Goal: Task Accomplishment & Management: Manage account settings

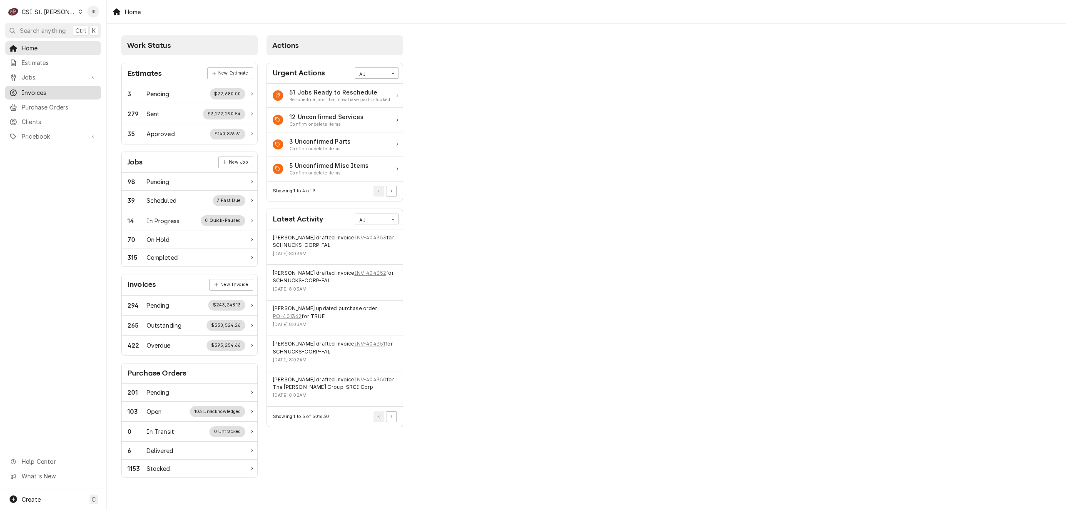
click at [37, 88] on span "Invoices" at bounding box center [59, 92] width 75 height 9
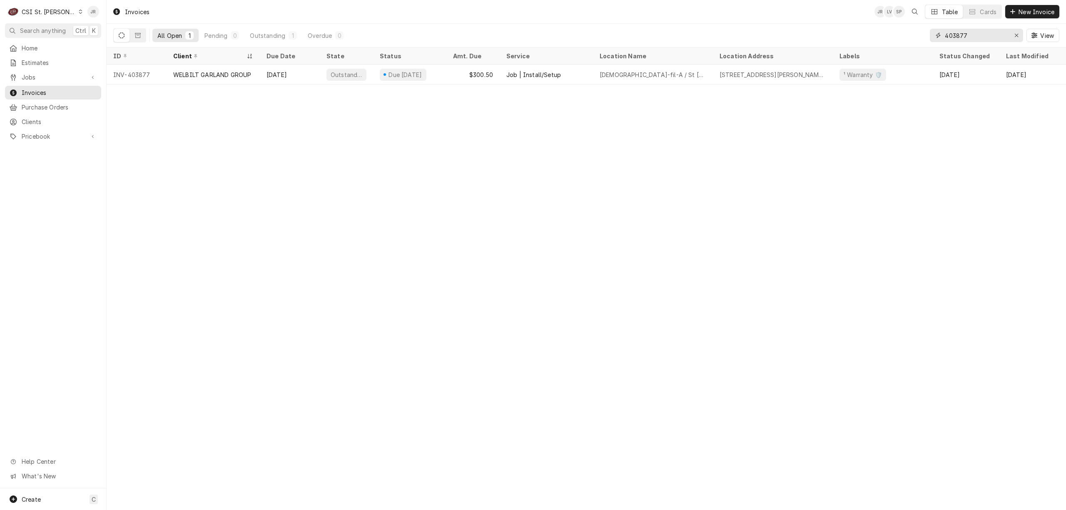
click at [987, 37] on input "403877" at bounding box center [976, 35] width 62 height 13
click at [17, 73] on div "Dynamic Content Wrapper" at bounding box center [13, 77] width 8 height 8
click at [30, 87] on span "Jobs" at bounding box center [59, 91] width 75 height 9
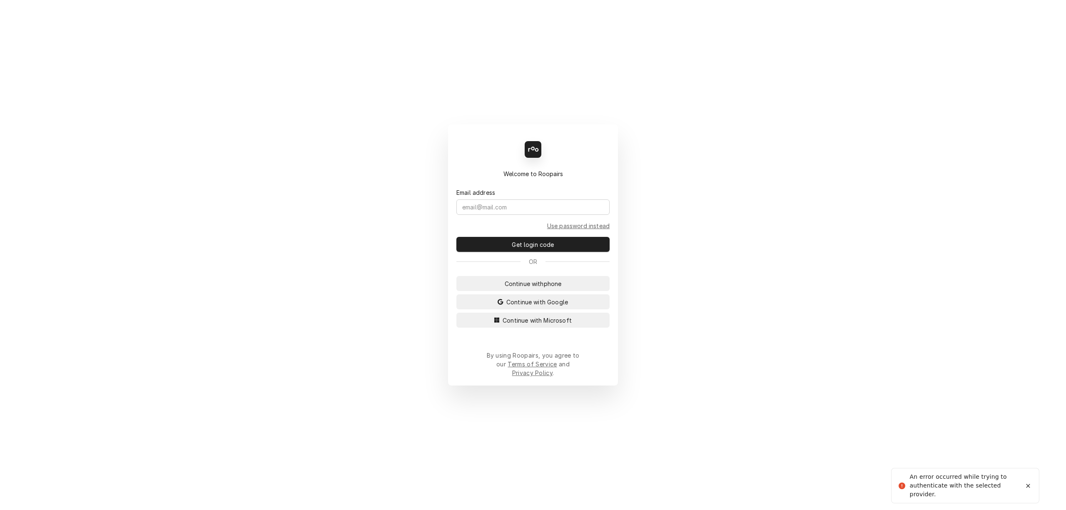
drag, startPoint x: 545, startPoint y: 312, endPoint x: 547, endPoint y: 317, distance: 5.3
click at [547, 309] on button "Continue with Google" at bounding box center [533, 301] width 153 height 15
click at [556, 323] on span "Continue with Microsoft" at bounding box center [537, 320] width 72 height 9
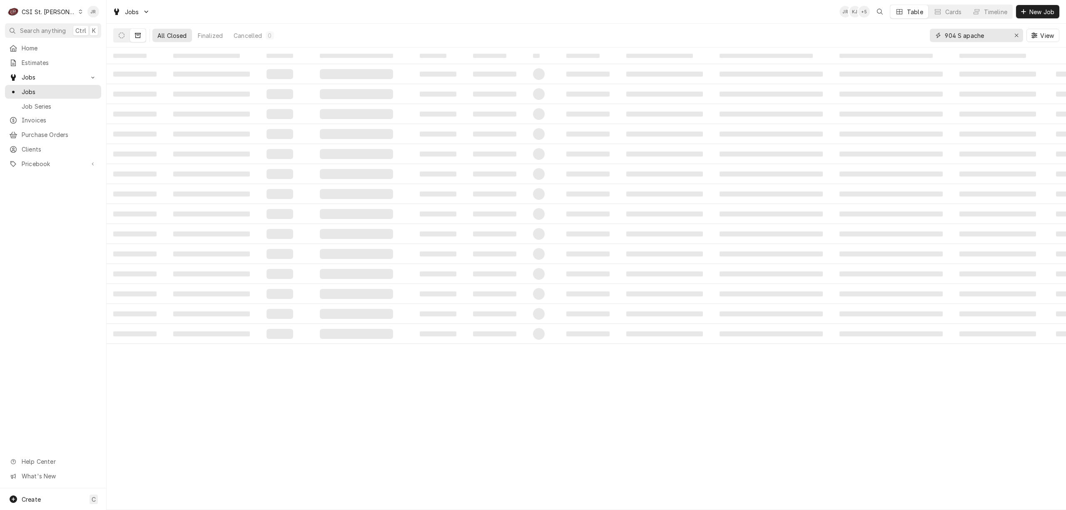
click at [998, 35] on input "904 S apache" at bounding box center [976, 35] width 62 height 13
type input "9"
type input "42414"
click at [118, 39] on button "Dynamic Content Wrapper" at bounding box center [122, 35] width 16 height 13
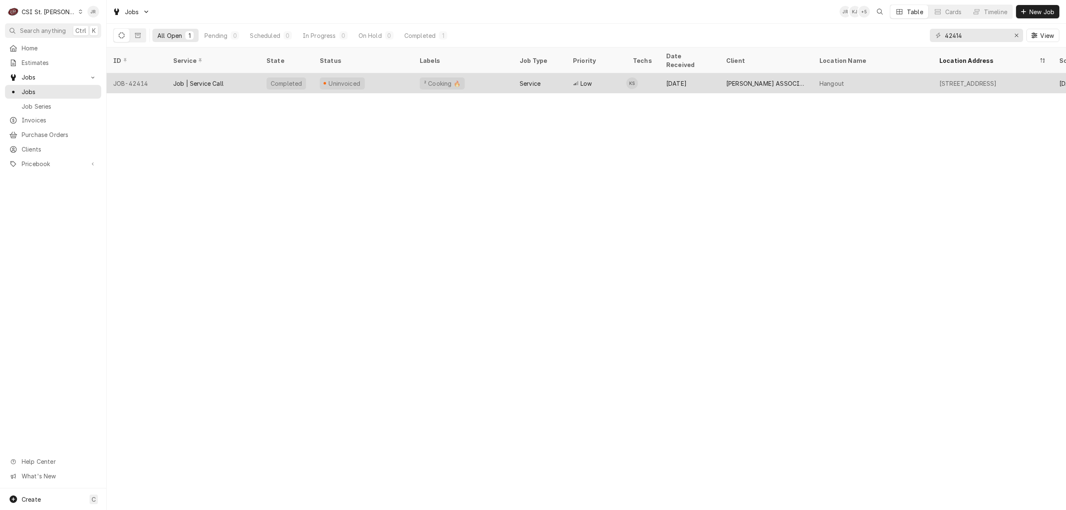
click at [207, 79] on div "Job | Service Call" at bounding box center [198, 83] width 50 height 9
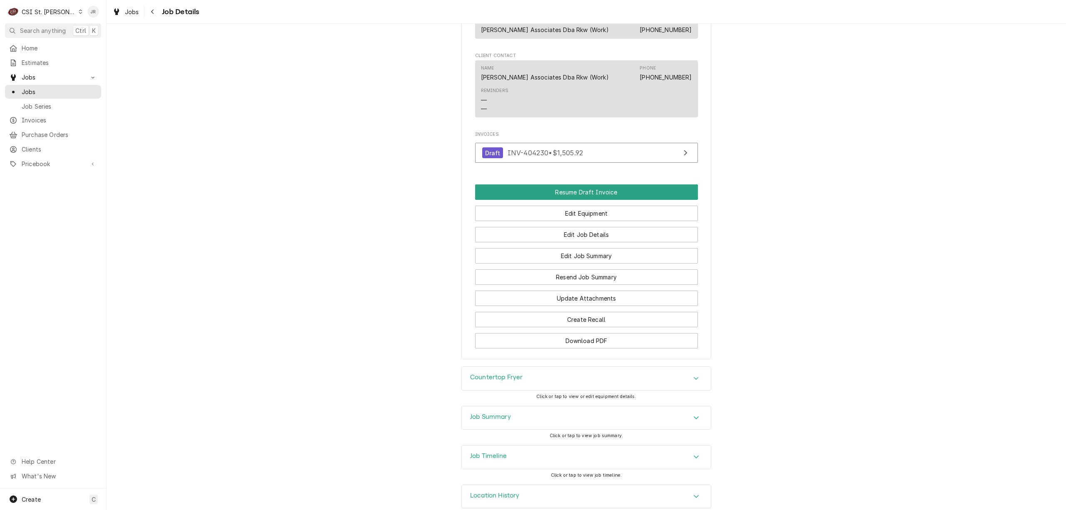
scroll to position [802, 0]
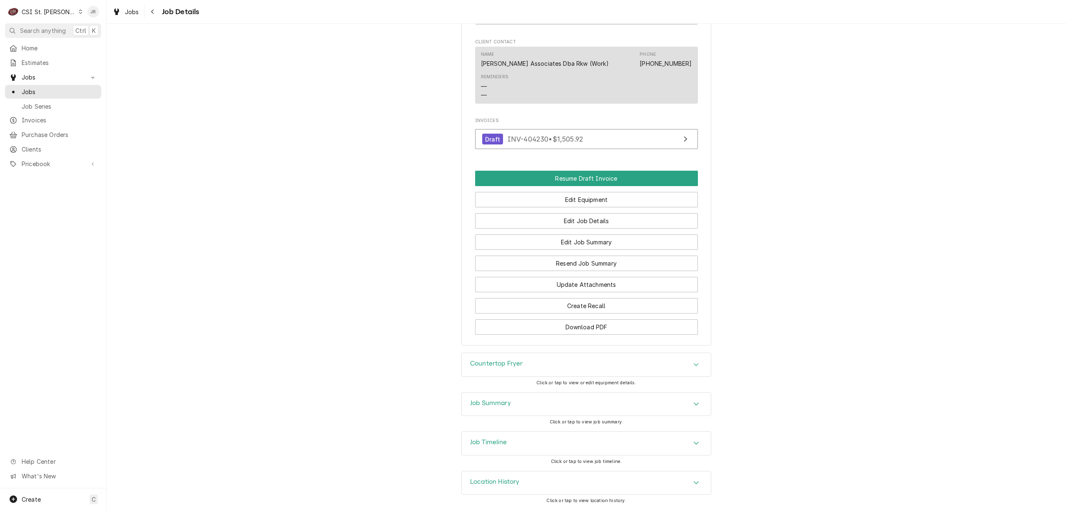
click at [512, 445] on div "Job Timeline" at bounding box center [586, 443] width 249 height 23
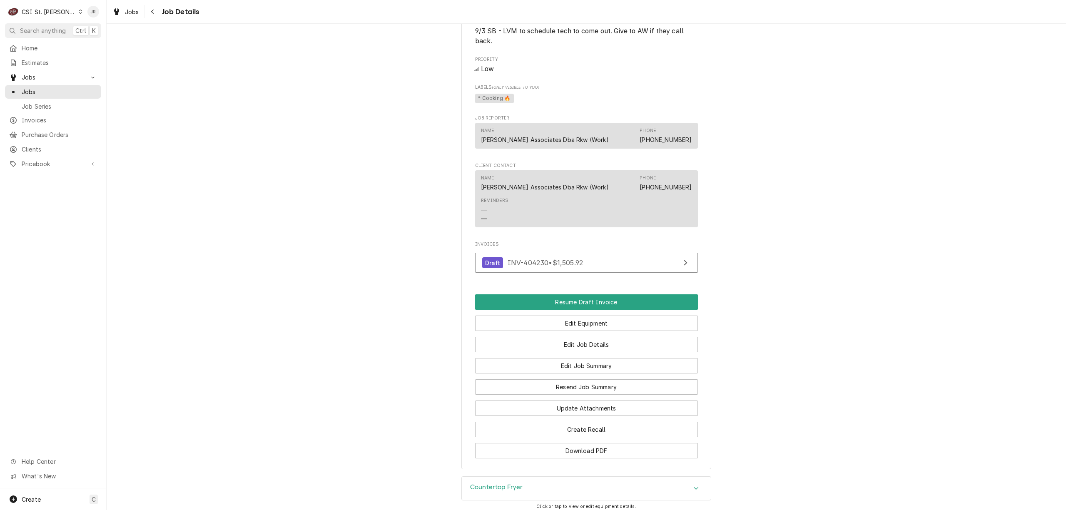
scroll to position [722, 0]
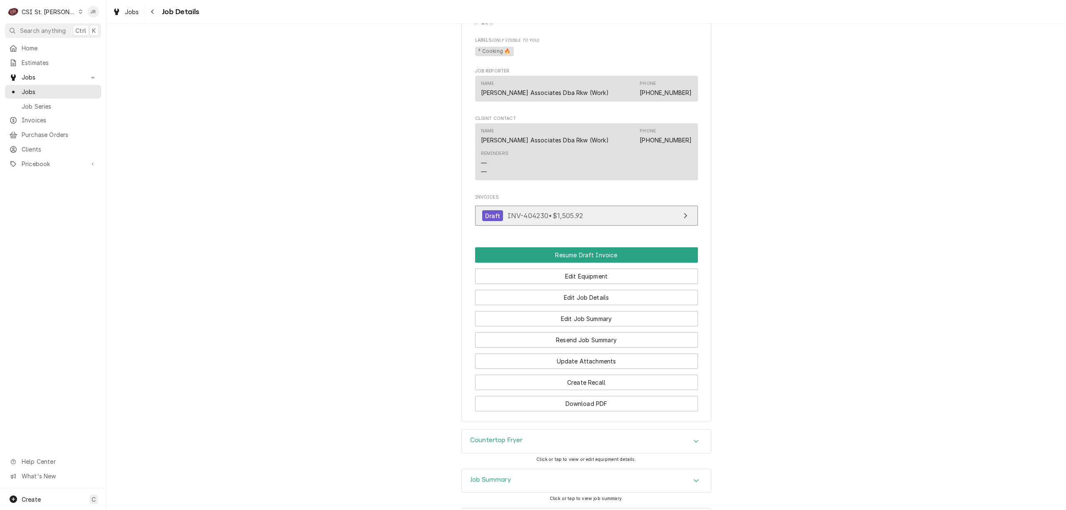
click at [661, 220] on link "Draft INV-404230 • $1,505.92" at bounding box center [586, 216] width 223 height 20
click at [30, 12] on div "CSI St. [PERSON_NAME]" at bounding box center [49, 11] width 54 height 9
click at [87, 20] on div "CSI [US_STATE][GEOGRAPHIC_DATA]" at bounding box center [128, 16] width 115 height 10
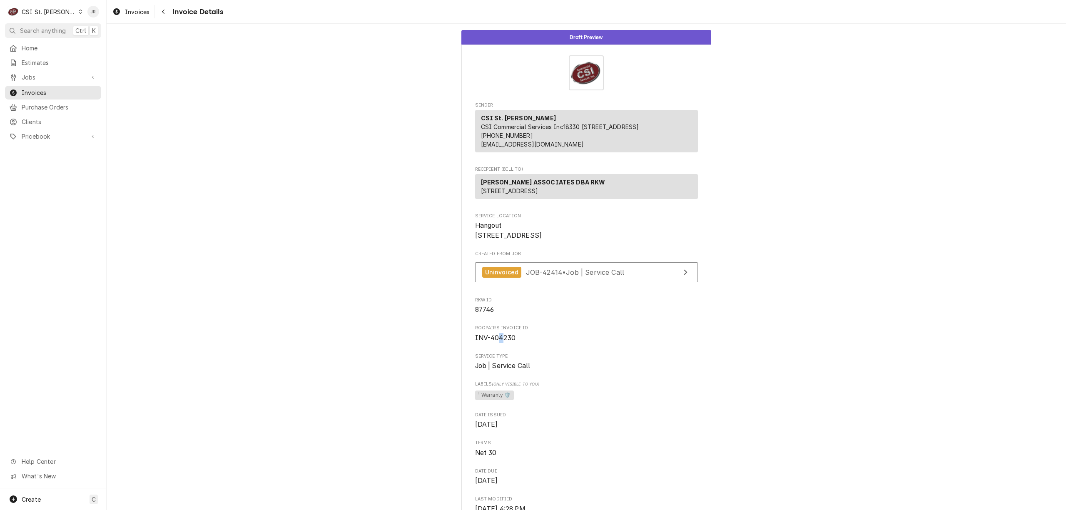
click at [497, 342] on span "INV-404230" at bounding box center [495, 338] width 41 height 8
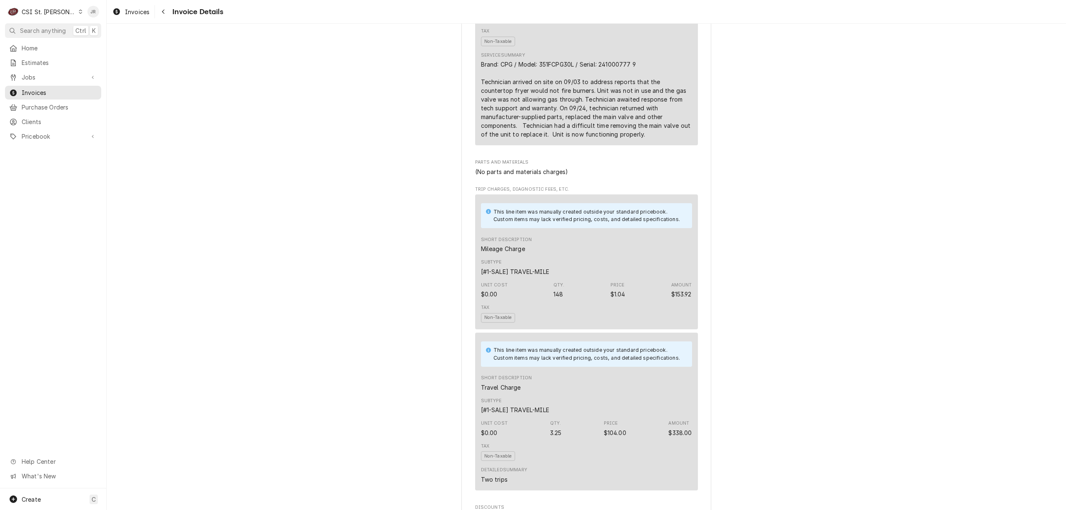
scroll to position [472, 0]
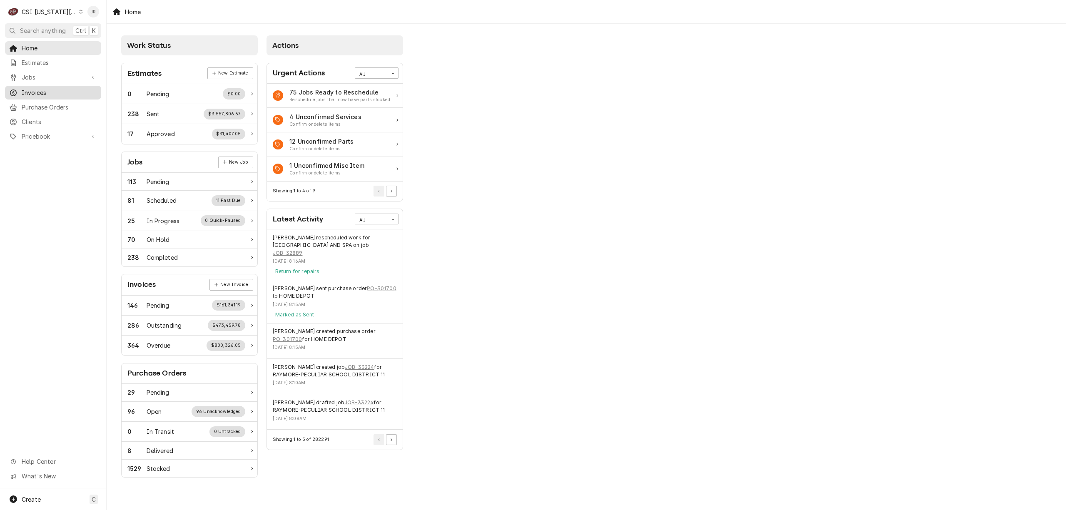
click at [55, 93] on span "Invoices" at bounding box center [59, 92] width 75 height 9
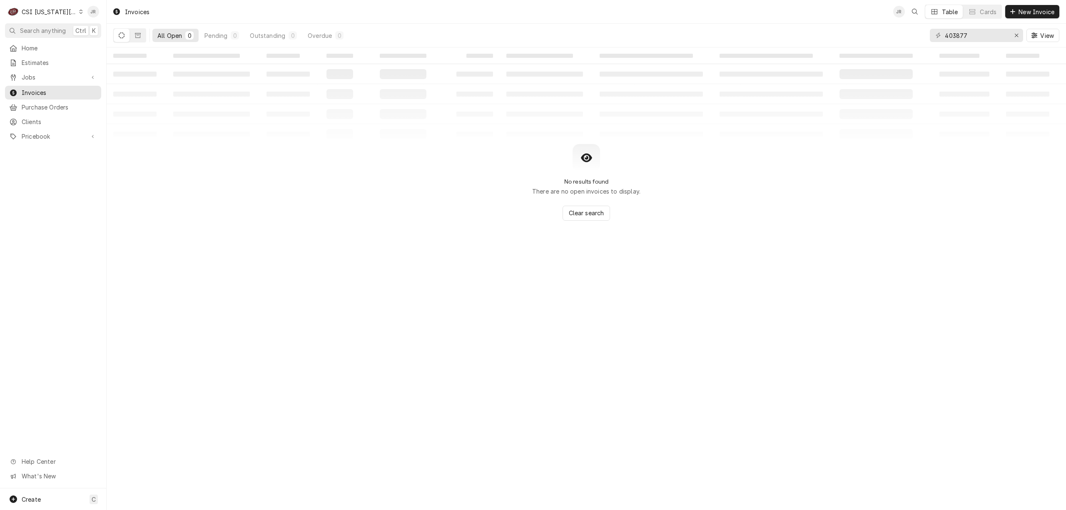
click at [963, 42] on div "403877 View" at bounding box center [995, 35] width 130 height 23
click at [962, 37] on input "403877" at bounding box center [976, 35] width 62 height 13
type input "302028"
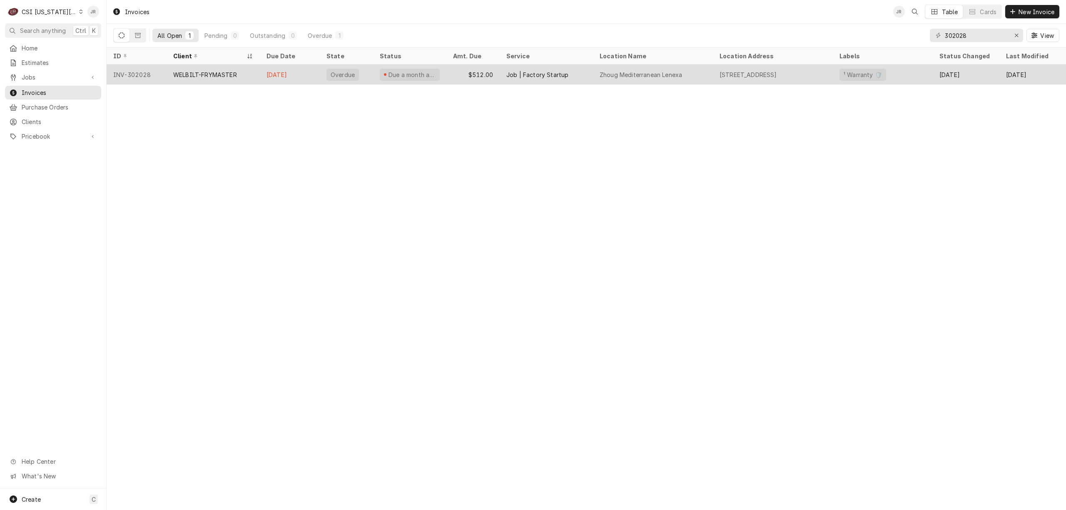
click at [242, 75] on div "WELBILT-FRYMASTER" at bounding box center [213, 75] width 93 height 20
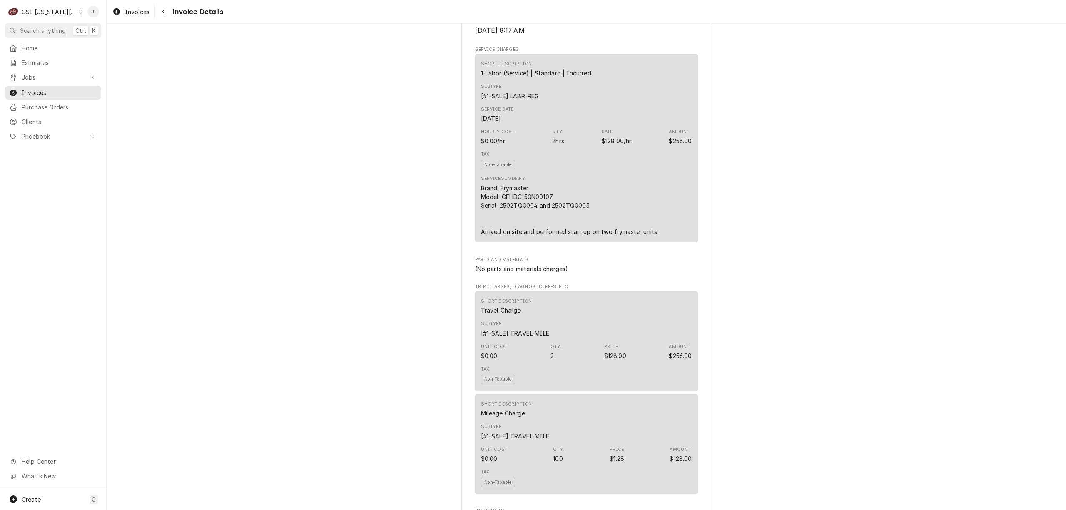
scroll to position [722, 0]
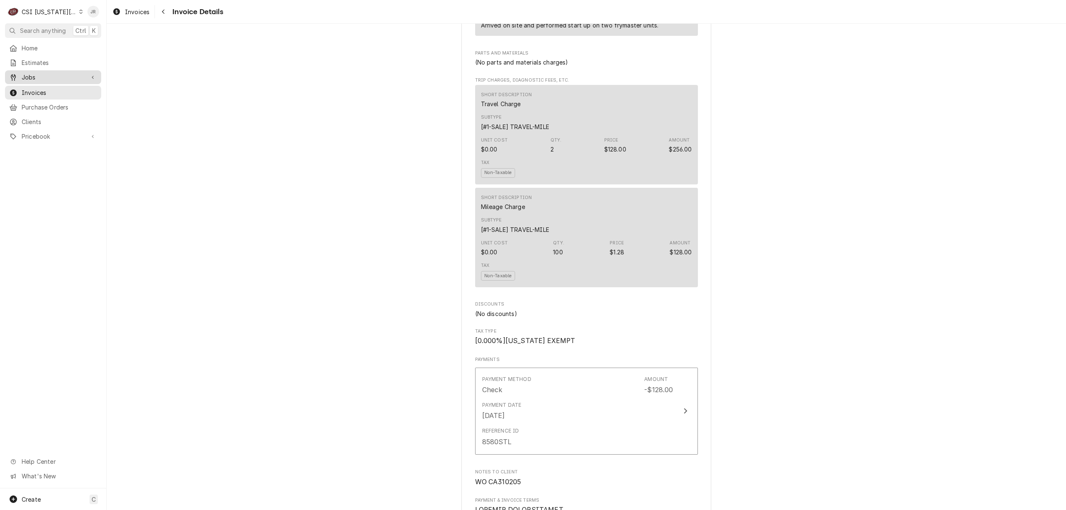
click at [37, 73] on span "Jobs" at bounding box center [53, 77] width 63 height 9
click at [34, 87] on span "Jobs" at bounding box center [59, 91] width 75 height 9
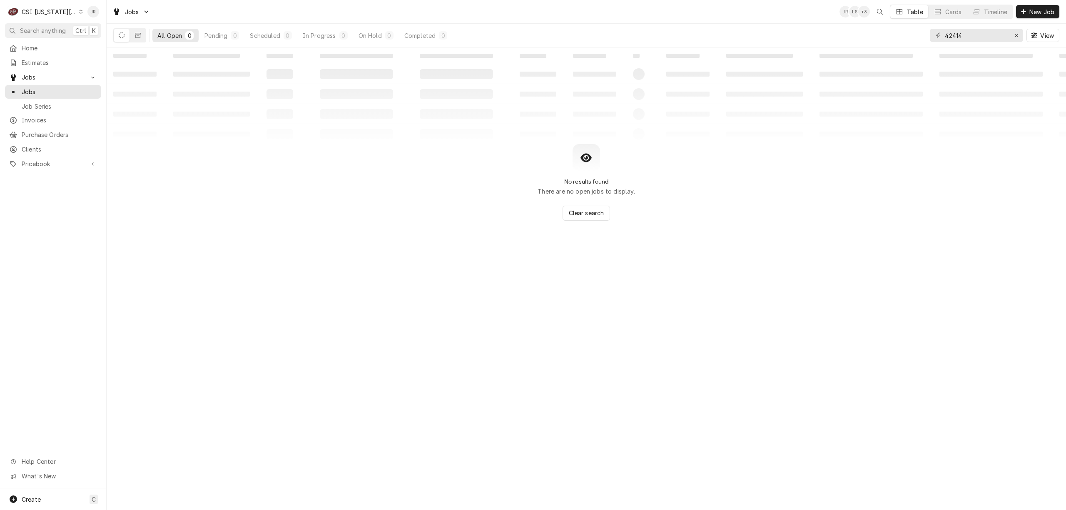
click at [968, 24] on div "42414 View" at bounding box center [995, 35] width 130 height 23
click at [965, 34] on input "42414" at bounding box center [976, 35] width 62 height 13
type input "31025"
click at [142, 35] on button "Dynamic Content Wrapper" at bounding box center [138, 35] width 16 height 13
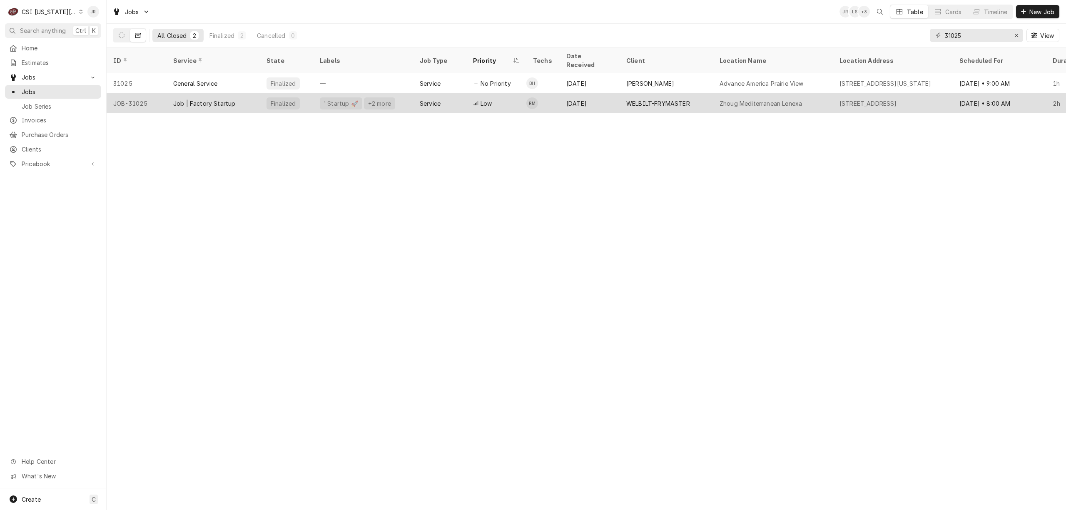
click at [192, 99] on div "Job | Factory Startup" at bounding box center [204, 103] width 62 height 9
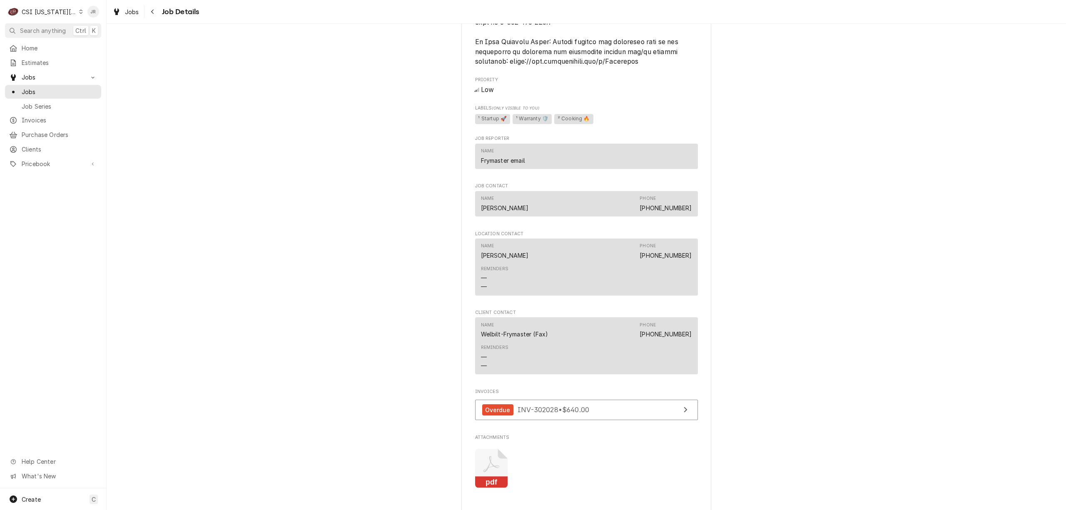
scroll to position [911, 0]
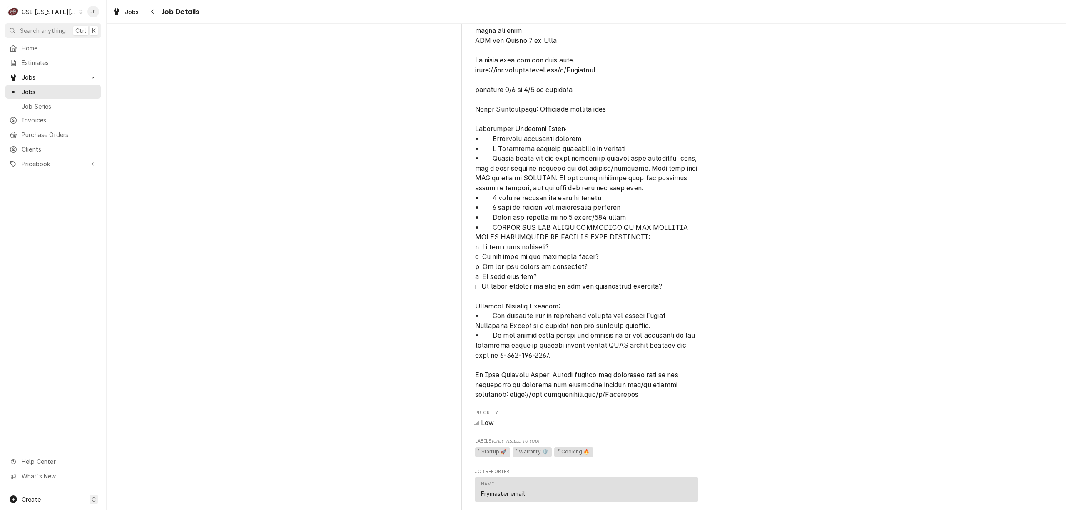
click at [39, 12] on div "CSI Kansas City" at bounding box center [49, 11] width 55 height 9
click at [113, 30] on div "CSI [US_STATE]" at bounding box center [143, 31] width 122 height 9
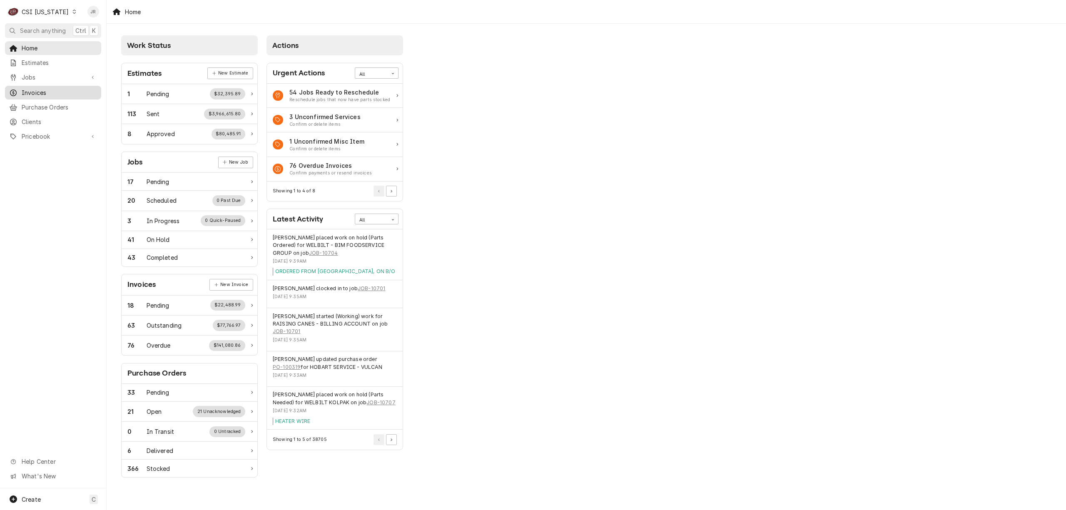
click at [47, 88] on span "Invoices" at bounding box center [59, 92] width 75 height 9
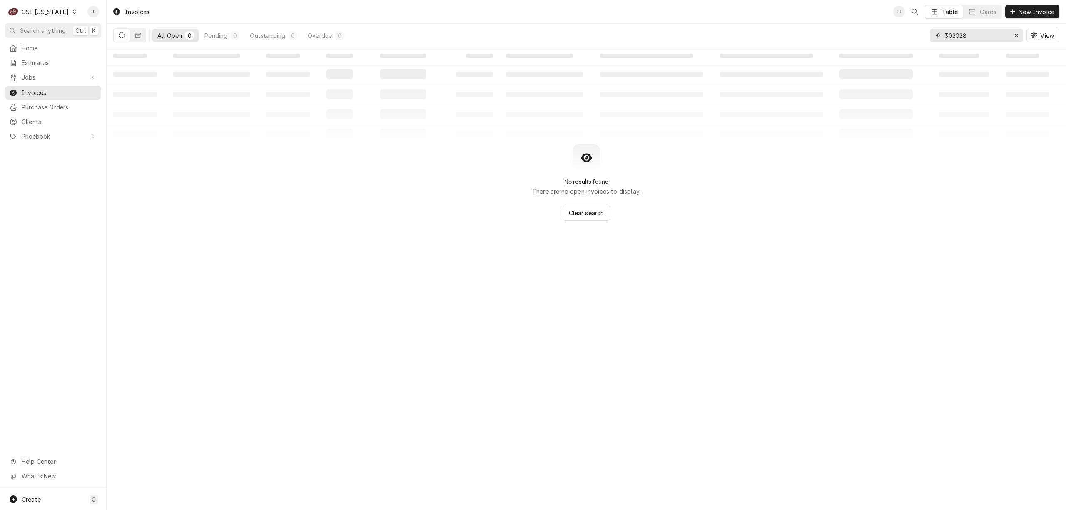
click at [983, 33] on input "302028" at bounding box center [976, 35] width 62 height 13
click at [983, 32] on input "302028" at bounding box center [976, 35] width 62 height 13
paste input "10068"
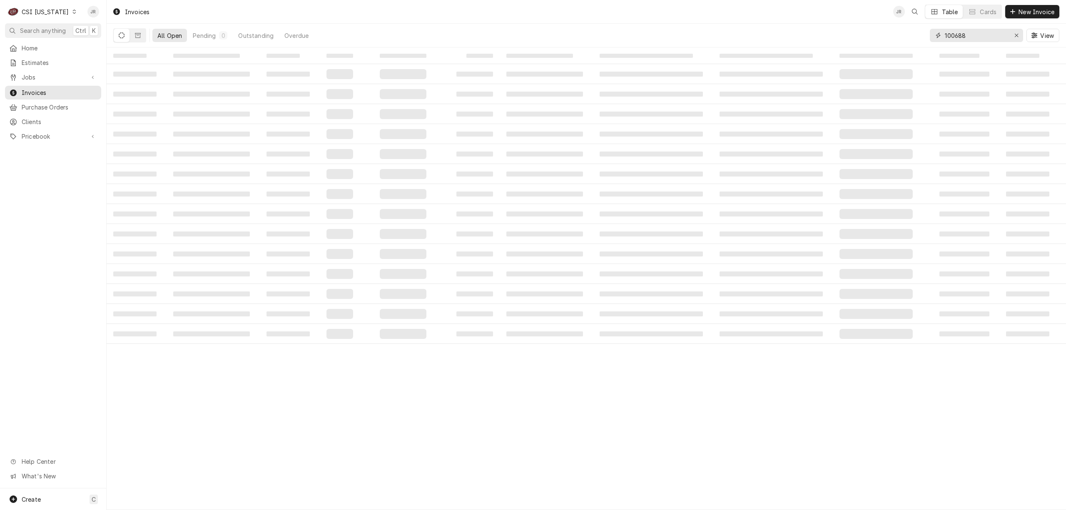
type input "100688"
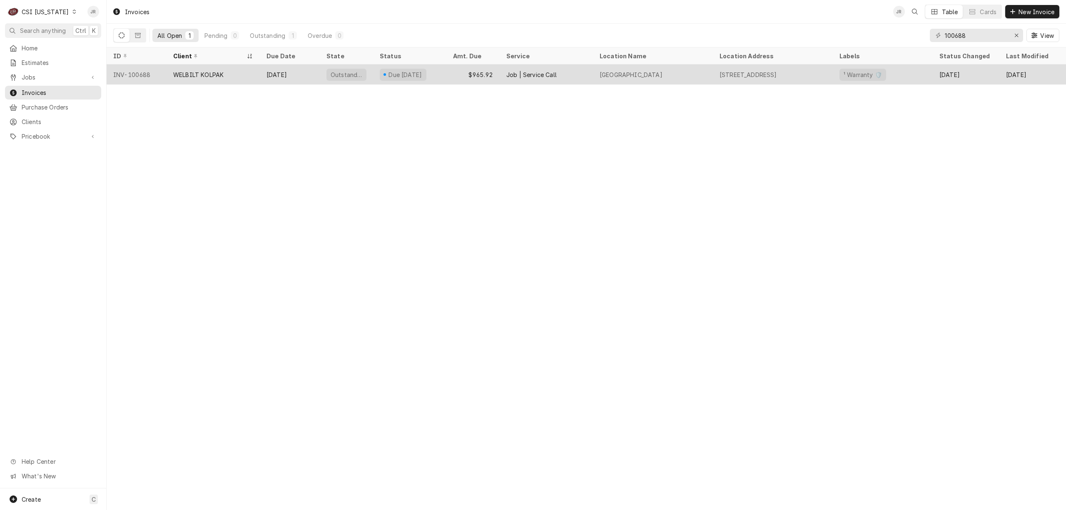
click at [209, 70] on div "WELBILT KOLPAK" at bounding box center [198, 74] width 50 height 9
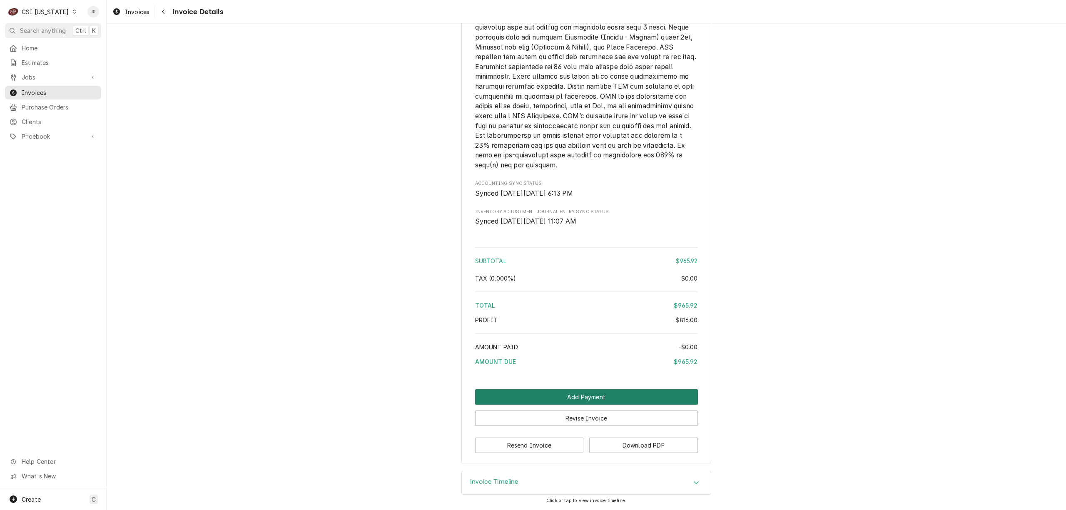
scroll to position [1343, 0]
click at [518, 445] on button "Resend Invoice" at bounding box center [529, 445] width 109 height 15
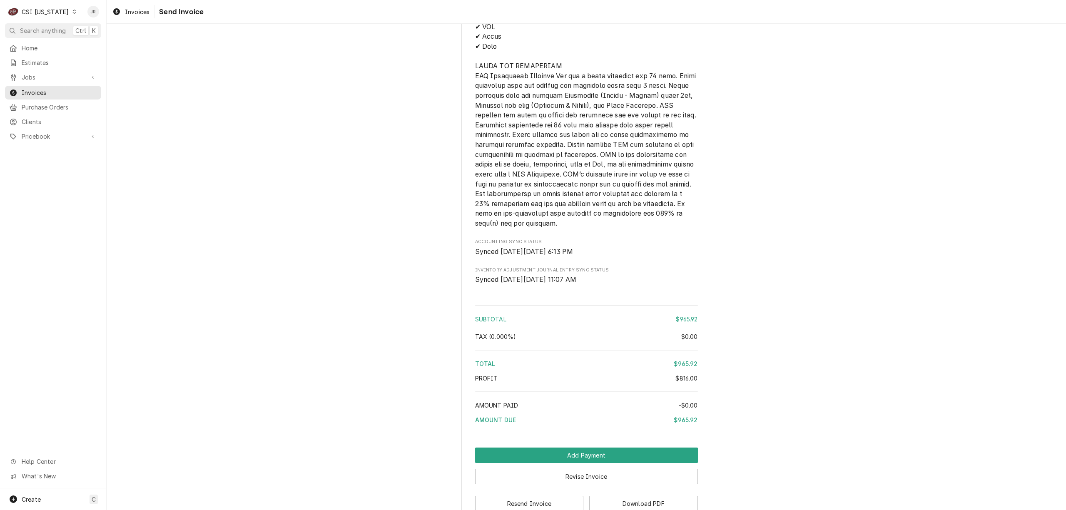
scroll to position [1343, 0]
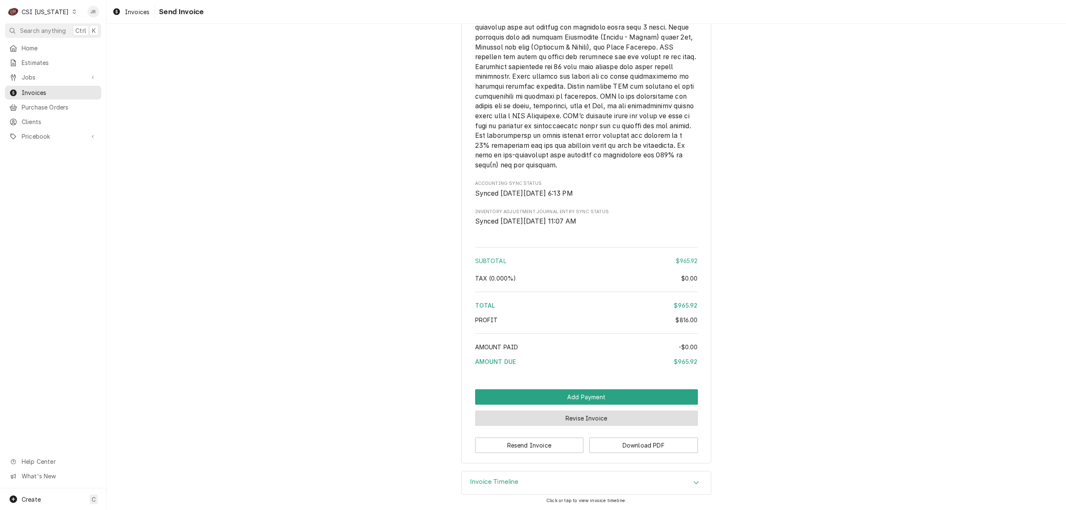
click at [598, 417] on button "Revise Invoice" at bounding box center [586, 418] width 223 height 15
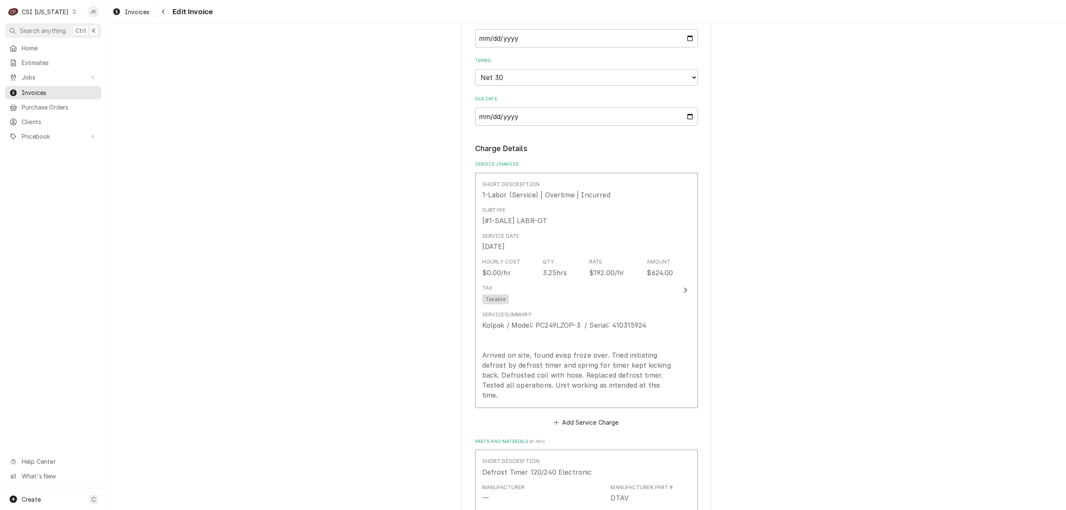
scroll to position [777, 0]
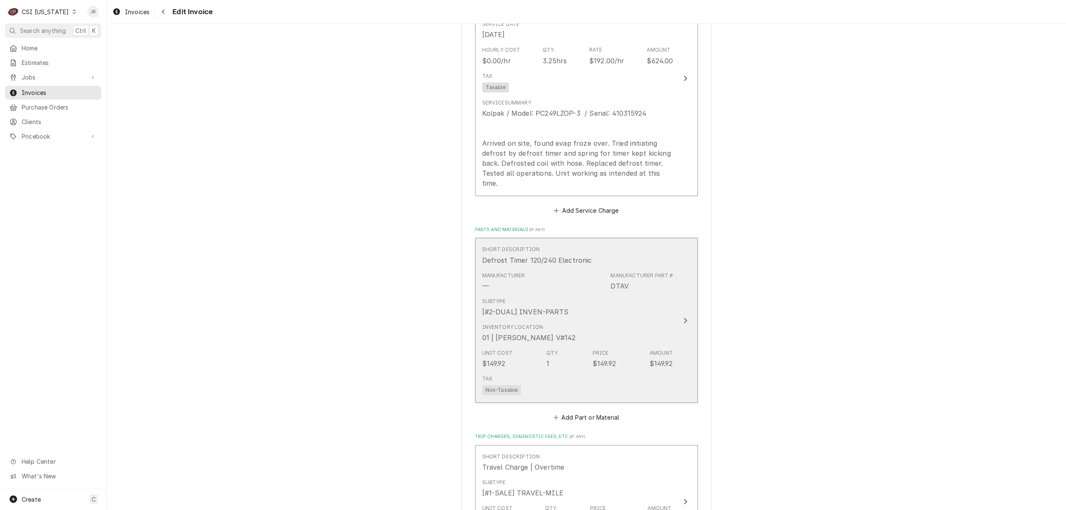
click at [655, 320] on div "Inventory Location 01 | [PERSON_NAME] V#142" at bounding box center [577, 333] width 191 height 26
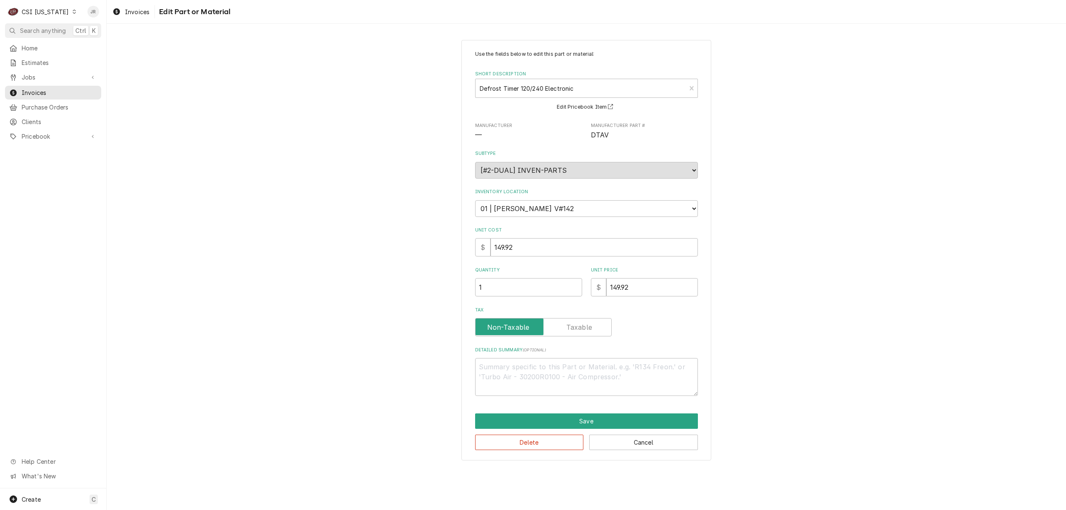
drag, startPoint x: 644, startPoint y: 271, endPoint x: 647, endPoint y: 287, distance: 16.3
click at [645, 272] on label "Unit Price" at bounding box center [644, 270] width 107 height 7
click at [645, 278] on input "149.92" at bounding box center [652, 287] width 92 height 18
drag, startPoint x: 643, startPoint y: 289, endPoint x: 467, endPoint y: 277, distance: 177.0
click at [467, 277] on div "Use the fields below to edit this part or material: Short Description Defrost T…" at bounding box center [587, 250] width 250 height 421
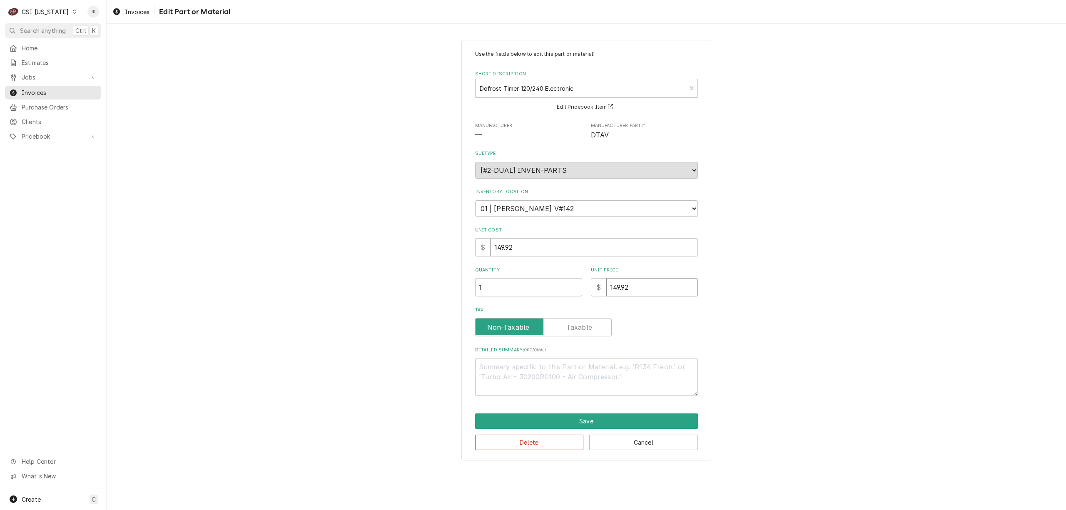
click at [658, 290] on input "149.92" at bounding box center [652, 287] width 92 height 18
drag, startPoint x: 657, startPoint y: 290, endPoint x: 535, endPoint y: 281, distance: 122.4
click at [535, 281] on div "Quantity 1 Unit Price $ 149.92" at bounding box center [586, 282] width 223 height 30
type textarea "x"
type input "1"
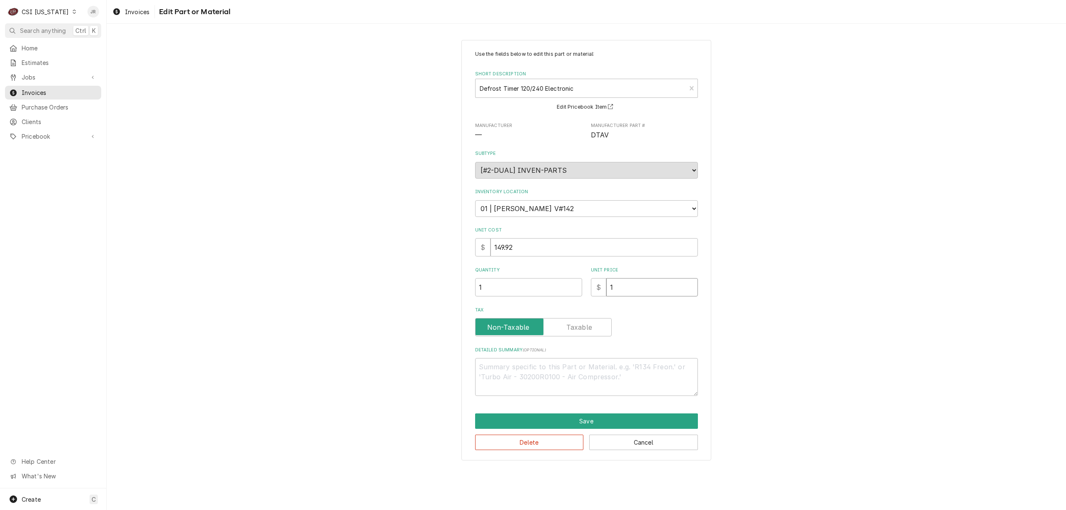
type textarea "x"
type input "13"
type textarea "x"
type input "137"
type textarea "x"
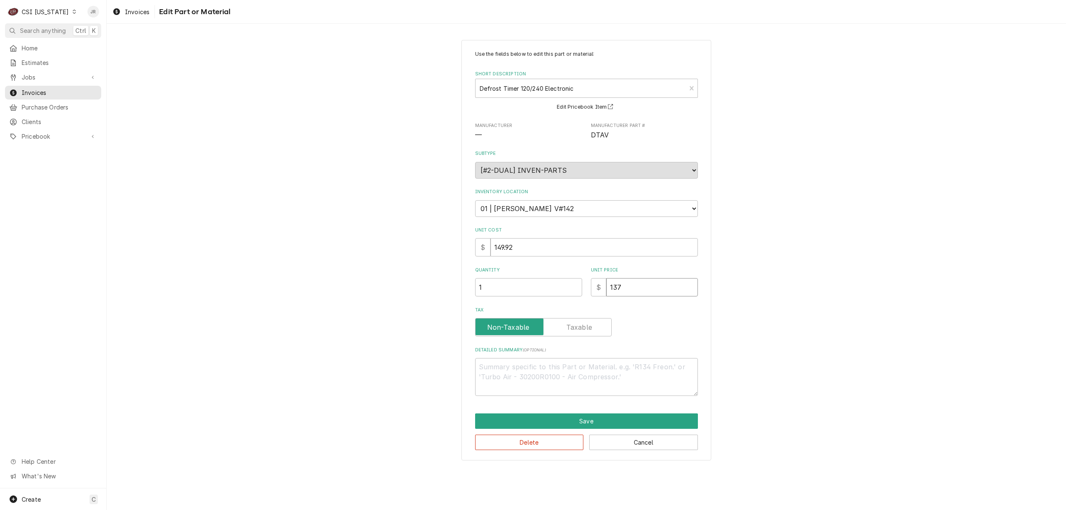
type input "137.7"
type textarea "x"
type input "137.76"
drag, startPoint x: 609, startPoint y: 411, endPoint x: 622, endPoint y: 422, distance: 17.7
click at [620, 425] on div "Use the fields below to edit this part or material: Short Description Defrost T…" at bounding box center [587, 250] width 250 height 421
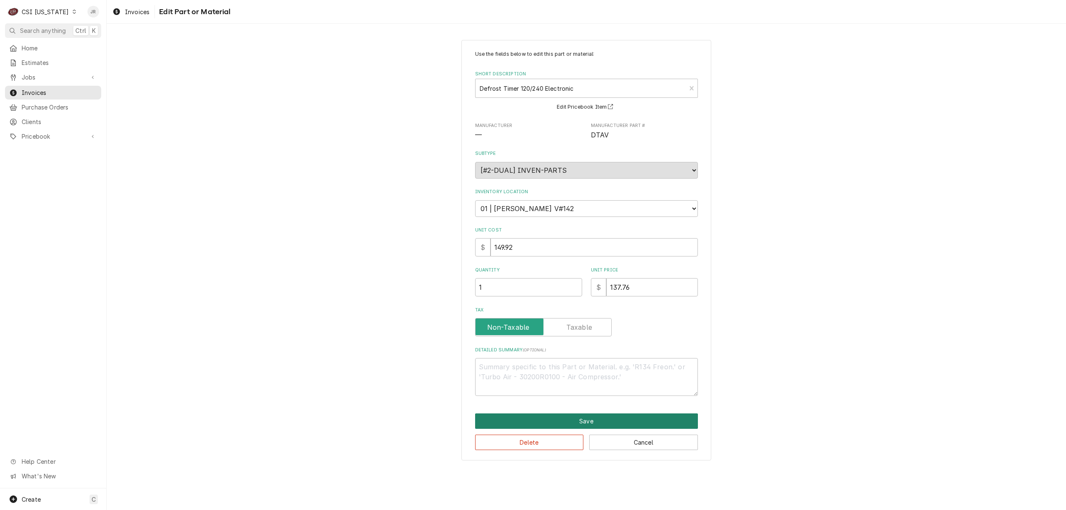
click at [622, 422] on button "Save" at bounding box center [586, 421] width 223 height 15
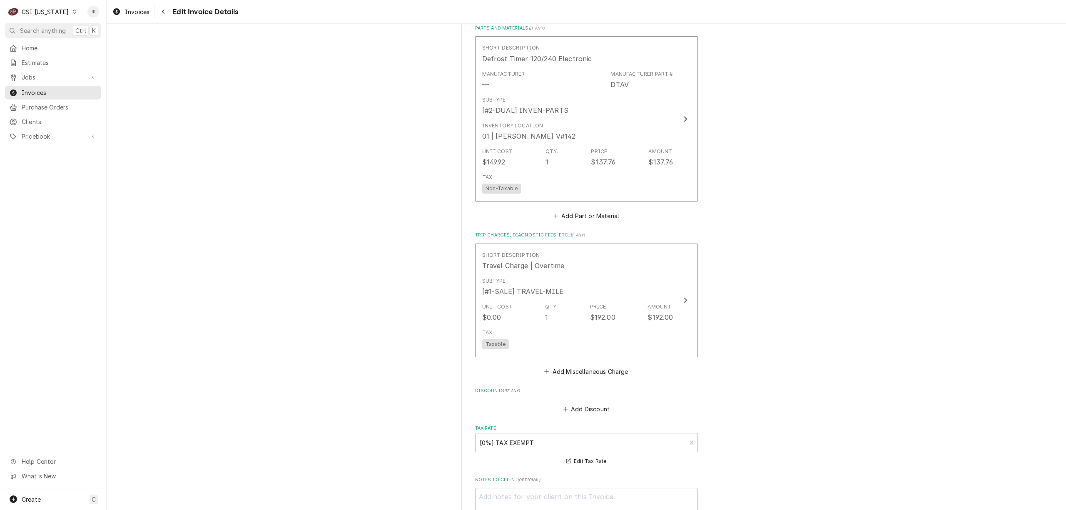
scroll to position [1127, 0]
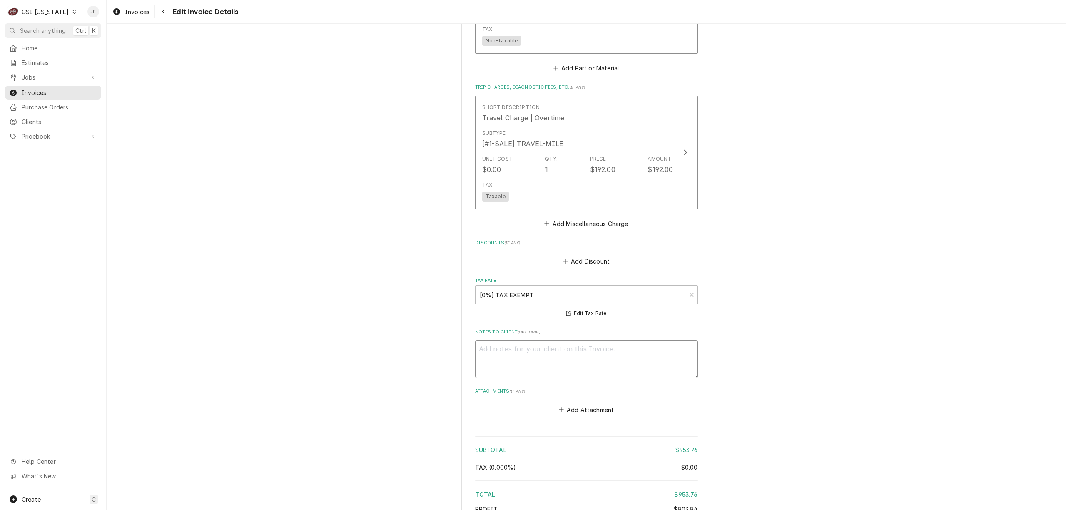
drag, startPoint x: 491, startPoint y: 355, endPoint x: 505, endPoint y: 354, distance: 14.2
click at [497, 350] on textarea "Notes to Client ( optional )" at bounding box center [586, 359] width 223 height 38
type textarea "x"
type textarea "O"
type textarea "x"
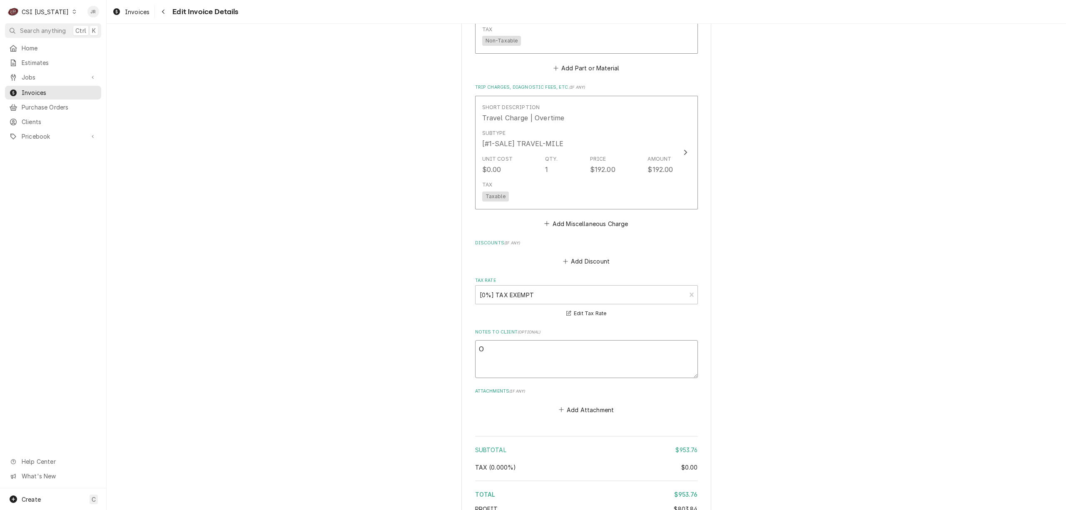
type textarea "OT"
type textarea "x"
type textarea "O"
type textarea "x"
type textarea "Oo"
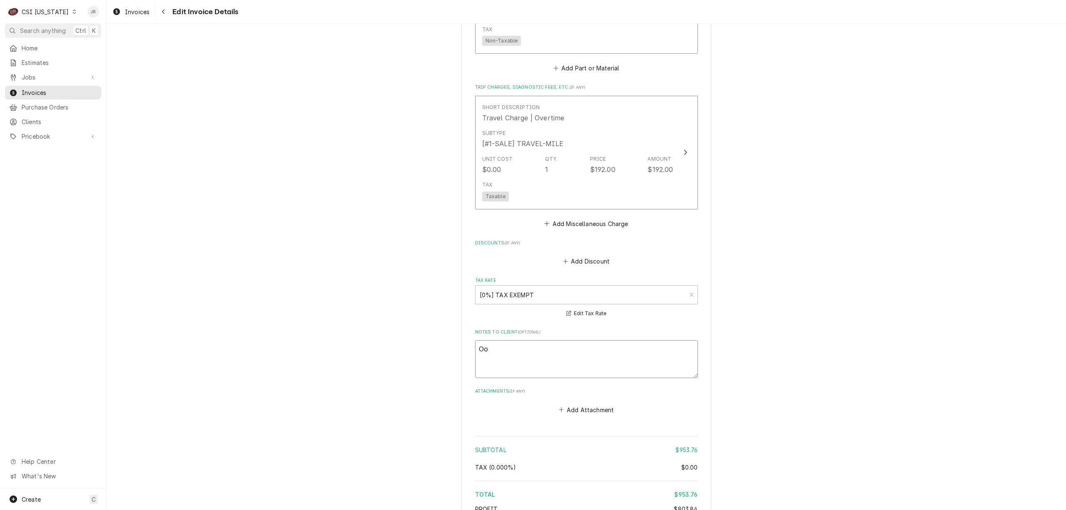
type textarea "x"
type textarea "Oov"
type textarea "x"
type textarea "Oove"
type textarea "x"
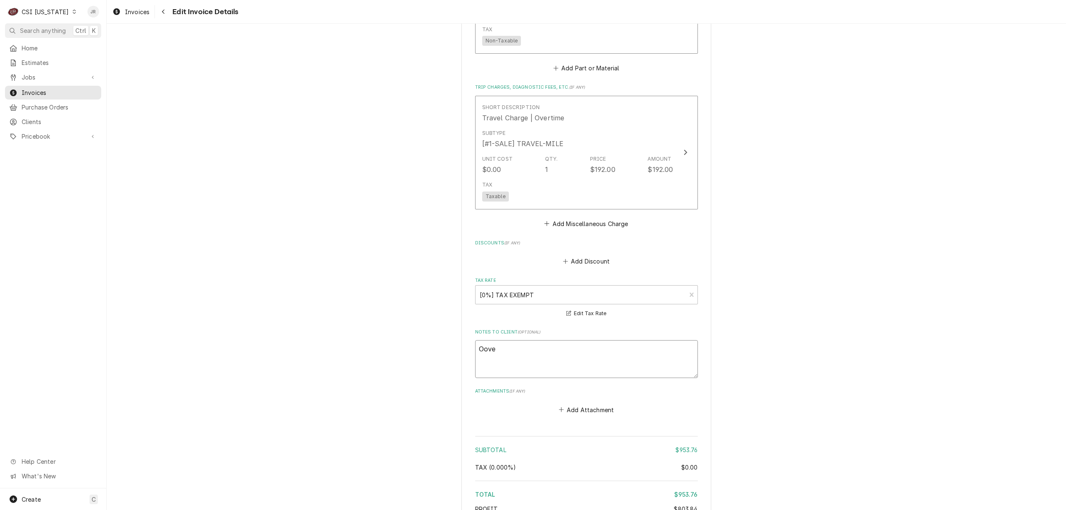
type textarea "Oov"
type textarea "x"
type textarea "Oo"
type textarea "x"
type textarea "O"
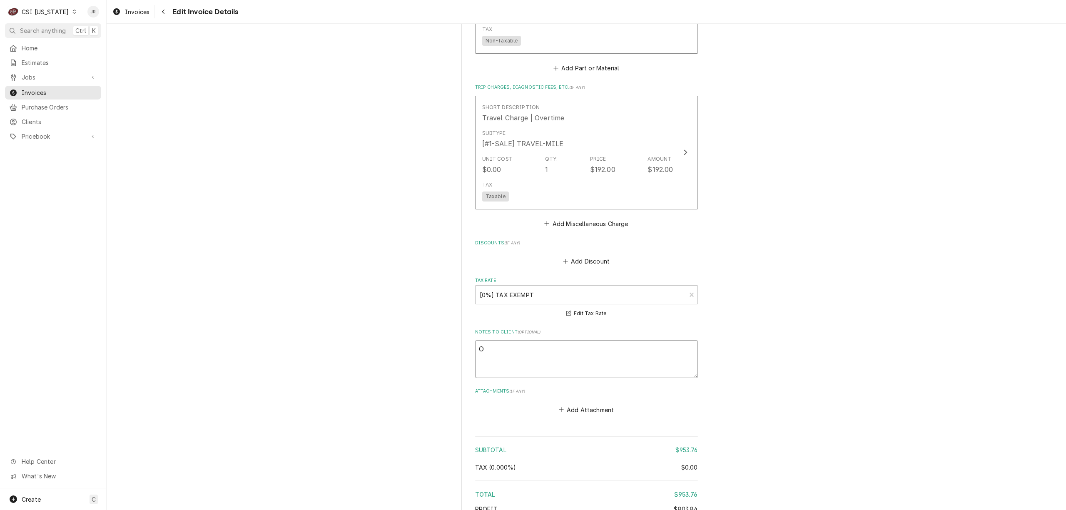
type textarea "x"
type textarea "Ov"
type textarea "x"
type textarea "Ove"
type textarea "x"
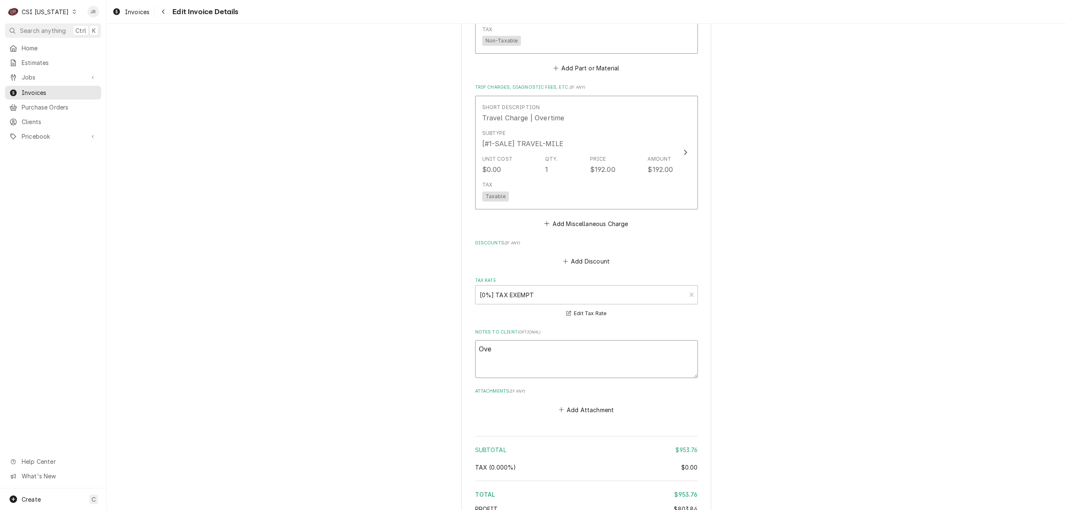
type textarea "Over"
type textarea "x"
type textarea "Overt"
type textarea "x"
type textarea "Overti"
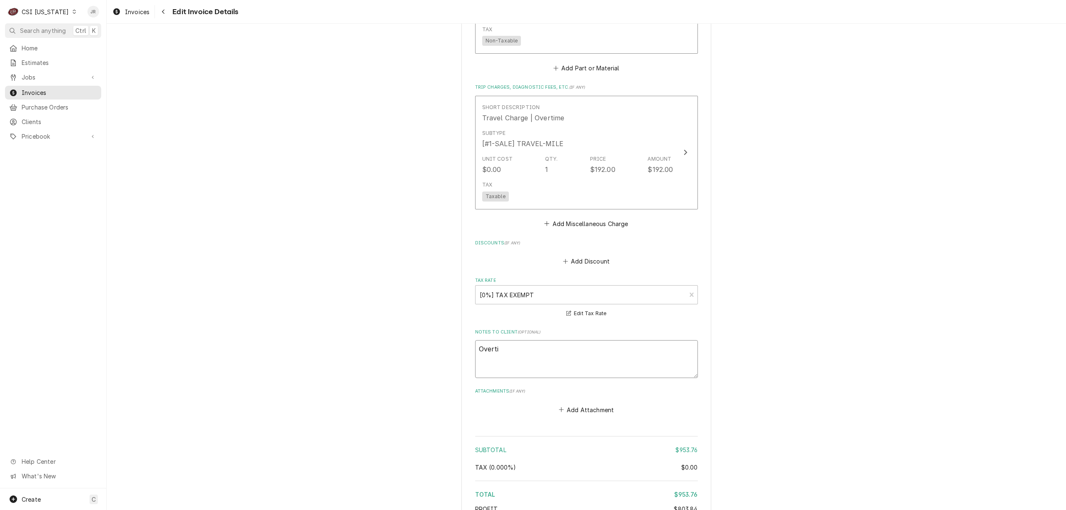
type textarea "x"
type textarea "Overtim"
type textarea "x"
type textarea "Overtime"
type textarea "x"
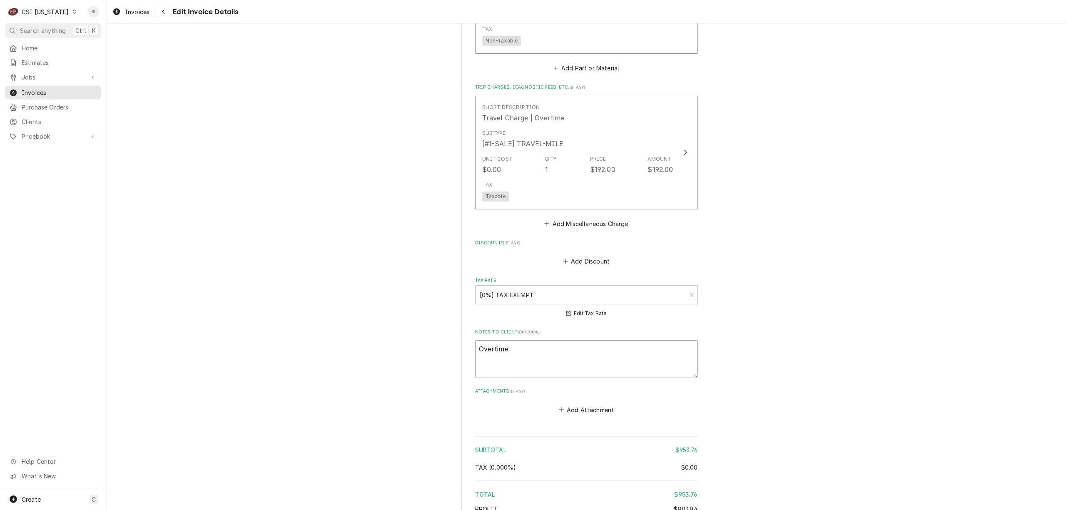
type textarea "Overtime"
type textarea "x"
type textarea "Overtime ap"
type textarea "x"
type textarea "Overtime app"
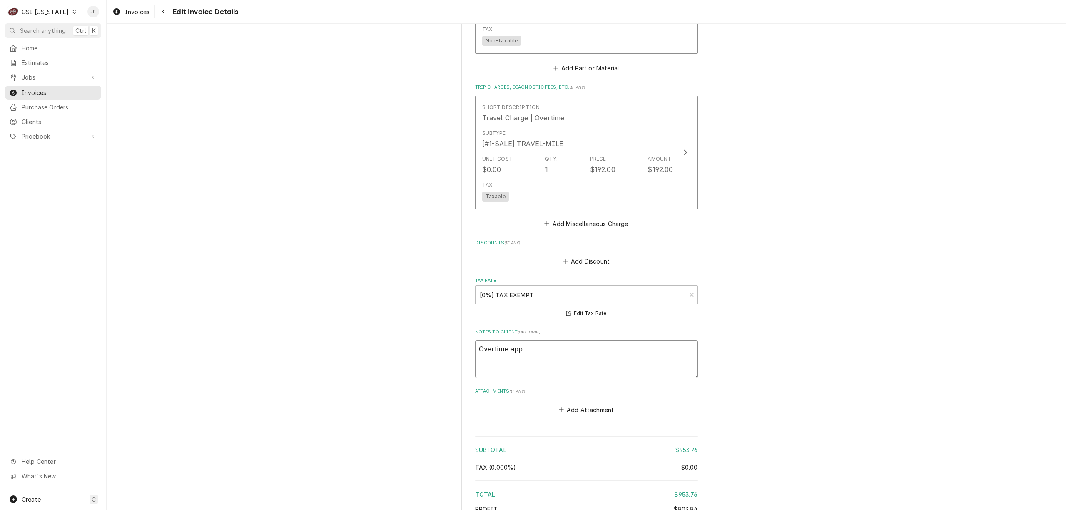
type textarea "x"
type textarea "Overtime appro"
type textarea "x"
type textarea "Overtime approv"
type textarea "x"
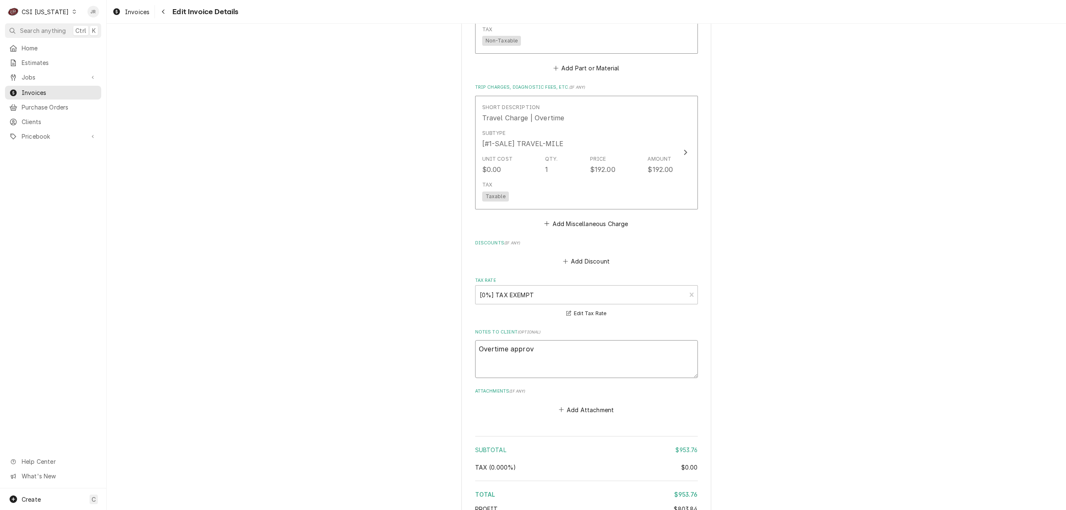
type textarea "Overtime approve"
type textarea "x"
type textarea "Overtime approved"
type textarea "x"
type textarea "Overtime approved by"
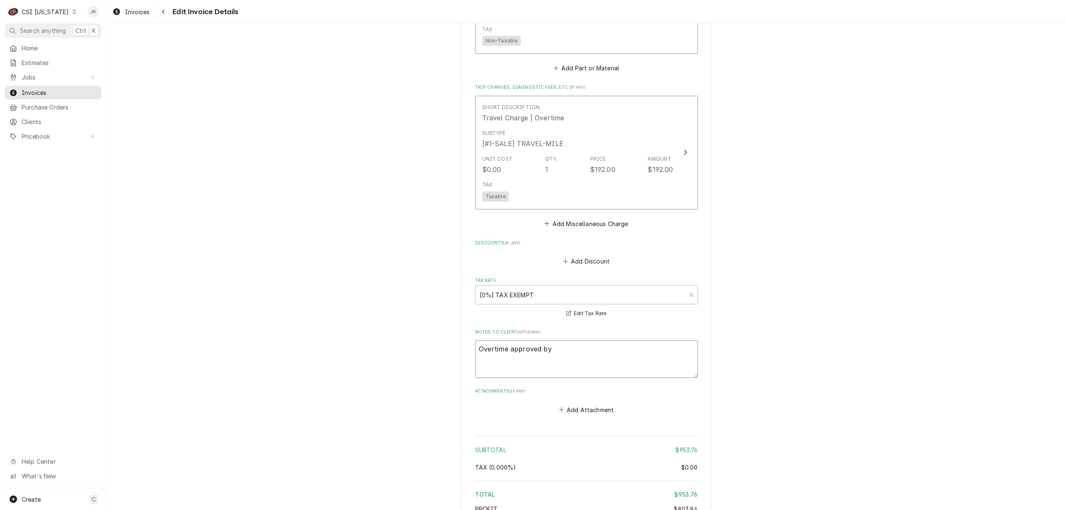
type textarea "x"
type textarea "Overtime approved by"
type textarea "x"
type textarea "Overtime approved by J"
type textarea "x"
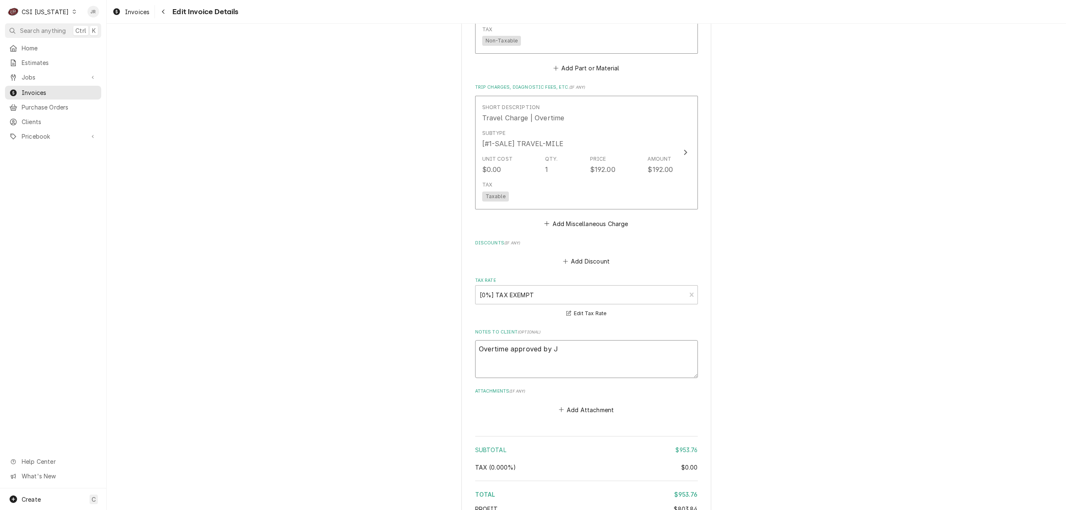
type textarea "Overtime approved by Ja"
type textarea "x"
type textarea "Overtime approved by Jay"
type textarea "x"
type textarea "Overtime approved by Jay"
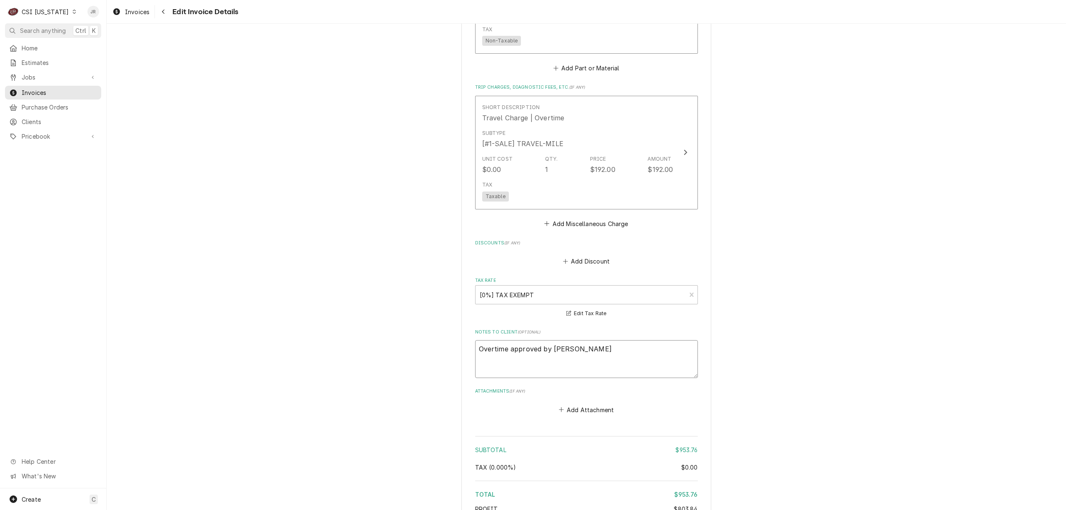
type textarea "x"
type textarea "Overtime approved by Jay s"
type textarea "x"
type textarea "Overtime approved by Jay sr"
type textarea "x"
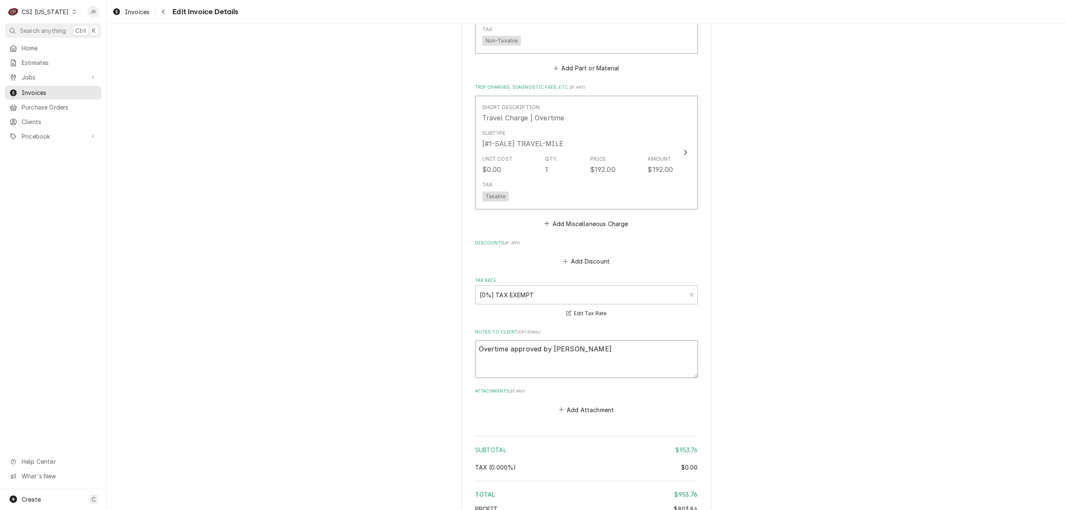
type textarea "Overtime approved by Jay s"
type textarea "x"
type textarea "Overtime approved by Jay"
drag, startPoint x: 602, startPoint y: 341, endPoint x: 537, endPoint y: 344, distance: 65.5
click at [537, 344] on textarea "Overtime approved by Jay" at bounding box center [586, 359] width 223 height 38
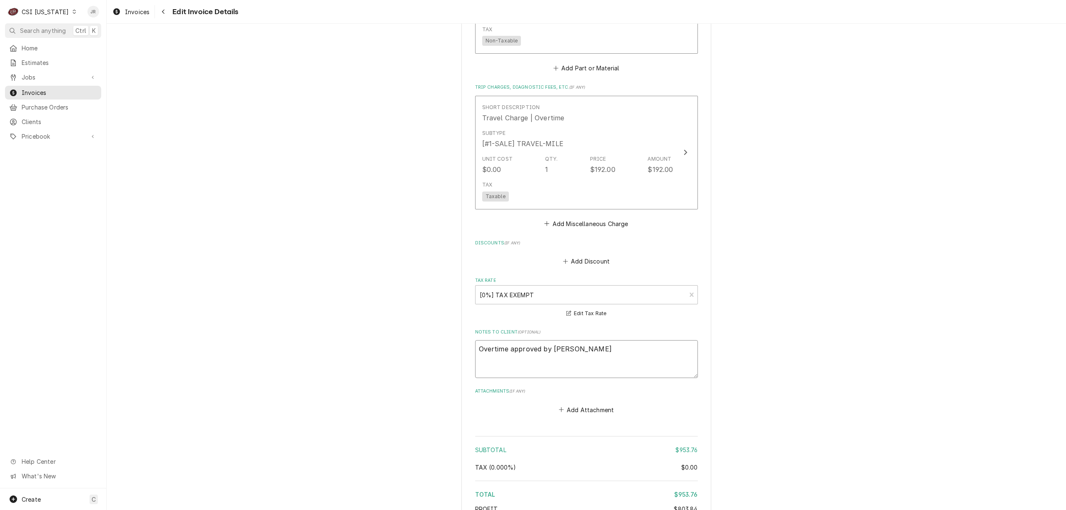
type textarea "x"
type textarea "Overtime approved"
type textarea "x"
type textarea "Overtime approved b"
type textarea "x"
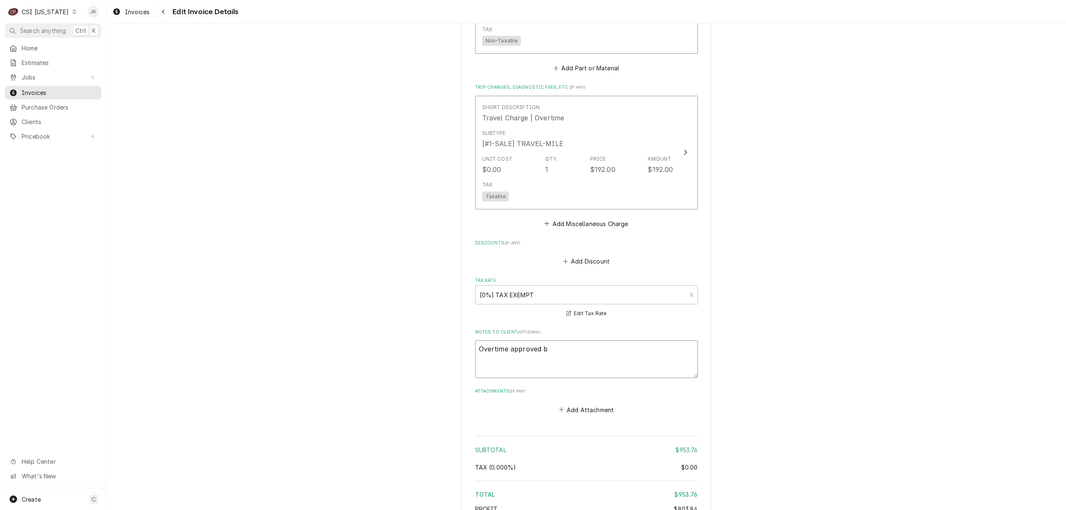
type textarea "Overtime approved by"
type textarea "x"
type textarea "Overtime approved by"
paste textarea "Jay Maiden, Sr"
type textarea "x"
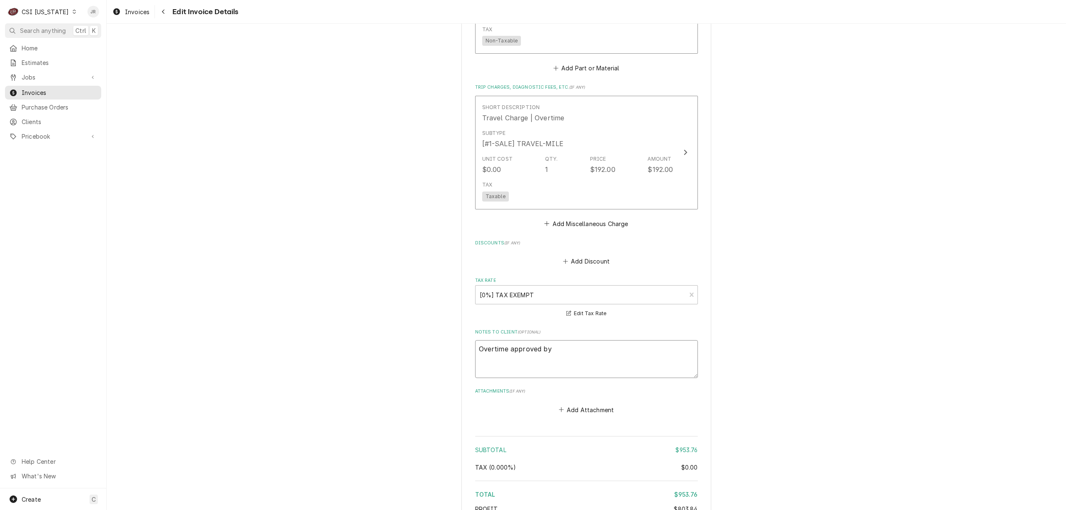
type textarea "Overtime approved by Jay Maiden, Sr"
type textarea "x"
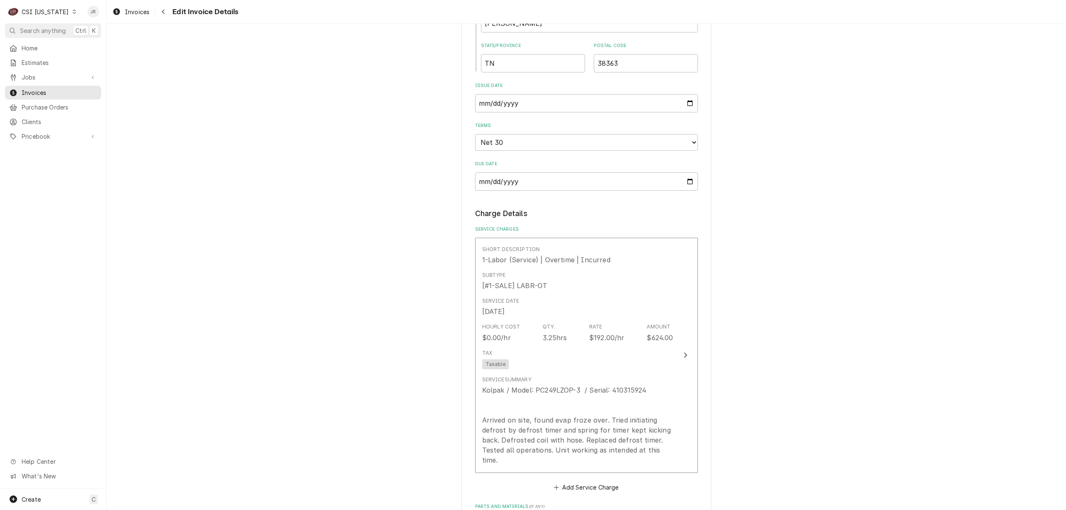
scroll to position [611, 0]
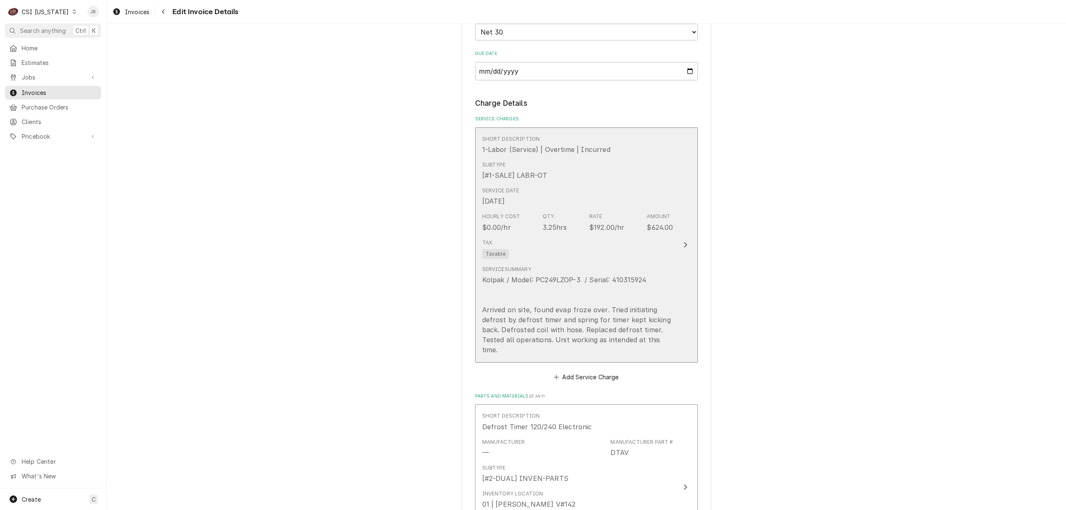
type textarea "Overtime approved by Jay Maiden, Sr ."
click at [637, 277] on div "Kolpak / Model: PC249LZOP-3 / Serial: 410315924 Arrived on site, found evap fro…" at bounding box center [577, 315] width 191 height 80
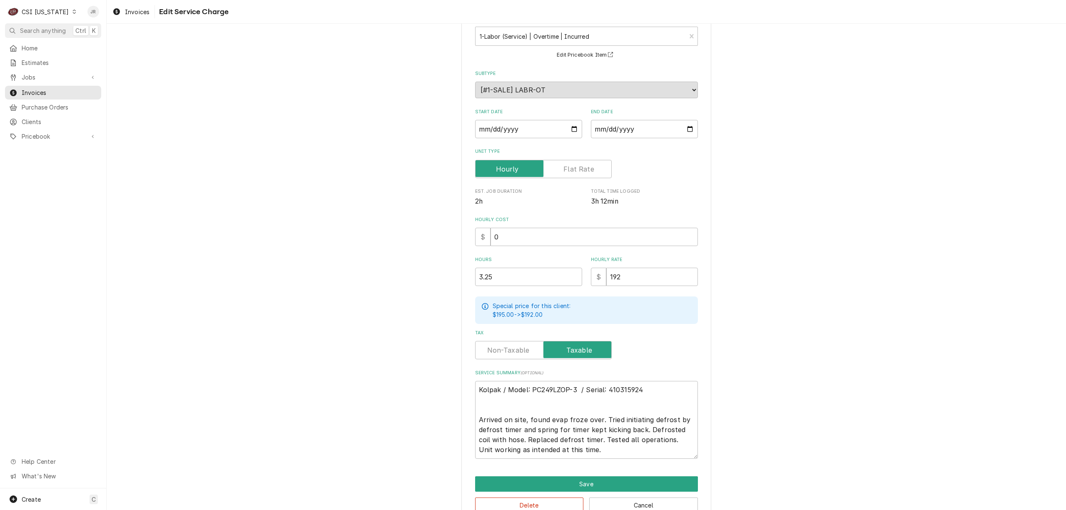
scroll to position [72, 0]
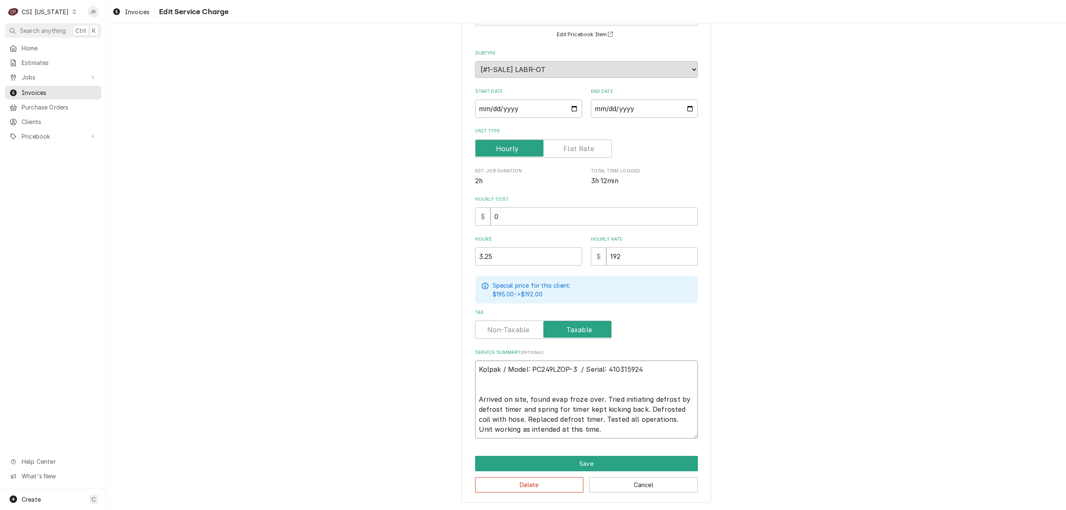
click at [632, 387] on textarea "Kolpak / Model: PC249LZOP-3 / Serial: 410315924 Arrived on site, found evap fro…" at bounding box center [586, 400] width 223 height 78
type textarea "x"
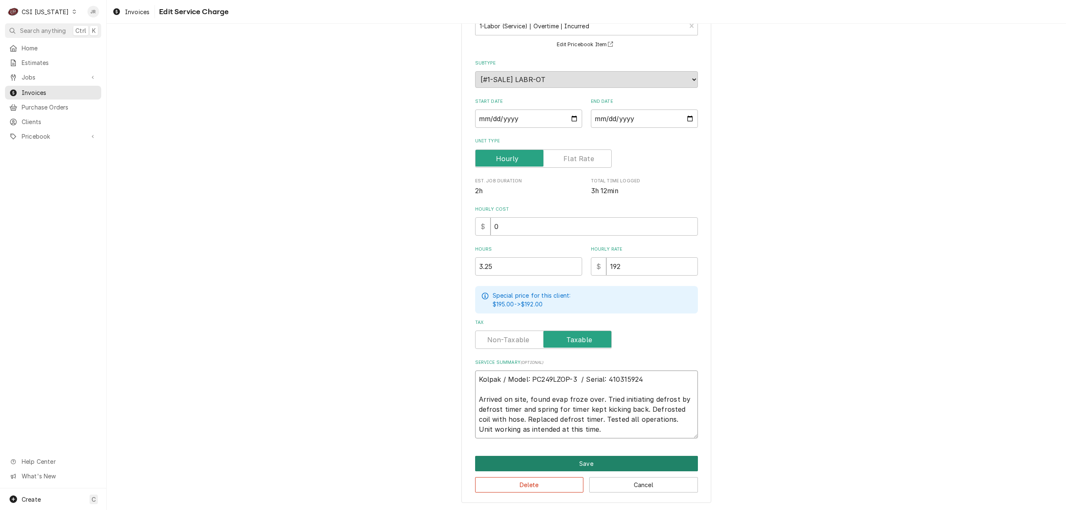
type textarea "Kolpak / Model: PC249LZOP-3 / Serial: 410315924 Arrived on site, found evap fro…"
click at [572, 459] on button "Save" at bounding box center [586, 463] width 223 height 15
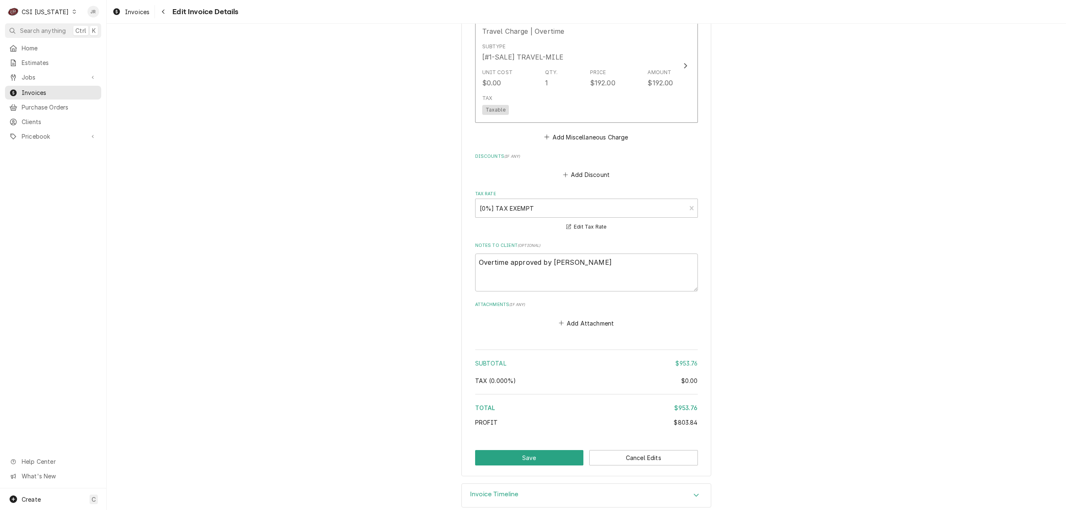
scroll to position [1207, 0]
click at [542, 447] on button "Save" at bounding box center [529, 454] width 109 height 15
type textarea "x"
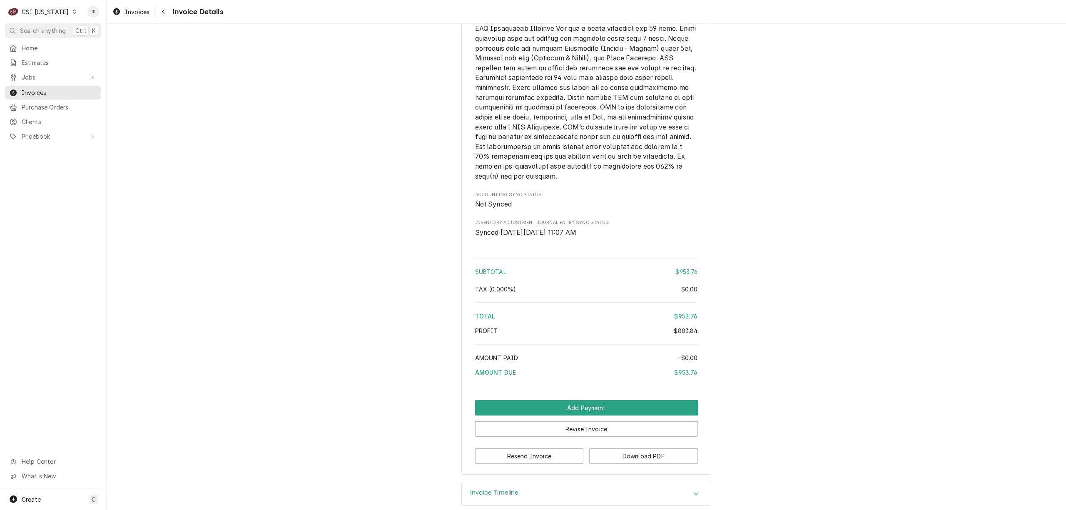
scroll to position [1362, 0]
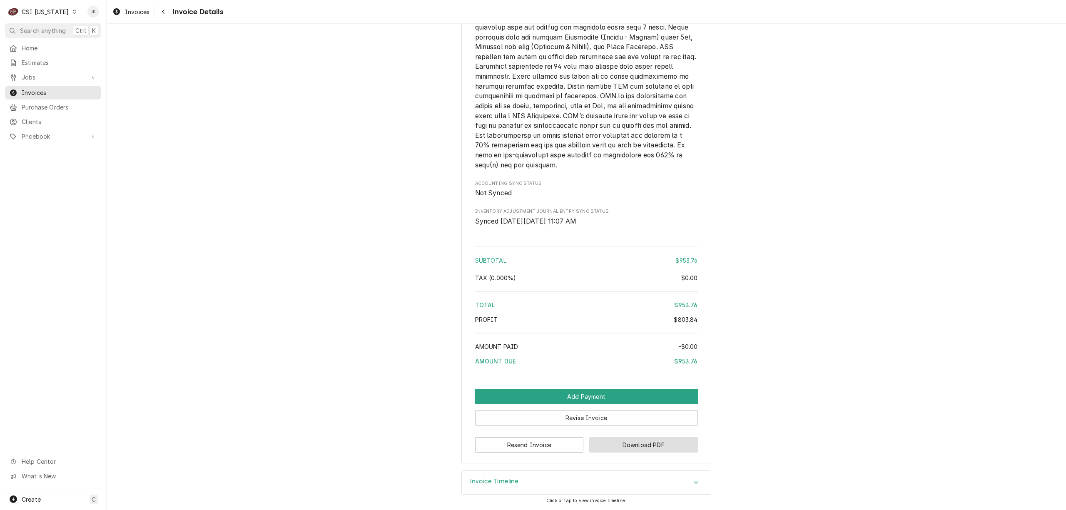
drag, startPoint x: 624, startPoint y: 437, endPoint x: 629, endPoint y: 447, distance: 10.6
click at [629, 447] on button "Download PDF" at bounding box center [643, 444] width 109 height 15
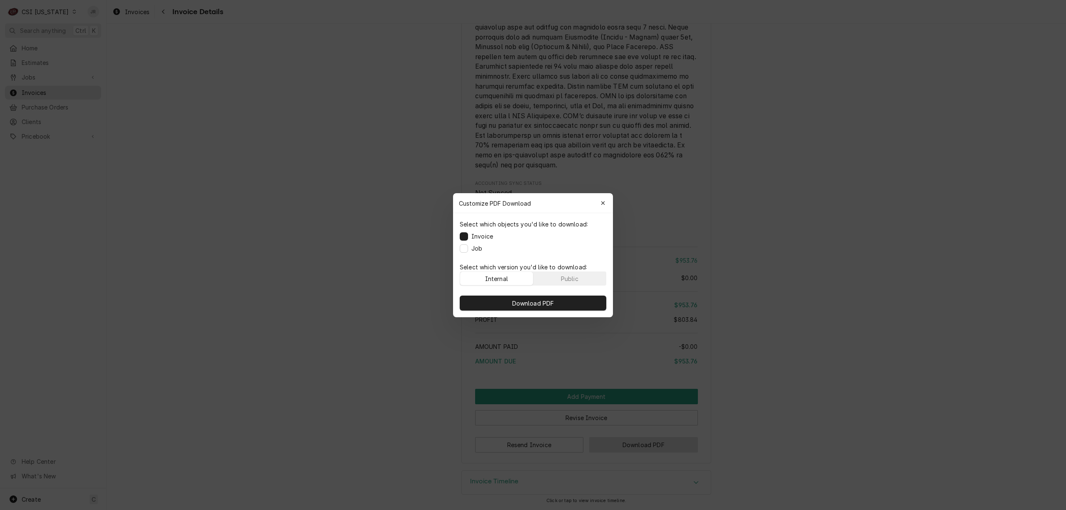
click at [629, 447] on div at bounding box center [533, 255] width 1066 height 510
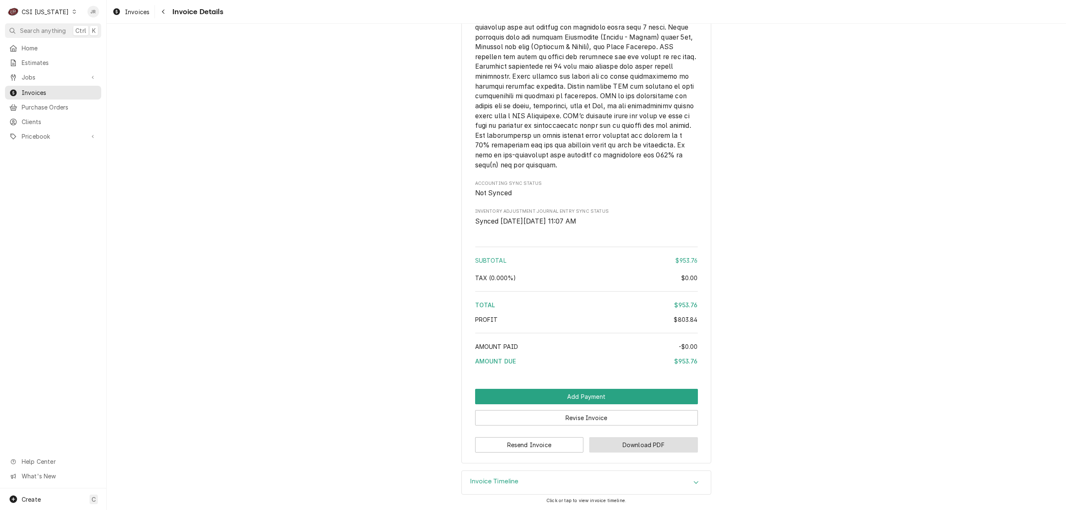
click at [649, 448] on button "Download PDF" at bounding box center [643, 444] width 109 height 15
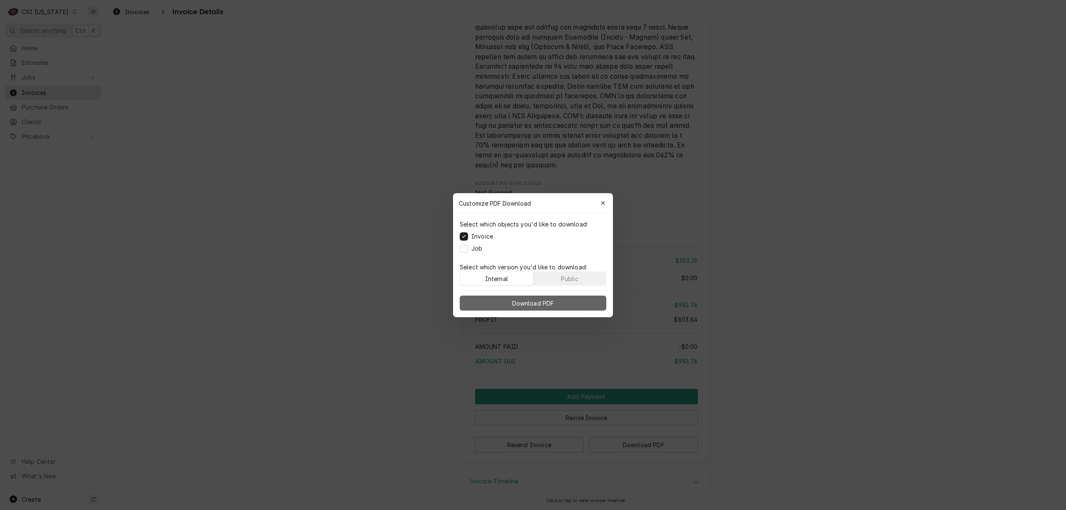
click at [572, 306] on button "Download PDF" at bounding box center [533, 303] width 147 height 15
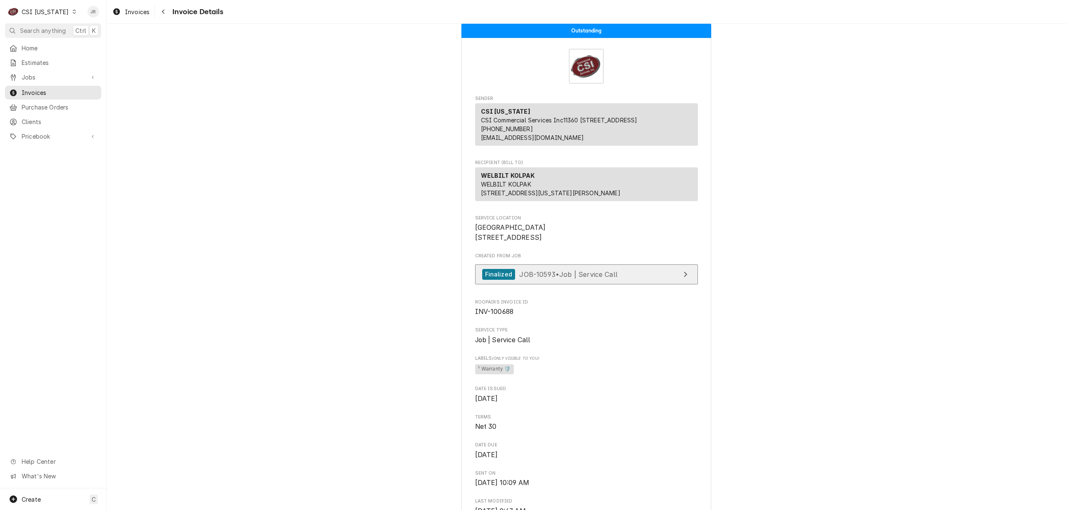
scroll to position [0, 0]
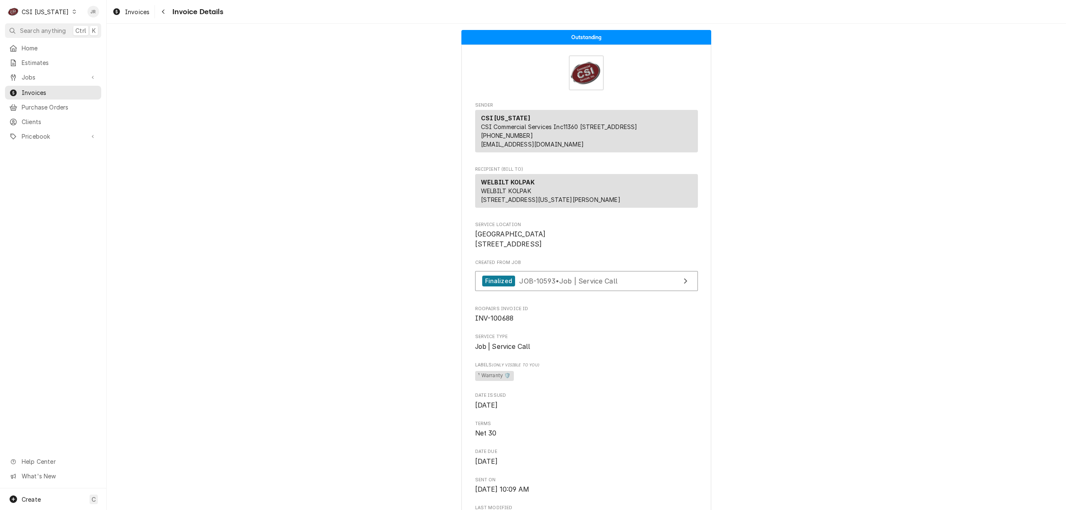
click at [495, 322] on span "INV-100688" at bounding box center [494, 318] width 39 height 8
copy span "100688"
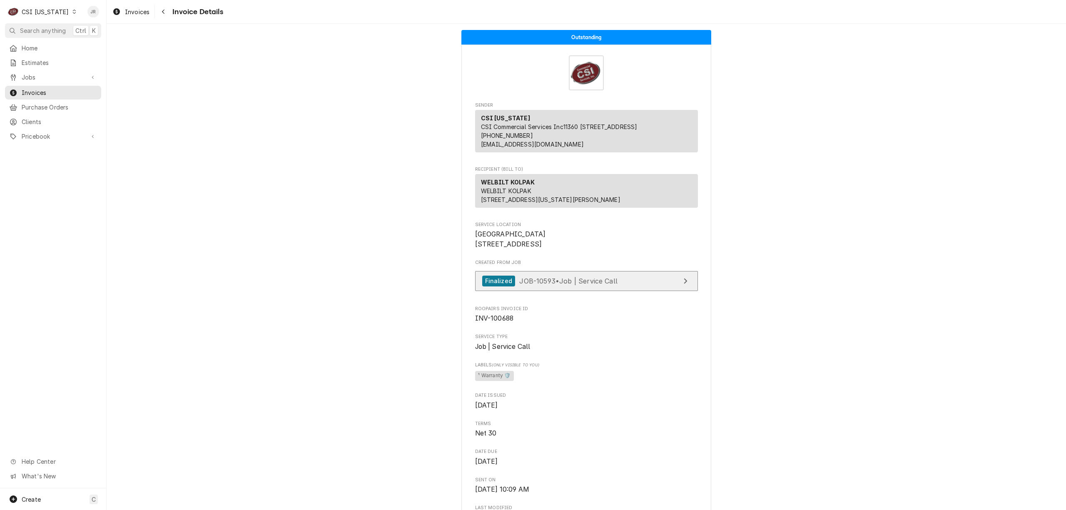
click at [532, 292] on link "Finalized JOB-10593 • Job | Service Call" at bounding box center [586, 281] width 223 height 20
click at [45, 10] on div "CSI Kentucky" at bounding box center [45, 11] width 47 height 9
click at [102, 13] on div "CSI [US_STATE][GEOGRAPHIC_DATA]" at bounding box center [130, 16] width 110 height 9
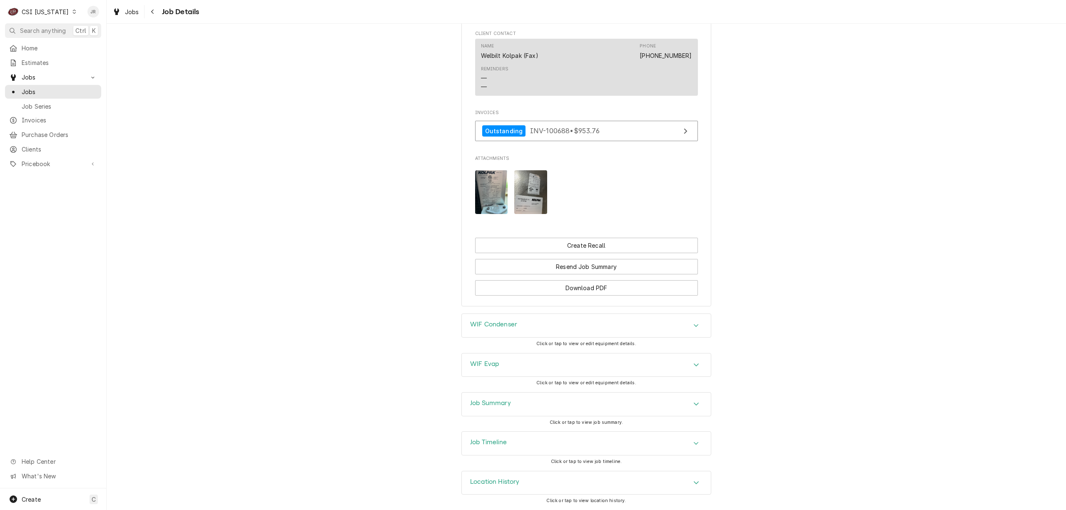
scroll to position [500, 0]
click at [512, 413] on div "Job Summary" at bounding box center [586, 404] width 249 height 23
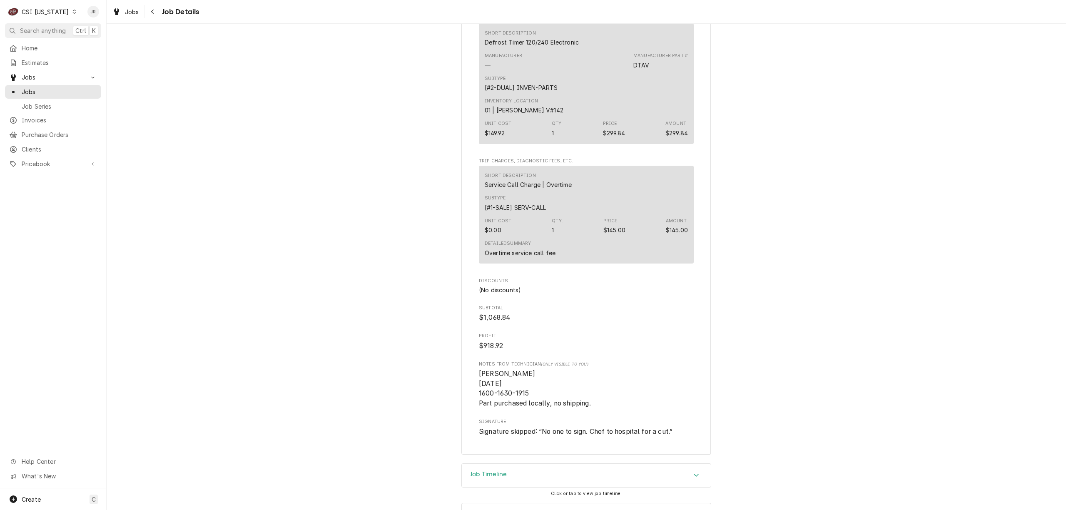
scroll to position [1616, 0]
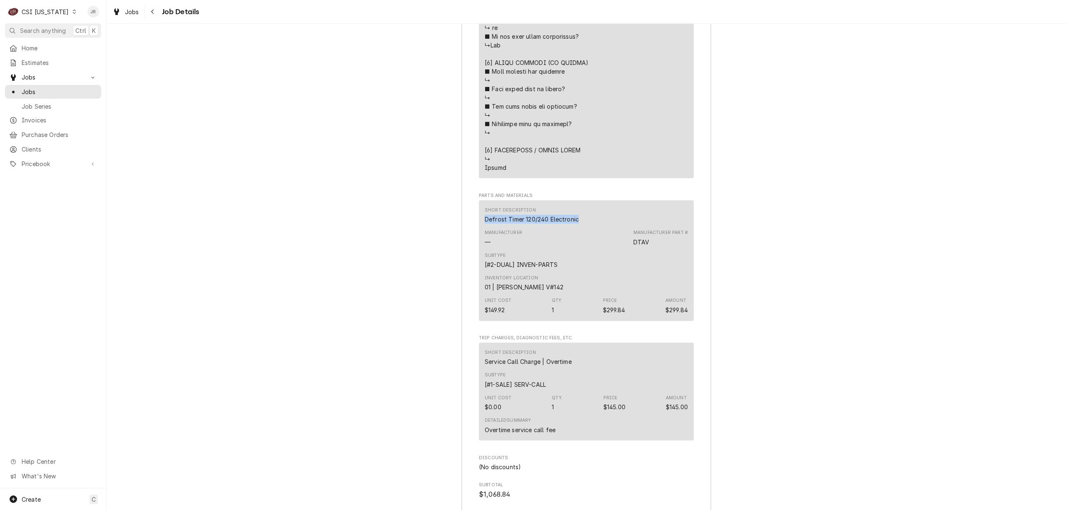
drag, startPoint x: 576, startPoint y: 228, endPoint x: 474, endPoint y: 232, distance: 101.7
copy div "Defrost Timer 120/240 Electronic"
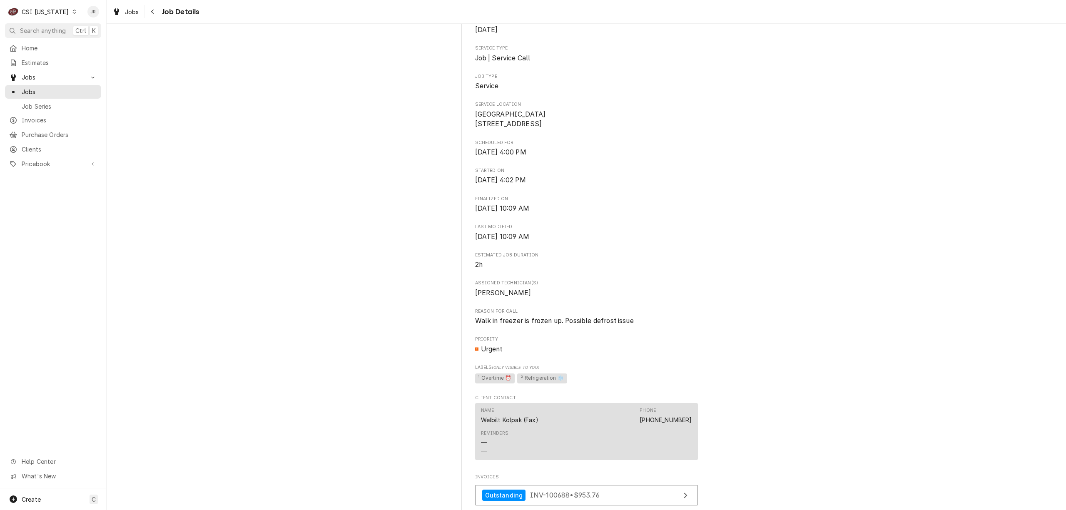
scroll to position [0, 0]
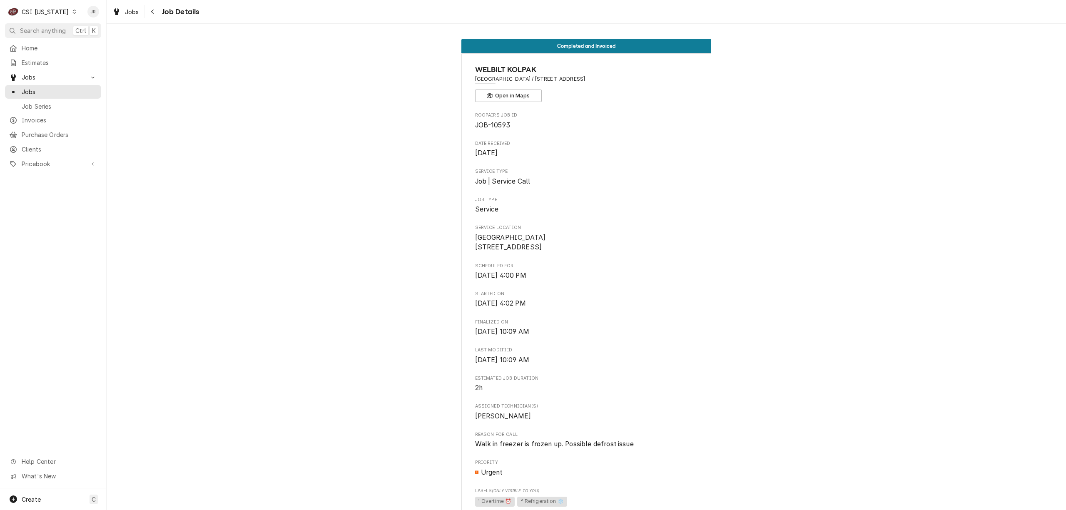
click at [38, 14] on div "CSI [US_STATE]" at bounding box center [45, 11] width 47 height 9
click at [98, 46] on div "CSI St. [PERSON_NAME]" at bounding box center [130, 45] width 110 height 9
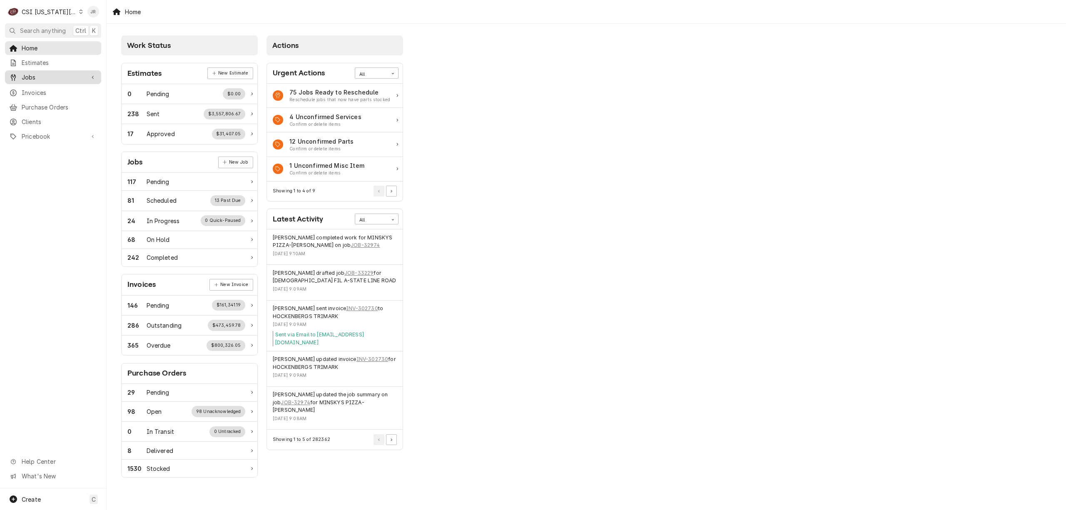
click at [34, 75] on span "Jobs" at bounding box center [53, 77] width 63 height 9
click at [42, 87] on span "Jobs" at bounding box center [59, 91] width 75 height 9
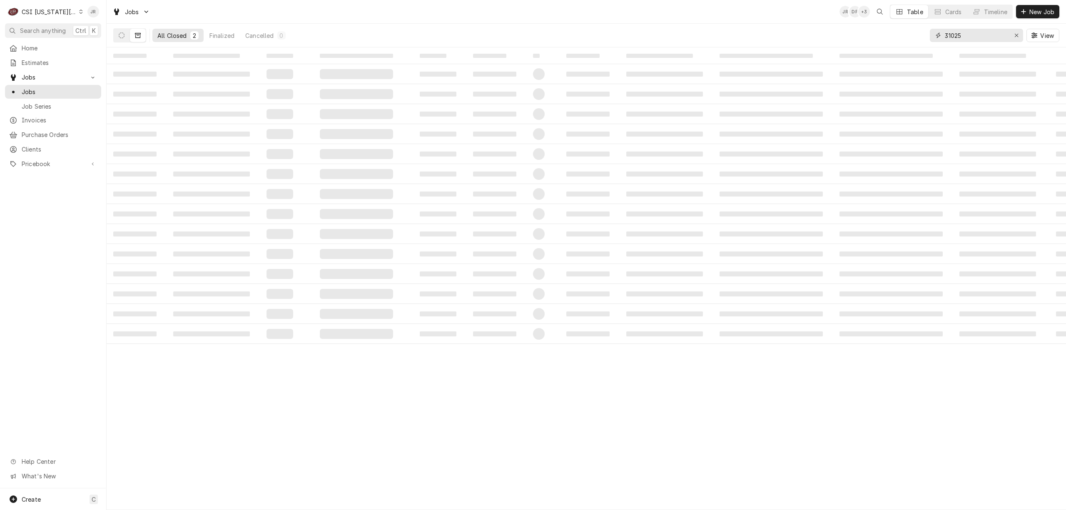
click at [965, 36] on input "31025" at bounding box center [976, 35] width 62 height 13
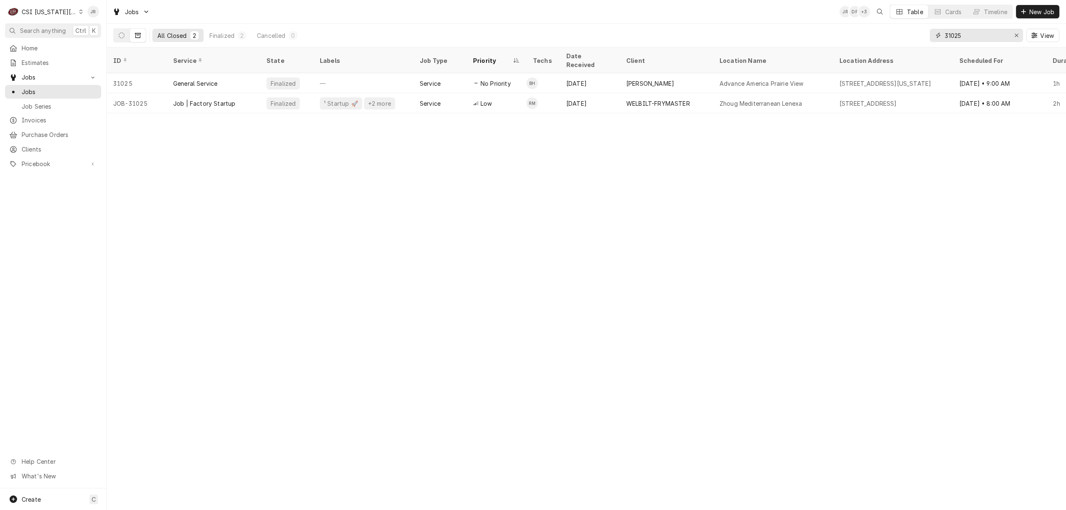
paste input "223773"
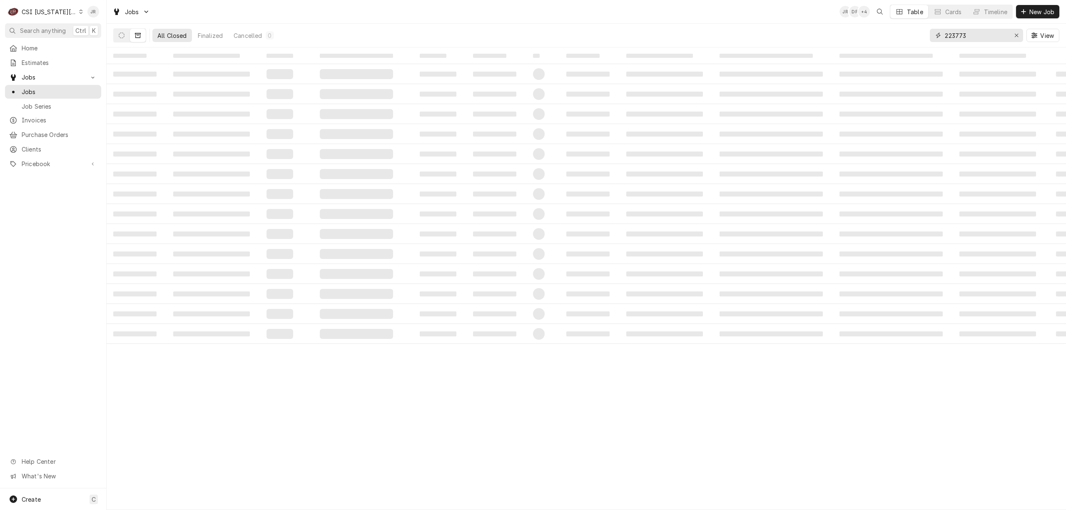
type input "223773"
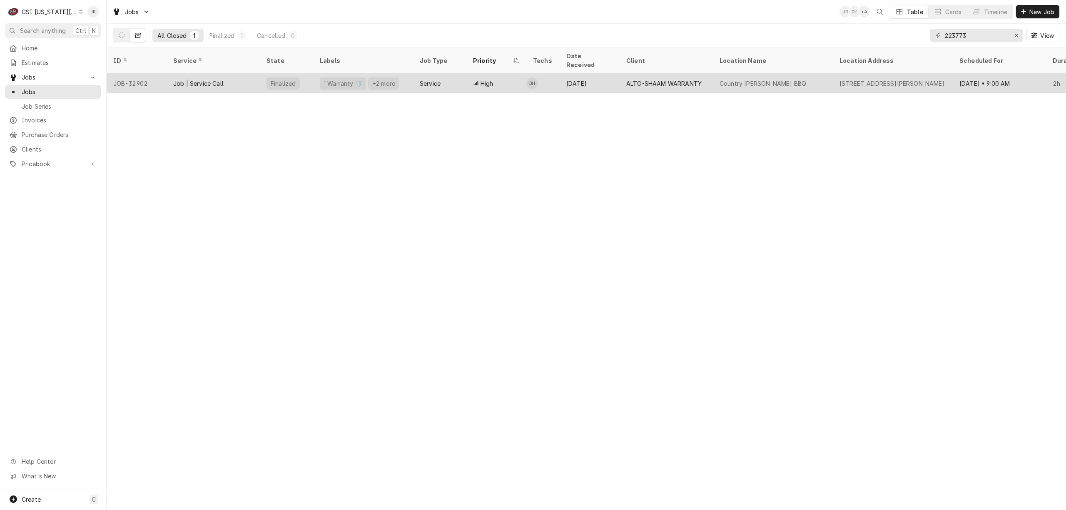
click at [524, 77] on div "High" at bounding box center [497, 83] width 60 height 20
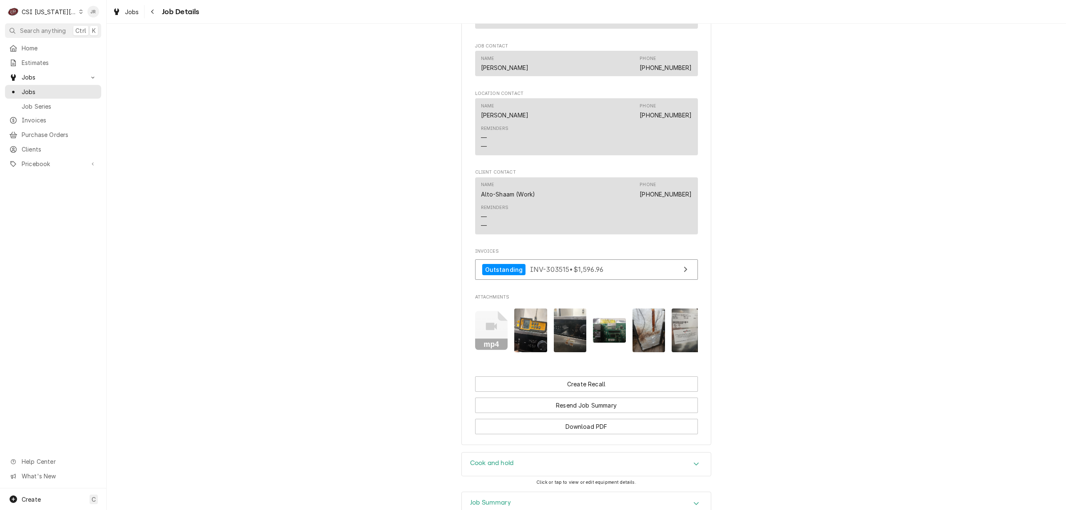
scroll to position [1500, 0]
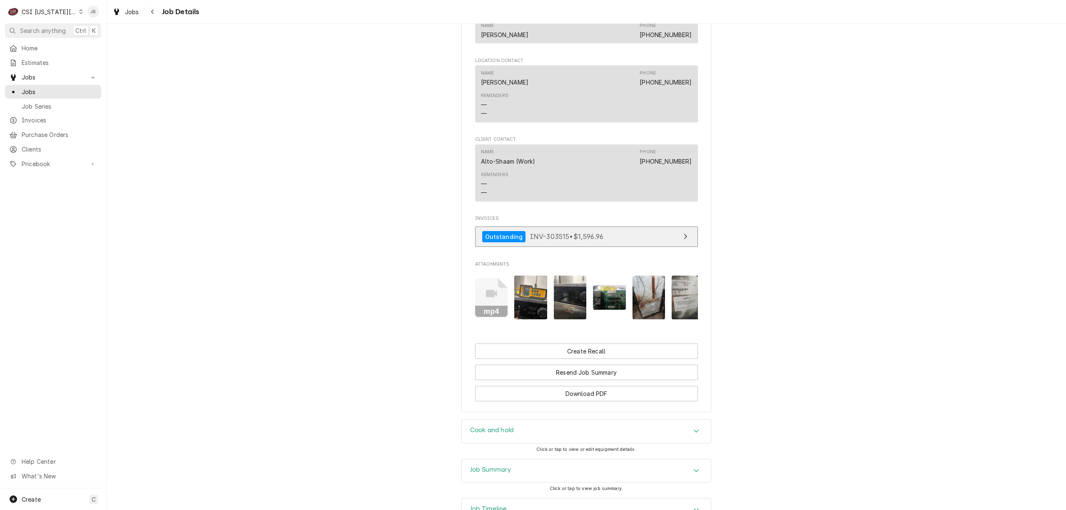
click at [575, 228] on link "Outstanding INV-303515 • $1,596.96" at bounding box center [586, 237] width 223 height 20
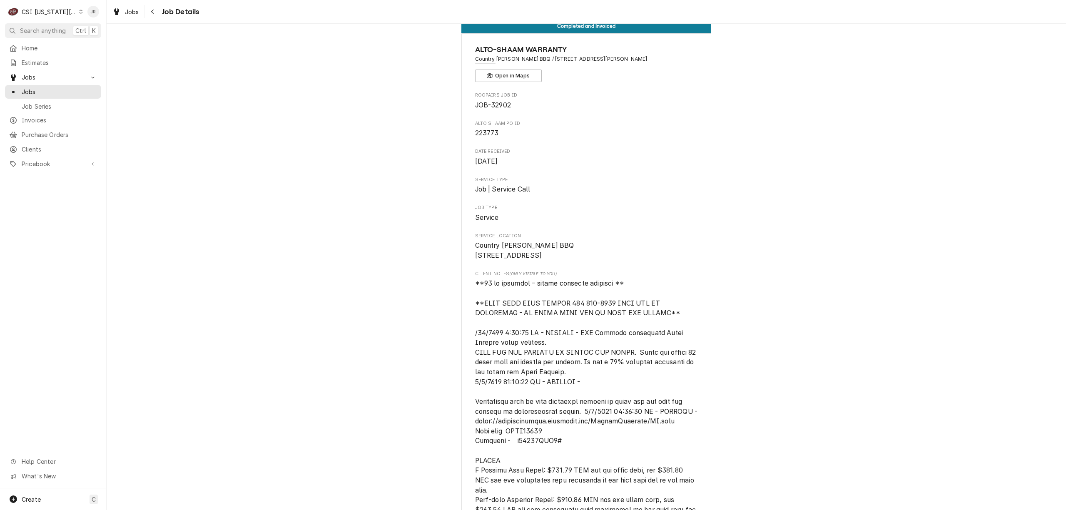
scroll to position [0, 0]
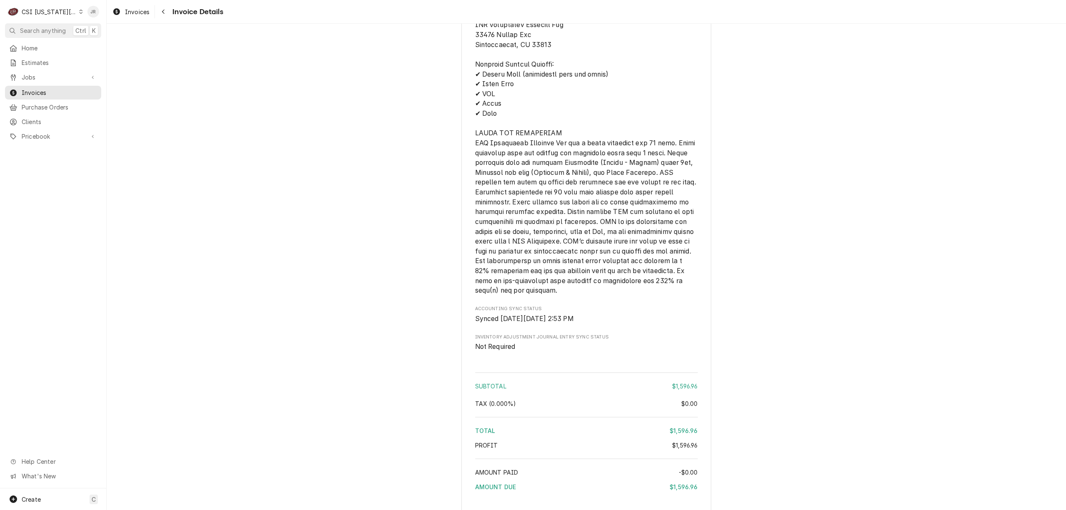
scroll to position [1338, 0]
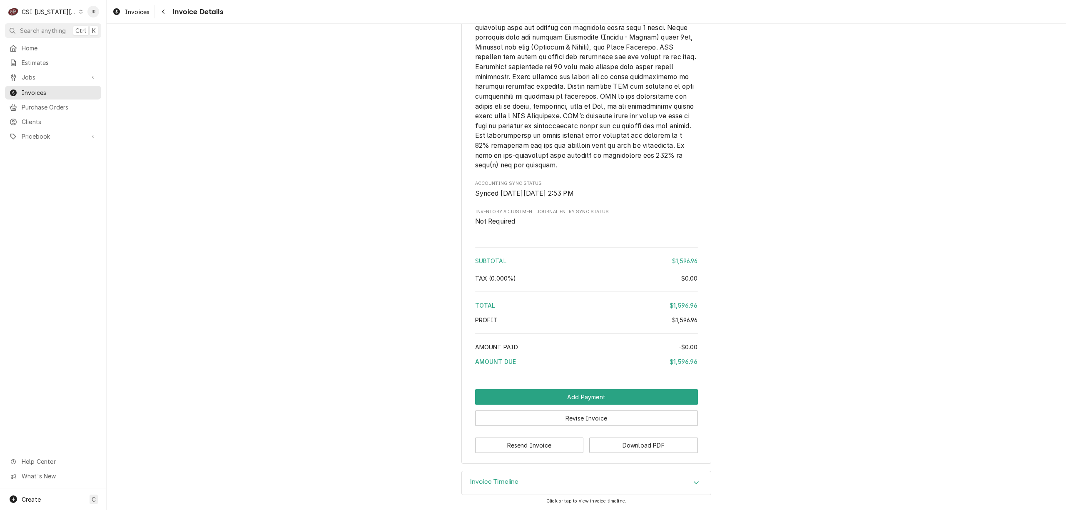
click at [496, 476] on div "Invoice Timeline" at bounding box center [586, 483] width 249 height 23
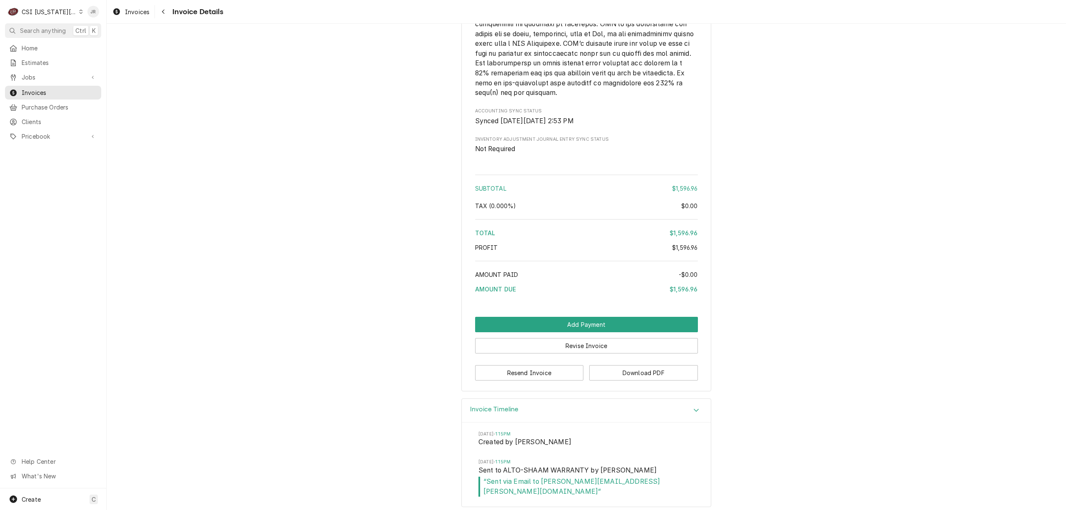
scroll to position [1416, 0]
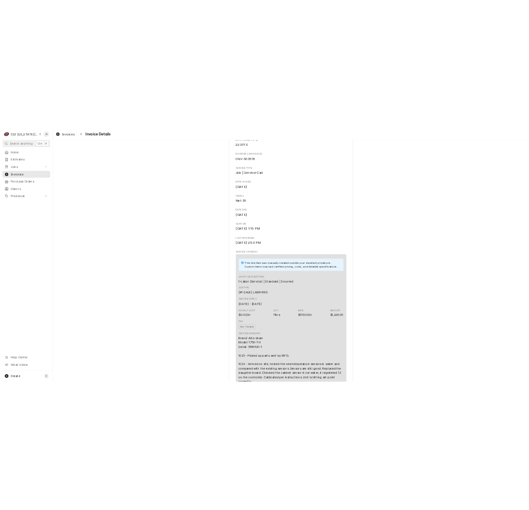
scroll to position [0, 0]
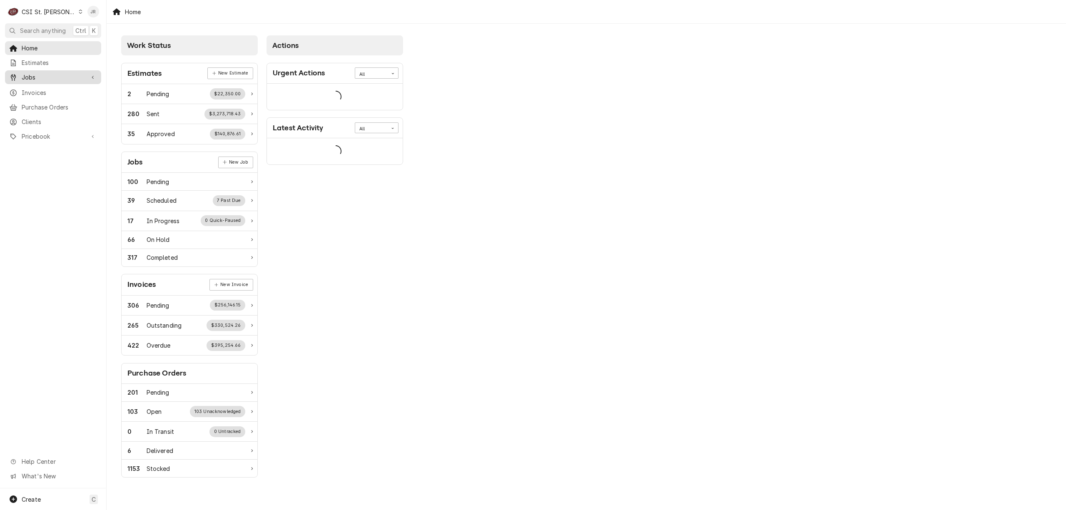
click at [52, 75] on span "Jobs" at bounding box center [53, 77] width 63 height 9
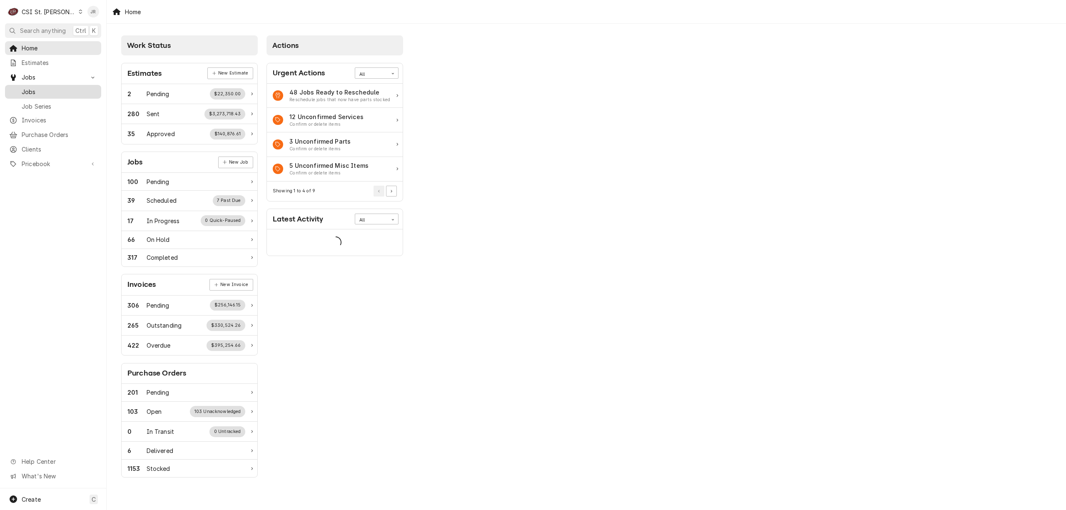
click at [49, 89] on span "Jobs" at bounding box center [59, 91] width 75 height 9
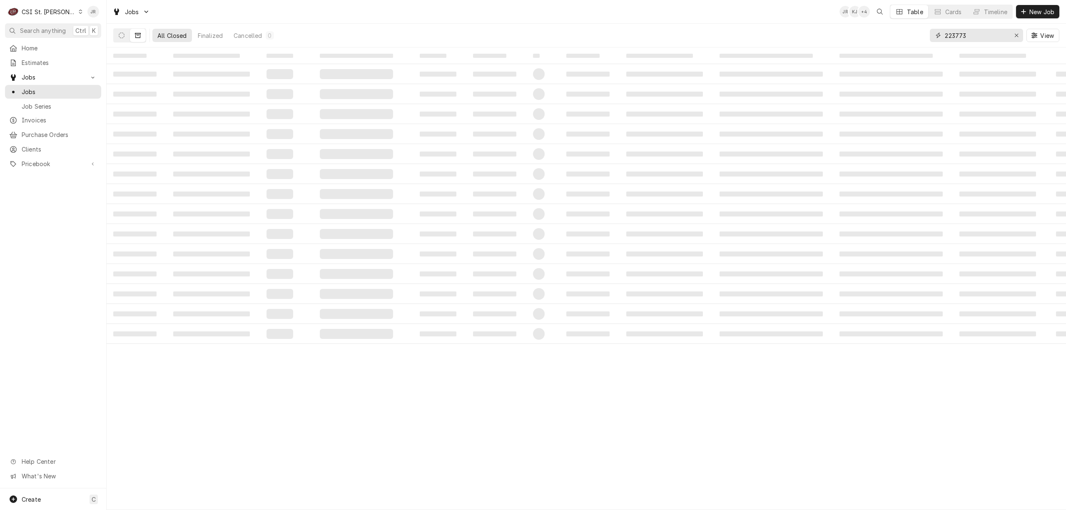
click at [968, 37] on input "223773" at bounding box center [976, 35] width 62 height 13
click at [970, 38] on input "223773" at bounding box center [976, 35] width 62 height 13
paste input "42414"
type input "42414"
click at [120, 34] on icon "Dynamic Content Wrapper" at bounding box center [122, 35] width 6 height 6
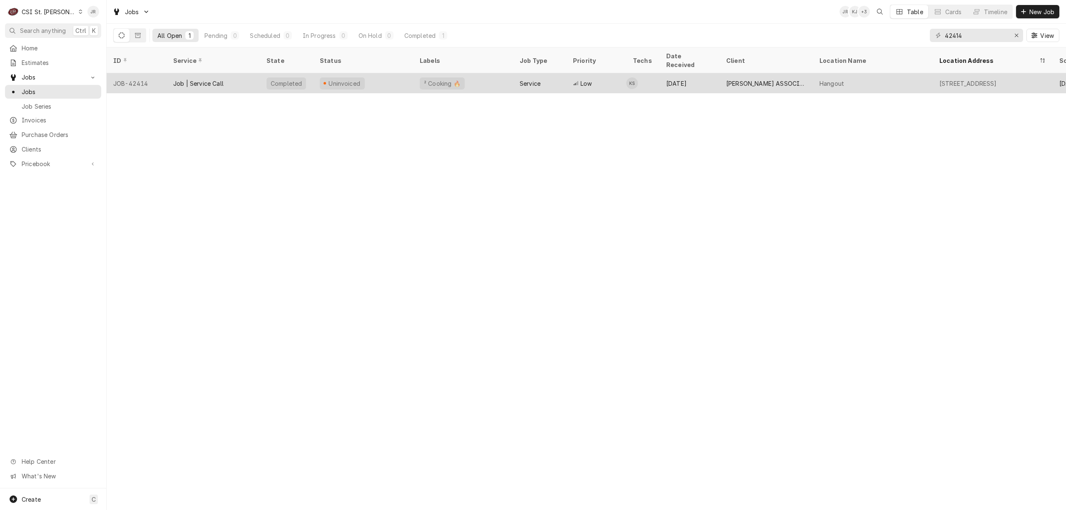
click at [190, 79] on div "Job | Service Call" at bounding box center [198, 83] width 50 height 9
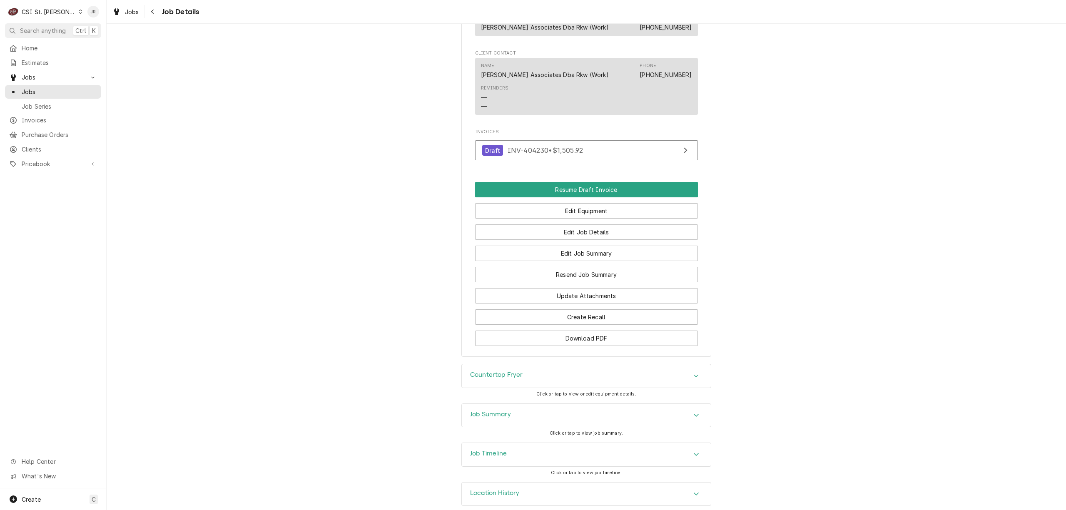
scroll to position [802, 0]
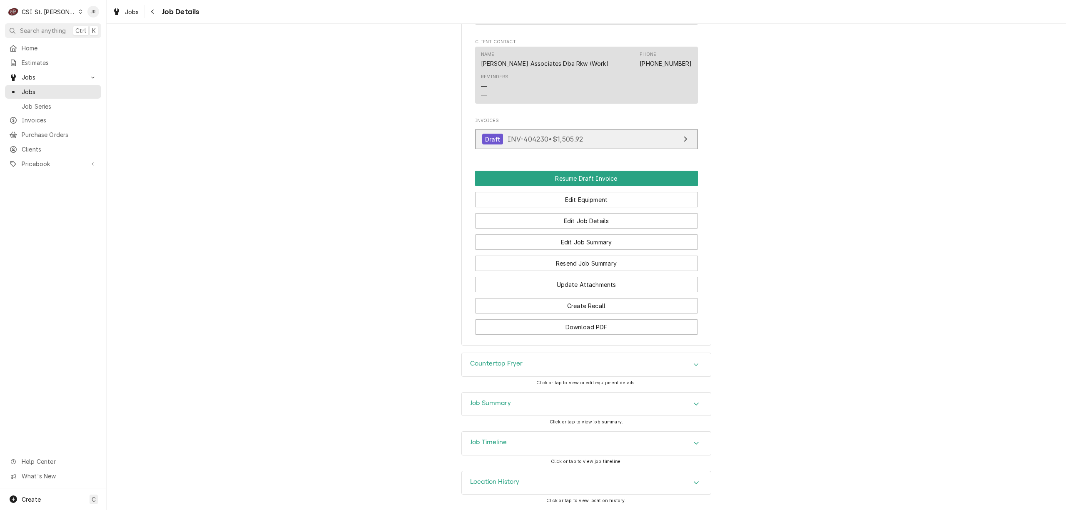
click at [586, 140] on link "Draft INV-404230 • $1,505.92" at bounding box center [586, 139] width 223 height 20
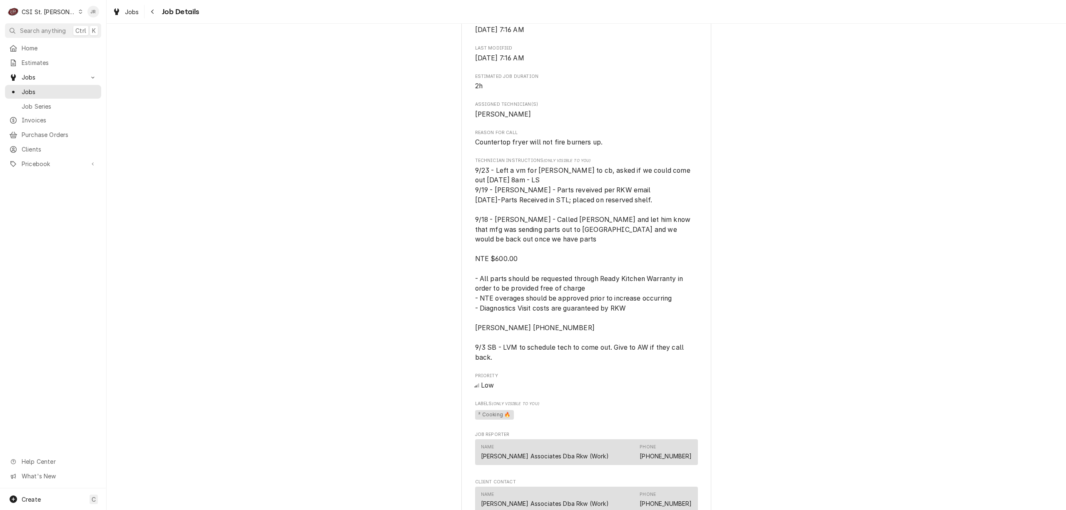
scroll to position [691, 0]
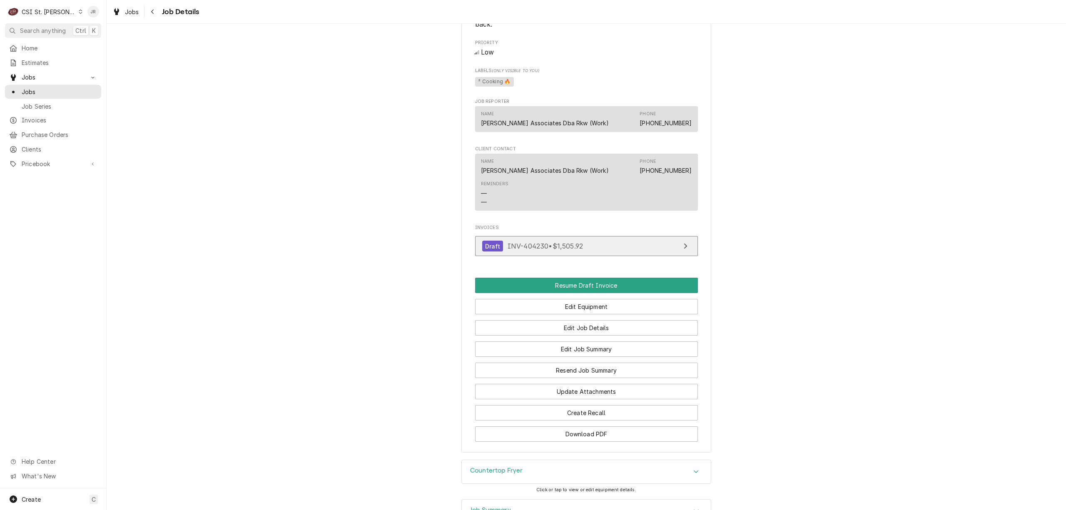
click at [635, 245] on link "Draft INV-404230 • $1,505.92" at bounding box center [586, 246] width 223 height 20
click at [26, 90] on span "Jobs" at bounding box center [59, 91] width 75 height 9
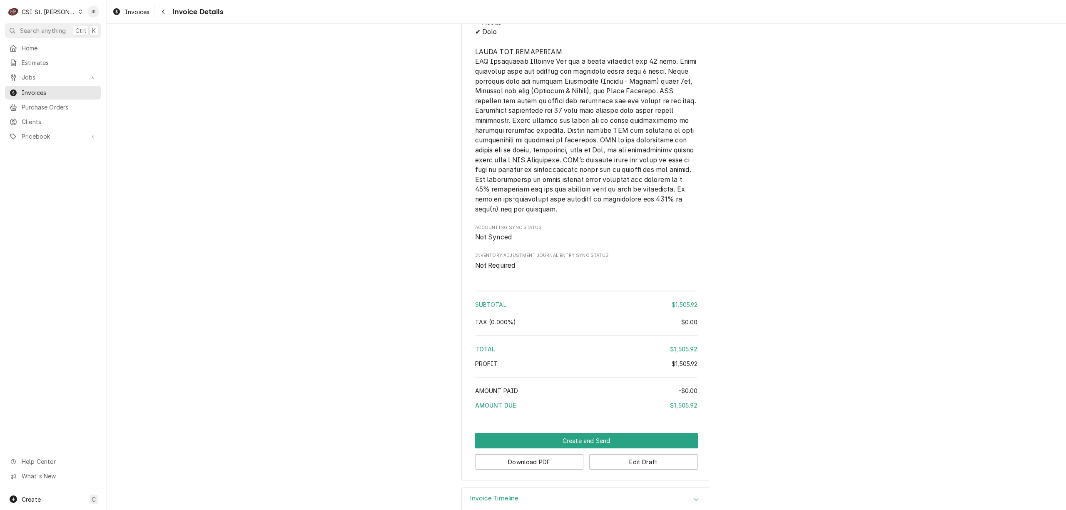
scroll to position [1310, 0]
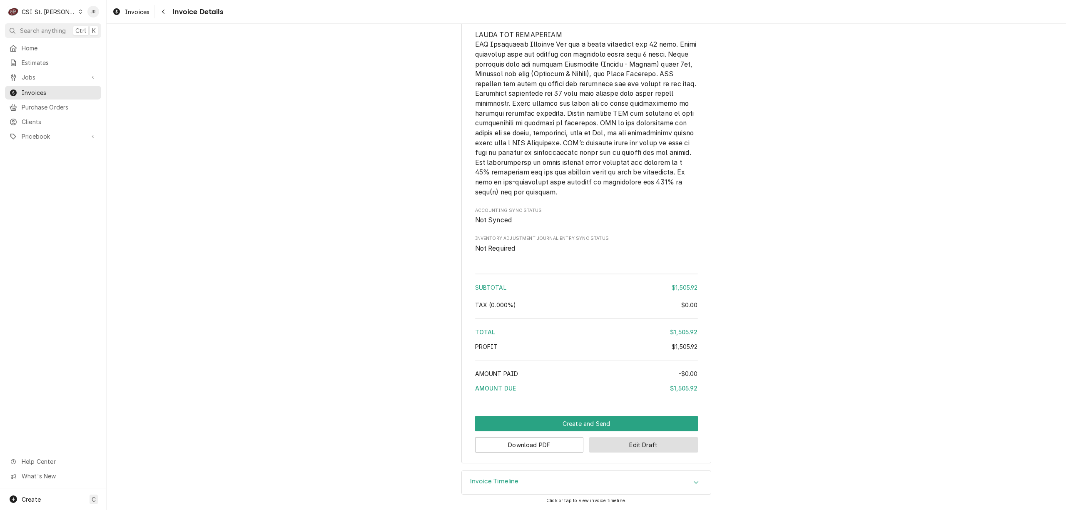
click at [635, 443] on button "Edit Draft" at bounding box center [643, 444] width 109 height 15
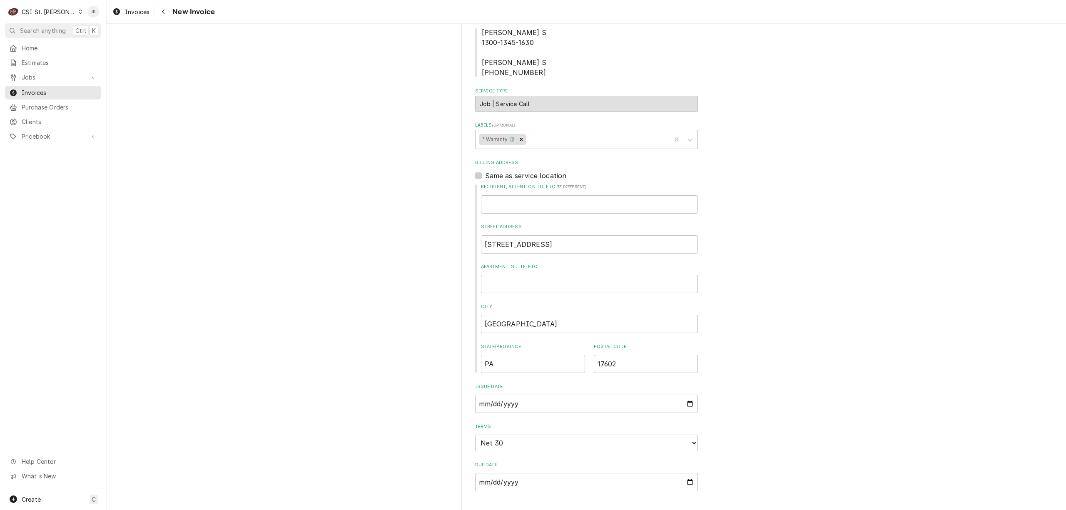
scroll to position [500, 0]
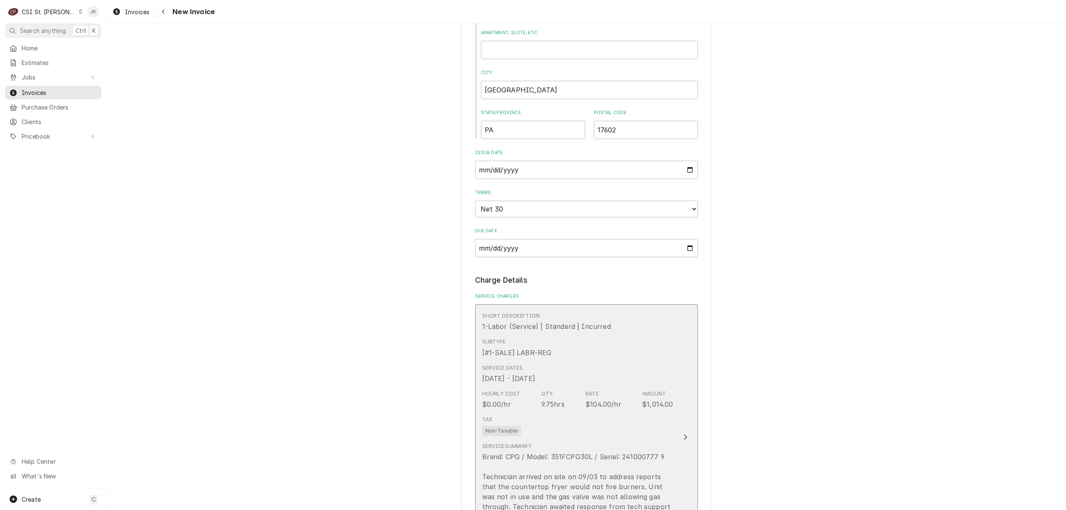
click at [567, 410] on div "Hourly Cost $0.00/hr Qty. 9.75hrs Rate $104.00/hr Amount $1,014.00" at bounding box center [577, 400] width 191 height 26
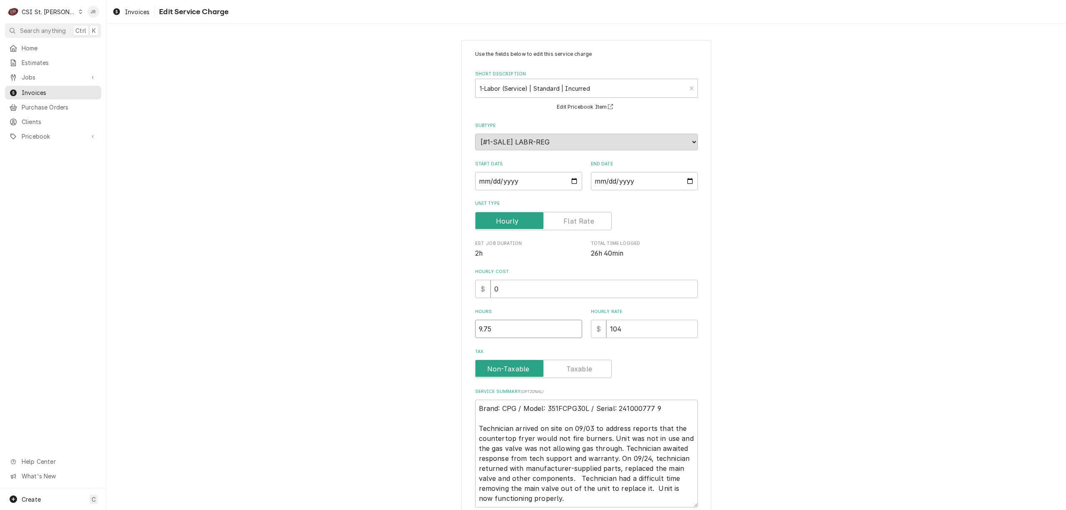
drag, startPoint x: 516, startPoint y: 345, endPoint x: 379, endPoint y: 325, distance: 138.4
click at [379, 325] on div "Use the fields below to edit this service charge Short Description 1-Labor (Ser…" at bounding box center [587, 305] width 960 height 547
type textarea "x"
type input "4"
type textarea "x"
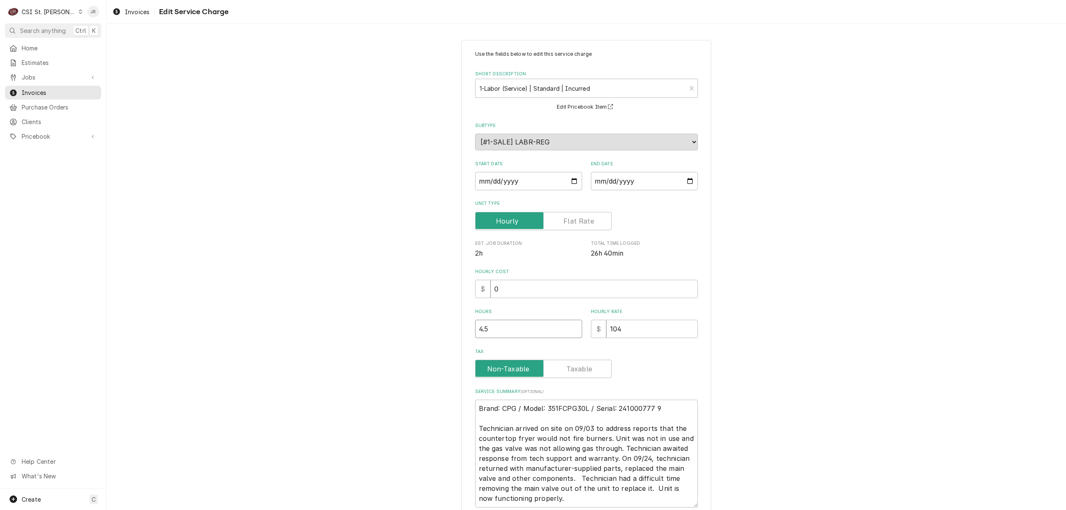
type input "4.5"
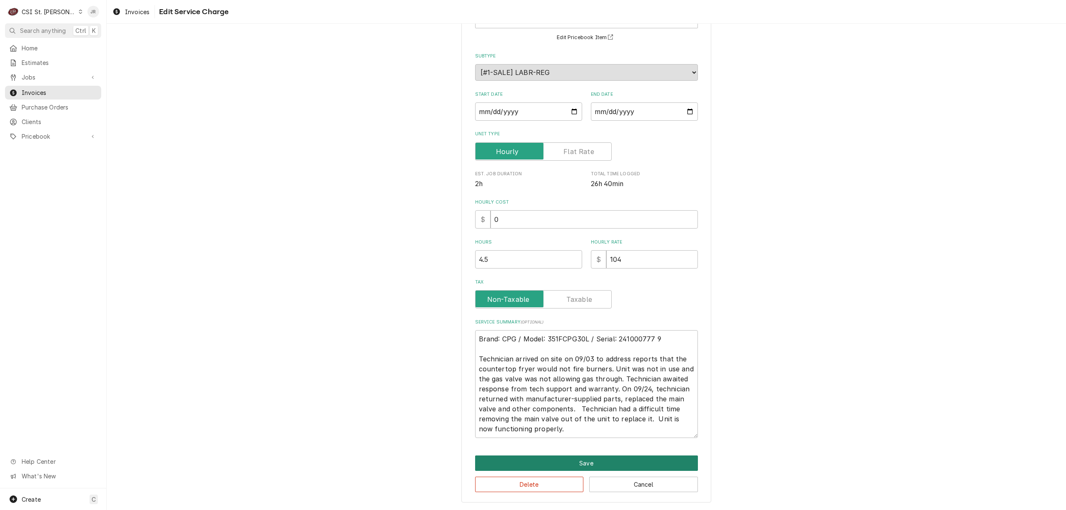
click at [594, 469] on button "Save" at bounding box center [586, 463] width 223 height 15
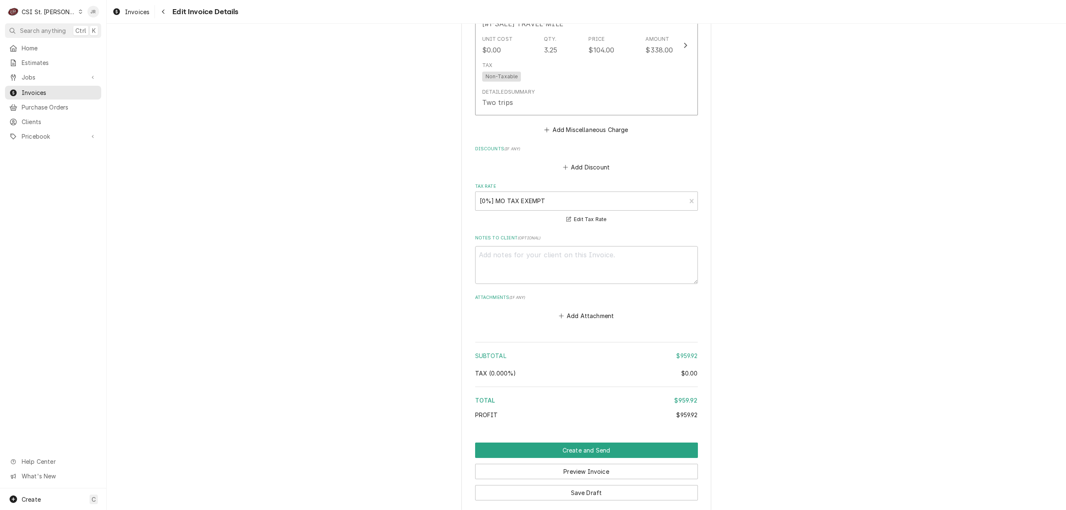
scroll to position [1341, 0]
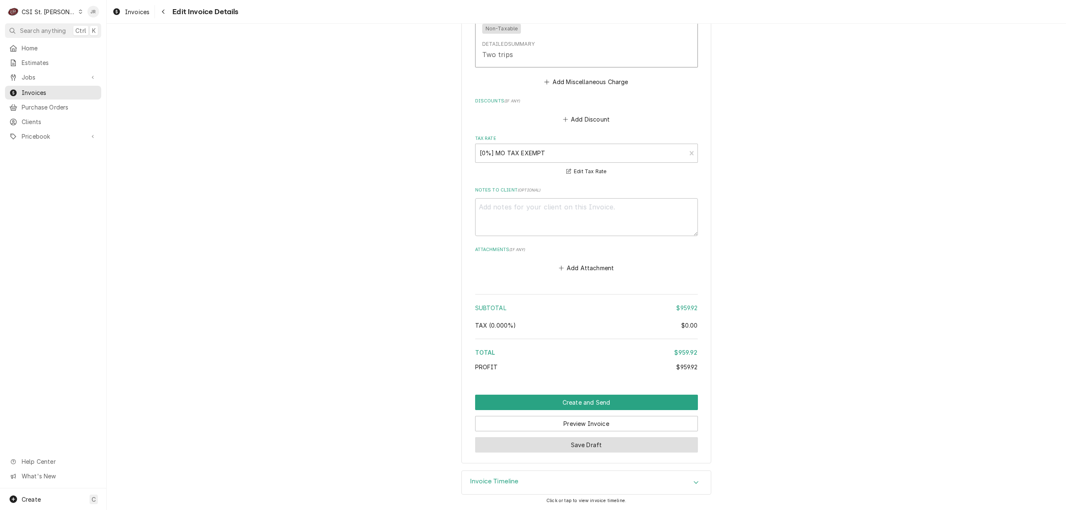
click at [619, 443] on button "Save Draft" at bounding box center [586, 444] width 223 height 15
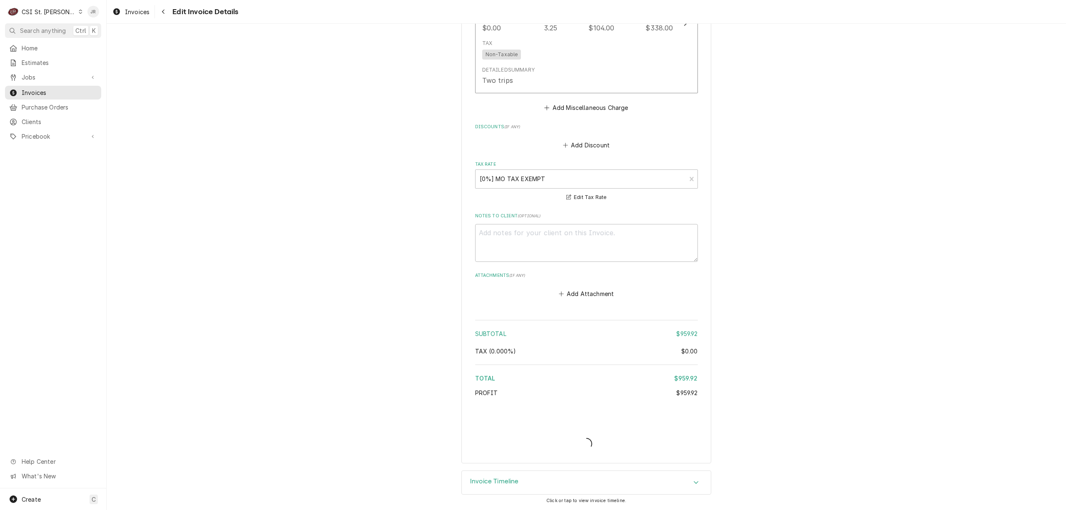
type textarea "x"
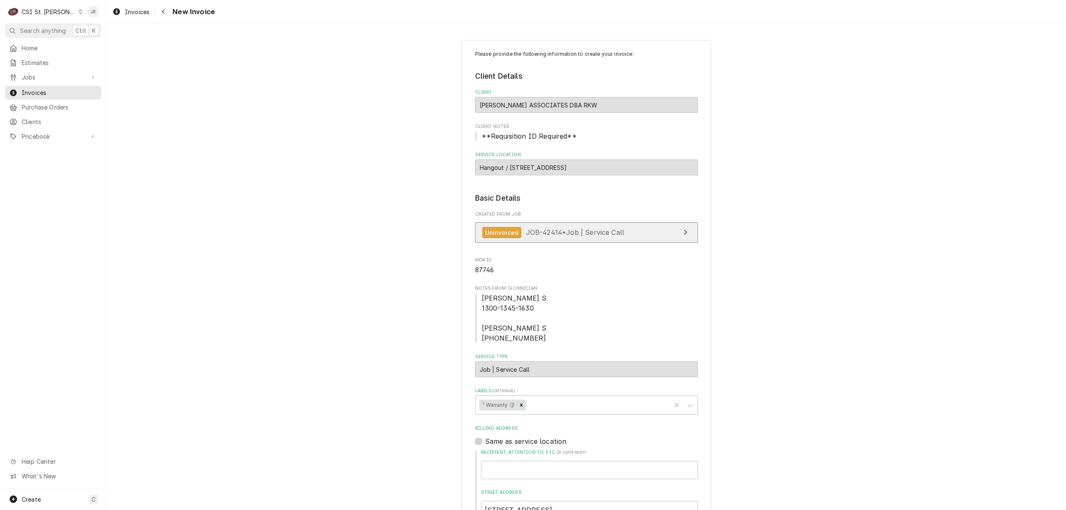
click at [620, 227] on div "Uninvoiced JOB-42414 • Job | Service Call" at bounding box center [553, 232] width 142 height 11
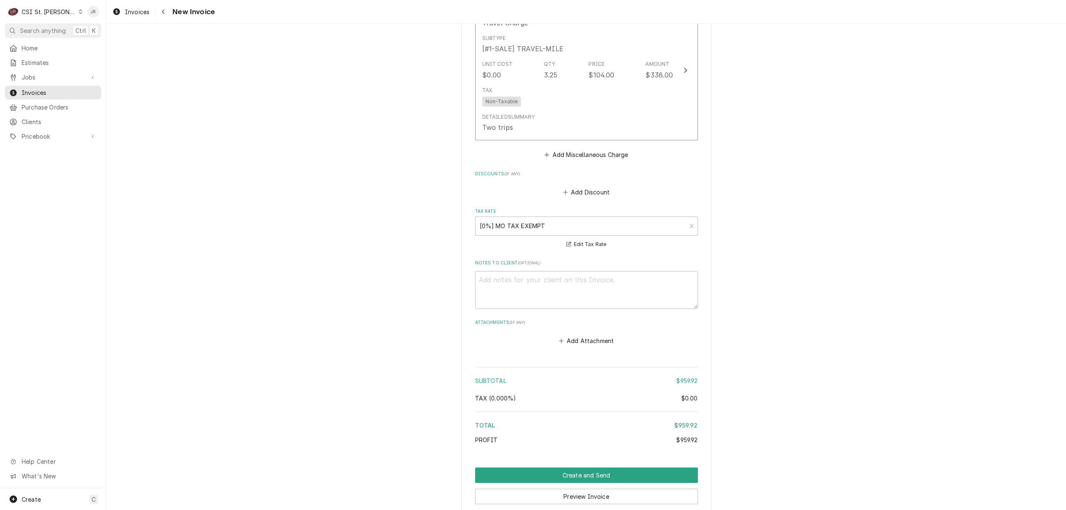
scroll to position [1341, 0]
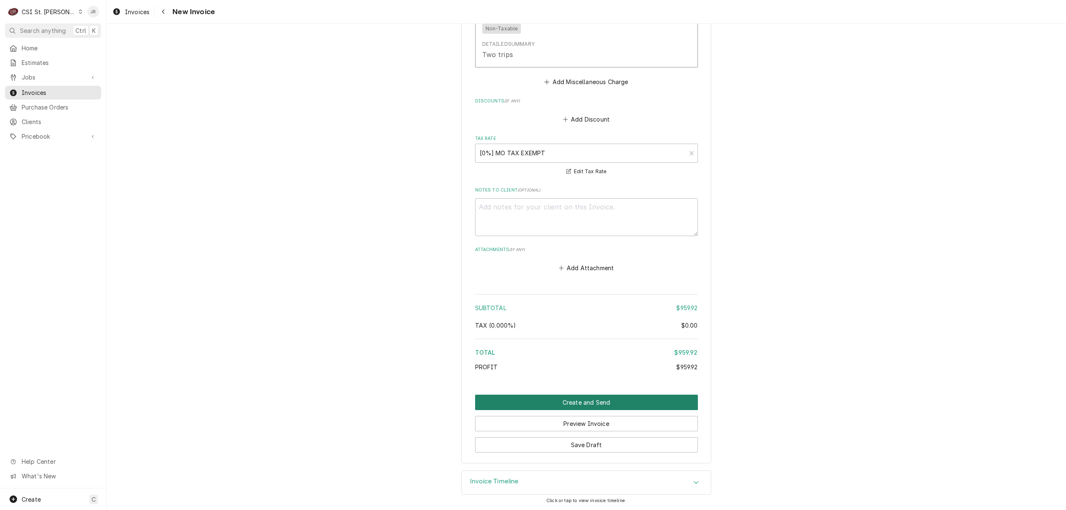
click at [603, 397] on button "Create and Send" at bounding box center [586, 402] width 223 height 15
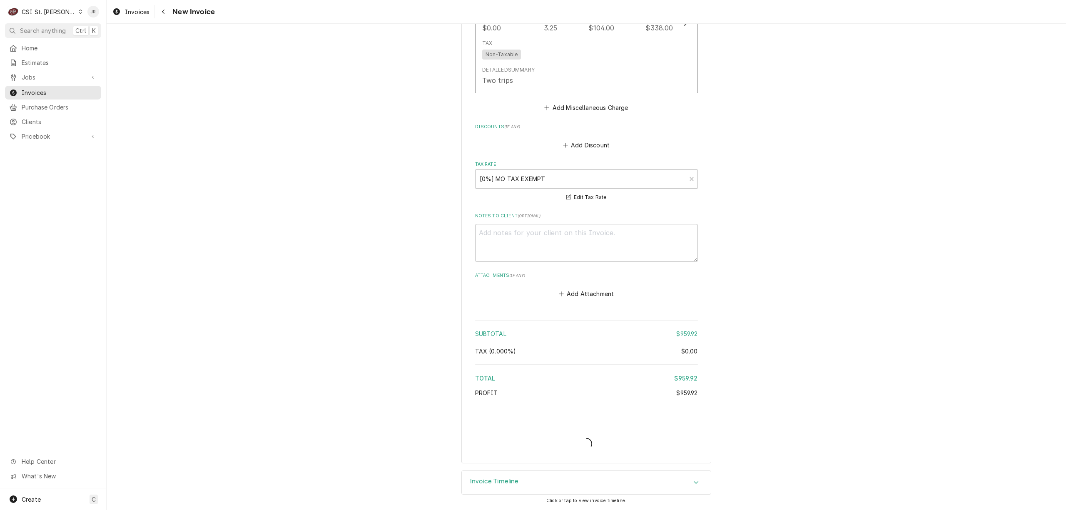
scroll to position [1315, 0]
type textarea "x"
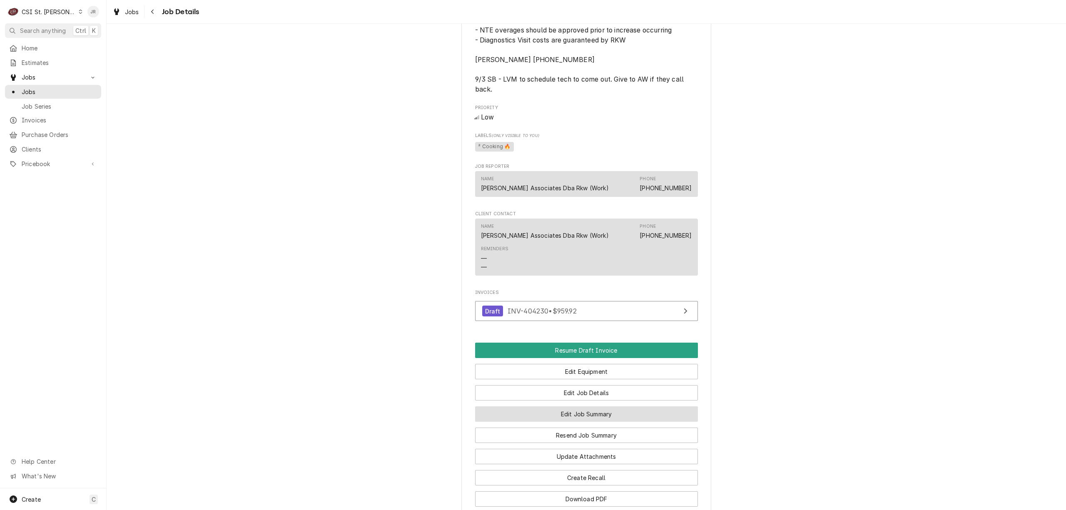
scroll to position [802, 0]
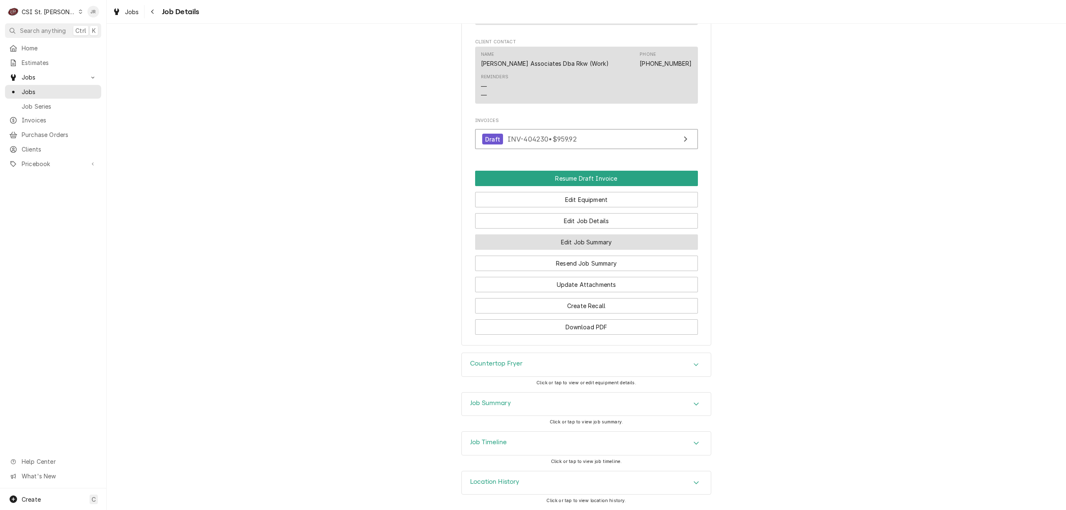
click at [582, 243] on button "Edit Job Summary" at bounding box center [586, 242] width 223 height 15
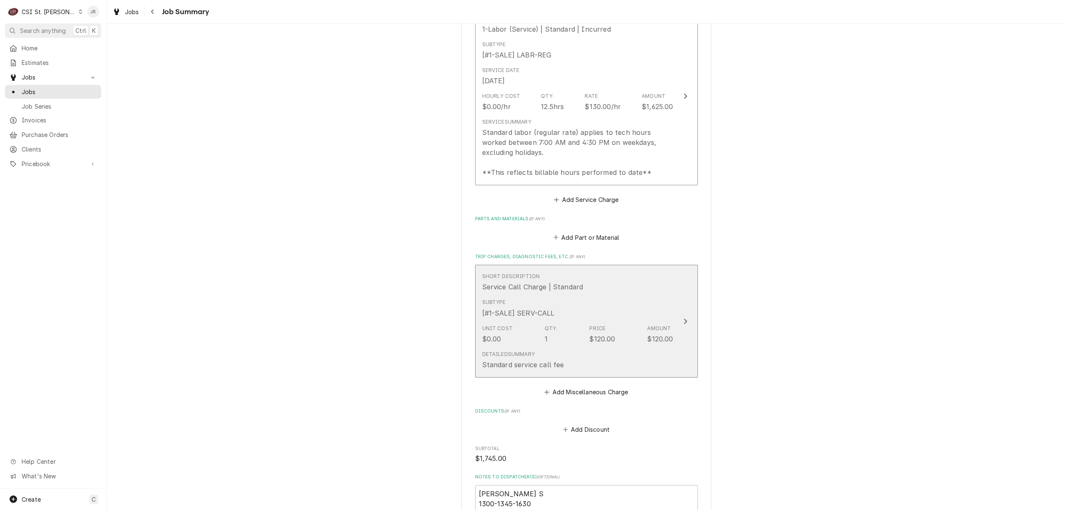
scroll to position [1204, 0]
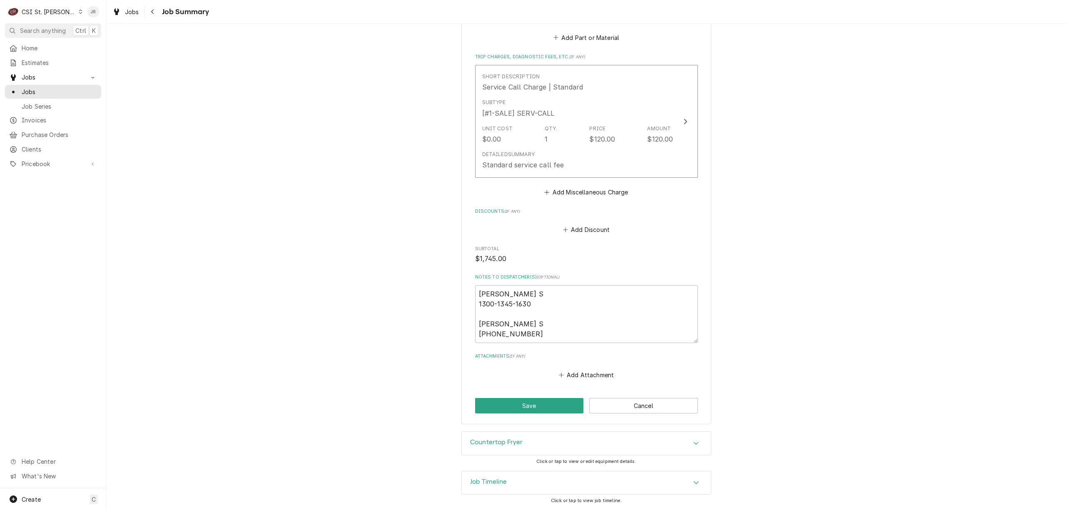
click at [549, 282] on div "Notes to Dispatcher(s) ( optional ) Kyle S 1300-1345-1630 Kyle S 0730-0730-1530" at bounding box center [586, 308] width 223 height 69
click at [555, 287] on textarea "Kyle S 1300-1345-1630 Kyle S 0730-0730-1530" at bounding box center [586, 314] width 223 height 58
type textarea "x"
type textarea "Kyle S 1300-1345-1630 Kyle S 0730-0730-1530"
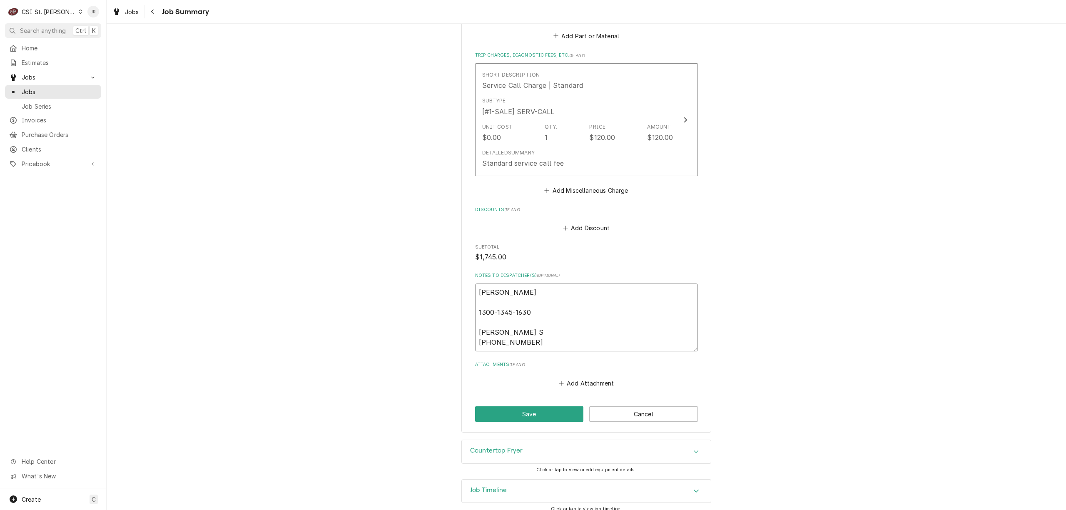
type textarea "x"
type textarea "Kyle S 1300-1345-1630 Kyle S 0730-0730-1530"
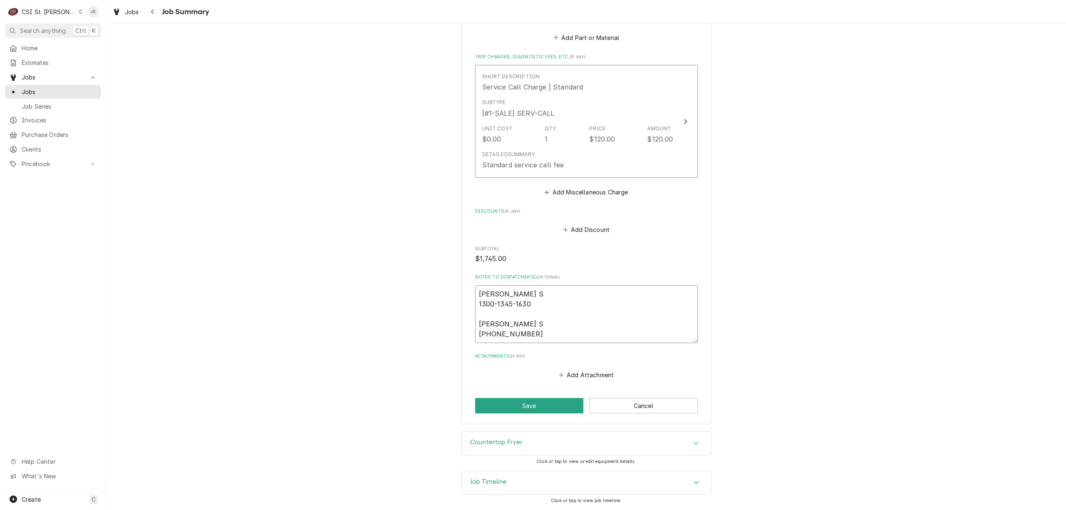
type textarea "x"
type textarea "Kyle S 1300-1345-1630 Kyle S 0730-0730-1530"
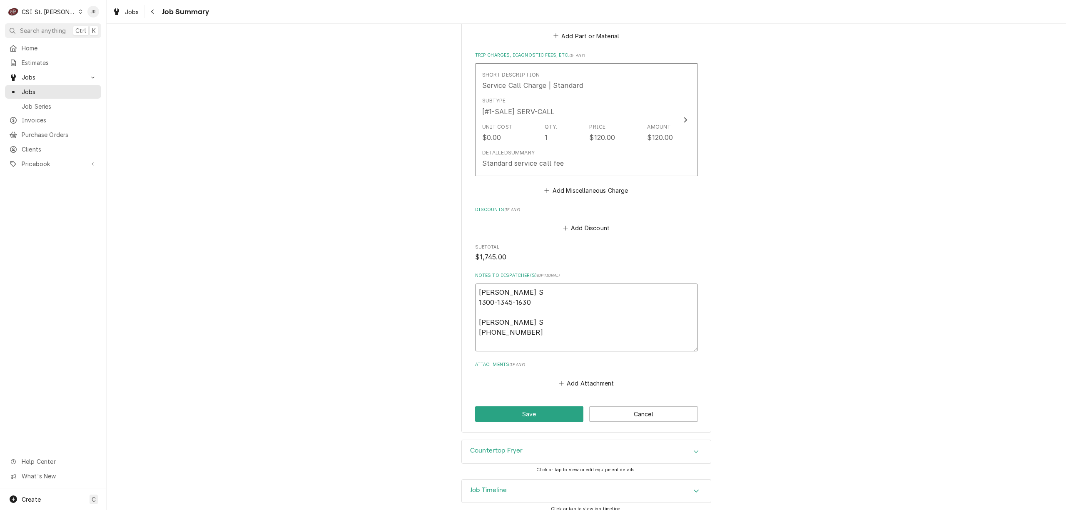
type textarea "x"
type textarea "J Kyle S 1300-1345-1630 Kyle S 0730-0730-1530"
type textarea "x"
type textarea "J. Kyle S 1300-1345-1630 Kyle S 0730-0730-1530"
type textarea "x"
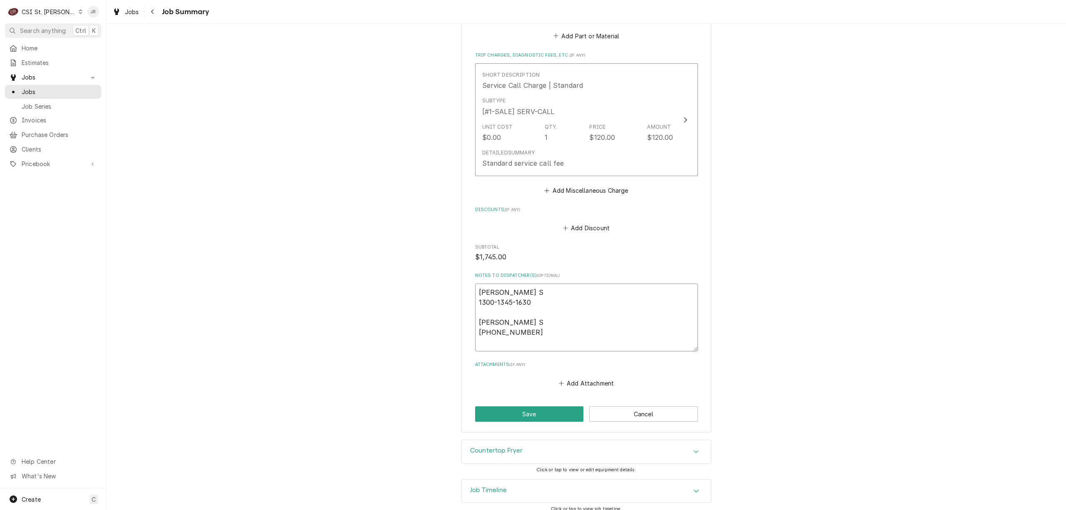
type textarea "J.R Kyle S 1300-1345-1630 Kyle S 0730-0730-1530"
type textarea "x"
type textarea "J.R. Kyle S 1300-1345-1630 Kyle S 0730-0730-1530"
type textarea "x"
type textarea "J.R. Kyle S 1300-1345-1630 Kyle S 0730-0730-1530"
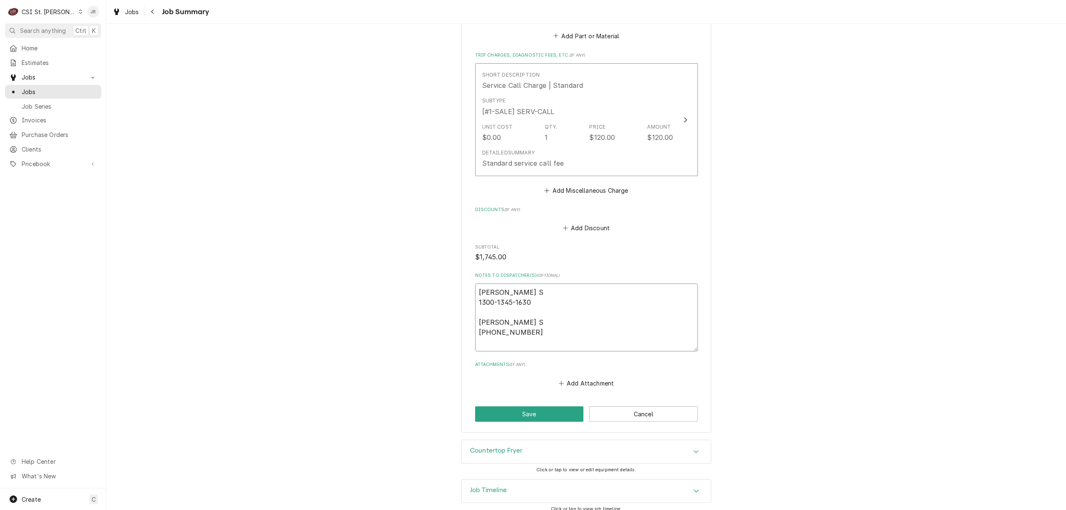
paste textarea "Tech Support has reviewed your NTE increase request. We are unable to approve 9…"
type textarea "x"
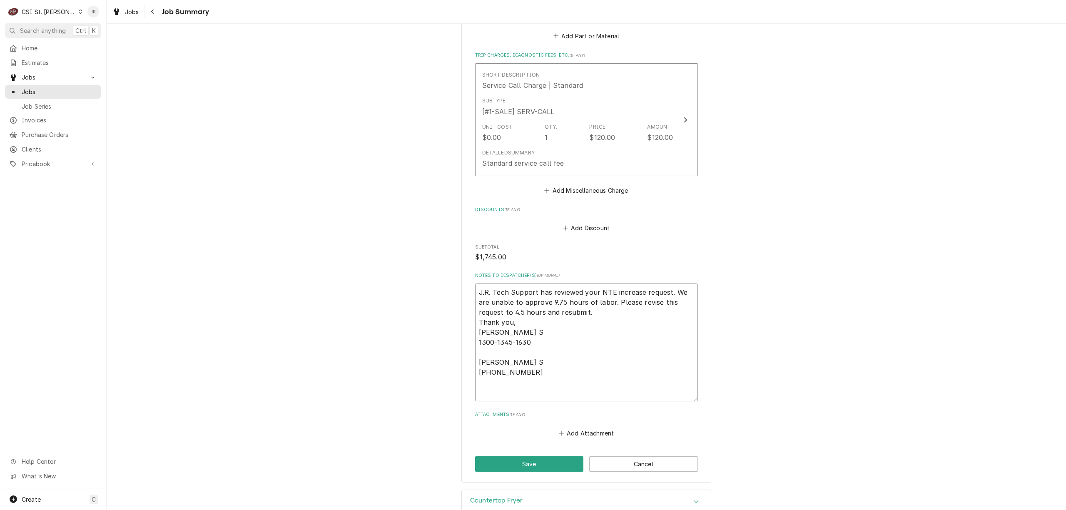
type textarea "J.R. Tech Support has reviewed your NTE increase request. We are unable to appr…"
drag, startPoint x: 542, startPoint y: 452, endPoint x: 546, endPoint y: 462, distance: 11.1
click at [547, 462] on button "Save" at bounding box center [529, 464] width 109 height 15
type textarea "x"
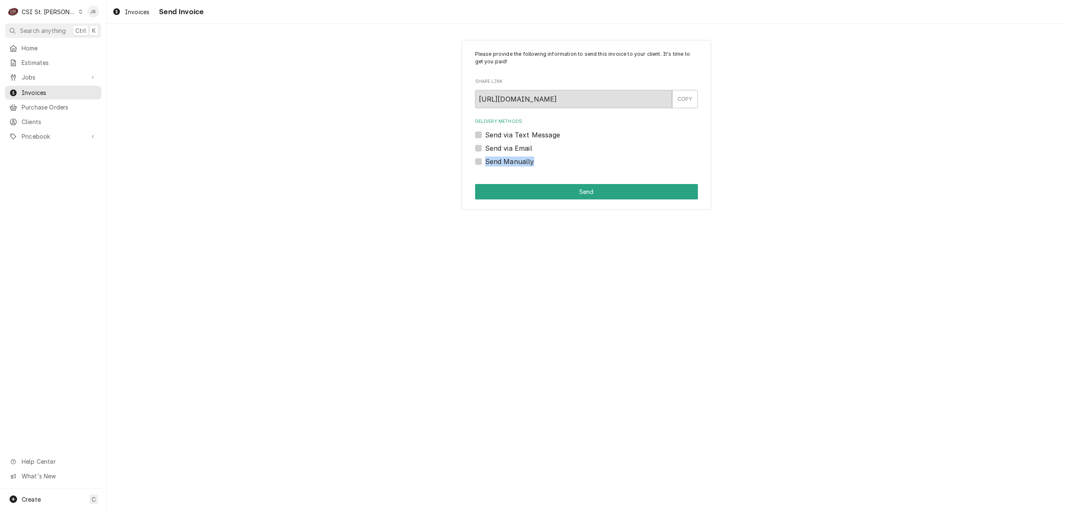
click at [475, 160] on div "Please provide the following information to send this invoice to your client. I…" at bounding box center [587, 125] width 250 height 170
click at [485, 160] on label "Send Manually" at bounding box center [509, 162] width 49 height 10
click at [485, 160] on input "Send Manually" at bounding box center [596, 166] width 223 height 18
checkbox input "true"
click at [621, 196] on button "Send" at bounding box center [586, 191] width 223 height 15
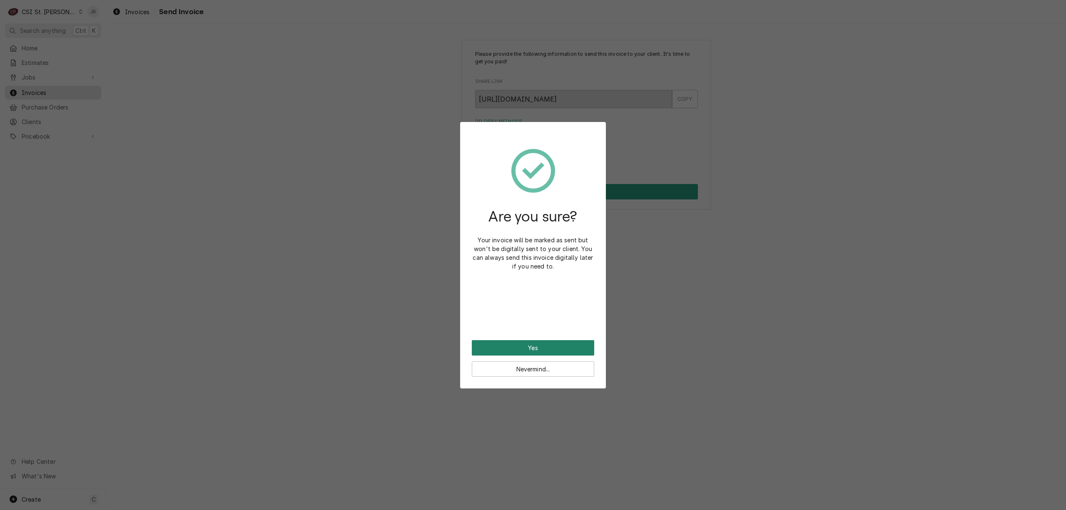
click at [562, 347] on button "Yes" at bounding box center [533, 347] width 122 height 15
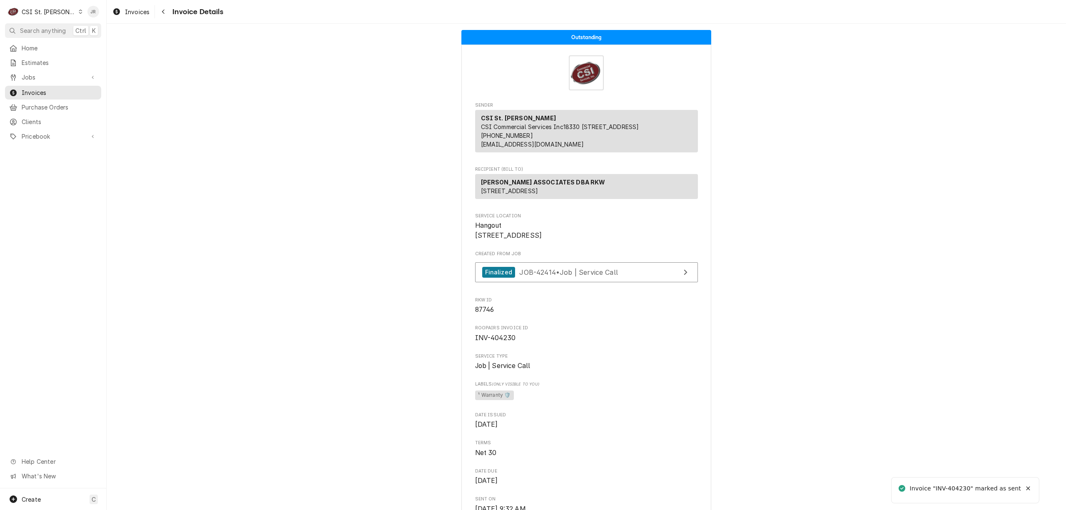
click at [960, 484] on div "Invoice "INV-404230" marked as sent" at bounding box center [966, 488] width 112 height 9
copy div "404230"
click at [39, 88] on span "Invoices" at bounding box center [59, 92] width 75 height 9
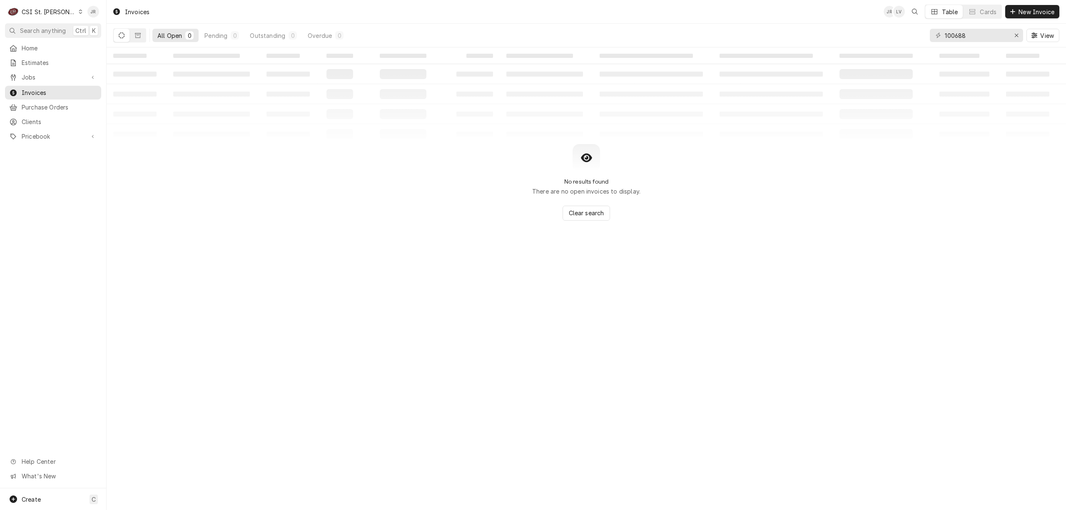
click at [980, 42] on div "100688 View" at bounding box center [995, 35] width 130 height 23
click at [978, 39] on input "100688" at bounding box center [976, 35] width 62 height 13
paste input "404295"
type input "404295"
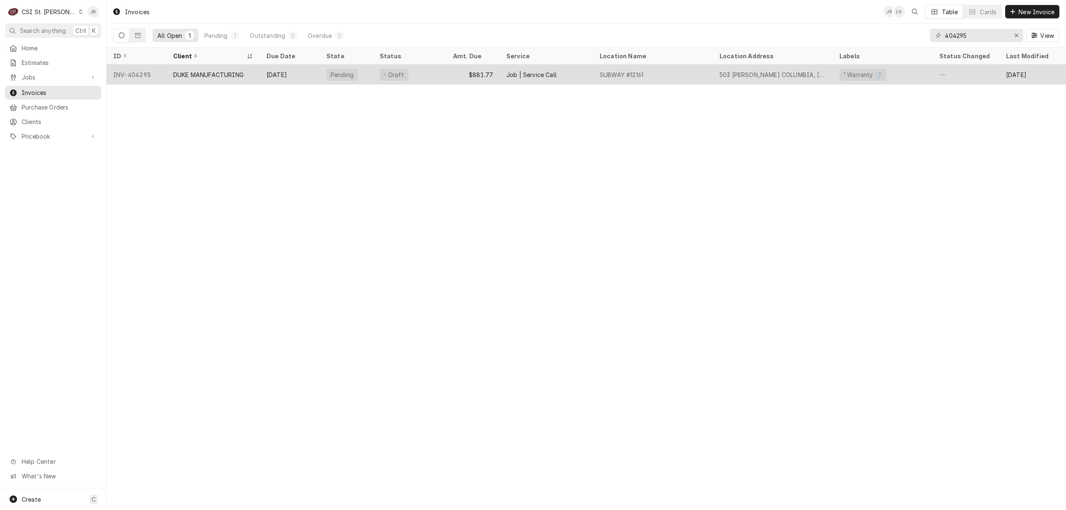
click at [232, 70] on div "DUKE MANUFACTURING" at bounding box center [208, 74] width 70 height 9
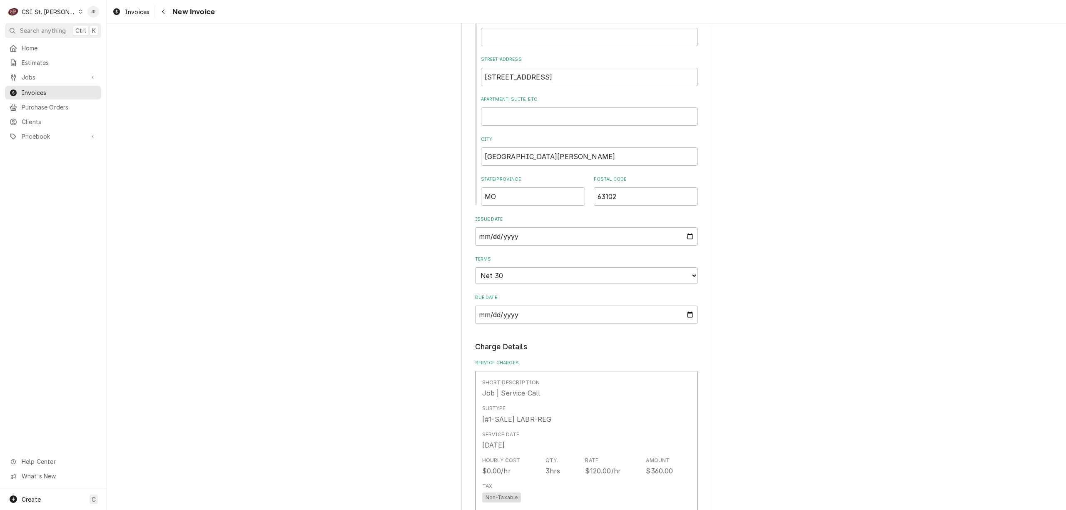
scroll to position [444, 0]
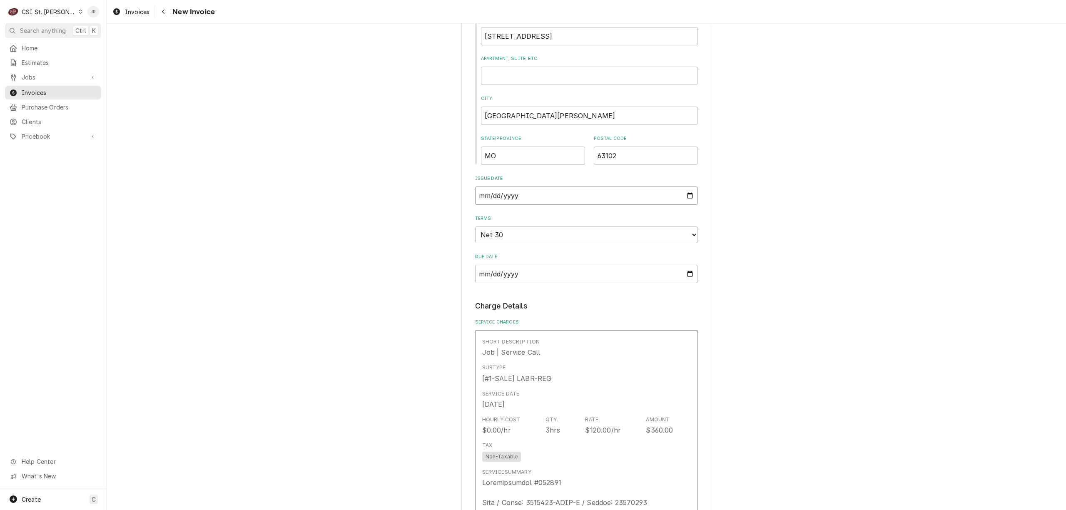
click at [609, 197] on input "2025-09-30" at bounding box center [586, 196] width 223 height 18
drag, startPoint x: 465, startPoint y: 202, endPoint x: 479, endPoint y: 199, distance: 14.1
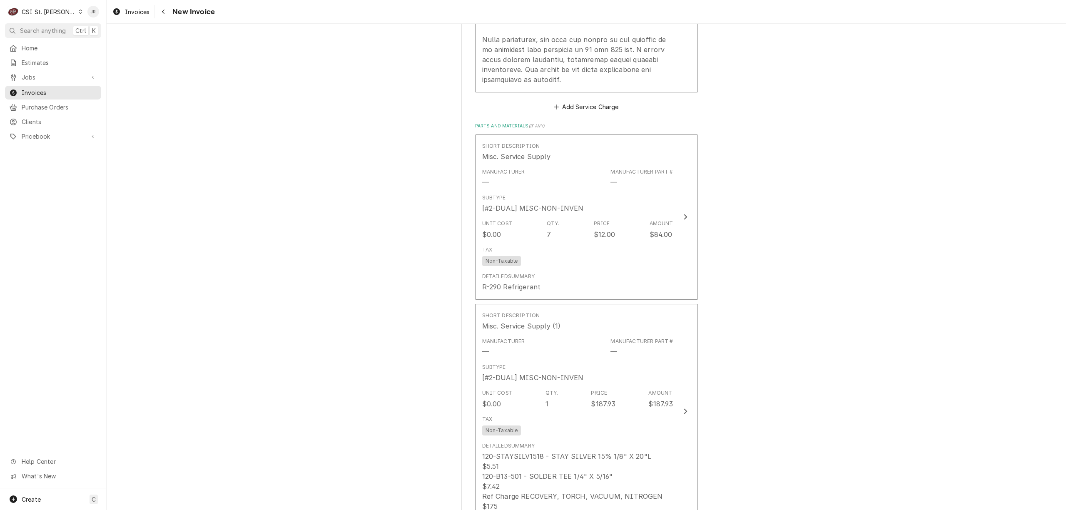
scroll to position [1166, 0]
click at [729, 60] on div "Please provide the following information to create your invoice: Client Details…" at bounding box center [587, 103] width 960 height 2474
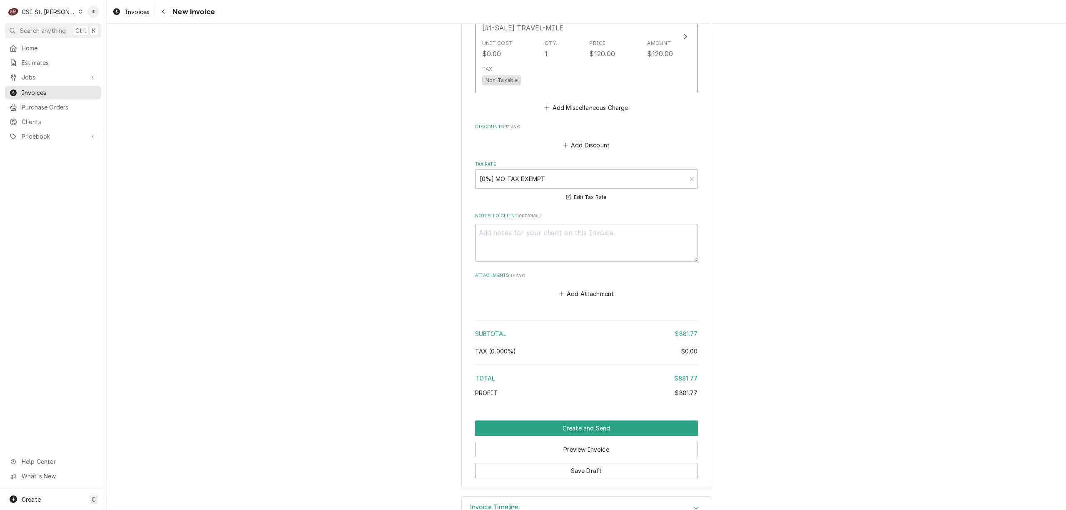
scroll to position [2028, 0]
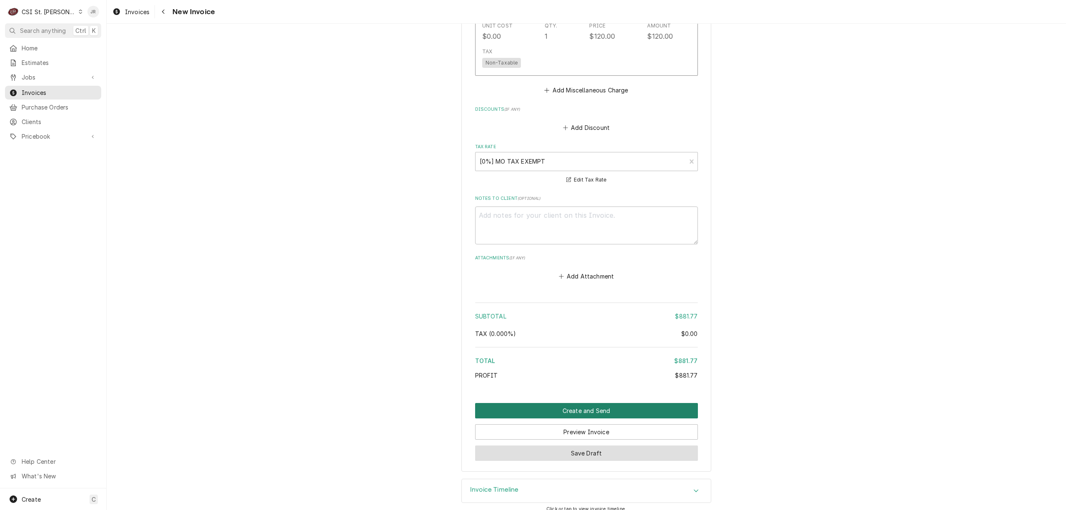
drag, startPoint x: 596, startPoint y: 446, endPoint x: 687, endPoint y: 404, distance: 100.3
drag, startPoint x: 574, startPoint y: 392, endPoint x: 584, endPoint y: 401, distance: 13.3
click at [592, 403] on button "Create and Send" at bounding box center [586, 410] width 223 height 15
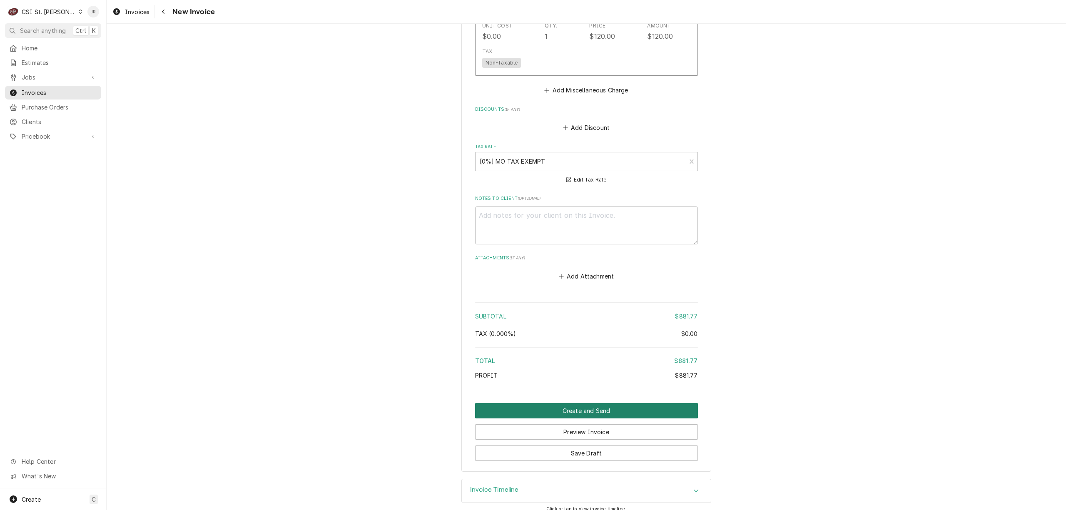
scroll to position [2001, 0]
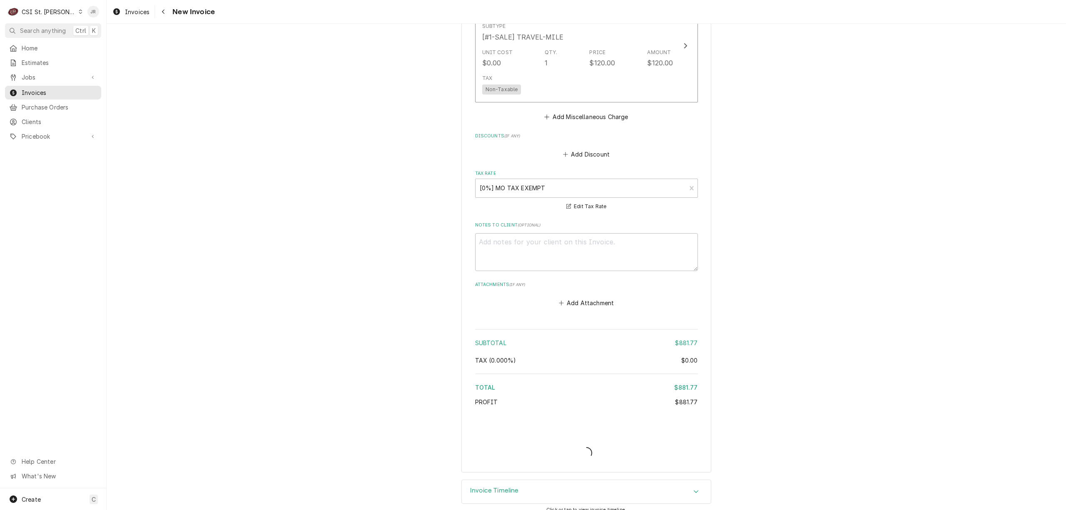
type textarea "x"
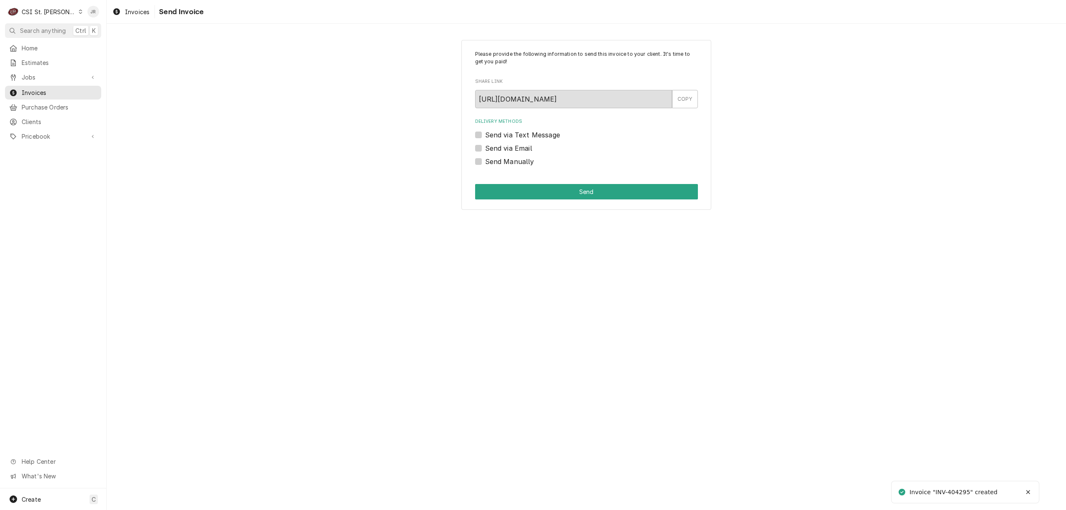
click at [473, 159] on div "Please provide the following information to send this invoice to your client. I…" at bounding box center [587, 125] width 250 height 170
click at [485, 160] on label "Send Manually" at bounding box center [509, 162] width 49 height 10
click at [485, 160] on input "Send Manually" at bounding box center [596, 166] width 223 height 18
checkbox input "true"
click at [958, 492] on div "Invoice "INV-404295" created" at bounding box center [954, 492] width 89 height 9
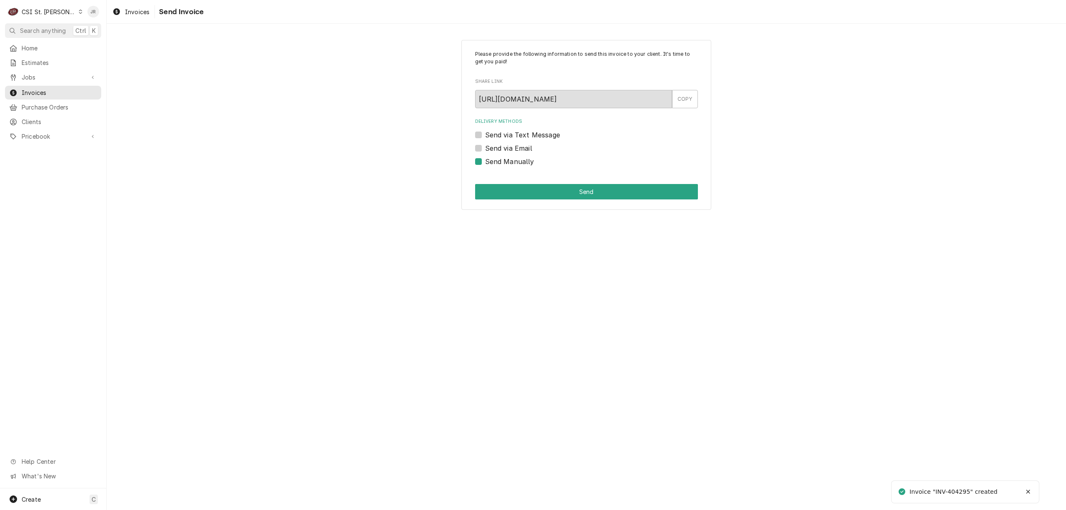
click at [958, 492] on div "Invoice "INV-404295" created" at bounding box center [954, 492] width 89 height 9
drag, startPoint x: 958, startPoint y: 492, endPoint x: 845, endPoint y: 394, distance: 150.0
click at [845, 394] on div "Please provide the following information to send this invoice to your client. I…" at bounding box center [587, 267] width 960 height 487
copy div "404295"
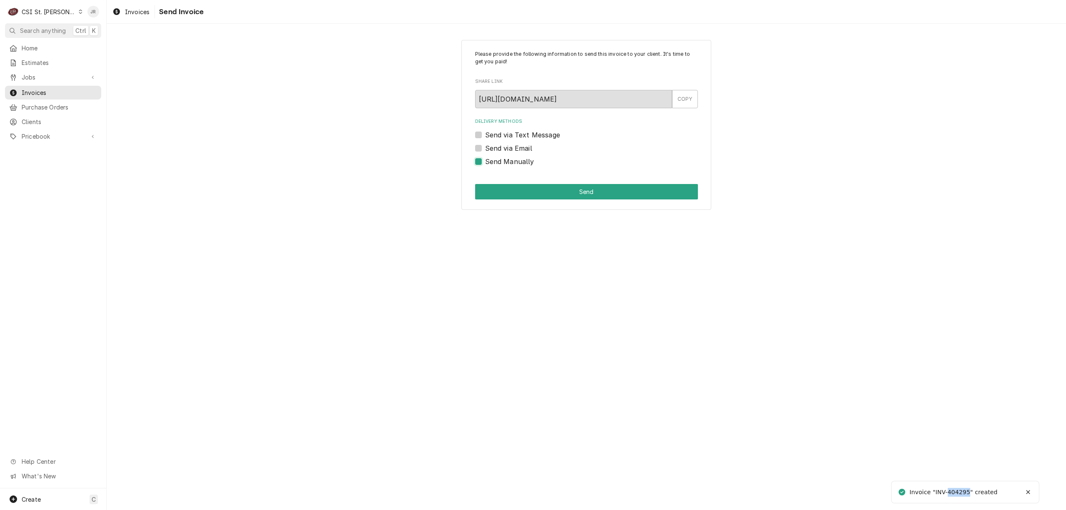
click at [516, 198] on button "Send" at bounding box center [586, 191] width 223 height 15
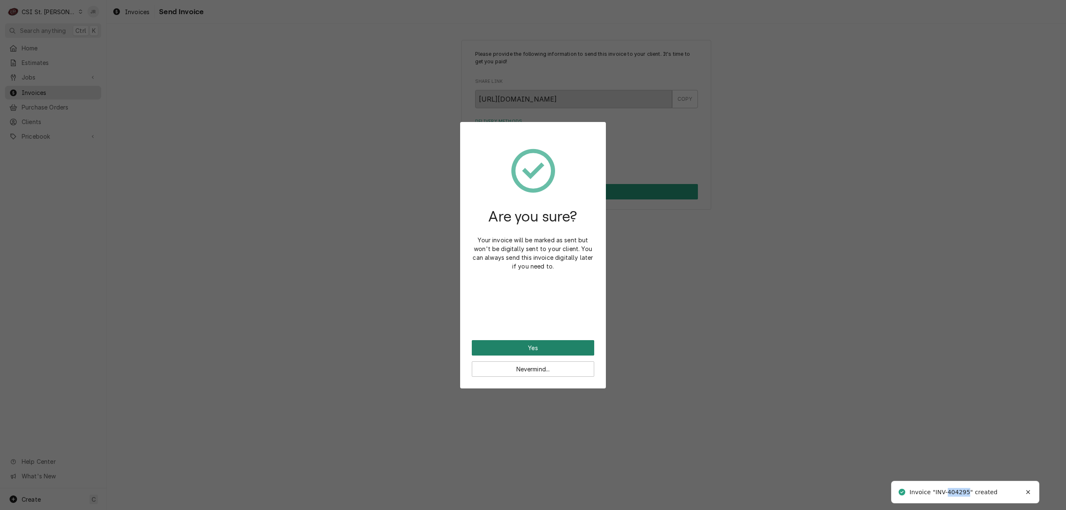
click at [547, 347] on button "Yes" at bounding box center [533, 347] width 122 height 15
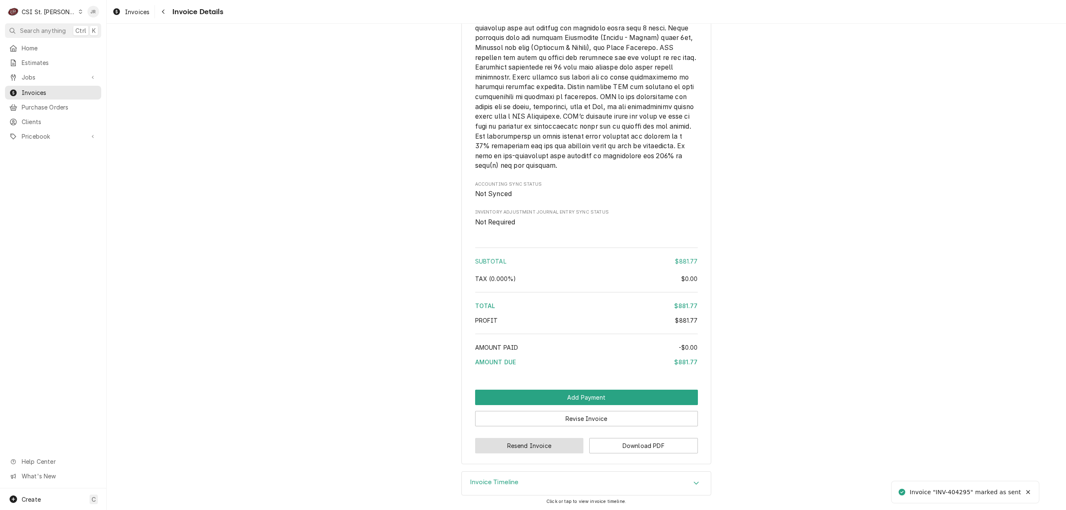
scroll to position [1939, 0]
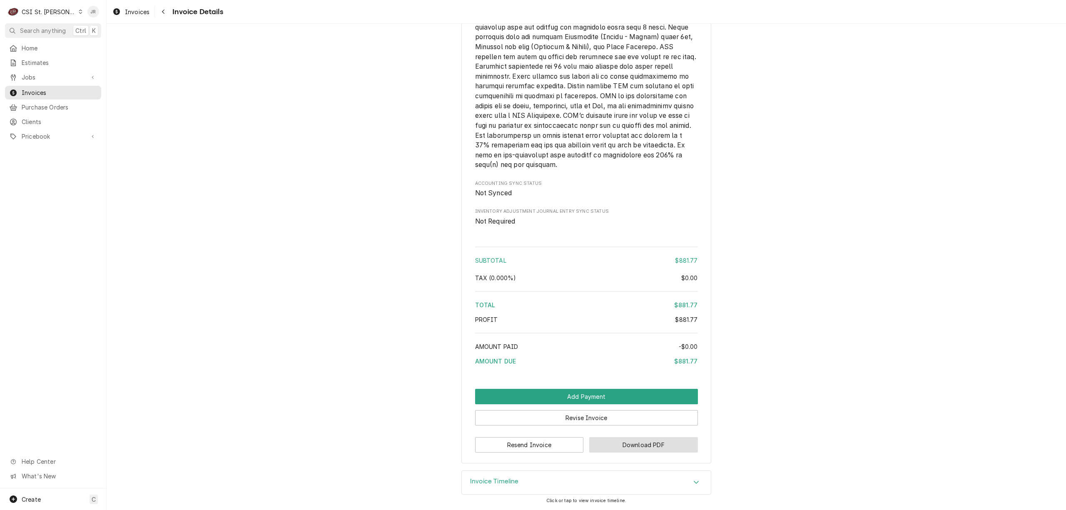
click at [646, 445] on button "Download PDF" at bounding box center [643, 444] width 109 height 15
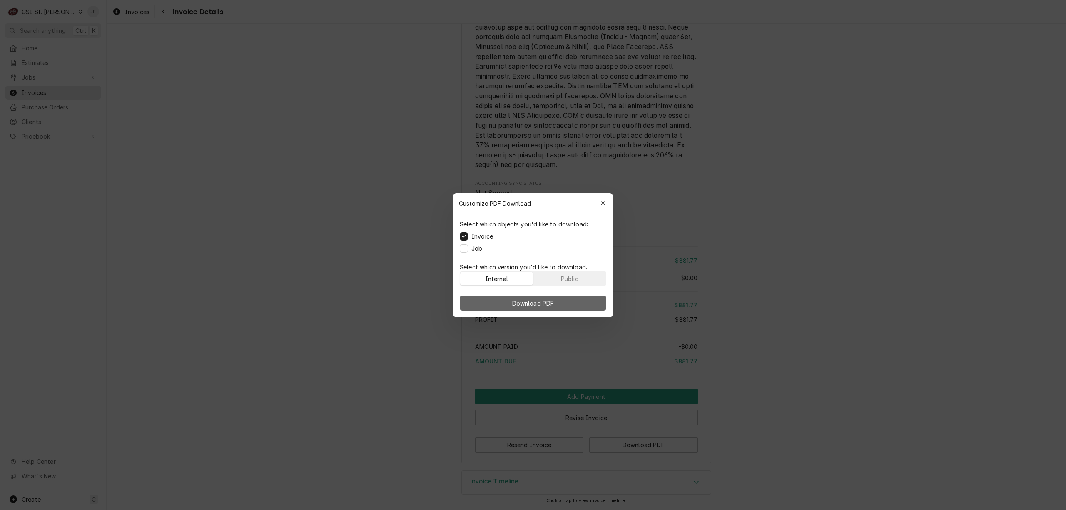
click at [511, 302] on span "Download PDF" at bounding box center [533, 303] width 45 height 9
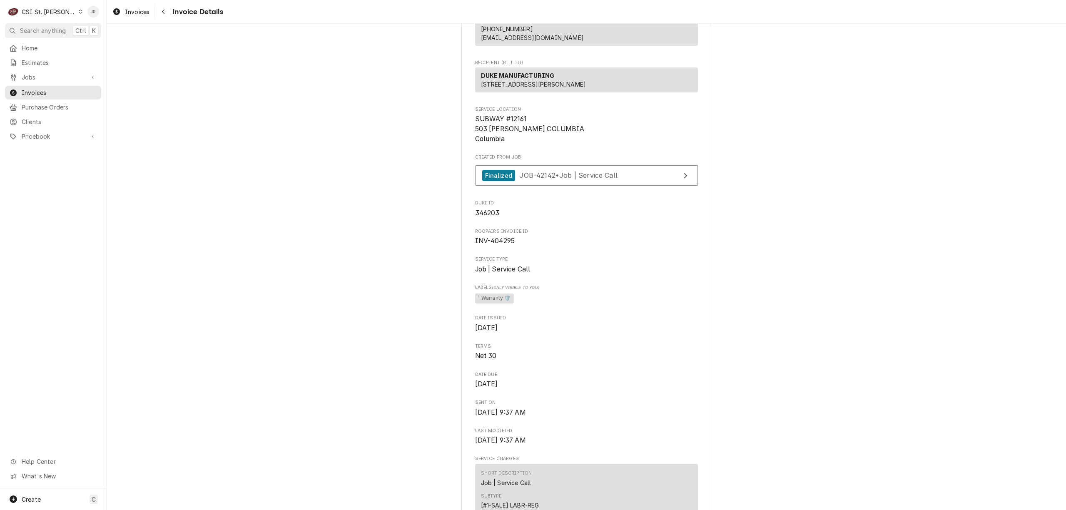
scroll to position [0, 0]
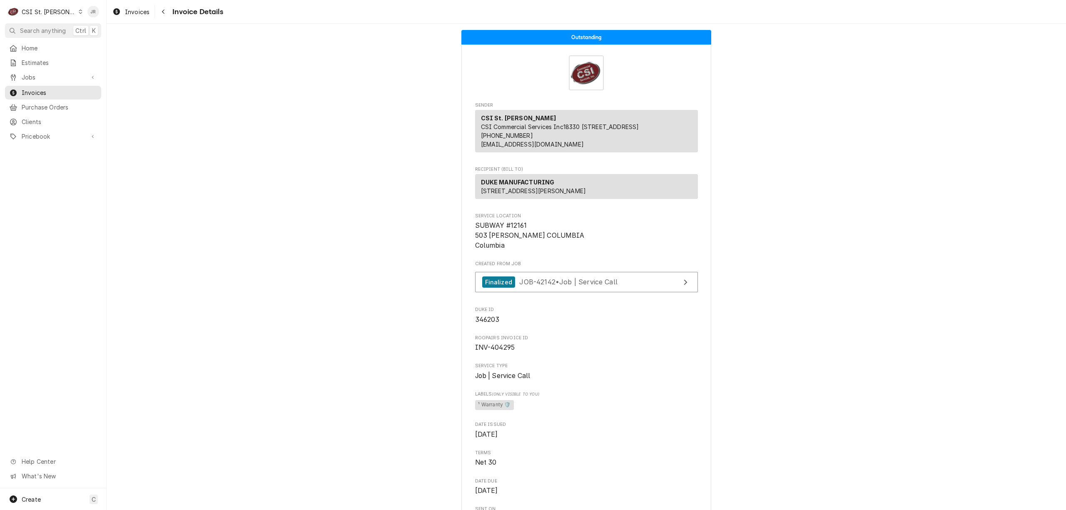
click at [503, 352] on span "INV-404295" at bounding box center [495, 348] width 40 height 8
copy span "404295"
click at [41, 87] on div "Invoices" at bounding box center [53, 92] width 93 height 10
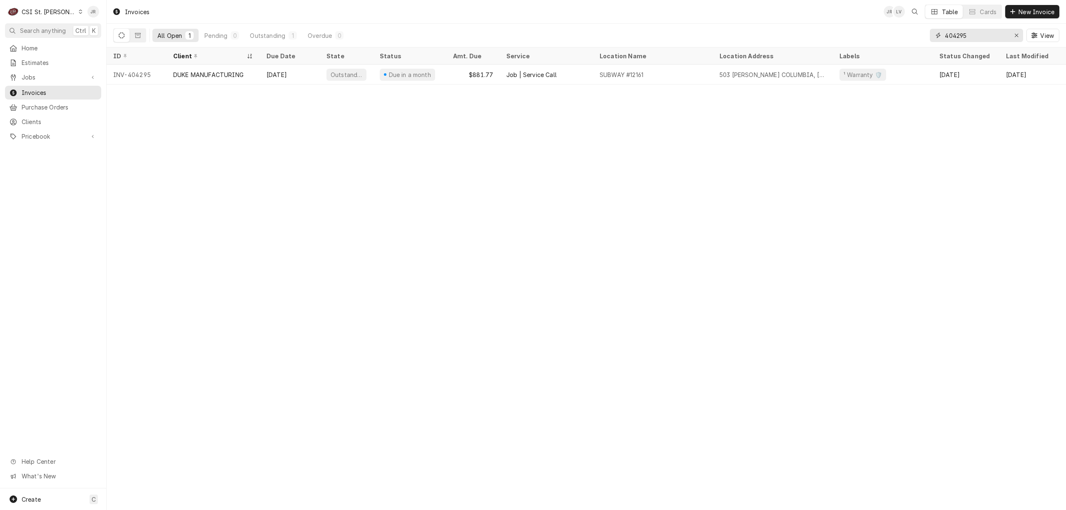
click at [982, 35] on input "404295" at bounding box center [976, 35] width 62 height 13
paste input "7"
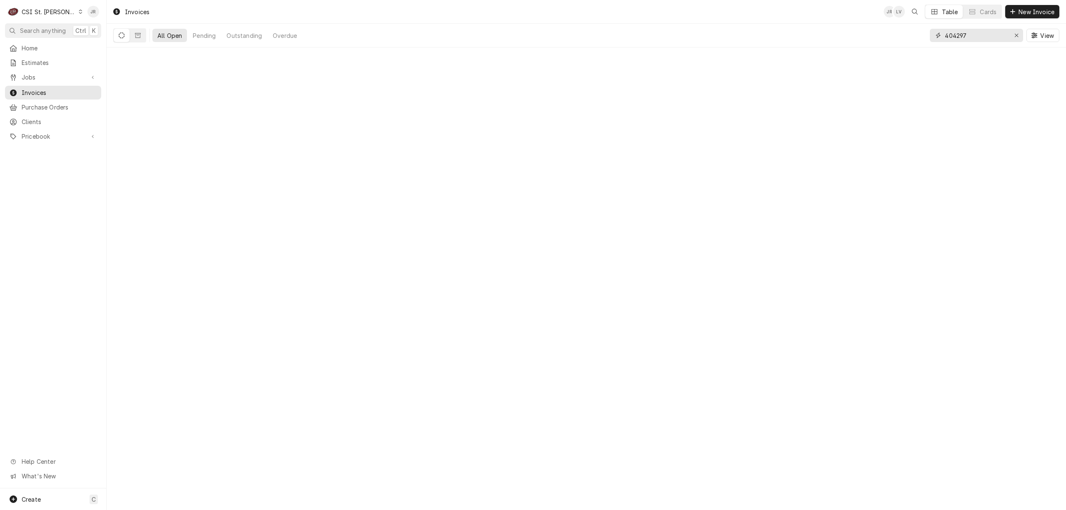
type input "404297"
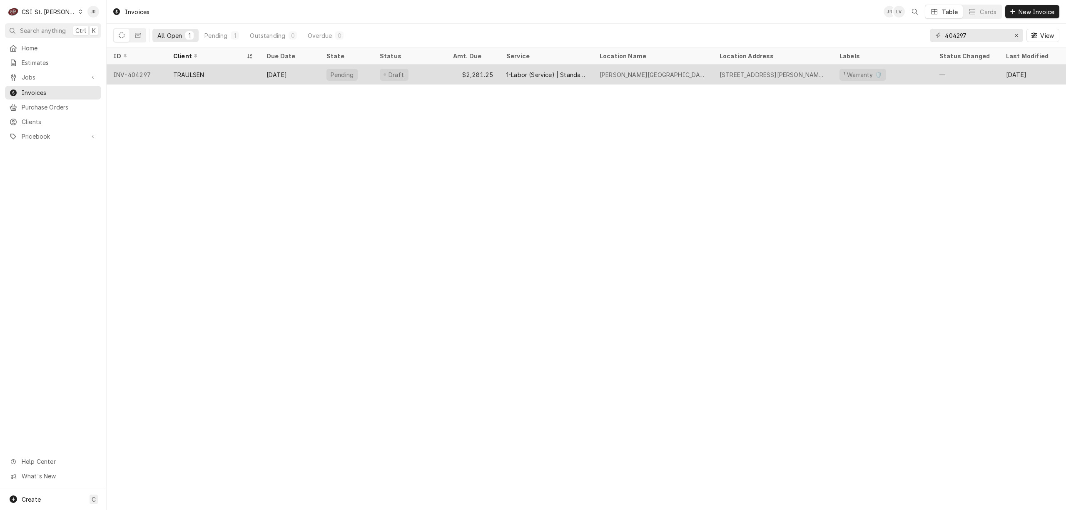
click at [176, 75] on div "TRAULSEN" at bounding box center [188, 74] width 31 height 9
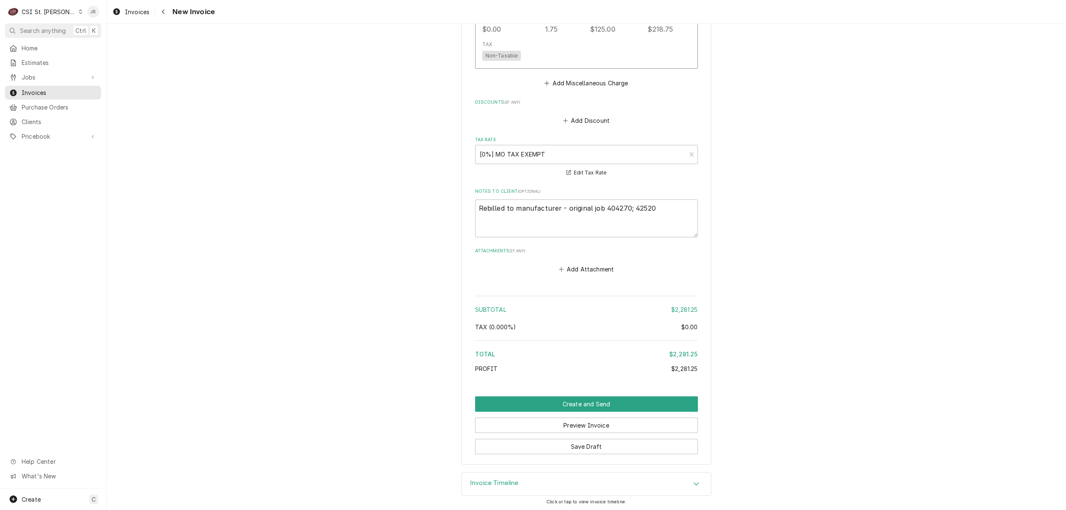
scroll to position [1197, 0]
click at [642, 204] on textarea "Rebilled to manufacturer - original job 404270; 42520" at bounding box center [586, 217] width 223 height 38
click at [642, 207] on textarea "Rebilled to manufacturer - original job 404270; 42520" at bounding box center [586, 217] width 223 height 38
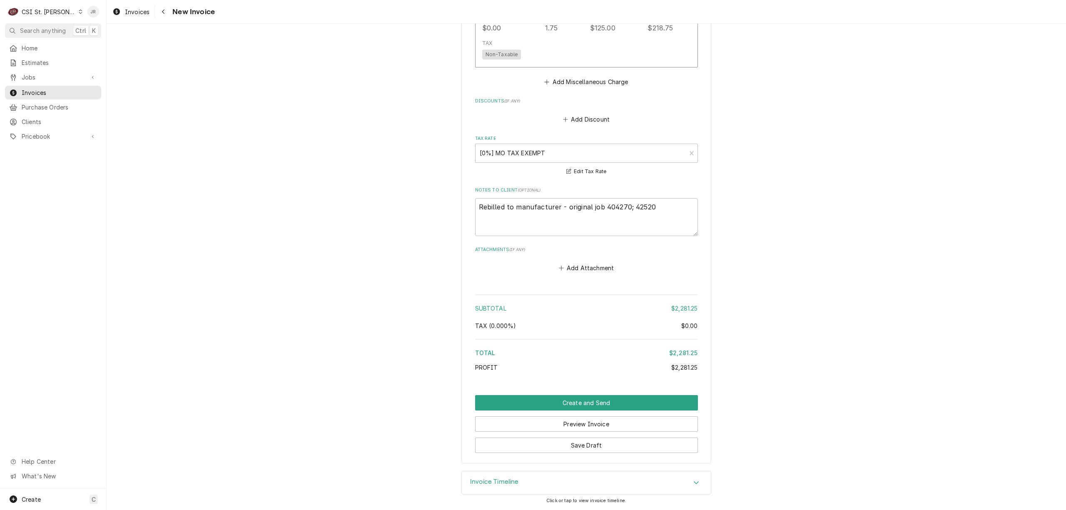
click at [494, 470] on div "Please provide the following information to create your invoice: Client Details…" at bounding box center [587, 267] width 960 height 487
click at [507, 479] on h3 "Invoice Timeline" at bounding box center [494, 482] width 49 height 8
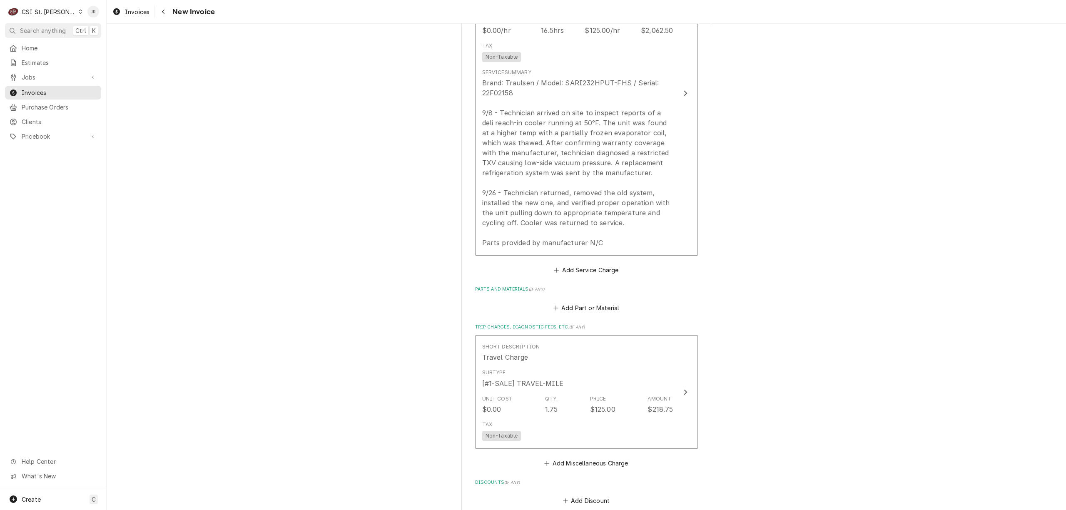
scroll to position [1052, 0]
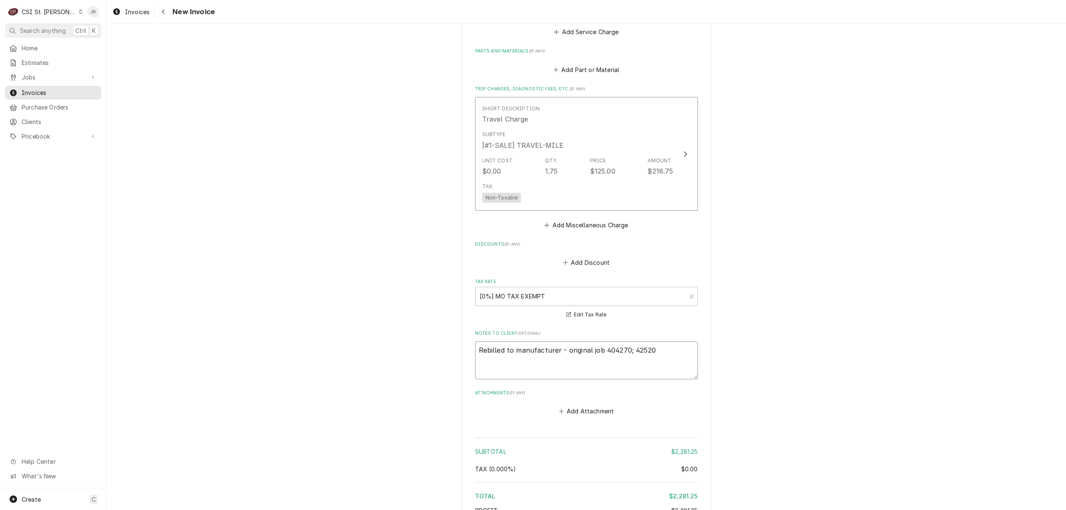
click at [662, 360] on textarea "Rebilled to manufacturer - original job 404270; 42520" at bounding box center [586, 361] width 223 height 38
click at [620, 350] on textarea "Rebilled to manufacturer - original job 404270; 42520" at bounding box center [586, 361] width 223 height 38
click at [622, 350] on textarea "Rebilled to manufacturer - original job 404270; 42520" at bounding box center [586, 361] width 223 height 38
click at [623, 351] on textarea "Rebilled to manufacturer - original job 404270; 42520" at bounding box center [586, 361] width 223 height 38
drag, startPoint x: 599, startPoint y: 352, endPoint x: 626, endPoint y: 354, distance: 27.5
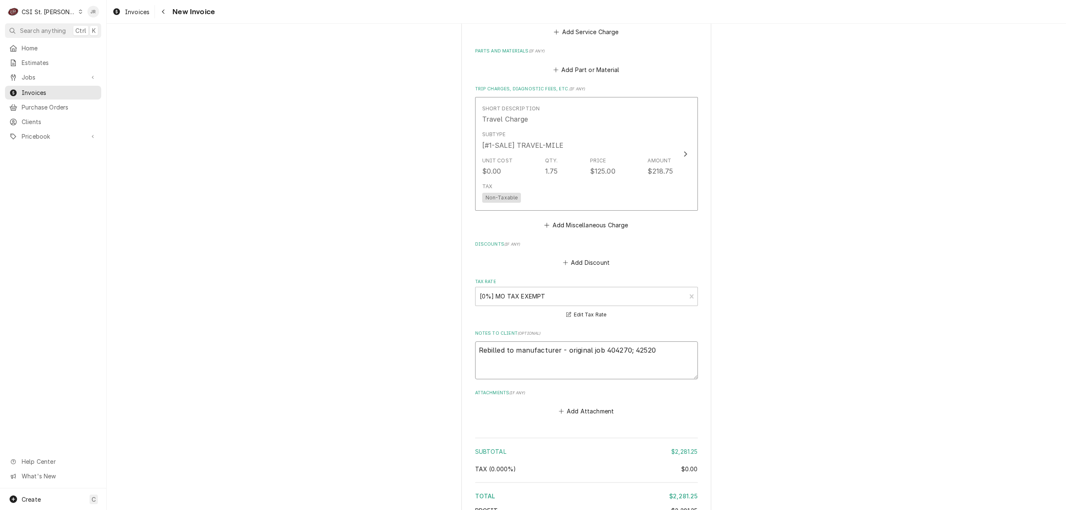
click at [626, 354] on textarea "Rebilled to manufacturer - original job 404270; 42520" at bounding box center [586, 361] width 223 height 38
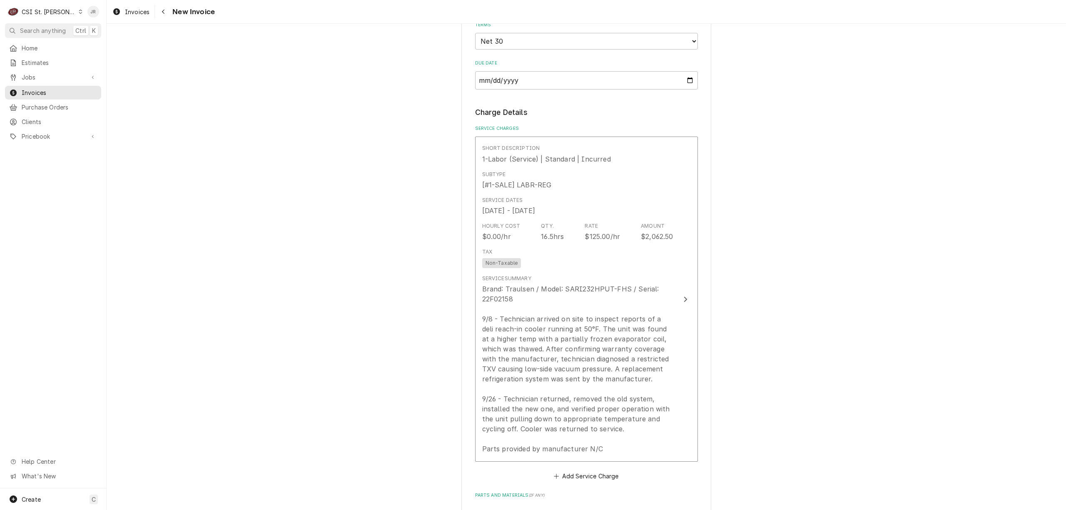
scroll to position [107, 0]
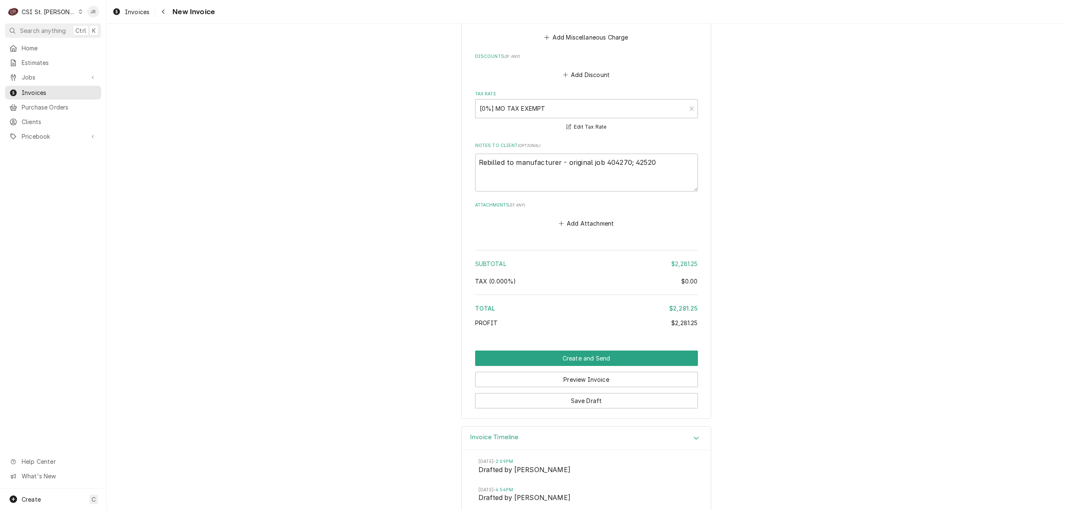
scroll to position [1274, 0]
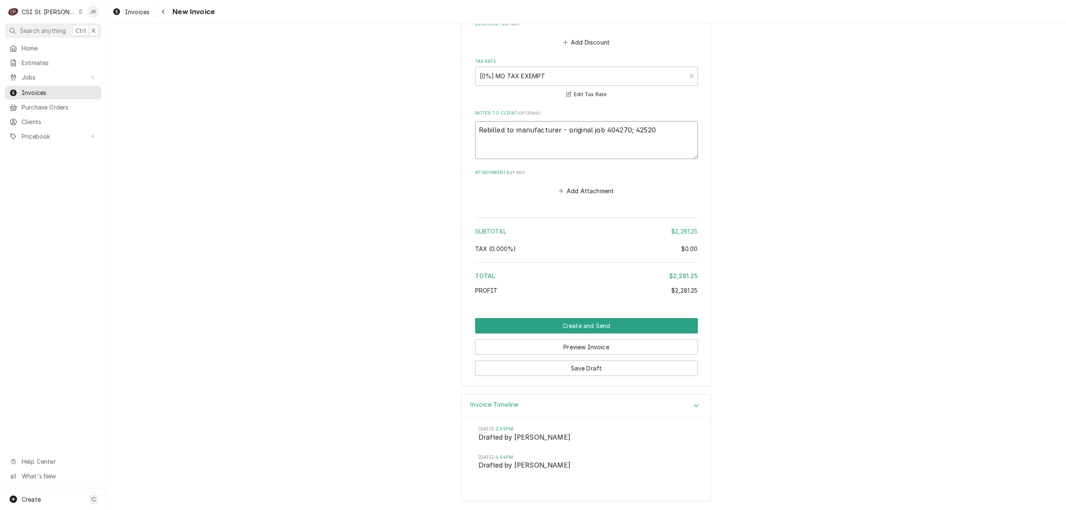
click at [637, 130] on textarea "Rebilled to manufacturer - original job 404270; 42520" at bounding box center [586, 140] width 223 height 38
click at [637, 129] on textarea "Rebilled to manufacturer - original job 404270; 42520" at bounding box center [586, 140] width 223 height 38
click at [608, 367] on button "Save Draft" at bounding box center [586, 368] width 223 height 15
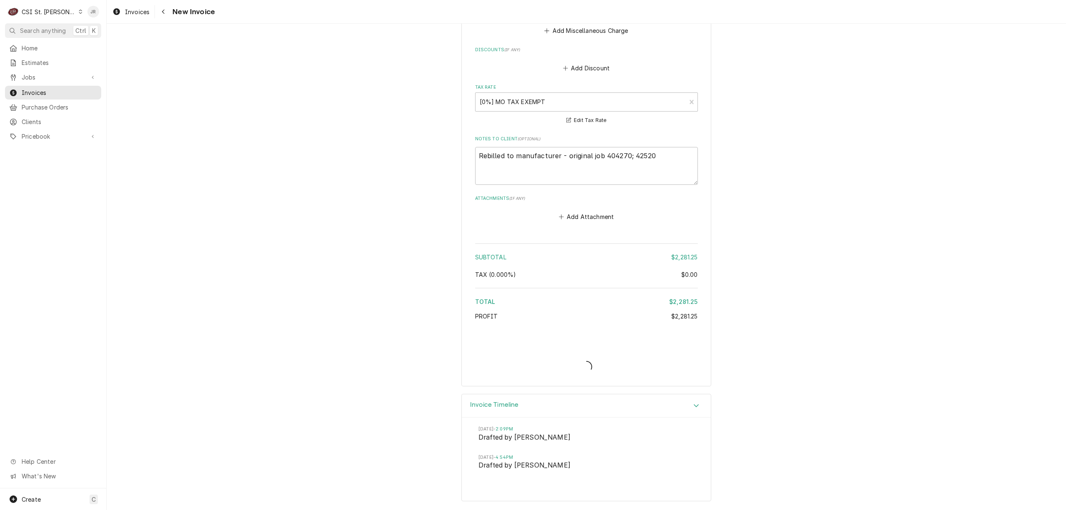
scroll to position [1247, 0]
type textarea "x"
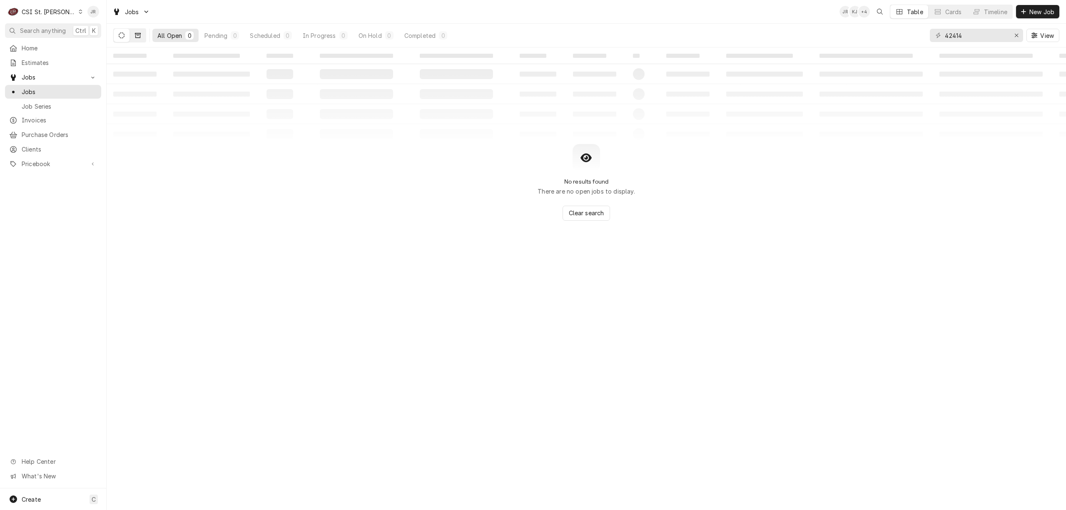
click at [137, 31] on button "Dynamic Content Wrapper" at bounding box center [138, 35] width 16 height 13
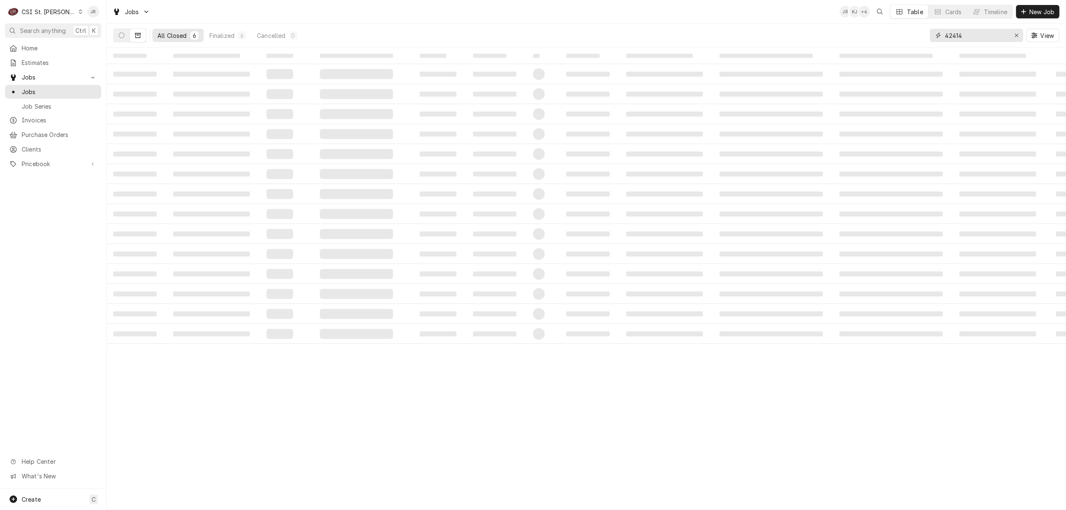
click at [973, 35] on input "42414" at bounding box center [976, 35] width 62 height 13
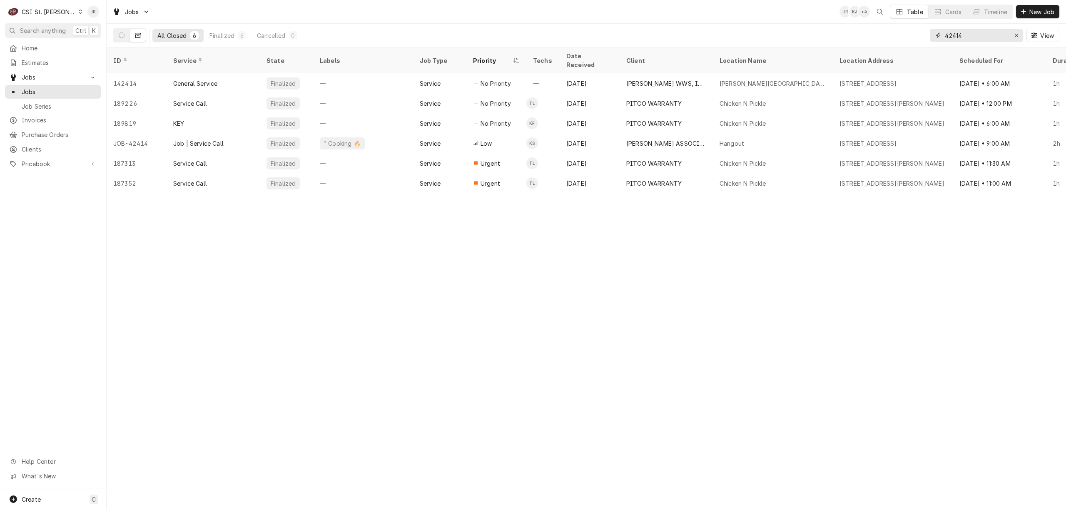
click at [973, 35] on input "42414" at bounding box center [976, 35] width 62 height 13
paste input "42520"
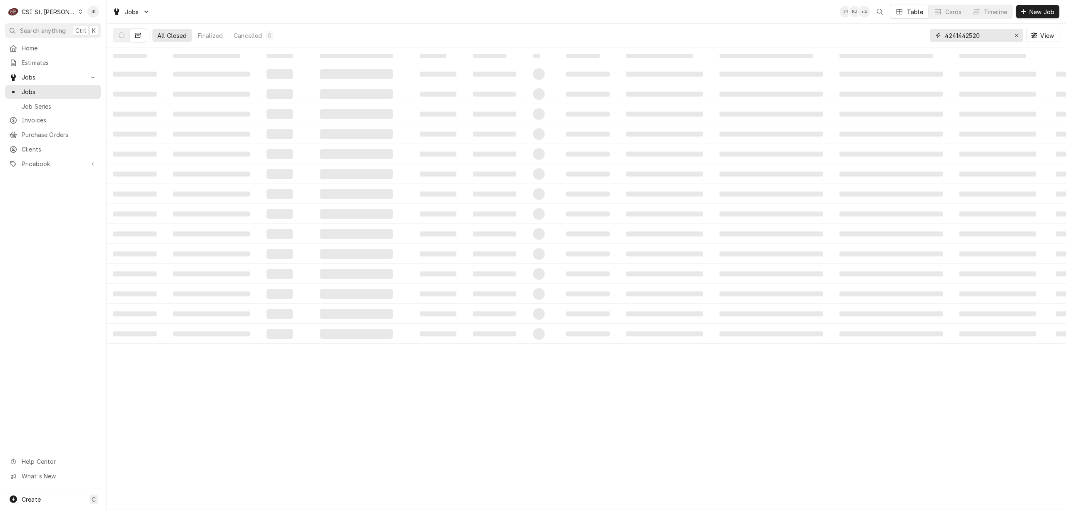
click at [981, 37] on input "4241442520" at bounding box center [976, 35] width 62 height 13
paste input "Dynamic Content Wrapper"
type input "42520"
click at [122, 37] on icon "Dynamic Content Wrapper" at bounding box center [122, 35] width 6 height 6
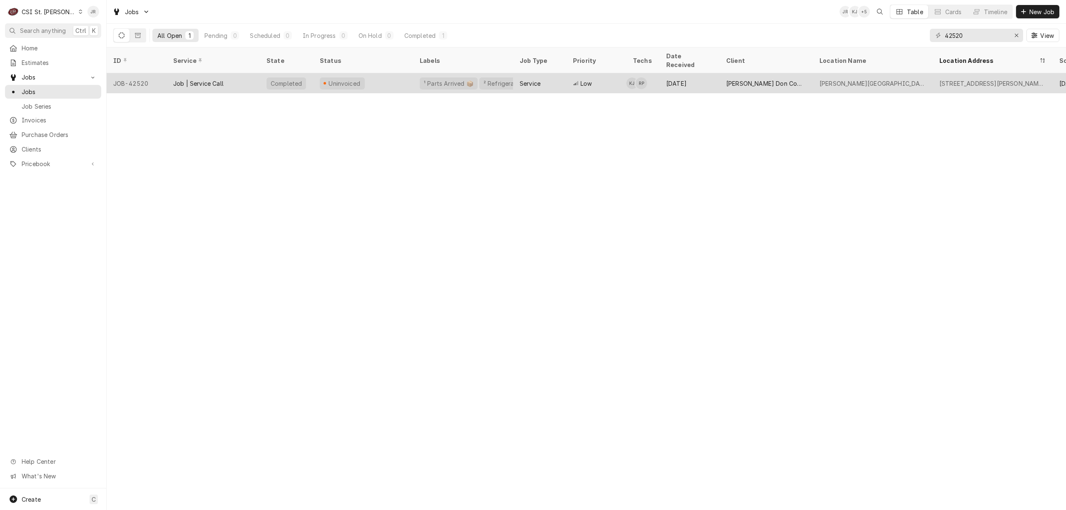
click at [256, 73] on div "Job | Service Call" at bounding box center [213, 83] width 93 height 20
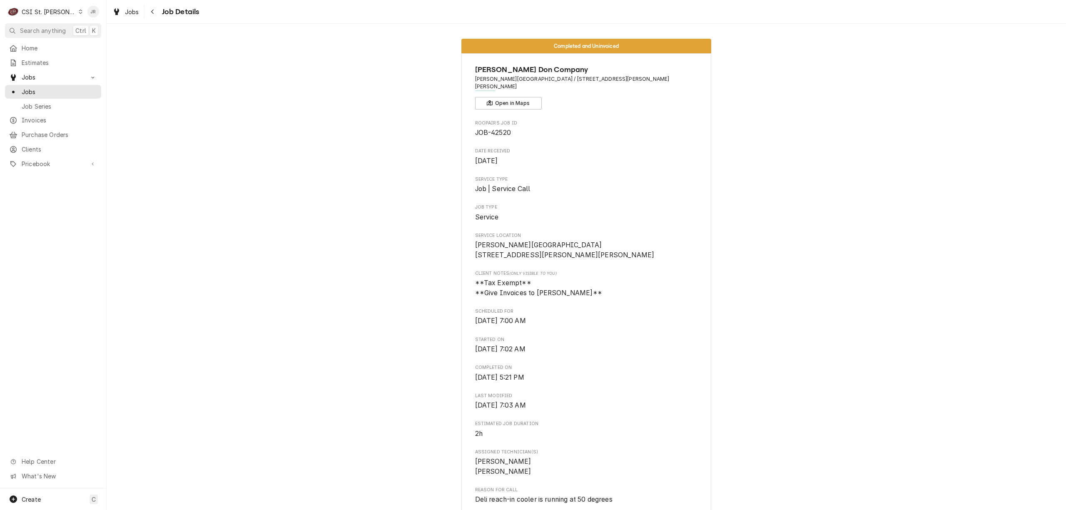
click at [640, 184] on span "Job | Service Call" at bounding box center [586, 189] width 223 height 10
drag, startPoint x: 472, startPoint y: 80, endPoint x: 555, endPoint y: 87, distance: 83.2
click at [555, 87] on div "[PERSON_NAME] Company [PERSON_NAME][GEOGRAPHIC_DATA] / [STREET_ADDRESS][PERSON_…" at bounding box center [586, 86] width 223 height 45
copy span "[PERSON_NAME][GEOGRAPHIC_DATA]"
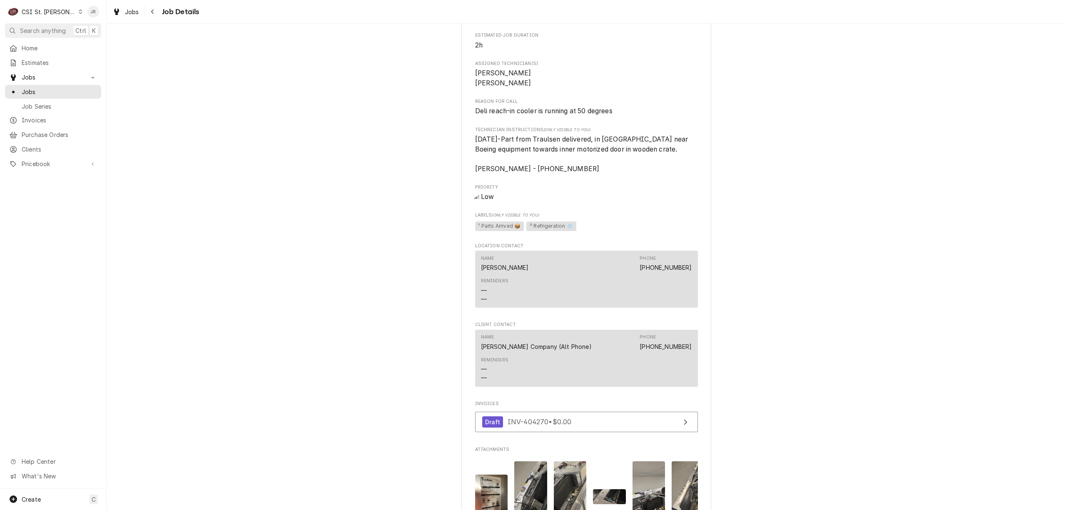
scroll to position [789, 0]
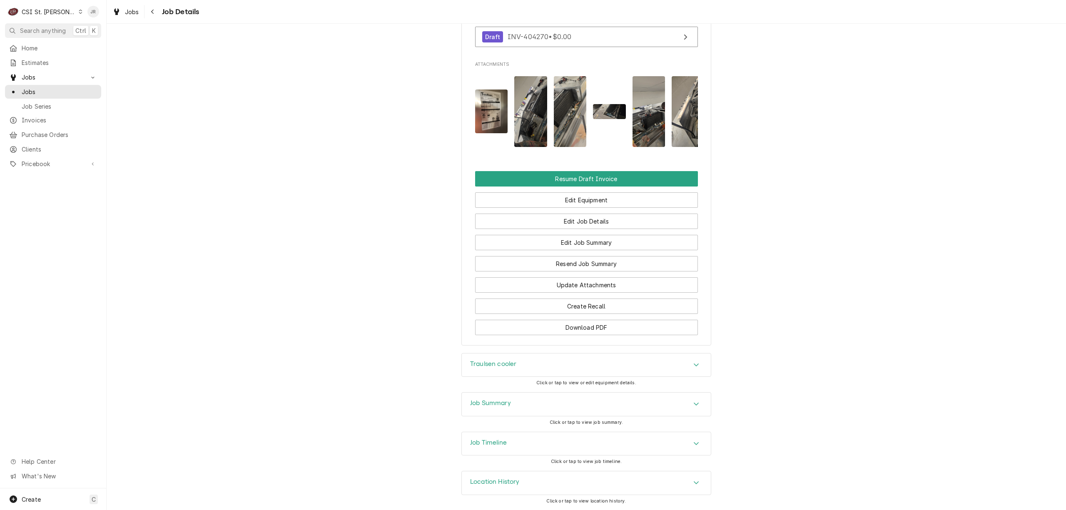
click at [505, 467] on div "Job Timeline Click or tap to view job timeline." at bounding box center [587, 451] width 250 height 39
click at [513, 412] on div "Job Summary" at bounding box center [586, 404] width 249 height 23
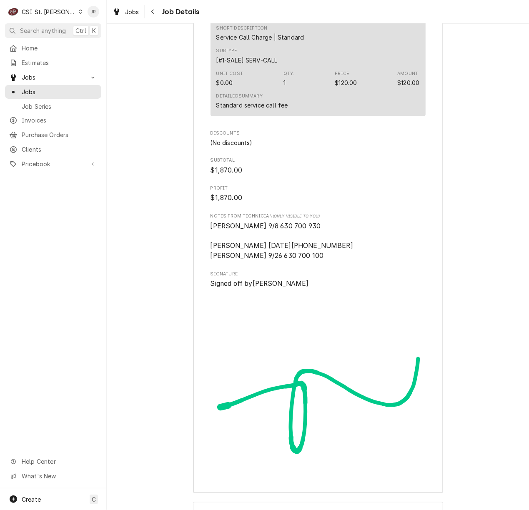
scroll to position [2233, 0]
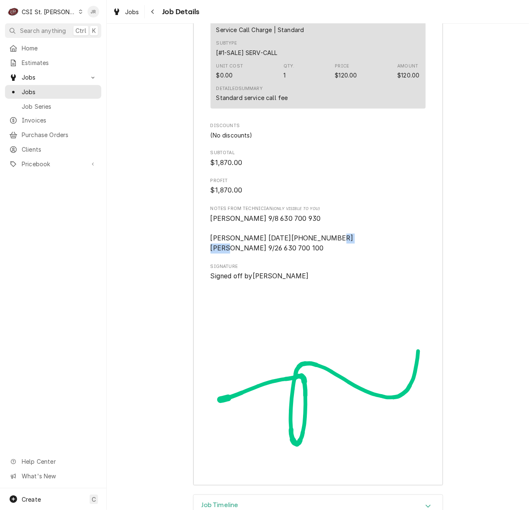
drag, startPoint x: 253, startPoint y: 263, endPoint x: 292, endPoint y: 258, distance: 38.6
click at [292, 254] on span "Ryan 9/8 630 700 930 Kevin j 9/26/25 630-700-230 Ryan 9/26 630 700 100" at bounding box center [317, 234] width 215 height 40
drag, startPoint x: 267, startPoint y: 247, endPoint x: 302, endPoint y: 255, distance: 35.9
click at [302, 254] on span "Ryan 9/8 630 700 930 Kevin j 9/26/25 630-700-230 Ryan 9/26 630 700 100" at bounding box center [317, 234] width 215 height 40
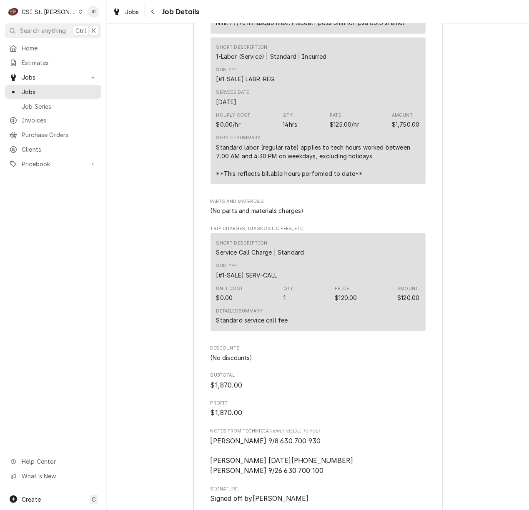
scroll to position [2310, 0]
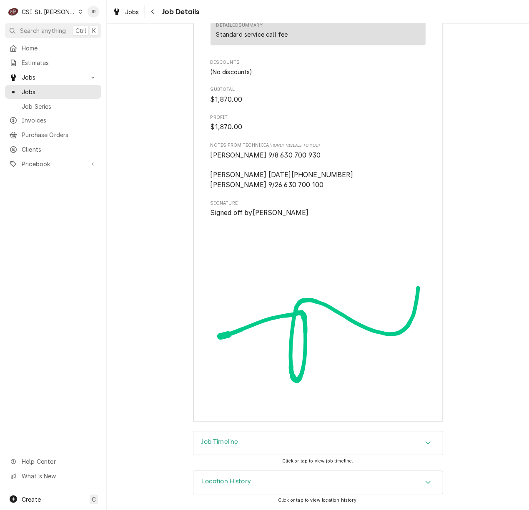
drag, startPoint x: 275, startPoint y: 442, endPoint x: 283, endPoint y: 448, distance: 9.8
click at [277, 443] on div "Job Timeline" at bounding box center [317, 443] width 249 height 23
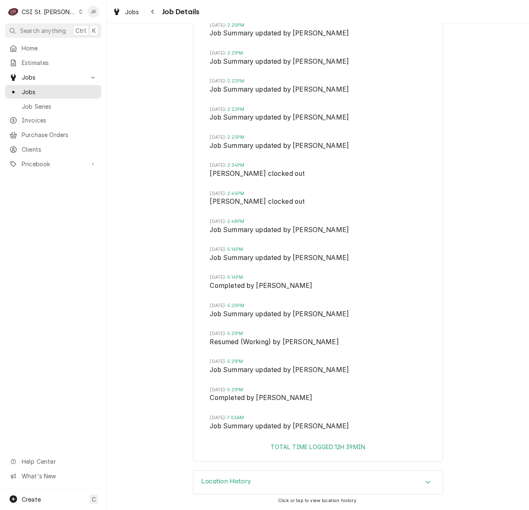
scroll to position [3268, 0]
drag, startPoint x: 242, startPoint y: 477, endPoint x: 326, endPoint y: 462, distance: 85.5
click at [244, 478] on h3 "Location History" at bounding box center [227, 481] width 50 height 8
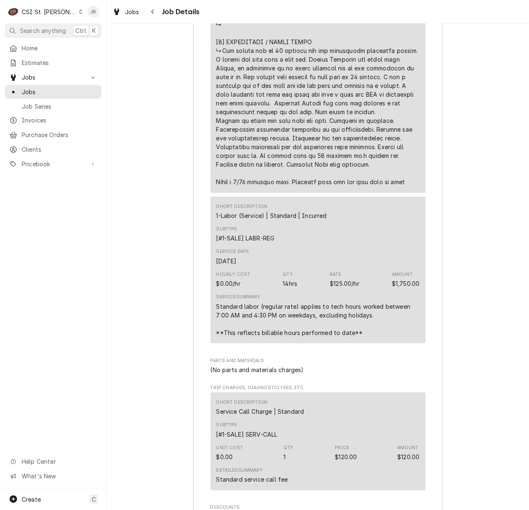
scroll to position [2166, 0]
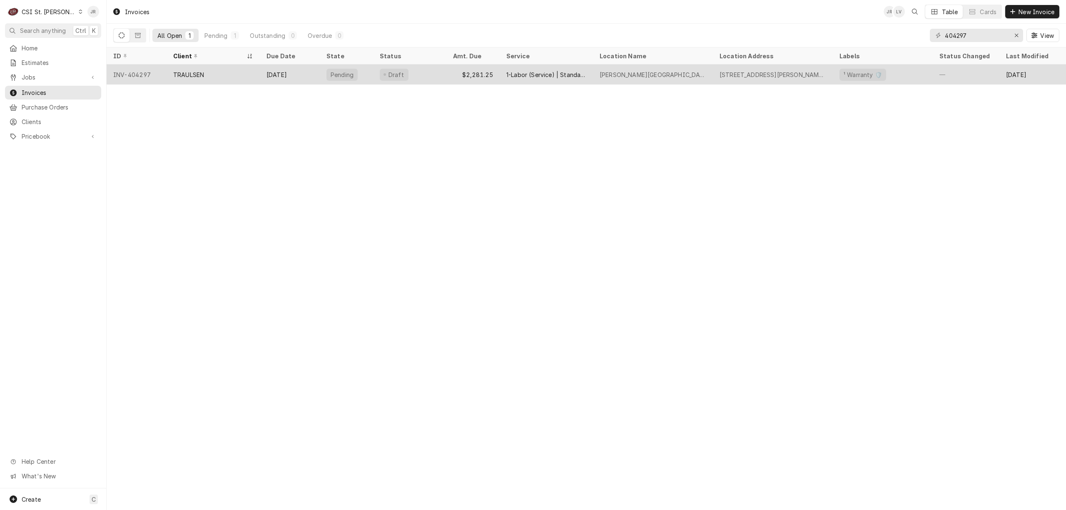
click at [396, 77] on div "Draft" at bounding box center [394, 75] width 29 height 12
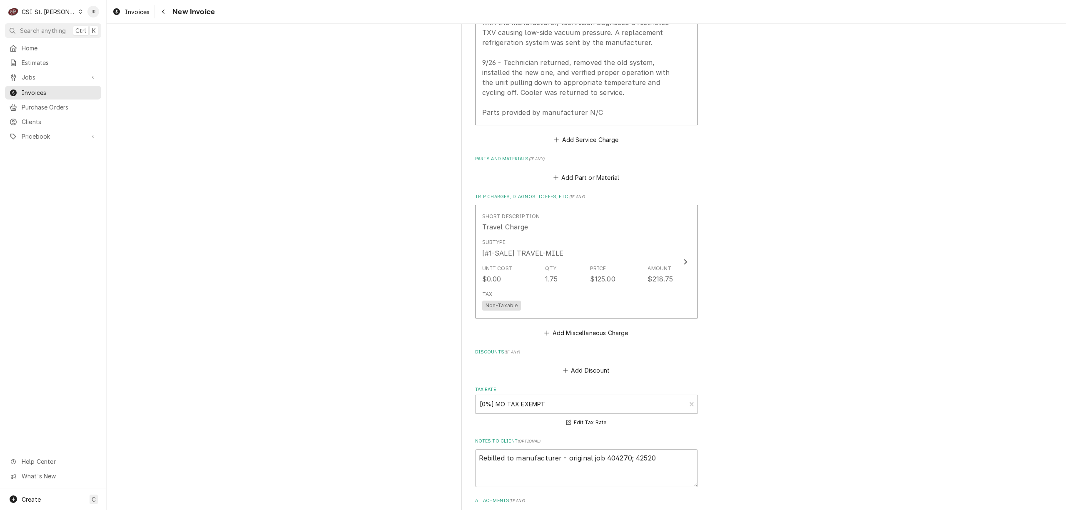
scroll to position [833, 0]
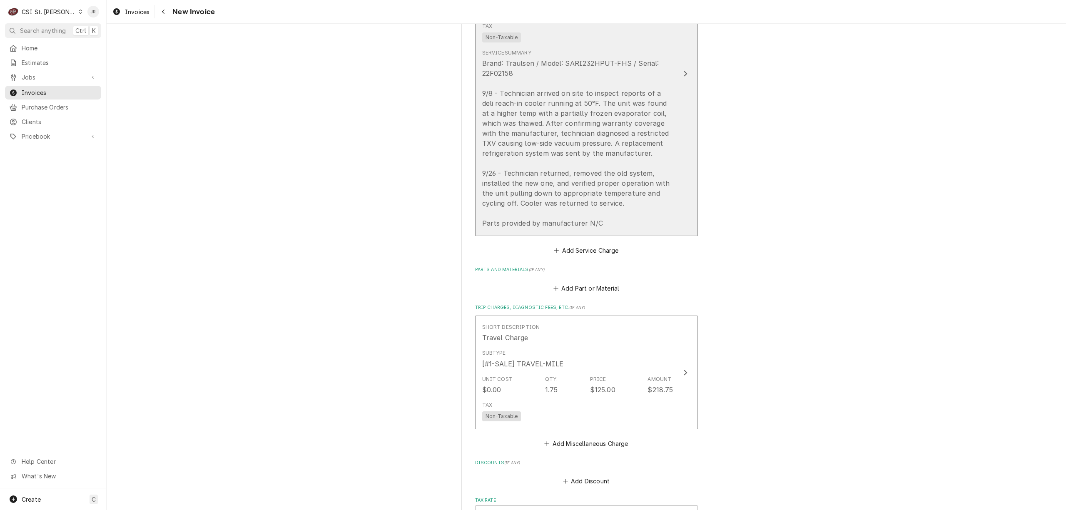
click at [574, 79] on div "Brand: Traulsen / Model: SARI232HPUT-FHS / Serial: 22F02158 9/8 - Technician ar…" at bounding box center [577, 143] width 191 height 170
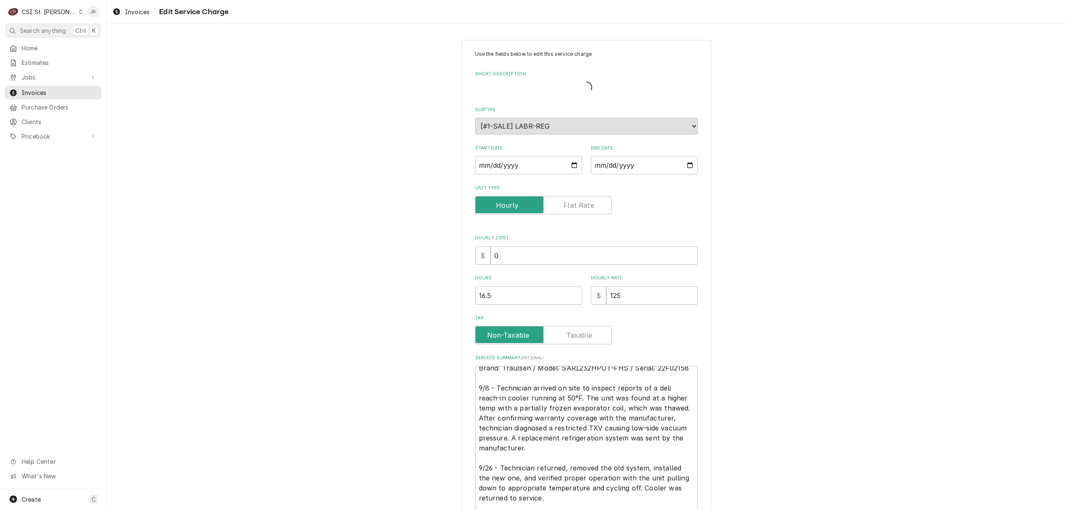
scroll to position [10, 0]
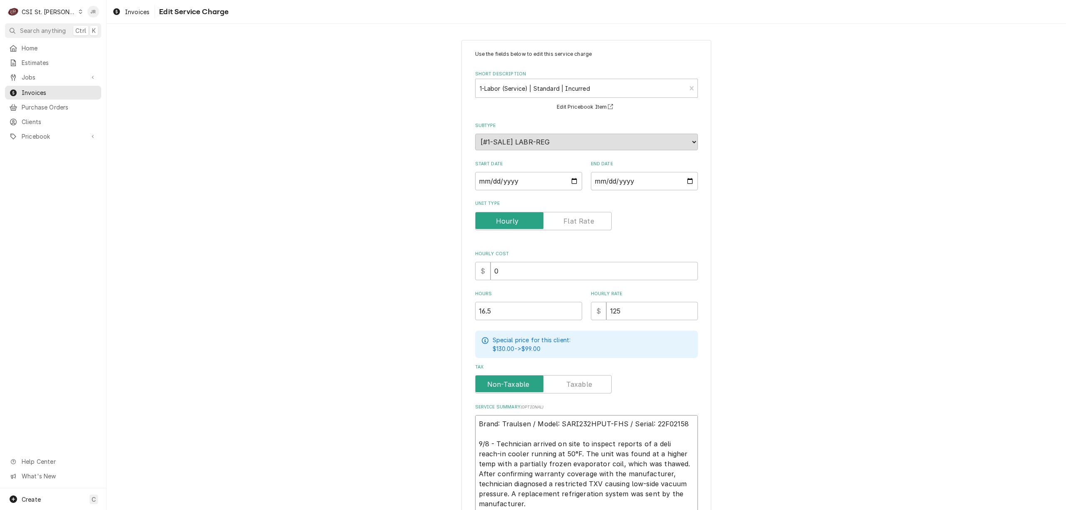
drag, startPoint x: 562, startPoint y: 440, endPoint x: 575, endPoint y: 452, distance: 18.3
click at [562, 440] on textarea "Brand: Traulsen / Model: SARI232HPUT-FHS / Serial: 22F02158 9/8 - Technician ar…" at bounding box center [586, 494] width 223 height 158
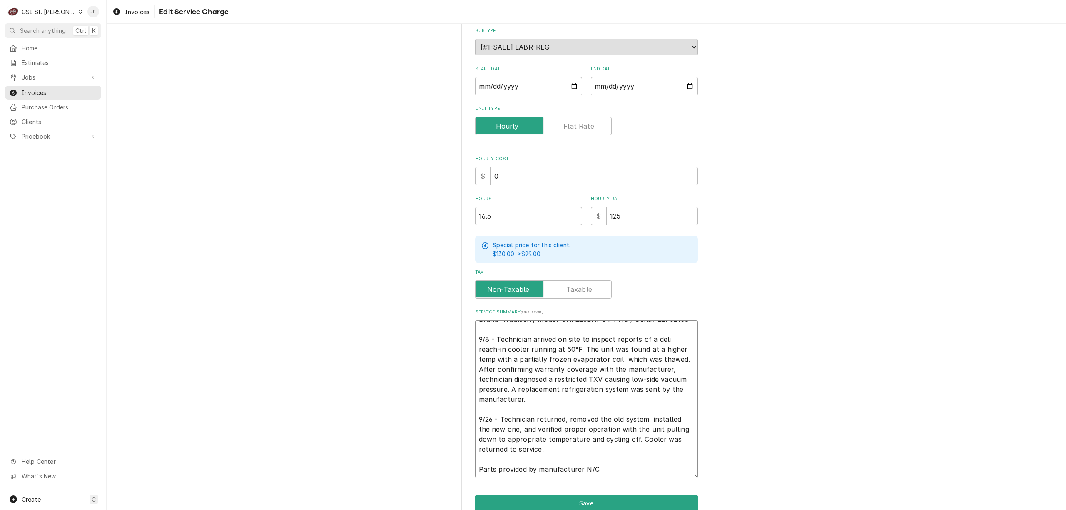
scroll to position [134, 0]
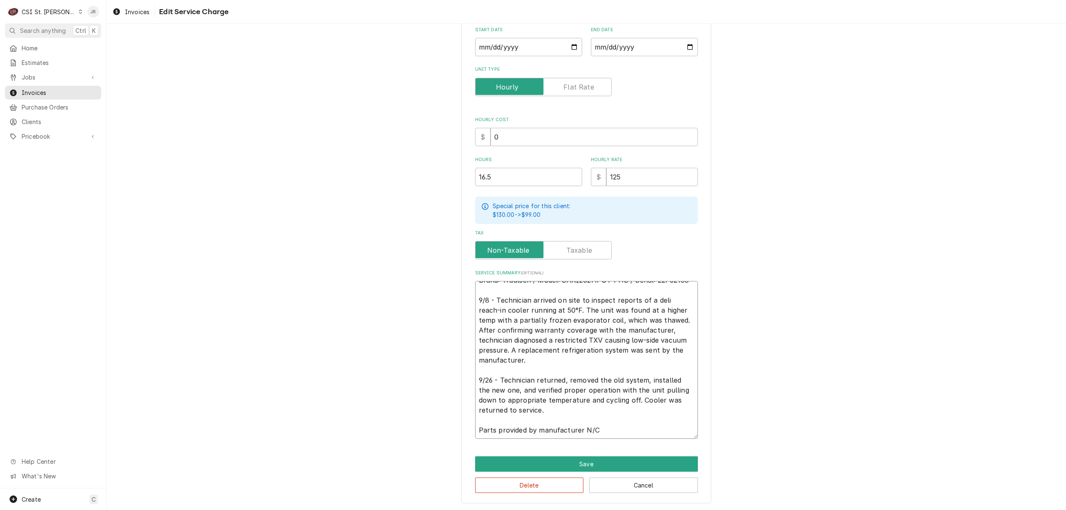
drag, startPoint x: 472, startPoint y: 376, endPoint x: 484, endPoint y: 378, distance: 11.5
click at [475, 376] on textarea "Brand: Traulsen / Model: SARI232HPUT-FHS / Serial: 22F02158 9/8 - Technician ar…" at bounding box center [586, 360] width 223 height 158
type textarea "x"
type textarea "Brand: Traulsen / Model: SARI232HPUT-FHS / Serial: 22F02158 9/8 - Technician ar…"
type textarea "x"
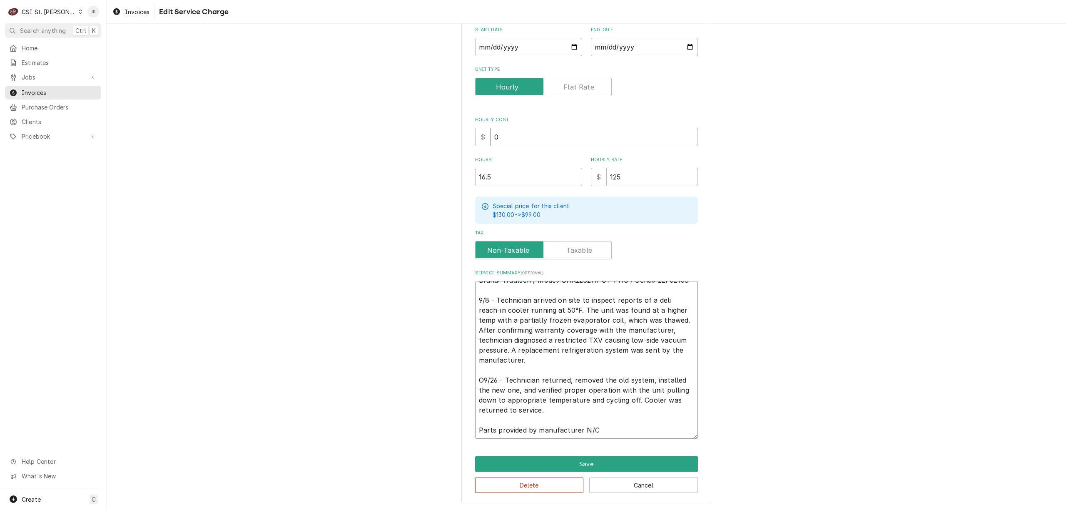
type textarea "Brand: Traulsen / Model: SARI232HPUT-FHS / Serial: 22F02158 9/8 - Technician ar…"
type textarea "x"
type textarea "Brand: Traulsen / Model: SARI232HPUT-FHS / Serial: 22F02158 9/8 - Technician ar…"
type textarea "x"
type textarea "Brand: Traulsen / Model: SARI232HPUT-FHS / Serial: 22F02158 9/8 - Technician ar…"
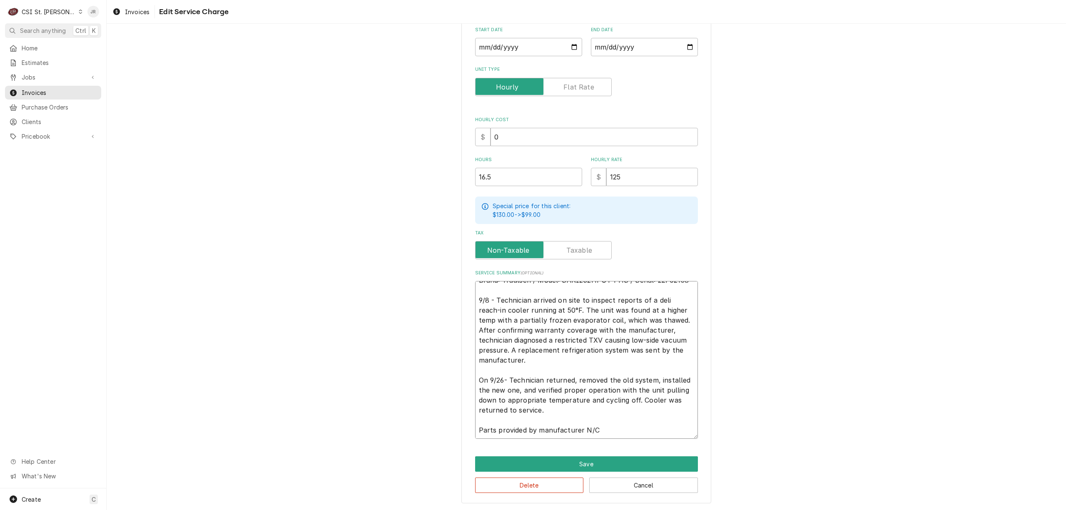
type textarea "x"
type textarea "Brand: Traulsen / Model: SARI232HPUT-FHS / Serial: 22F02158 9/8 - Technician ar…"
type textarea "x"
type textarea "Brand: Traulsen / Model: SARI232HPUT-FHS / Serial: 22F02158 9/8 - Technician ar…"
type textarea "x"
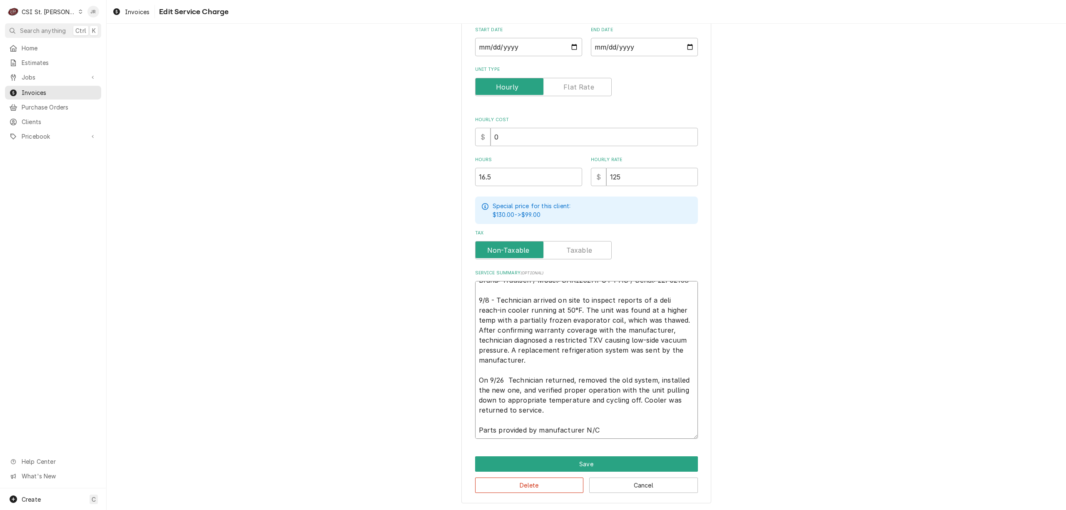
type textarea "Brand: Traulsen / Model: SARI232HPUT-FHS / Serial: 22F02158 9/8 - Technician ar…"
type textarea "x"
type textarea "Brand: Traulsen / Model: SARI232HPUT-FHS / Serial: 22F02158 9/8 - Technician ar…"
type textarea "x"
type textarea "Brand: Traulsen / Model: SARI232HPUT-FHS / Serial: 22F02158 9/8 - Technician ar…"
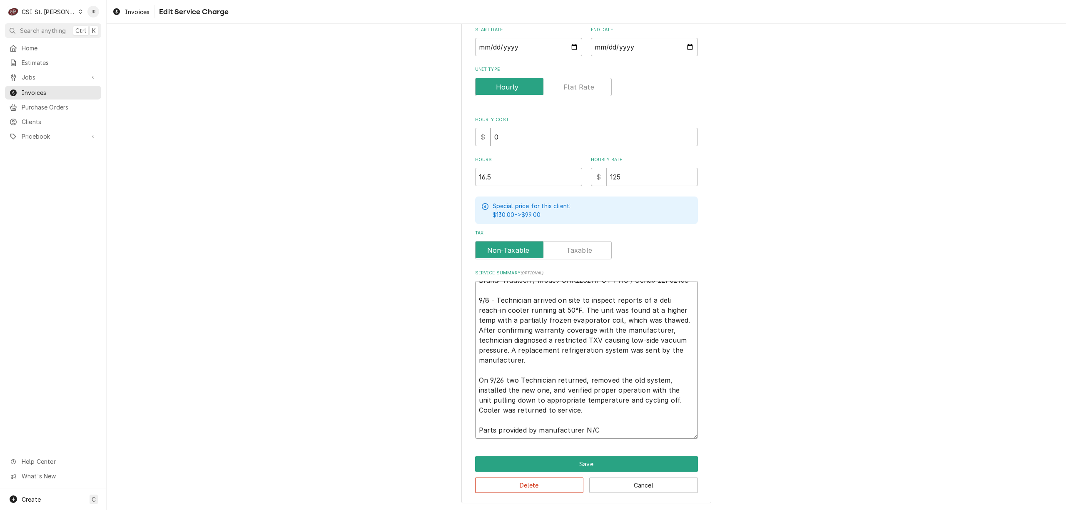
type textarea "x"
type textarea "Brand: Traulsen / Model: SARI232HPUT-FHS / Serial: 22F02158 9/8 - Technician ar…"
type textarea "x"
type textarea "Brand: Traulsen / Model: SARI232HPUT-FHS / Serial: 22F02158 9/8 - Technician ar…"
type textarea "x"
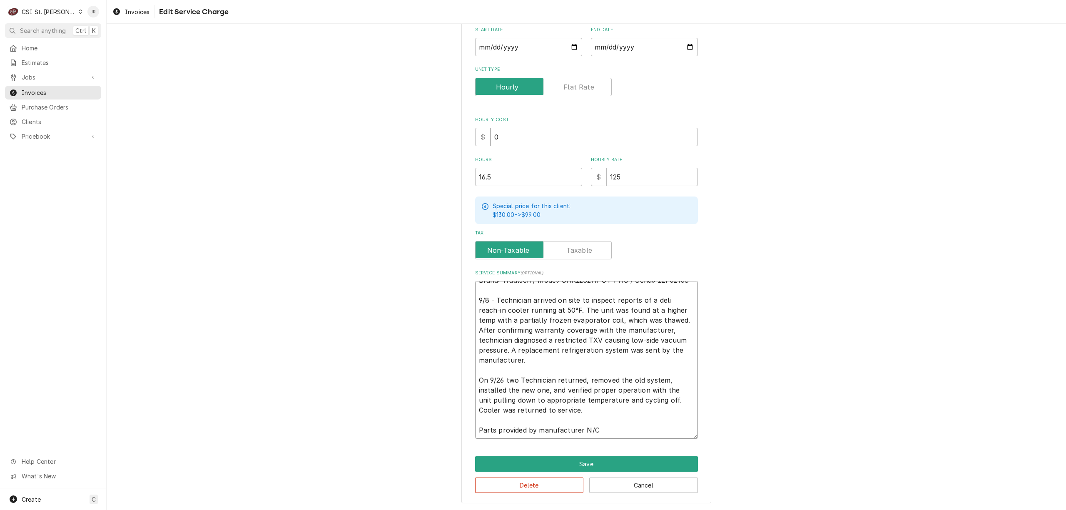
type textarea "Brand: Traulsen / Model: SARI232HPUT-FHS / Serial: 22F02158 9/8 - Technician ar…"
type textarea "x"
type textarea "Brand: Traulsen / Model: SARI232HPUT-FHS / Serial: 22F02158 9/8 - Technician ar…"
type textarea "x"
type textarea "Brand: Traulsen / Model: SARI232HPUT-FHS / Serial: 22F02158 9/8 - Technician ar…"
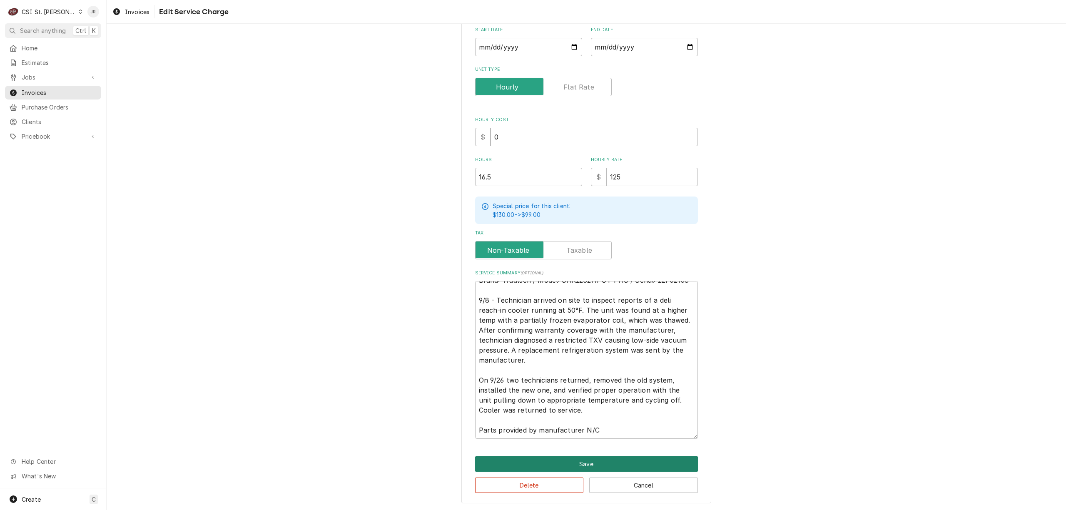
drag, startPoint x: 509, startPoint y: 457, endPoint x: 514, endPoint y: 460, distance: 5.4
click at [514, 460] on button "Save" at bounding box center [586, 464] width 223 height 15
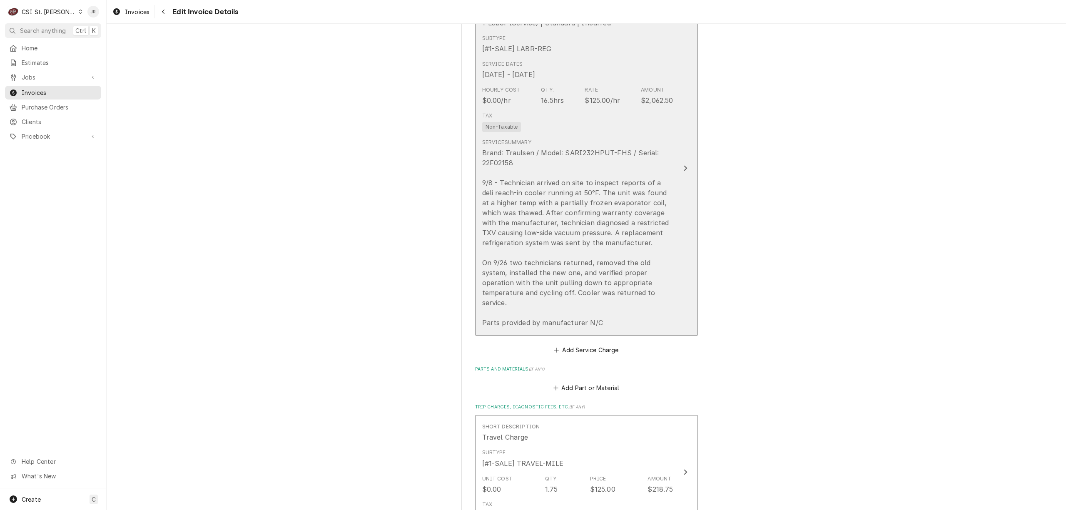
scroll to position [516, 0]
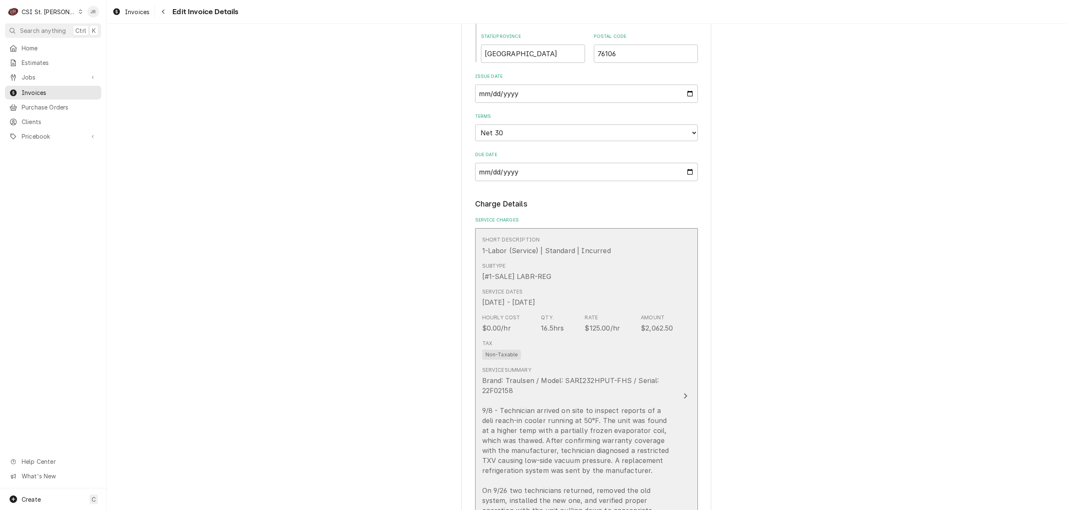
click at [646, 355] on div "Tax Non-Taxable" at bounding box center [577, 350] width 191 height 27
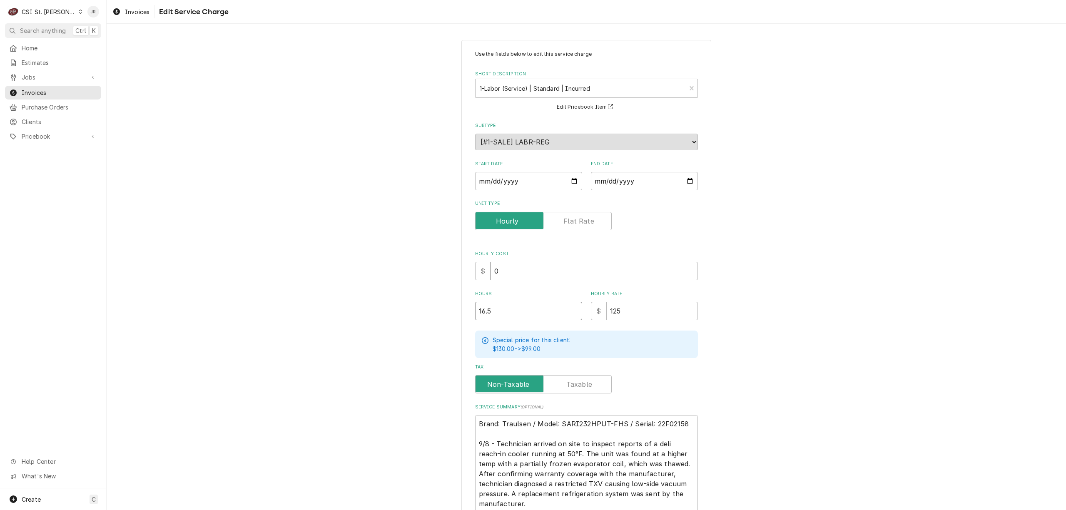
drag, startPoint x: 497, startPoint y: 312, endPoint x: 355, endPoint y: 269, distance: 147.9
click at [355, 269] on div "Use the fields below to edit this service charge Short Description 1-Labor (Ser…" at bounding box center [587, 338] width 960 height 613
type textarea "x"
type input "1"
type textarea "x"
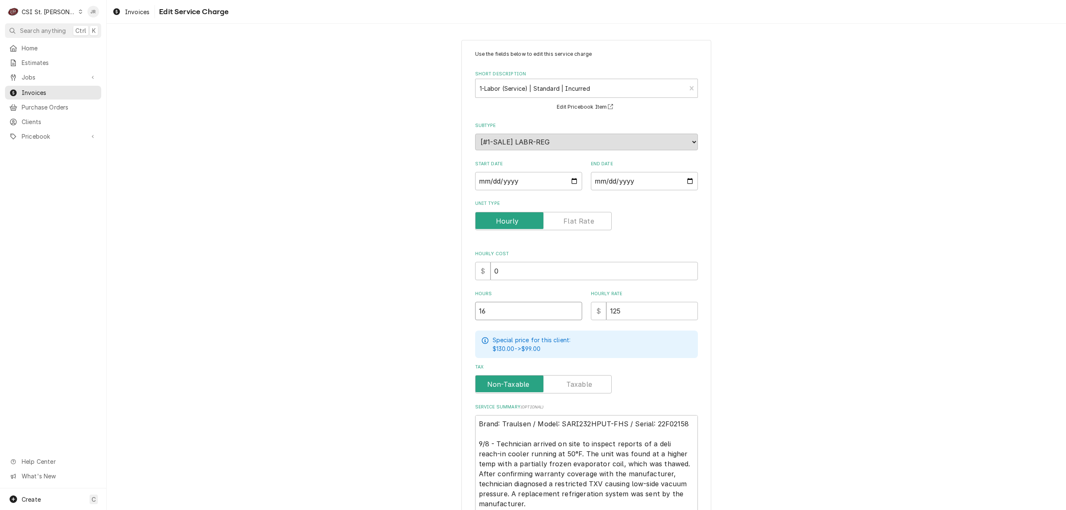
type input "16"
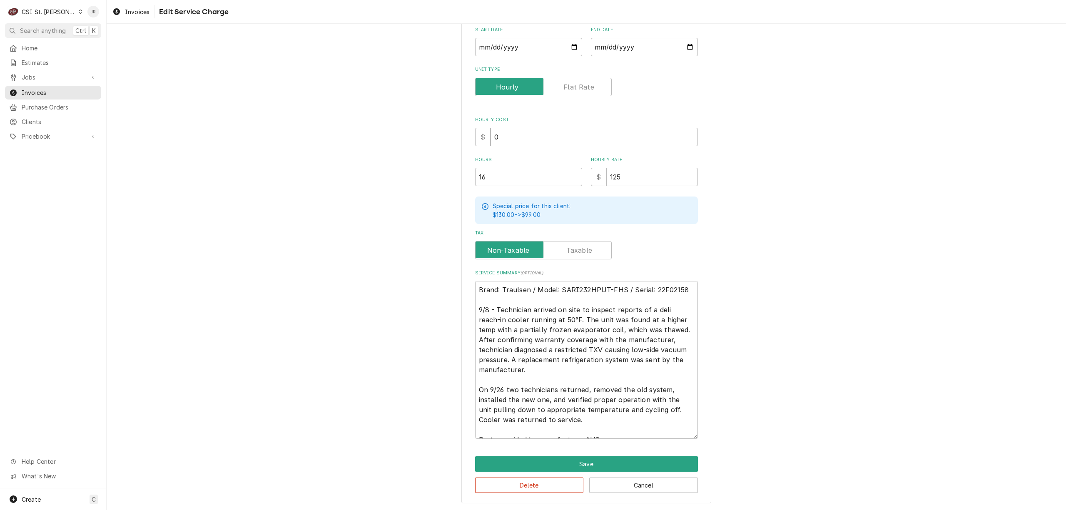
scroll to position [10, 0]
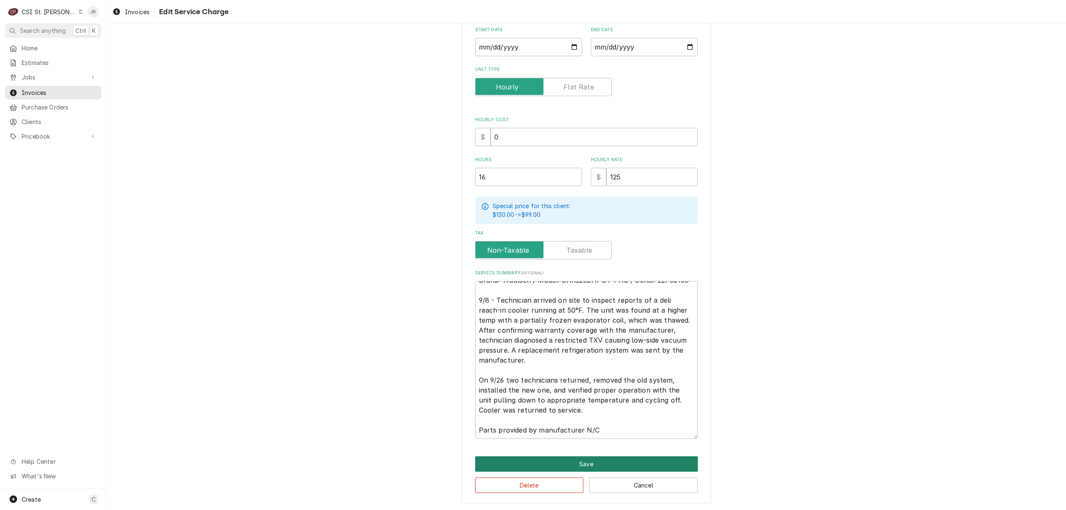
drag, startPoint x: 606, startPoint y: 454, endPoint x: 624, endPoint y: 465, distance: 21.5
click at [616, 461] on div "Use the fields below to edit this service charge Short Description 1-Labor (Ser…" at bounding box center [587, 205] width 250 height 598
click at [665, 459] on button "Save" at bounding box center [586, 464] width 223 height 15
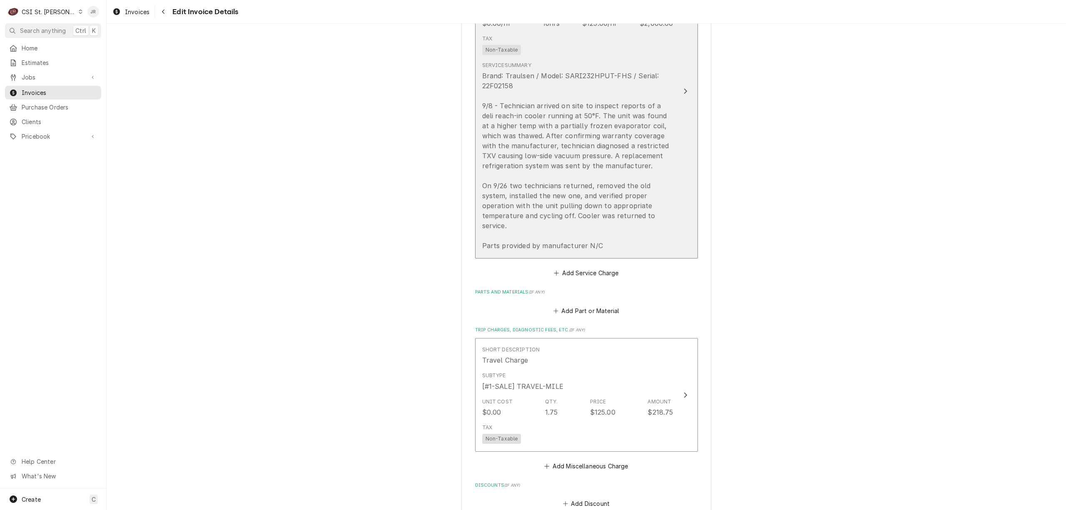
scroll to position [839, 0]
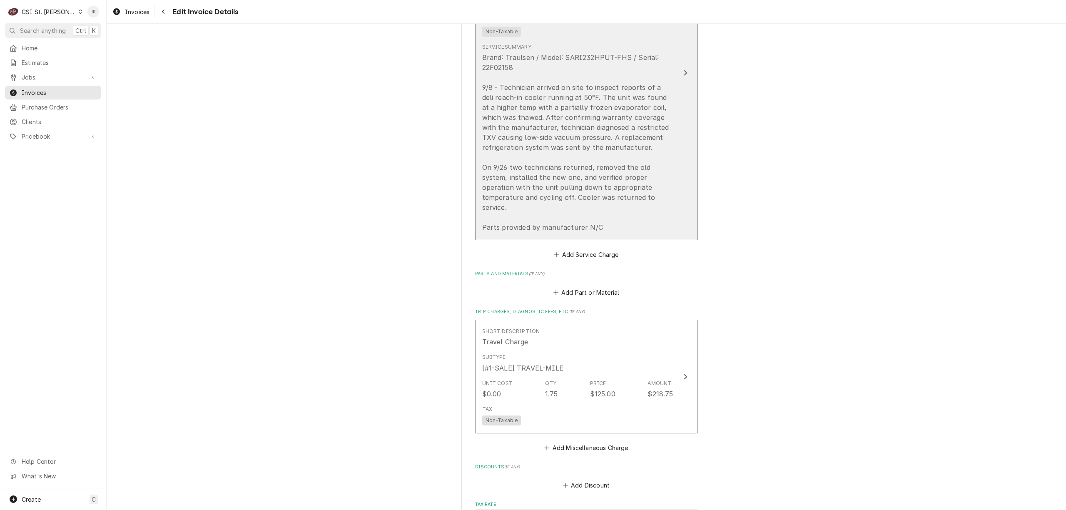
click at [621, 136] on div "Brand: Traulsen / Model: SARI232HPUT-FHS / Serial: 22F02158 9/8 - Technician ar…" at bounding box center [577, 142] width 191 height 180
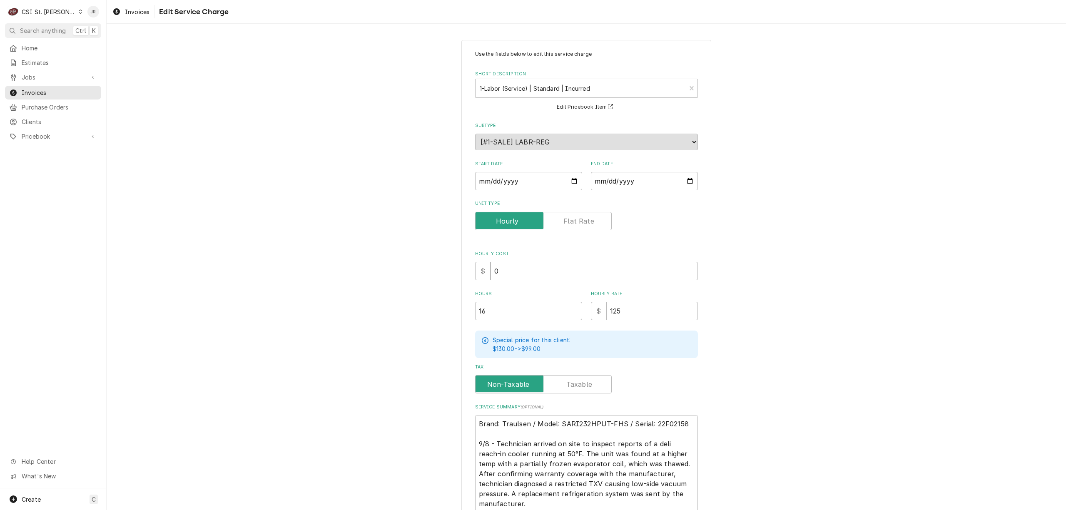
scroll to position [134, 0]
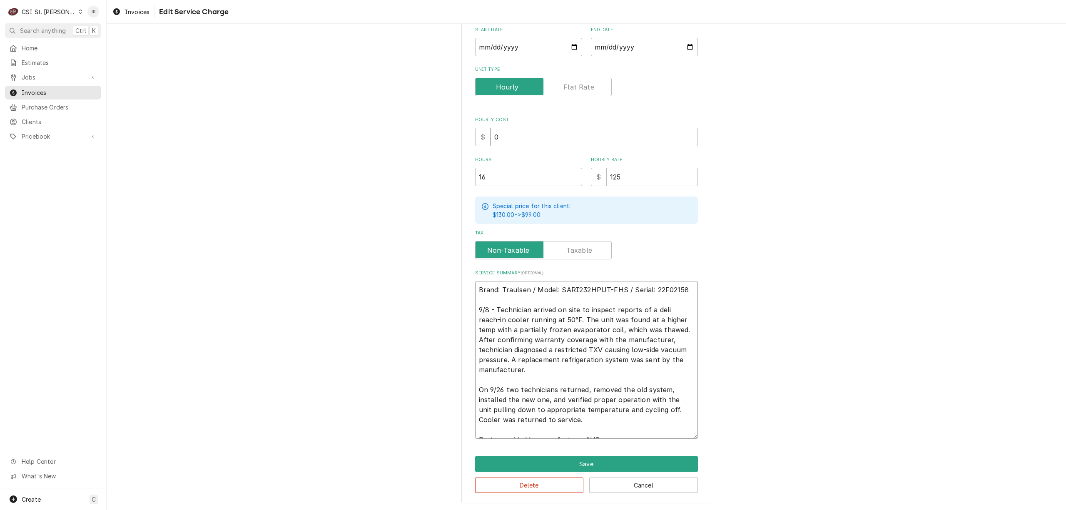
click at [547, 372] on textarea "Brand: Traulsen / Model: SARI232HPUT-FHS / Serial: 22F02158 9/8 - Technician ar…" at bounding box center [586, 360] width 223 height 158
click at [534, 359] on textarea "Brand: Traulsen / Model: SARI232HPUT-FHS / Serial: 22F02158 9/8 - Technician ar…" at bounding box center [586, 360] width 223 height 158
click at [591, 340] on textarea "Brand: Traulsen / Model: SARI232HPUT-FHS / Serial: 22F02158 9/8 - Technician ar…" at bounding box center [586, 360] width 223 height 158
type textarea "x"
type textarea "Brand: Traulsen / Model: SARI232HPUT-FHS / Serial: 22F02158 9/8 - Technician ar…"
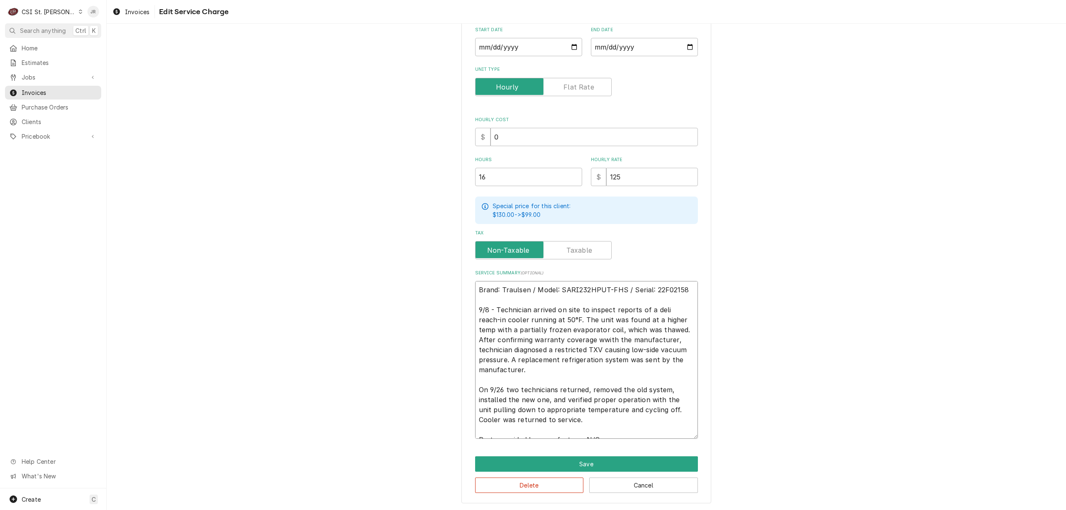
type textarea "x"
type textarea "Brand: Traulsen / Model: SARI232HPUT-FHS / Serial: 22F02158 9/8 - Technician ar…"
type textarea "x"
type textarea "Brand: Traulsen / Model: SARI232HPUT-FHS / Serial: 22F02158 9/8 - Technician ar…"
type textarea "x"
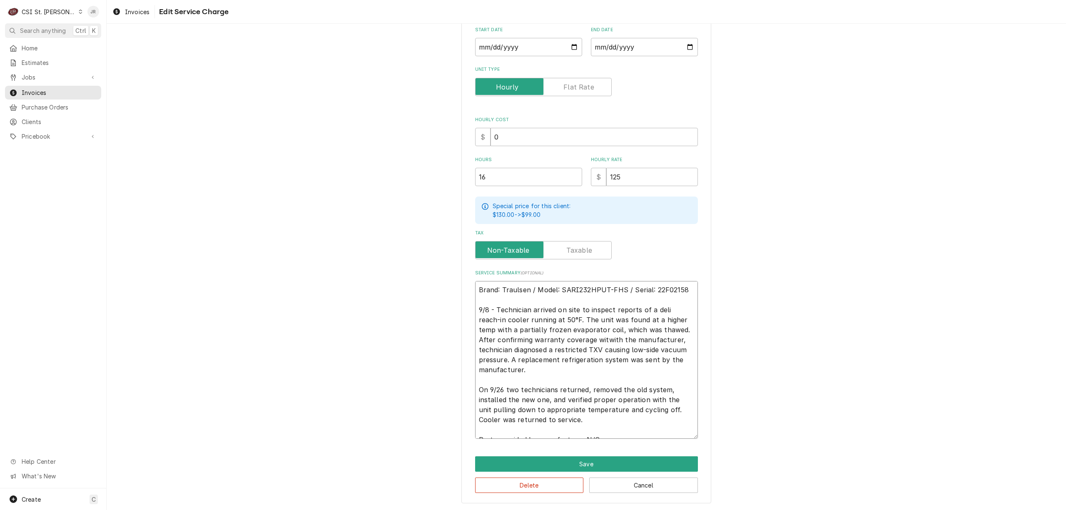
type textarea "Brand: Traulsen / Model: SARI232HPUT-FHS / Serial: 22F02158 9/8 - Technician ar…"
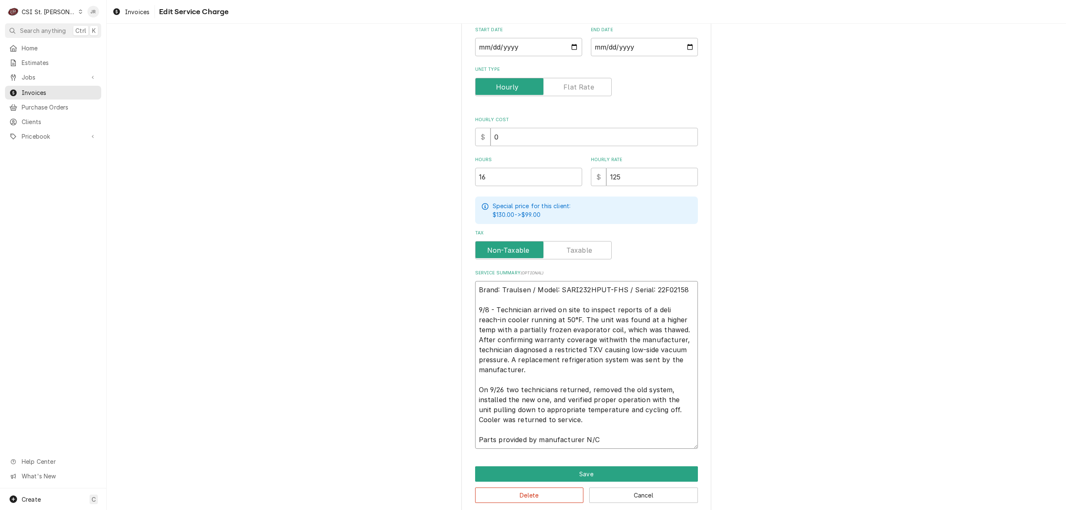
type textarea "x"
type textarea "Brand: Traulsen / Model: SARI232HPUT-FHS / Serial: 22F02158 9/8 - Technician ar…"
type textarea "x"
type textarea "Brand: Traulsen / Model: SARI232HPUT-FHS / Serial: 22F02158 9/8 - Technician ar…"
type textarea "x"
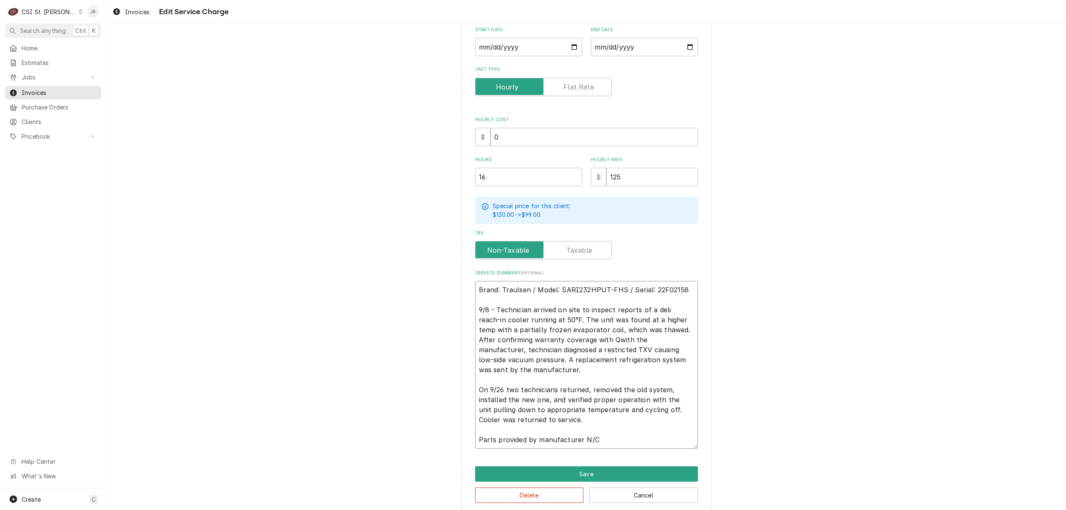
type textarea "Brand: Traulsen / Model: SARI232HPUT-FHS / Serial: 22F02158 9/8 - Technician ar…"
type textarea "x"
type textarea "Brand: Traulsen / Model: SARI232HPUT-FHS / Serial: 22F02158 9/8 - Technician ar…"
type textarea "x"
type textarea "Brand: Traulsen / Model: SARI232HPUT-FHS / Serial: 22F02158 9/8 - Technician ar…"
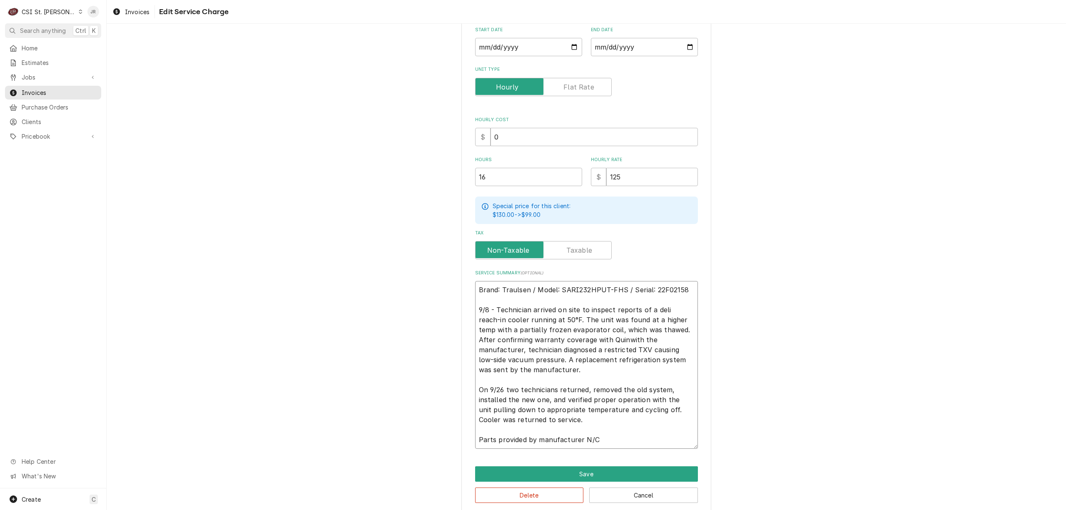
type textarea "x"
type textarea "Brand: Traulsen / Model: SARI232HPUT-FHS / Serial: 22F02158 9/8 - Technician ar…"
type textarea "x"
type textarea "Brand: Traulsen / Model: SARI232HPUT-FHS / Serial: 22F02158 9/8 - Technician ar…"
type textarea "x"
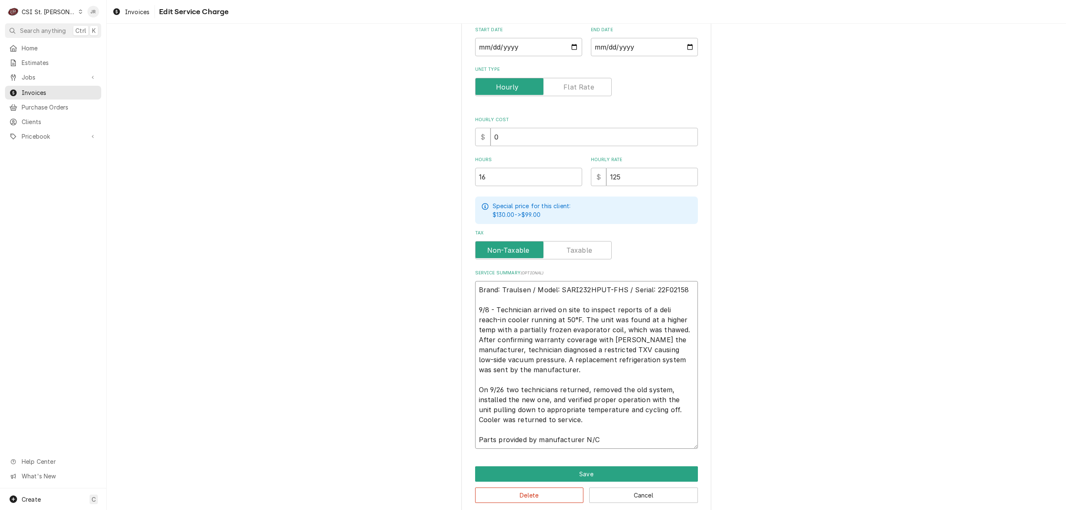
type textarea "Brand: Traulsen / Model: SARI232HPUT-FHS / Serial: 22F02158 9/8 - Technician ar…"
type textarea "x"
type textarea "Brand: Traulsen / Model: SARI232HPUT-FHS / Serial: 22F02158 9/8 - Technician ar…"
type textarea "x"
type textarea "Brand: Traulsen / Model: SARI232HPUT-FHS / Serial: 22F02158 9/8 - Technician ar…"
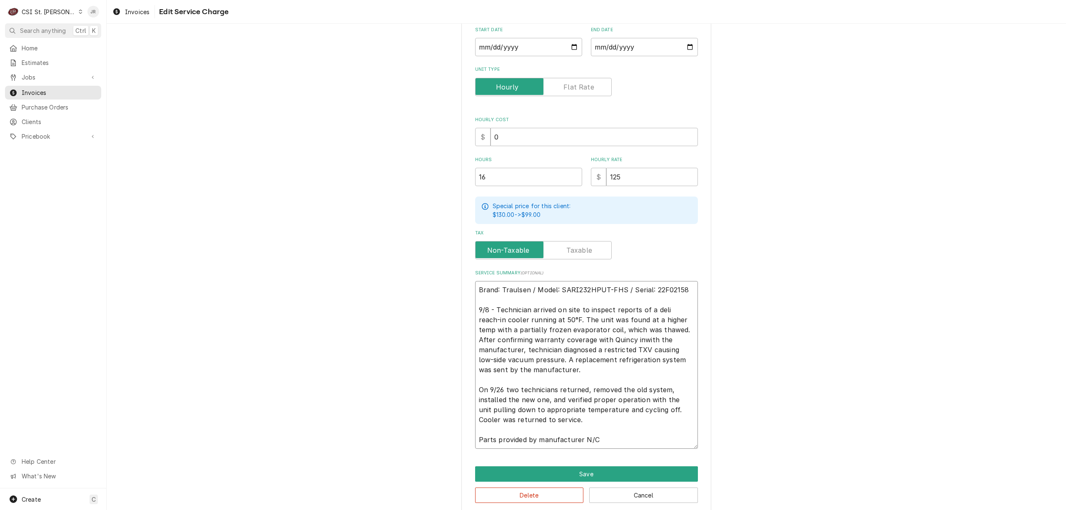
type textarea "x"
type textarea "Brand: Traulsen / Model: SARI232HPUT-FHS / Serial: 22F02158 9/8 - Technician ar…"
type textarea "x"
type textarea "Brand: Traulsen / Model: SARI232HPUT-FHS / Serial: 22F02158 9/8 - Technician ar…"
type textarea "x"
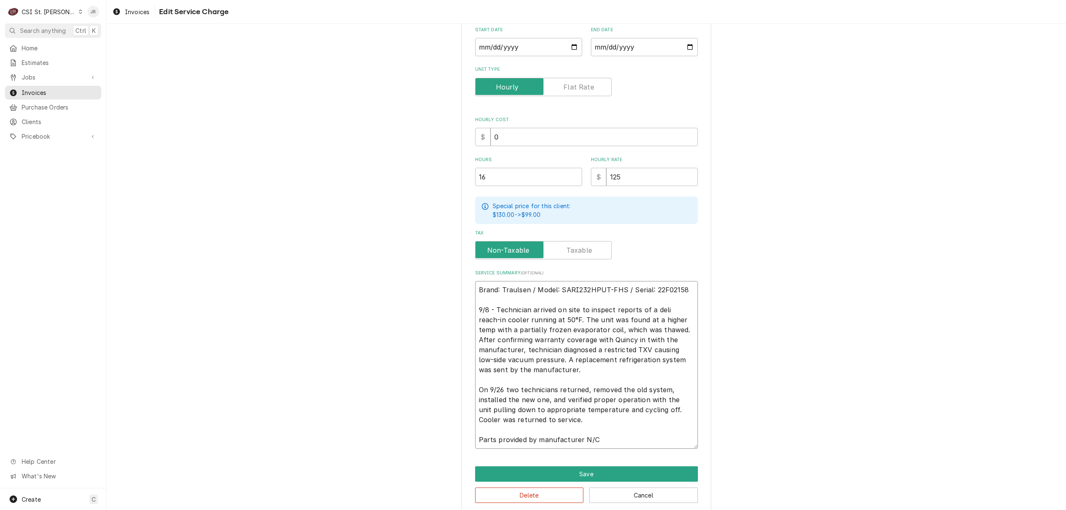
type textarea "Brand: Traulsen / Model: SARI232HPUT-FHS / Serial: 22F02158 9/8 - Technician ar…"
type textarea "x"
type textarea "Brand: Traulsen / Model: SARI232HPUT-FHS / Serial: 22F02158 9/8 - Technician ar…"
type textarea "x"
type textarea "Brand: Traulsen / Model: SARI232HPUT-FHS / Serial: 22F02158 9/8 - Technician ar…"
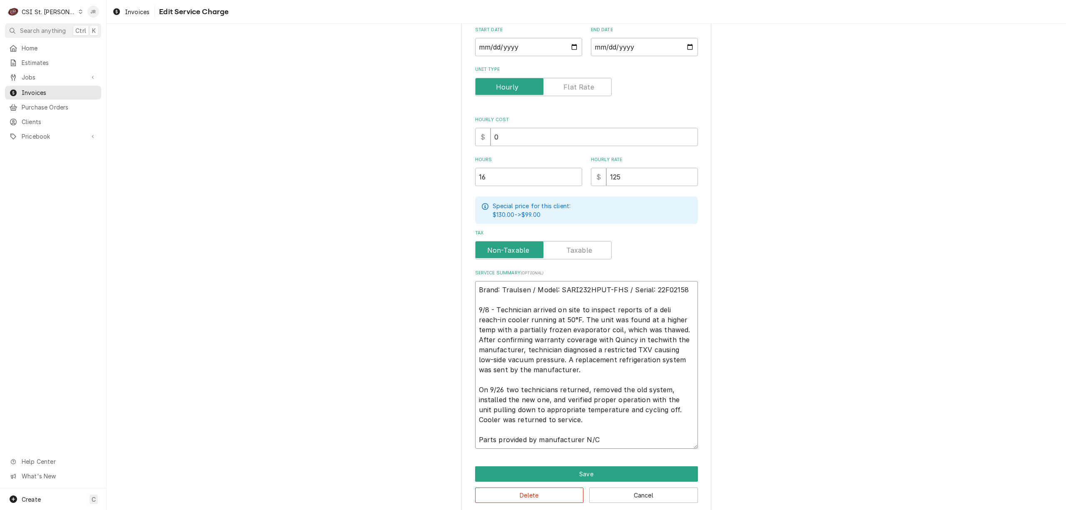
type textarea "x"
type textarea "Brand: Traulsen / Model: SARI232HPUT-FHS / Serial: 22F02158 9/8 - Technician ar…"
type textarea "x"
type textarea "Brand: Traulsen / Model: SARI232HPUT-FHS / Serial: 22F02158 9/8 - Technician ar…"
type textarea "x"
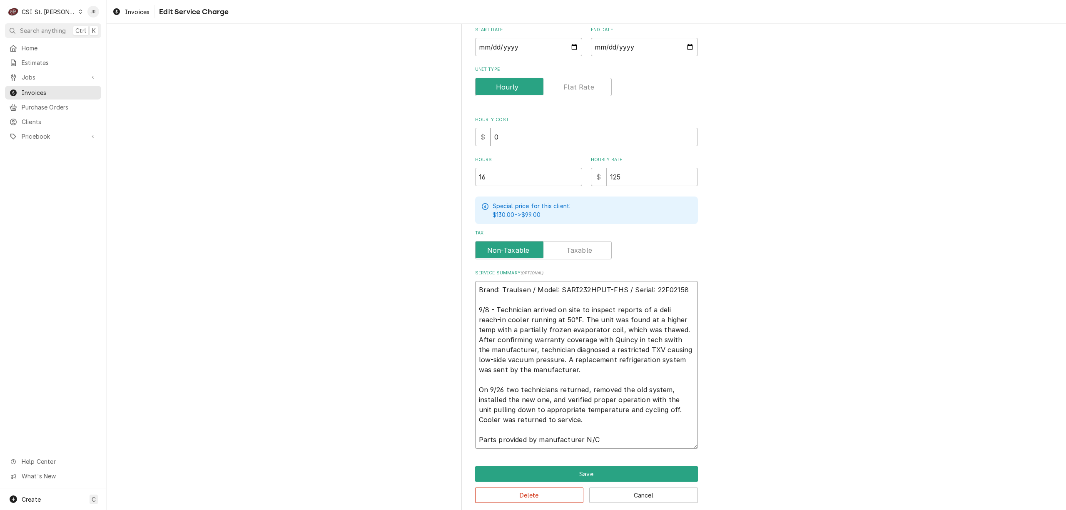
type textarea "Brand: Traulsen / Model: SARI232HPUT-FHS / Serial: 22F02158 9/8 - Technician ar…"
type textarea "x"
type textarea "Brand: Traulsen / Model: SARI232HPUT-FHS / Serial: 22F02158 9/8 - Technician ar…"
type textarea "x"
type textarea "Brand: Traulsen / Model: SARI232HPUT-FHS / Serial: 22F02158 9/8 - Technician ar…"
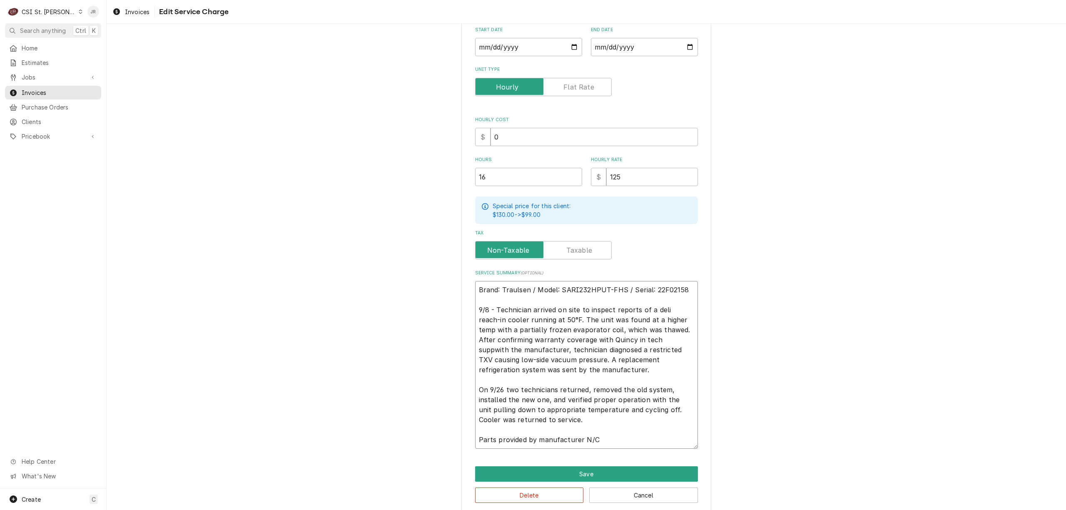
type textarea "x"
type textarea "Brand: Traulsen / Model: SARI232HPUT-FHS / Serial: 22F02158 9/8 - Technician ar…"
type textarea "x"
type textarea "Brand: Traulsen / Model: SARI232HPUT-FHS / Serial: 22F02158 9/8 - Technician ar…"
type textarea "x"
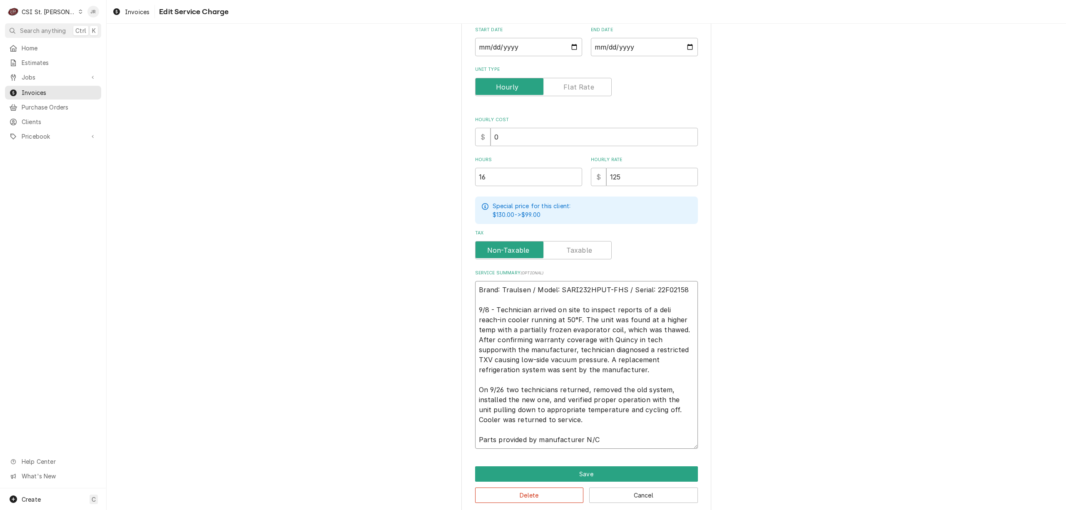
type textarea "Brand: Traulsen / Model: SARI232HPUT-FHS / Serial: 22F02158 9/8 - Technician ar…"
type textarea "x"
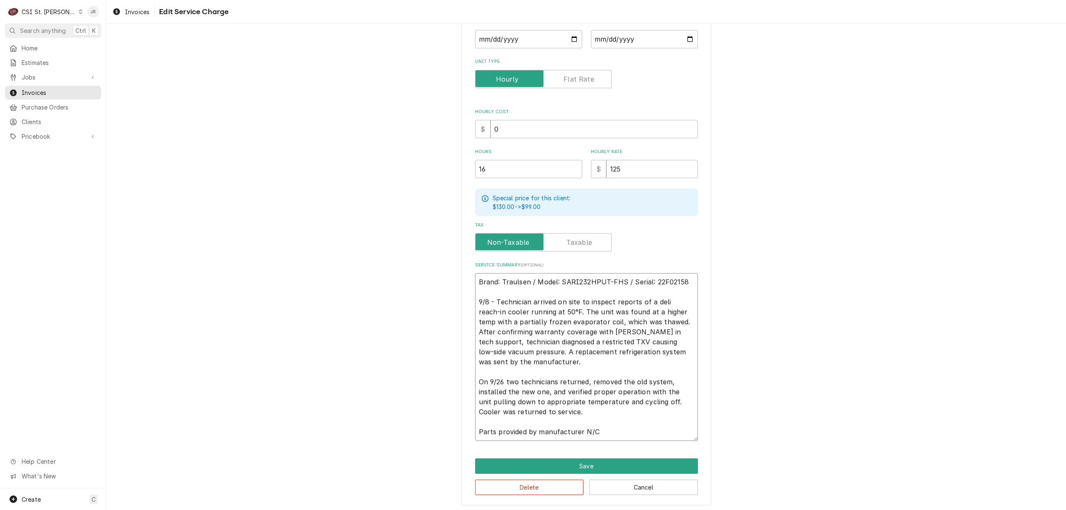
scroll to position [144, 0]
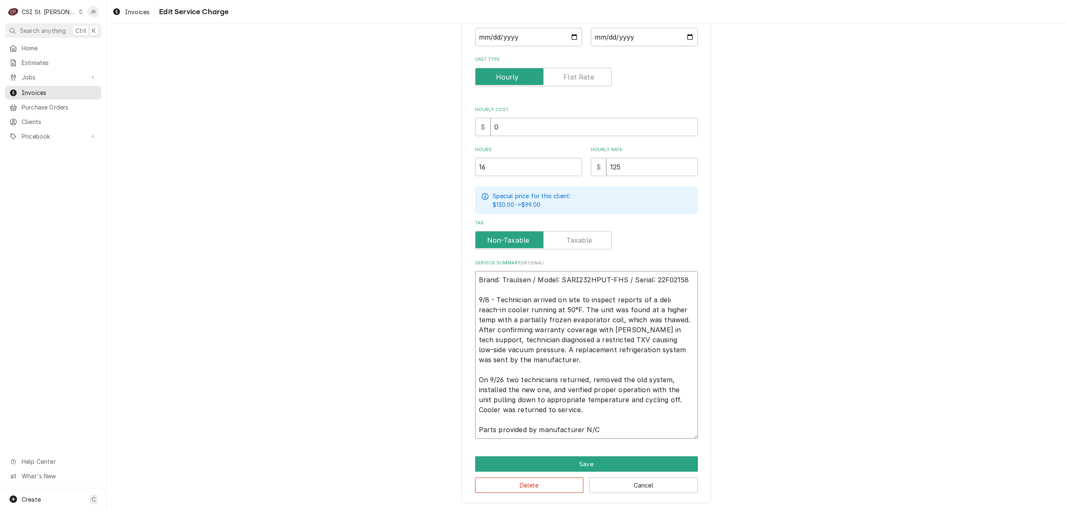
click at [547, 355] on textarea "Brand: Traulsen / Model: SARI232HPUT-FHS / Serial: 22F02158 9/8 - Technician ar…" at bounding box center [586, 355] width 223 height 168
type textarea "Brand: Traulsen / Model: SARI232HPUT-FHS / Serial: 22F02158 9/8 - Technician ar…"
click at [626, 466] on button "Save" at bounding box center [586, 464] width 223 height 15
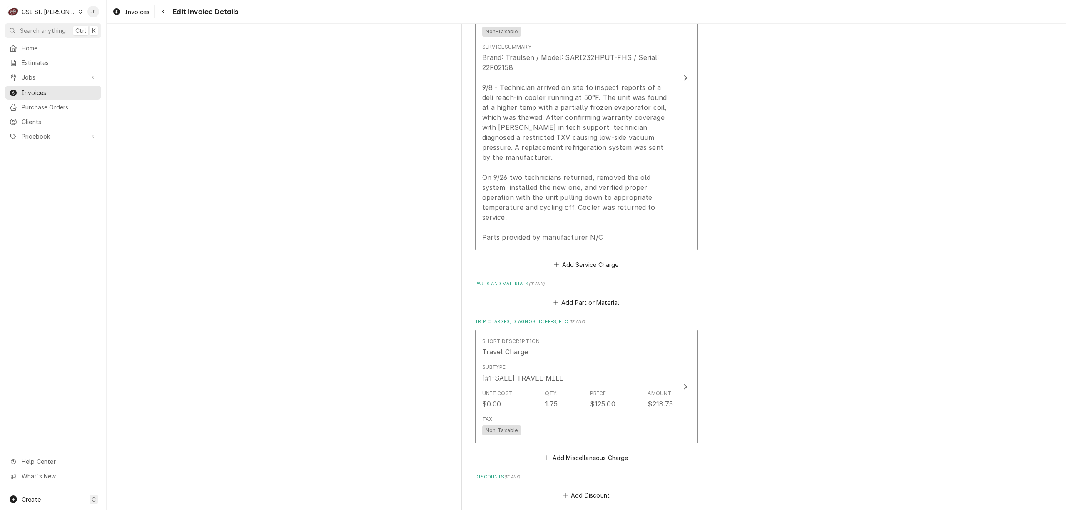
scroll to position [855, 0]
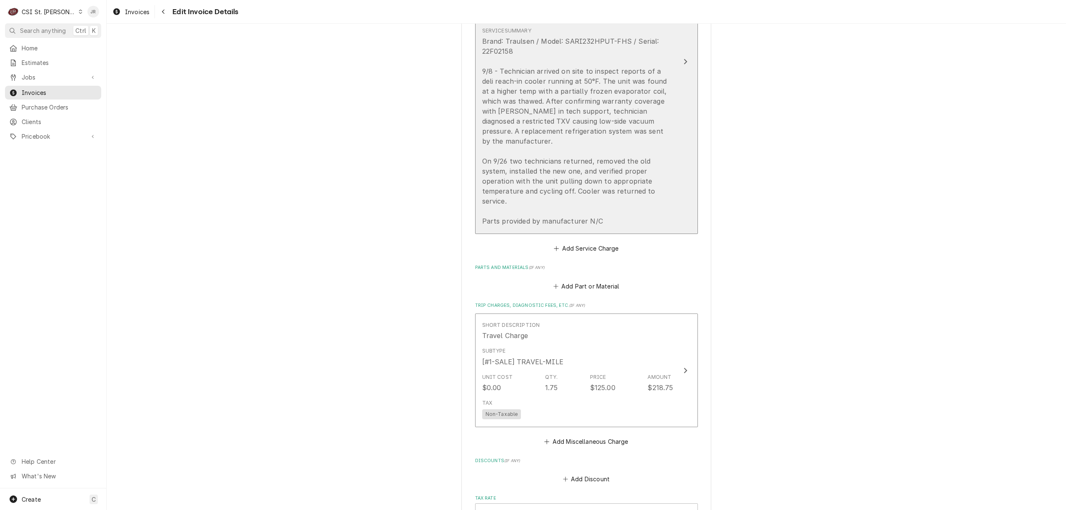
click at [514, 158] on div "Brand: Traulsen / Model: SARI232HPUT-FHS / Serial: 22F02158 9/8 - Technician ar…" at bounding box center [577, 131] width 191 height 190
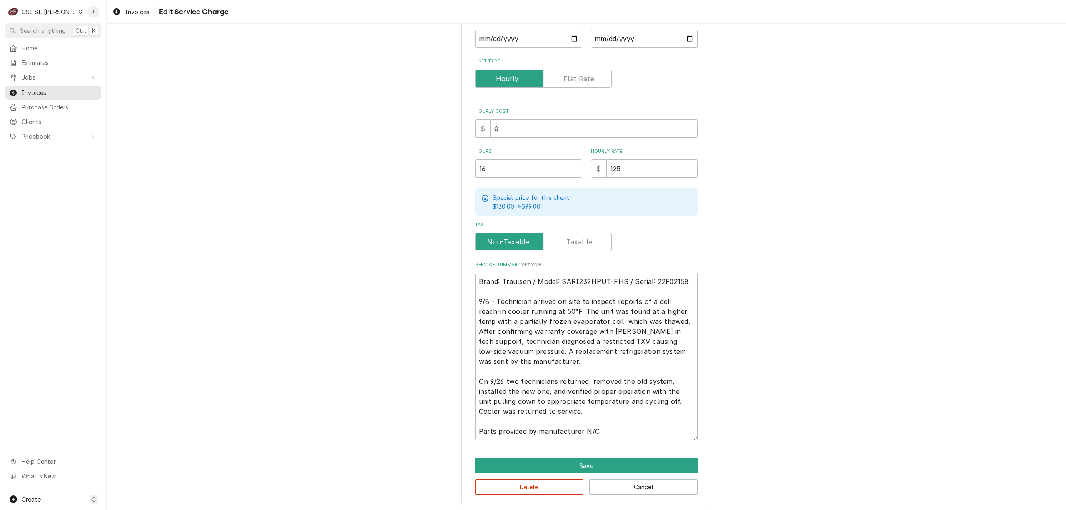
scroll to position [144, 0]
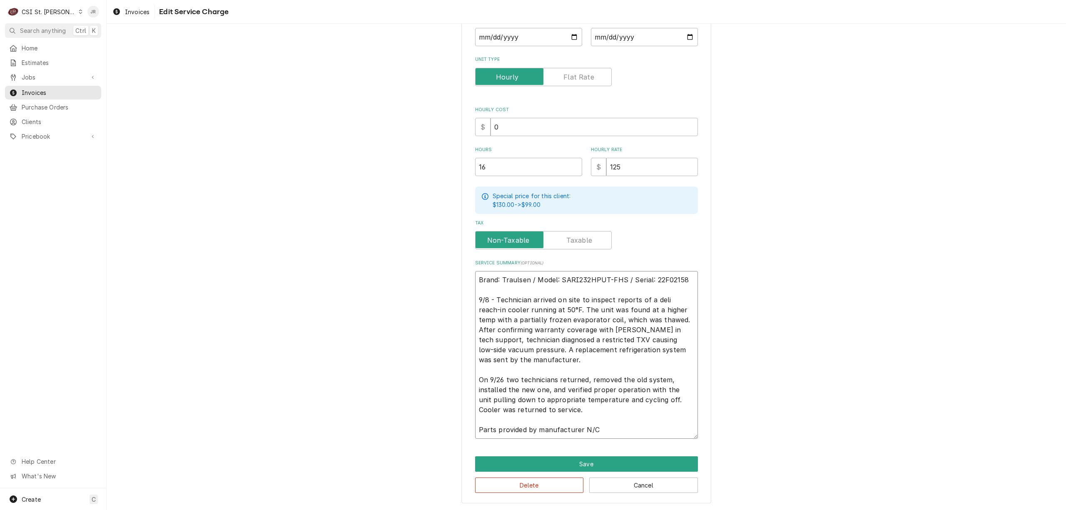
click at [516, 389] on textarea "Brand: Traulsen / Model: SARI232HPUT-FHS / Serial: 22F02158 9/8 - Technician ar…" at bounding box center [586, 355] width 223 height 168
type textarea "x"
type textarea "Brand: Traulsen / Model: SARI232HPUT-FHS / Serial: 22F02158 9/8 - Technician ar…"
type textarea "x"
type textarea "Brand: Traulsen / Model: SARI232HPUT-FHS / Serial: 22F02158 9/8 - Technician ar…"
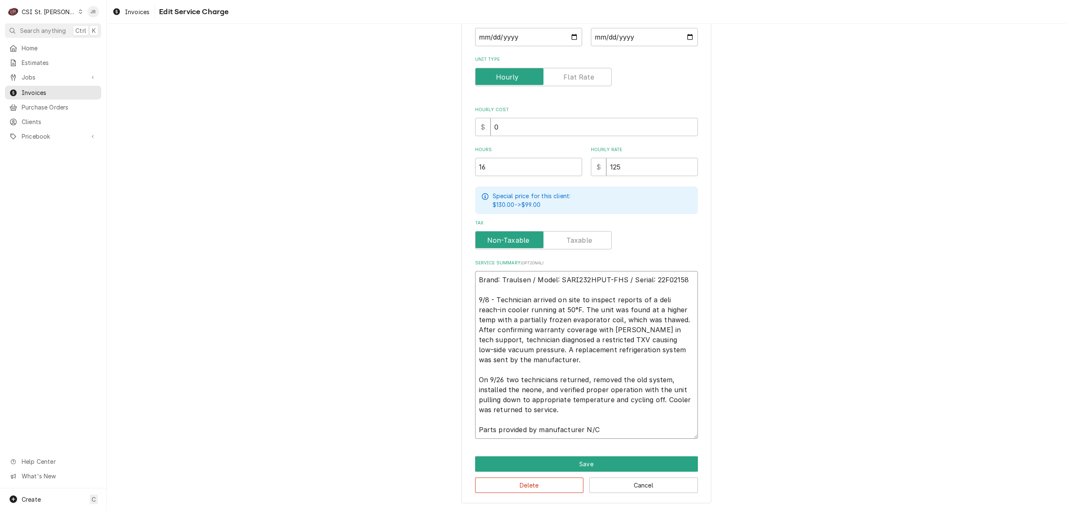
type textarea "x"
type textarea "Brand: Traulsen / Model: SARI232HPUT-FHS / Serial: 22F02158 9/8 - Technician ar…"
type textarea "x"
type textarea "Brand: Traulsen / Model: SARI232HPUT-FHS / Serial: 22F02158 9/8 - Technician ar…"
type textarea "x"
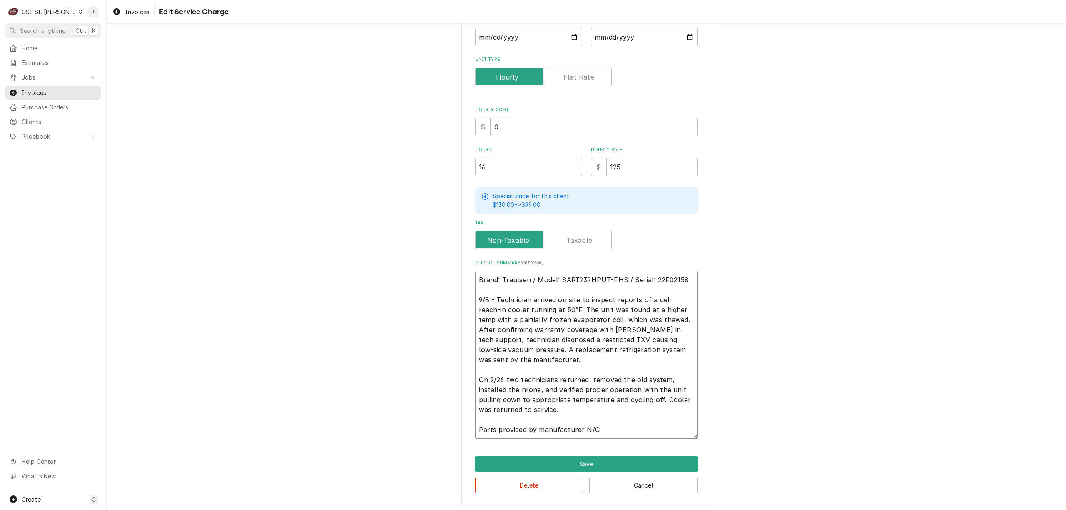
type textarea "Brand: Traulsen / Model: SARI232HPUT-FHS / Serial: 22F02158 9/8 - Technician ar…"
type textarea "x"
type textarea "Brand: Traulsen / Model: SARI232HPUT-FHS / Serial: 22F02158 9/8 - Technician ar…"
type textarea "x"
type textarea "Brand: Traulsen / Model: SARI232HPUT-FHS / Serial: 22F02158 9/8 - Technician ar…"
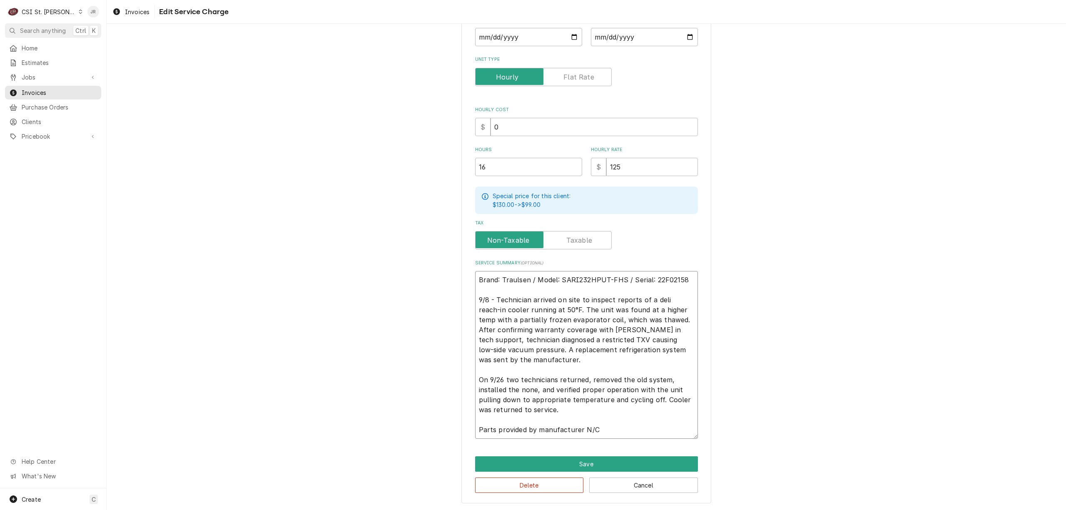
type textarea "x"
type textarea "Brand: Traulsen / Model: SARI232HPUT-FHS / Serial: 22F02158 9/8 - Technician ar…"
type textarea "x"
type textarea "Brand: Traulsen / Model: SARI232HPUT-FHS / Serial: 22F02158 9/8 - Technician ar…"
type textarea "x"
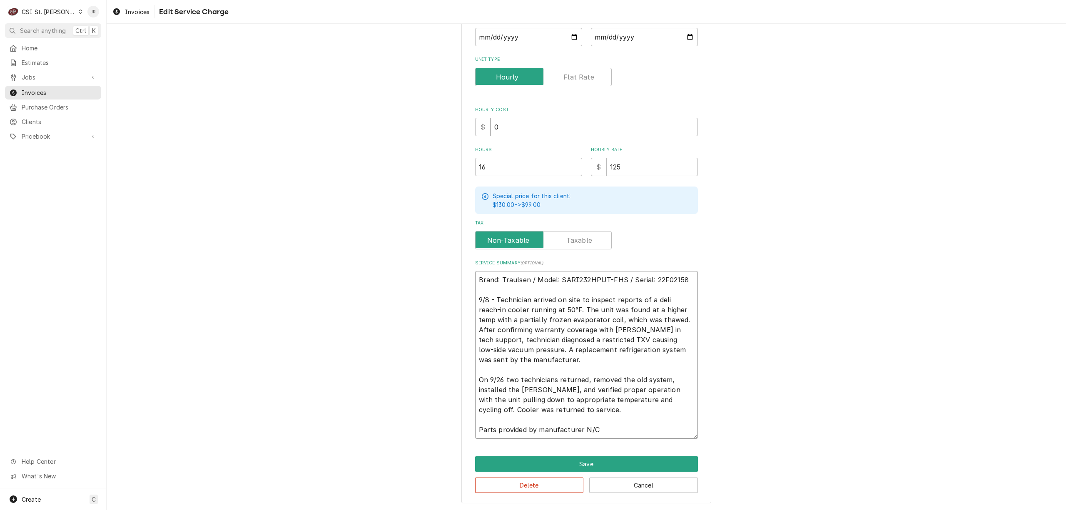
type textarea "Brand: Traulsen / Model: SARI232HPUT-FHS / Serial: 22F02158 9/8 - Technician ar…"
type textarea "x"
type textarea "Brand: Traulsen / Model: SARI232HPUT-FHS / Serial: 22F02158 9/8 - Technician ar…"
type textarea "x"
type textarea "Brand: Traulsen / Model: SARI232HPUT-FHS / Serial: 22F02158 9/8 - Technician ar…"
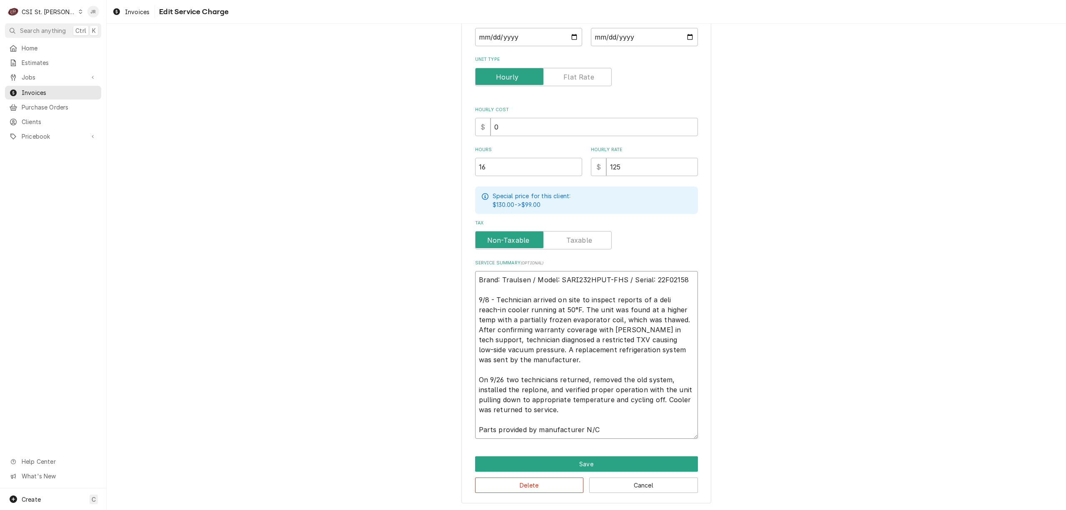
type textarea "x"
type textarea "Brand: Traulsen / Model: SARI232HPUT-FHS / Serial: 22F02158 9/8 - Technician ar…"
type textarea "x"
type textarea "Brand: Traulsen / Model: SARI232HPUT-FHS / Serial: 22F02158 9/8 - Technician ar…"
type textarea "x"
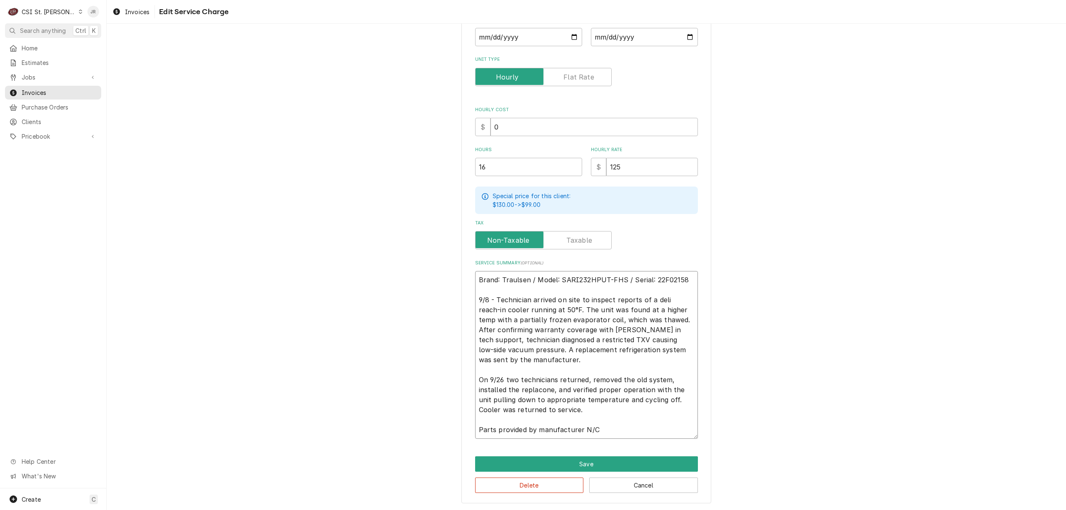
type textarea "Brand: Traulsen / Model: SARI232HPUT-FHS / Serial: 22F02158 9/8 - Technician ar…"
type textarea "x"
type textarea "Brand: Traulsen / Model: SARI232HPUT-FHS / Serial: 22F02158 9/8 - Technician ar…"
type textarea "x"
type textarea "Brand: Traulsen / Model: SARI232HPUT-FHS / Serial: 22F02158 9/8 - Technician ar…"
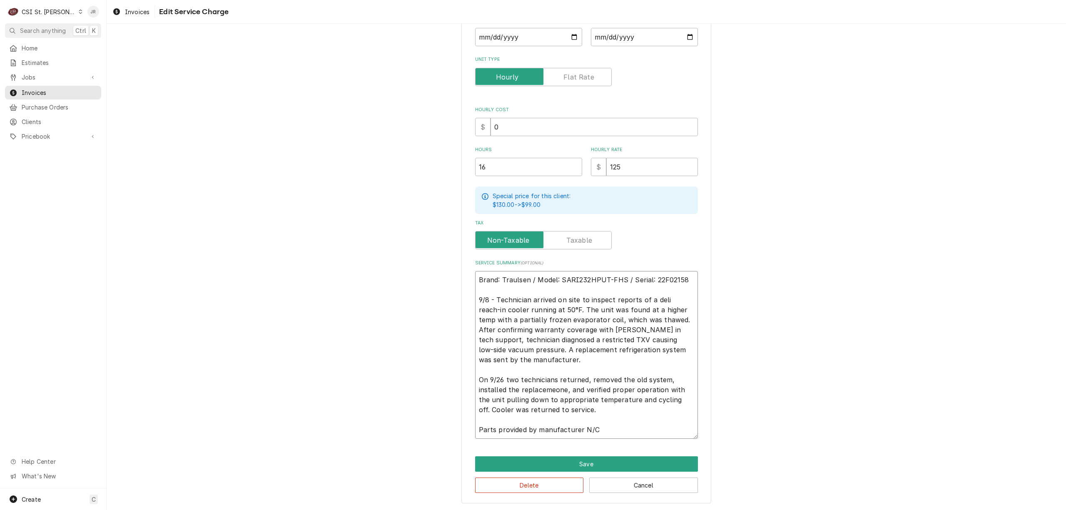
type textarea "x"
type textarea "Brand: Traulsen / Model: SARI232HPUT-FHS / Serial: 22F02158 9/8 - Technician ar…"
type textarea "x"
type textarea "Brand: Traulsen / Model: SARI232HPUT-FHS / Serial: 22F02158 9/8 - Technician ar…"
type textarea "x"
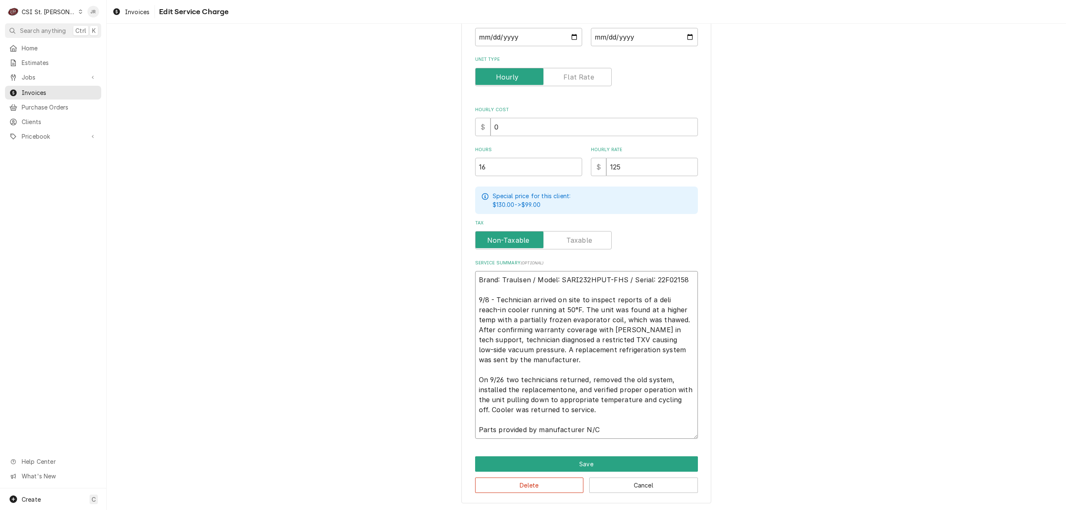
type textarea "Brand: Traulsen / Model: SARI232HPUT-FHS / Serial: 22F02158 9/8 - Technician ar…"
type textarea "x"
type textarea "Brand: Traulsen / Model: SARI232HPUT-FHS / Serial: 22F02158 9/8 - Technician ar…"
type textarea "x"
type textarea "Brand: Traulsen / Model: SARI232HPUT-FHS / Serial: 22F02158 9/8 - Technician ar…"
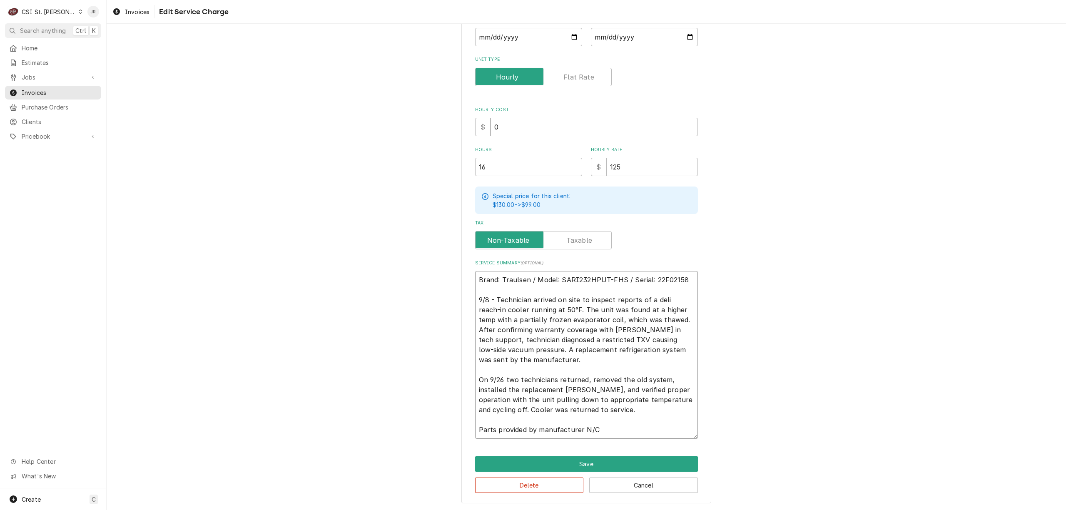
type textarea "x"
type textarea "Brand: Traulsen / Model: SARI232HPUT-FHS / Serial: 22F02158 9/8 - Technician ar…"
type textarea "x"
type textarea "Brand: Traulsen / Model: SARI232HPUT-FHS / Serial: 22F02158 9/8 - Technician ar…"
type textarea "x"
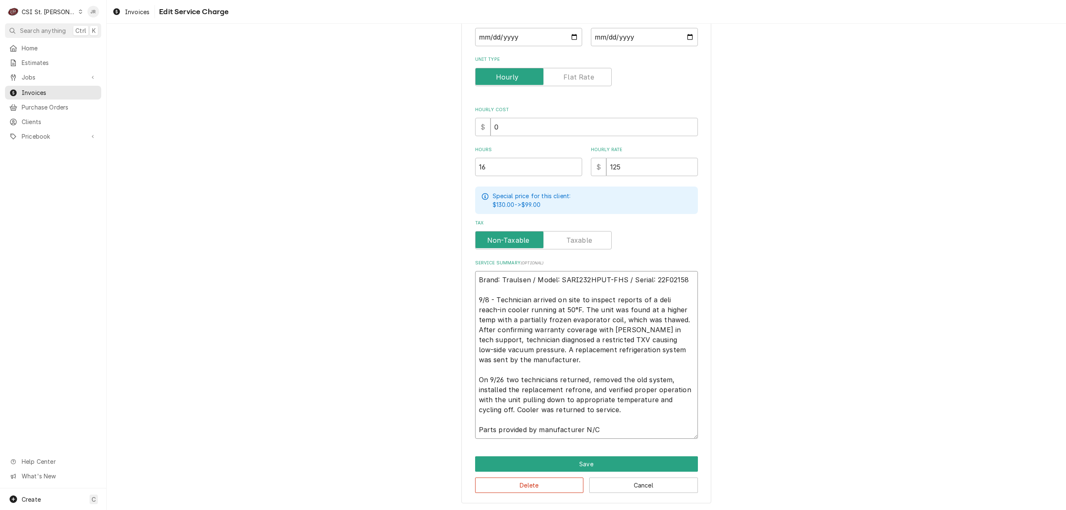
type textarea "Brand: Traulsen / Model: SARI232HPUT-FHS / Serial: 22F02158 9/8 - Technician ar…"
type textarea "x"
type textarea "Brand: Traulsen / Model: SARI232HPUT-FHS / Serial: 22F02158 9/8 - Technician ar…"
type textarea "x"
type textarea "Brand: Traulsen / Model: SARI232HPUT-FHS / Serial: 22F02158 9/8 - Technician ar…"
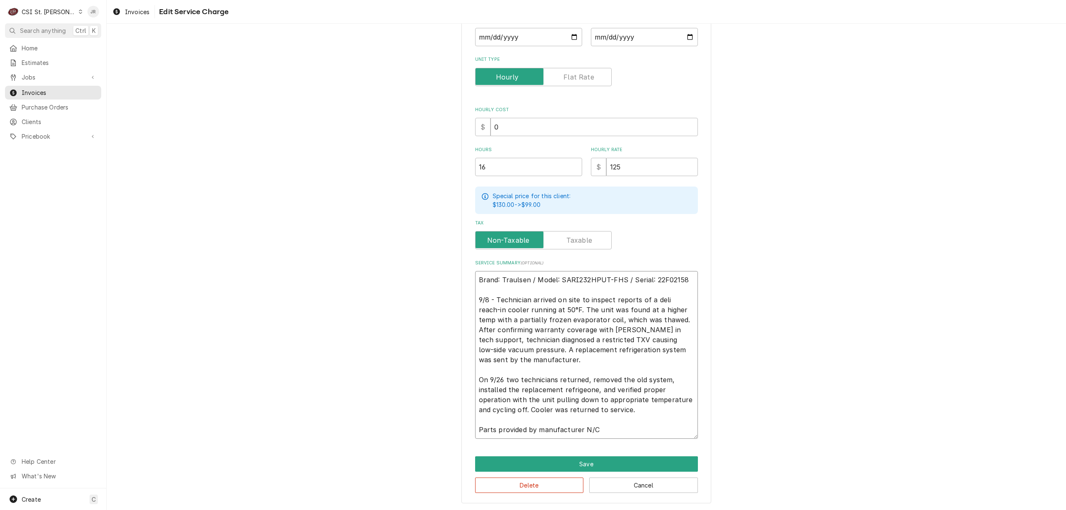
type textarea "x"
type textarea "Brand: Traulsen / Model: SARI232HPUT-FHS / Serial: 22F02158 9/8 - Technician ar…"
type textarea "x"
type textarea "Brand: Traulsen / Model: SARI232HPUT-FHS / Serial: 22F02158 9/8 - Technician ar…"
type textarea "x"
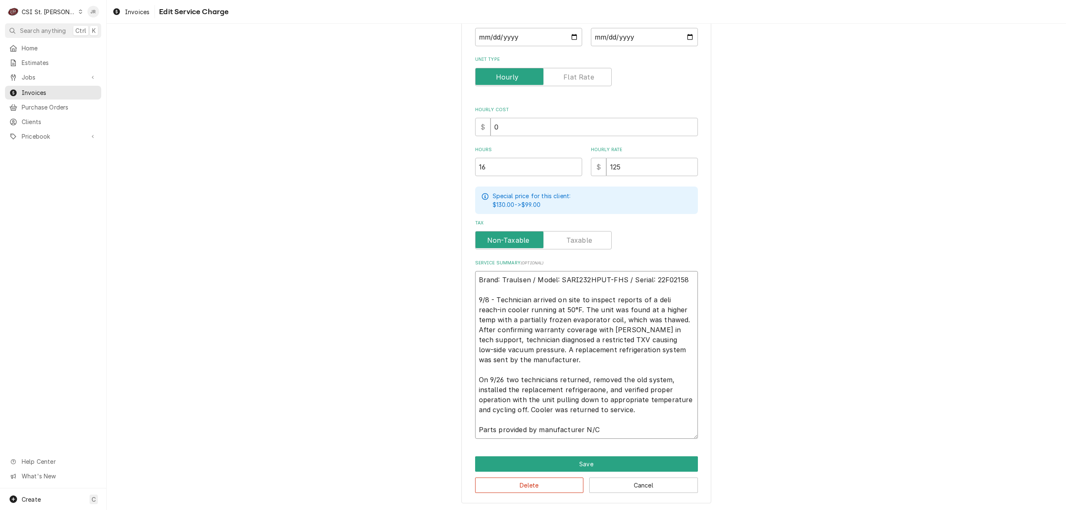
type textarea "Brand: Traulsen / Model: SARI232HPUT-FHS / Serial: 22F02158 9/8 - Technician ar…"
type textarea "x"
type textarea "Brand: Traulsen / Model: SARI232HPUT-FHS / Serial: 22F02158 9/8 - Technician ar…"
type textarea "x"
type textarea "Brand: Traulsen / Model: SARI232HPUT-FHS / Serial: 22F02158 9/8 - Technician ar…"
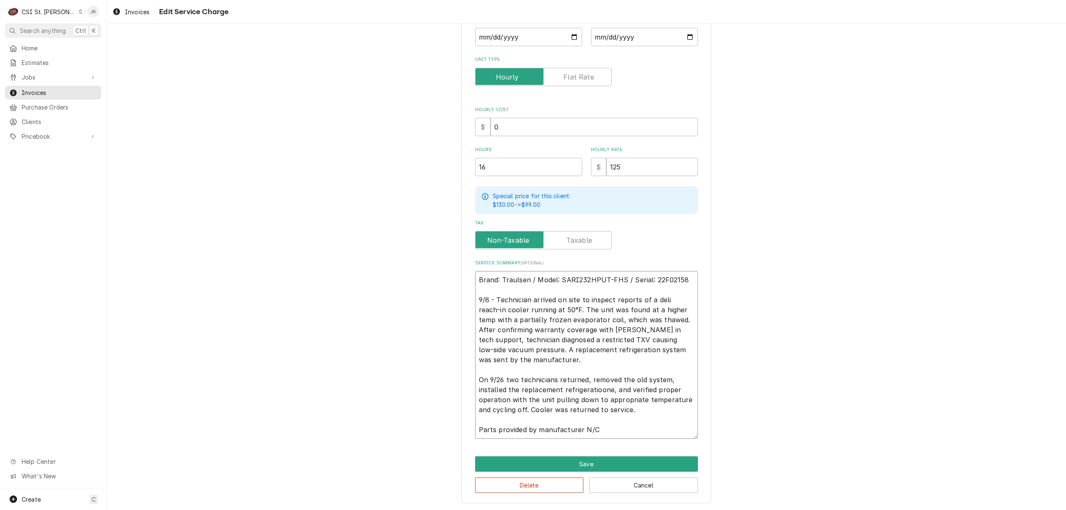
type textarea "x"
type textarea "Brand: Traulsen / Model: SARI232HPUT-FHS / Serial: 22F02158 9/8 - Technician ar…"
type textarea "x"
type textarea "Brand: Traulsen / Model: SARI232HPUT-FHS / Serial: 22F02158 9/8 - Technician ar…"
type textarea "x"
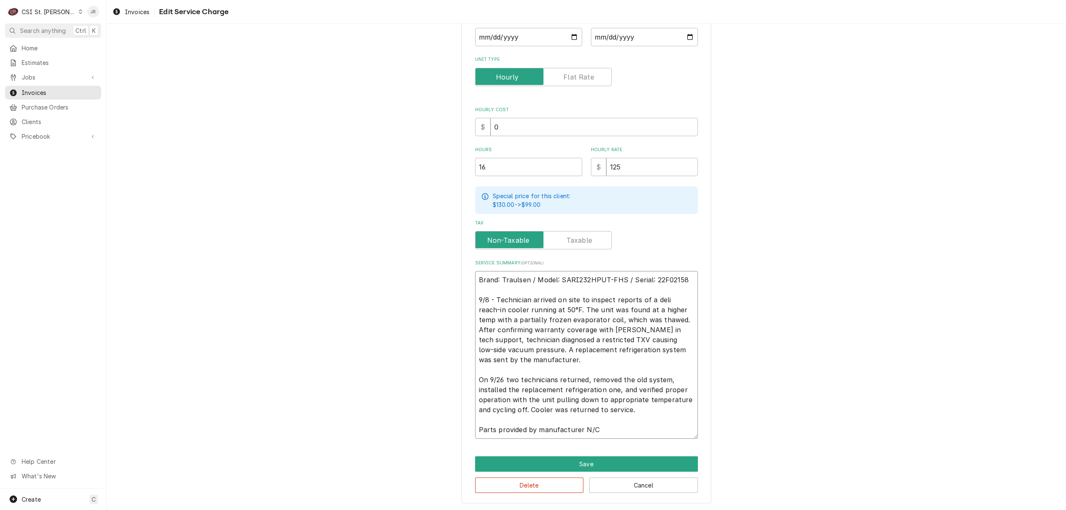
type textarea "Brand: Traulsen / Model: SARI232HPUT-FHS / Serial: 22F02158 9/8 - Technician ar…"
type textarea "x"
type textarea "Brand: Traulsen / Model: SARI232HPUT-FHS / Serial: 22F02158 9/8 - Technician ar…"
type textarea "x"
type textarea "Brand: Traulsen / Model: SARI232HPUT-FHS / Serial: 22F02158 9/8 - Technician ar…"
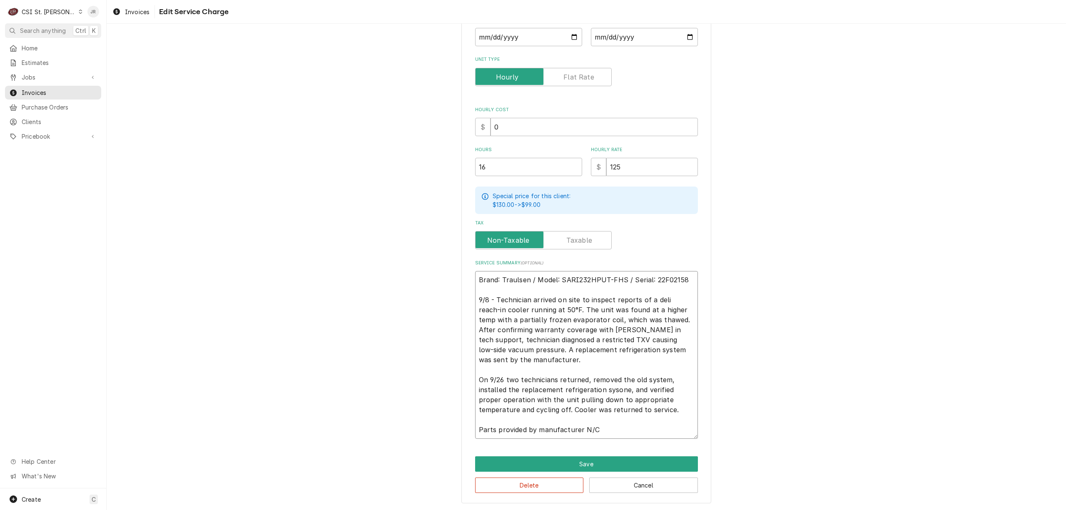
type textarea "x"
type textarea "Brand: Traulsen / Model: SARI232HPUT-FHS / Serial: 22F02158 9/8 - Technician ar…"
type textarea "x"
type textarea "Brand: Traulsen / Model: SARI232HPUT-FHS / Serial: 22F02158 9/8 - Technician ar…"
type textarea "x"
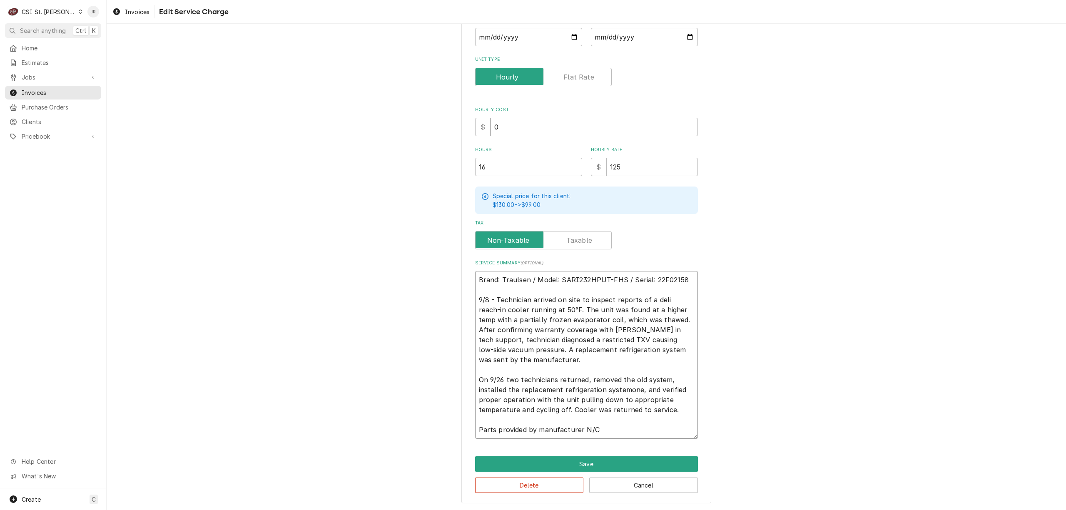
type textarea "Brand: Traulsen / Model: SARI232HPUT-FHS / Serial: 22F02158 9/8 - Technician ar…"
type textarea "x"
type textarea "Brand: Traulsen / Model: SARI232HPUT-FHS / Serial: 22F02158 9/8 - Technician ar…"
type textarea "x"
type textarea "Brand: Traulsen / Model: SARI232HPUT-FHS / Serial: 22F02158 9/8 - Technician ar…"
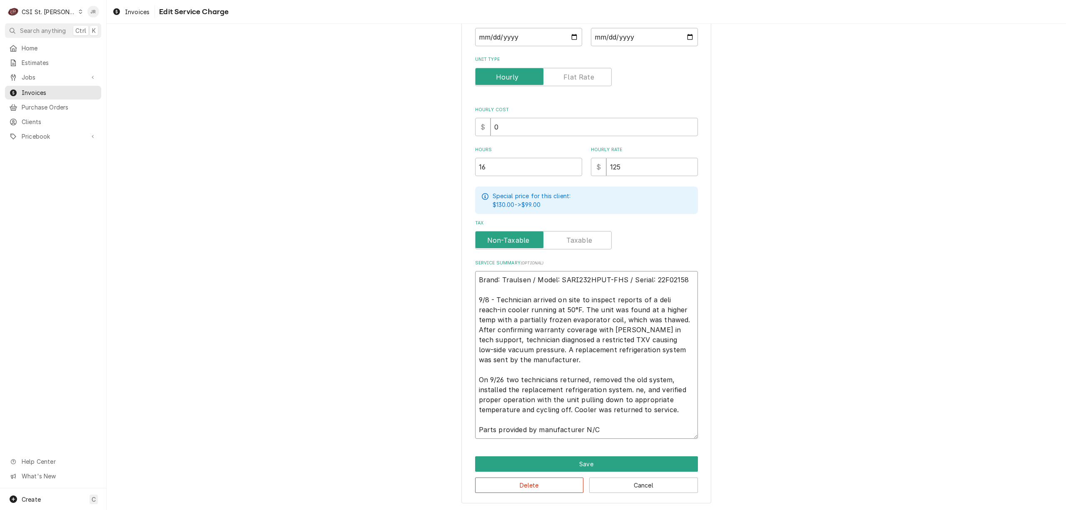
type textarea "x"
type textarea "Brand: Traulsen / Model: SARI232HPUT-FHS / Serial: 22F02158 9/8 - Technician ar…"
type textarea "x"
type textarea "Brand: Traulsen / Model: SARI232HPUT-FHS / Serial: 22F02158 9/8 - Technician ar…"
type textarea "x"
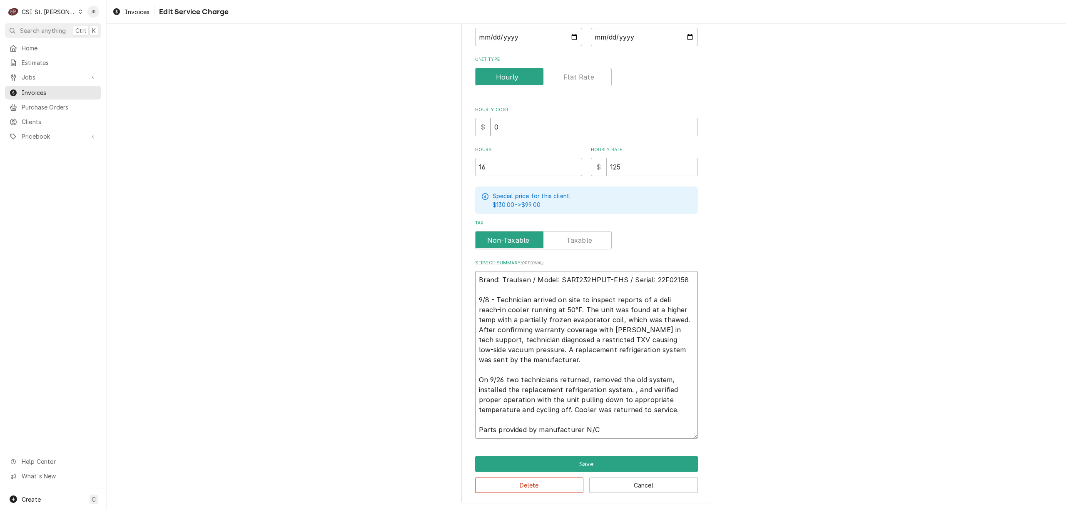
type textarea "Brand: Traulsen / Model: SARI232HPUT-FHS / Serial: 22F02158 9/8 - Technician ar…"
type textarea "x"
type textarea "Brand: Traulsen / Model: SARI232HPUT-FHS / Serial: 22F02158 9/8 - Technician ar…"
type textarea "x"
type textarea "Brand: Traulsen / Model: SARI232HPUT-FHS / Serial: 22F02158 9/8 - Technician ar…"
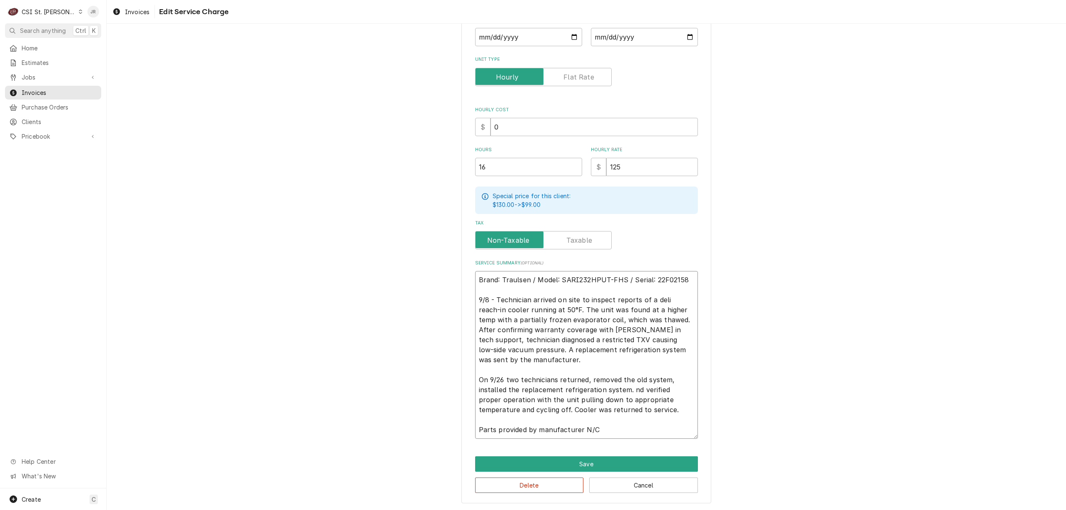
type textarea "x"
type textarea "Brand: Traulsen / Model: SARI232HPUT-FHS / Serial: 22F02158 9/8 - Technician ar…"
type textarea "x"
type textarea "Brand: Traulsen / Model: SARI232HPUT-FHS / Serial: 22F02158 9/8 - Technician ar…"
type textarea "x"
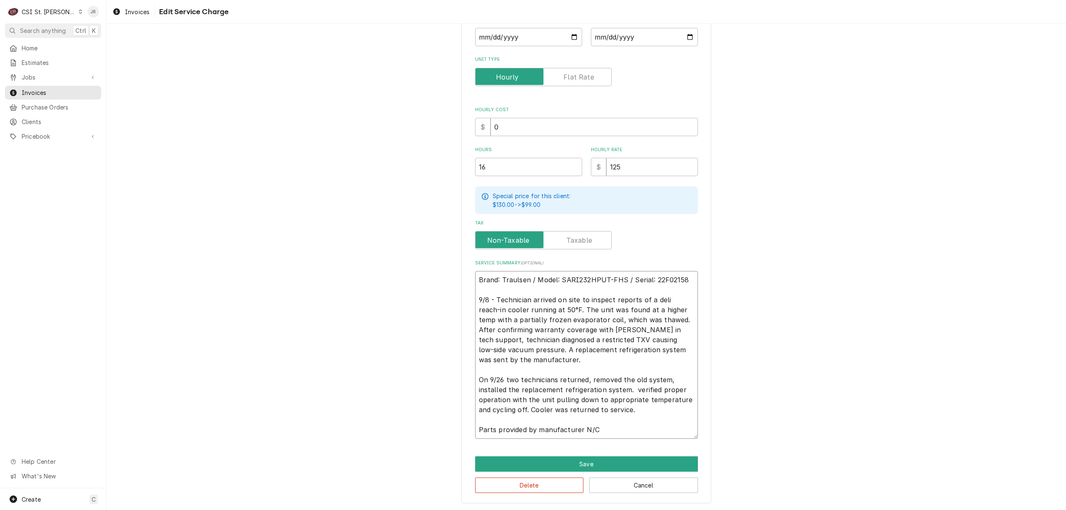
type textarea "Brand: Traulsen / Model: SARI232HPUT-FHS / Serial: 22F02158 9/8 - Technician ar…"
type textarea "x"
type textarea "Brand: Traulsen / Model: SARI232HPUT-FHS / Serial: 22F02158 9/8 - Technician ar…"
type textarea "x"
type textarea "Brand: Traulsen / Model: SARI232HPUT-FHS / Serial: 22F02158 9/8 - Technician ar…"
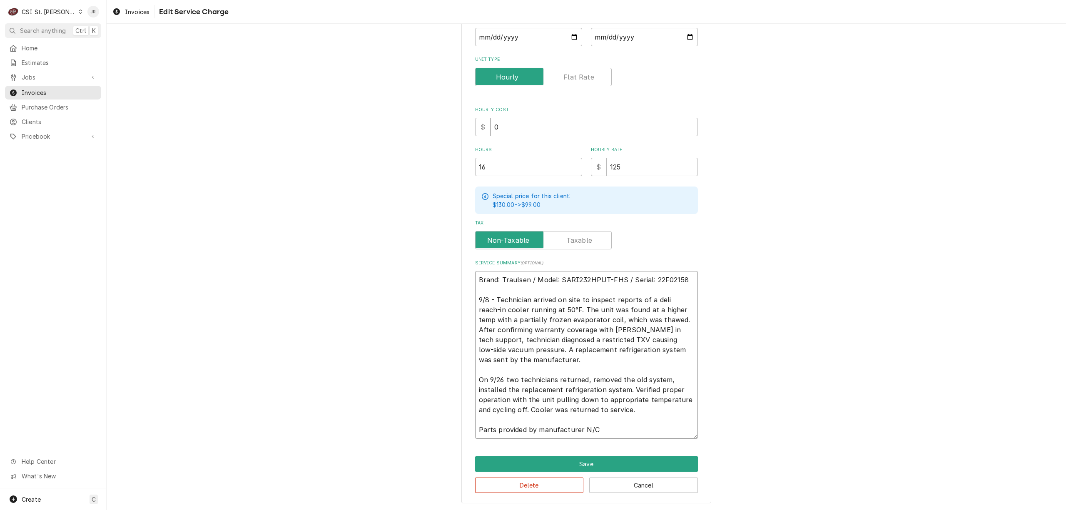
click at [670, 378] on textarea "Brand: Traulsen / Model: SARI232HPUT-FHS / Serial: 22F02158 9/8 - Technician ar…" at bounding box center [586, 355] width 223 height 168
type textarea "x"
type textarea "Brand: Traulsen / Model: SARI232HPUT-FHS / Serial: 22F02158 9/8 - Technician ar…"
type textarea "x"
type textarea "Brand: Traulsen / Model: SARI232HPUT-FHS / Serial: 22F02158 9/8 - Technician ar…"
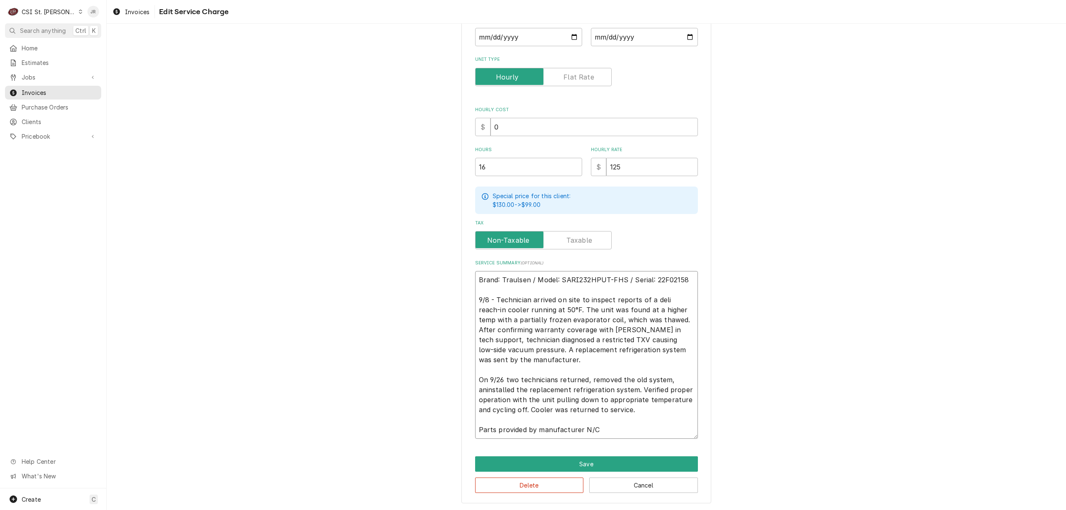
type textarea "x"
type textarea "Brand: Traulsen / Model: SARI232HPUT-FHS / Serial: 22F02158 9/8 - Technician ar…"
type textarea "x"
click at [636, 412] on textarea "Brand: Traulsen / Model: SARI232HPUT-FHS / Serial: 22F02158 9/8 - Technician ar…" at bounding box center [586, 355] width 223 height 168
type textarea "Brand: Traulsen / Model: SARI232HPUT-FHS / Serial: 22F02158 9/8 - Technician ar…"
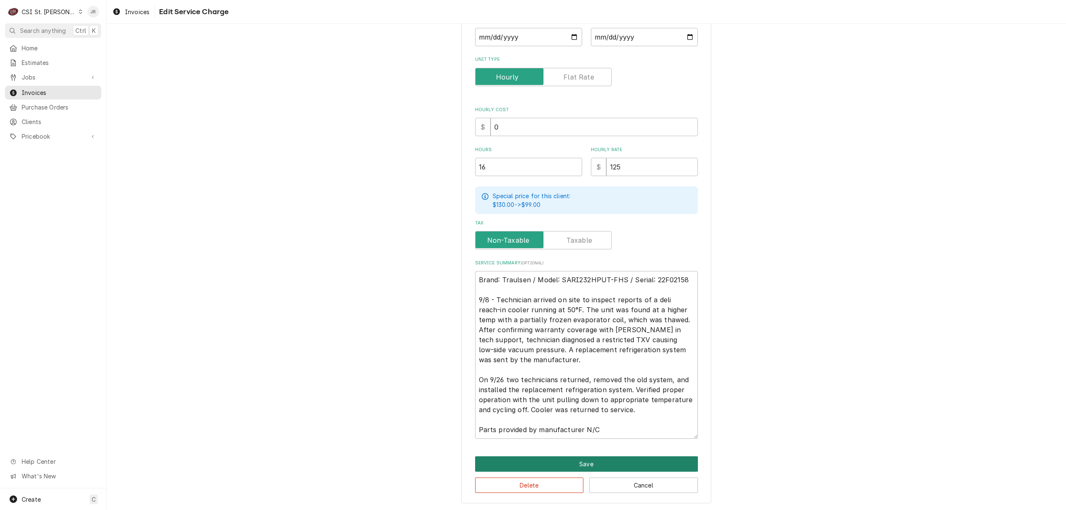
click at [629, 460] on button "Save" at bounding box center [586, 464] width 223 height 15
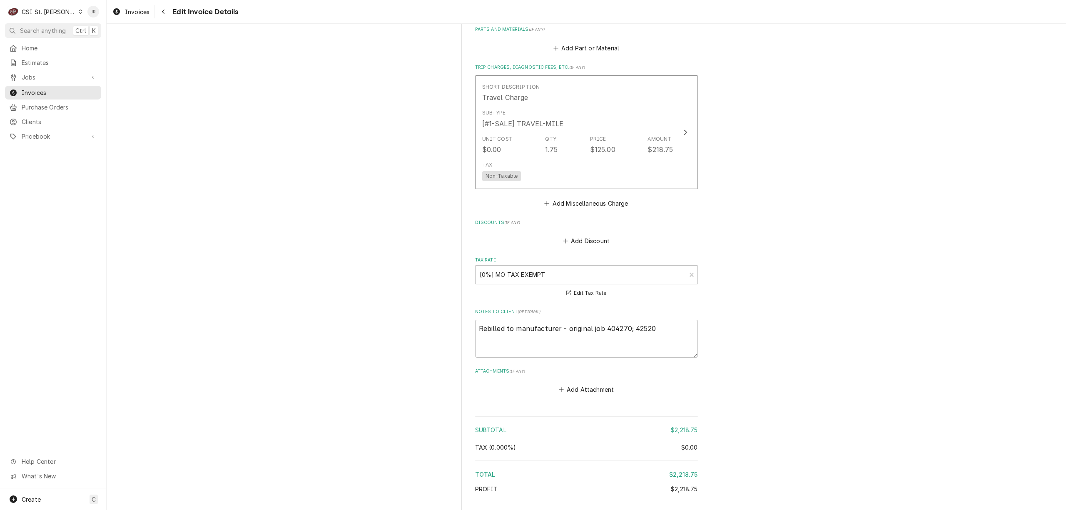
scroll to position [873, 0]
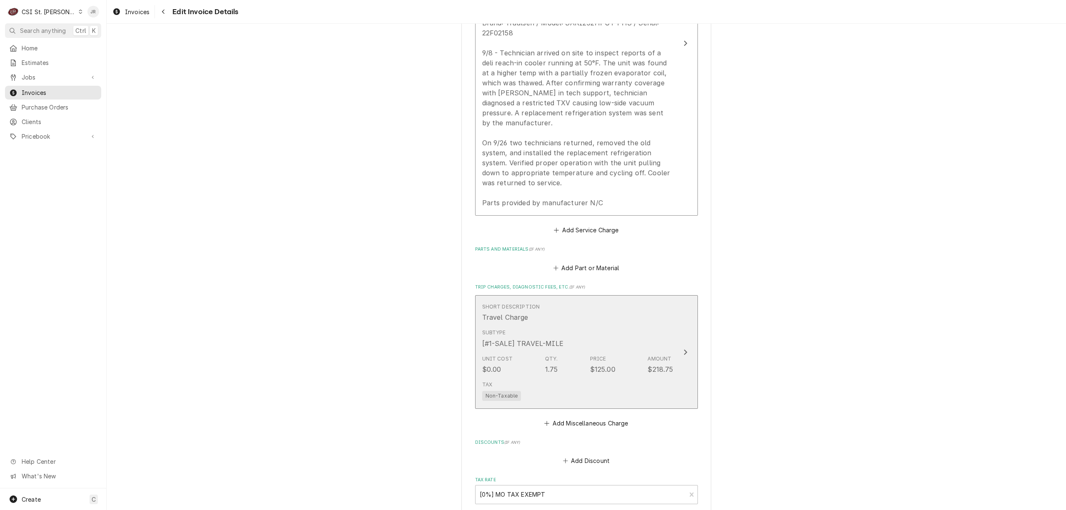
click at [649, 332] on div "Subtype [#1-SALE] TRAVEL-MILE" at bounding box center [577, 339] width 191 height 26
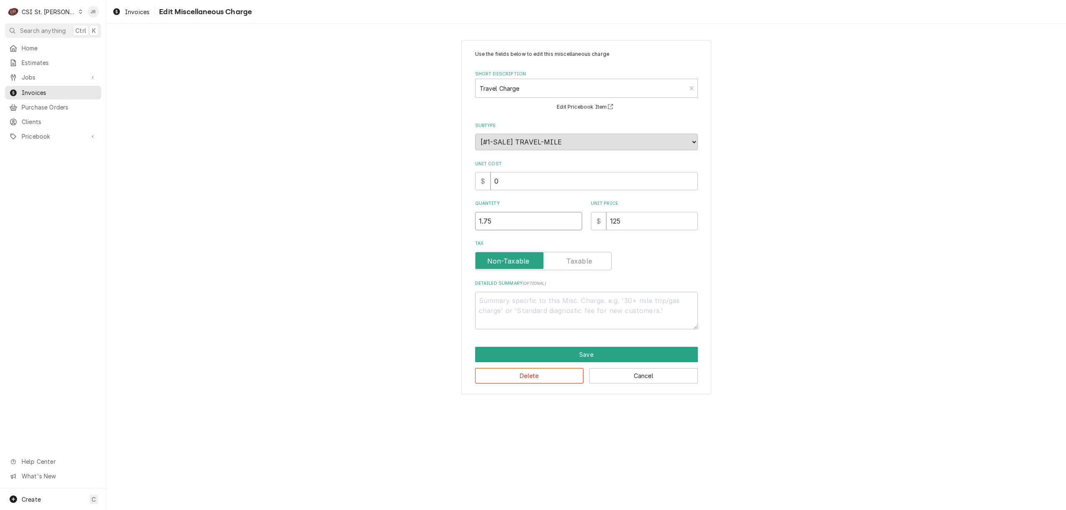
drag, startPoint x: 504, startPoint y: 221, endPoint x: 329, endPoint y: 197, distance: 176.5
click at [329, 197] on div "Use the fields below to edit this miscellaneous charge Short Description Travel…" at bounding box center [587, 216] width 960 height 369
click at [574, 355] on button "Save" at bounding box center [586, 354] width 223 height 15
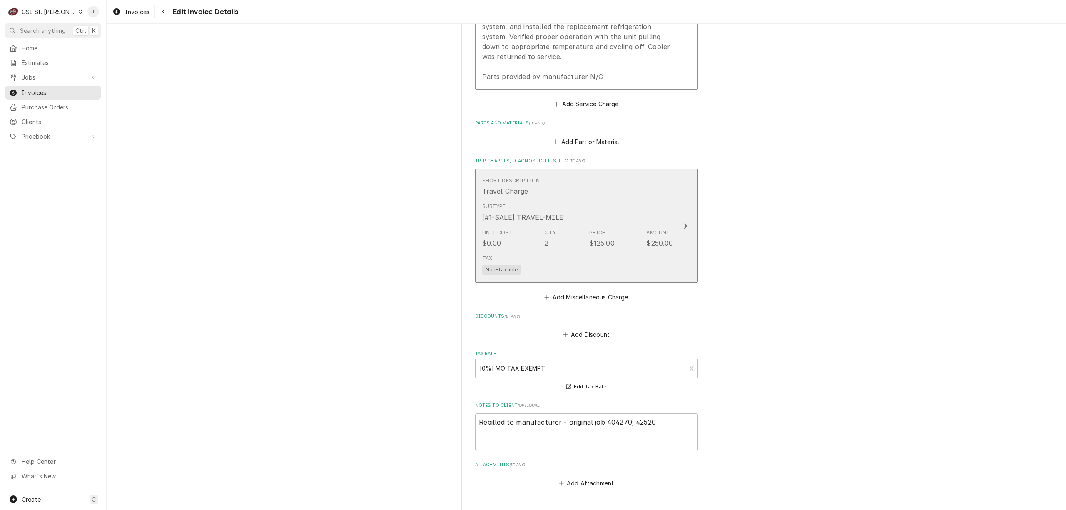
scroll to position [1207, 0]
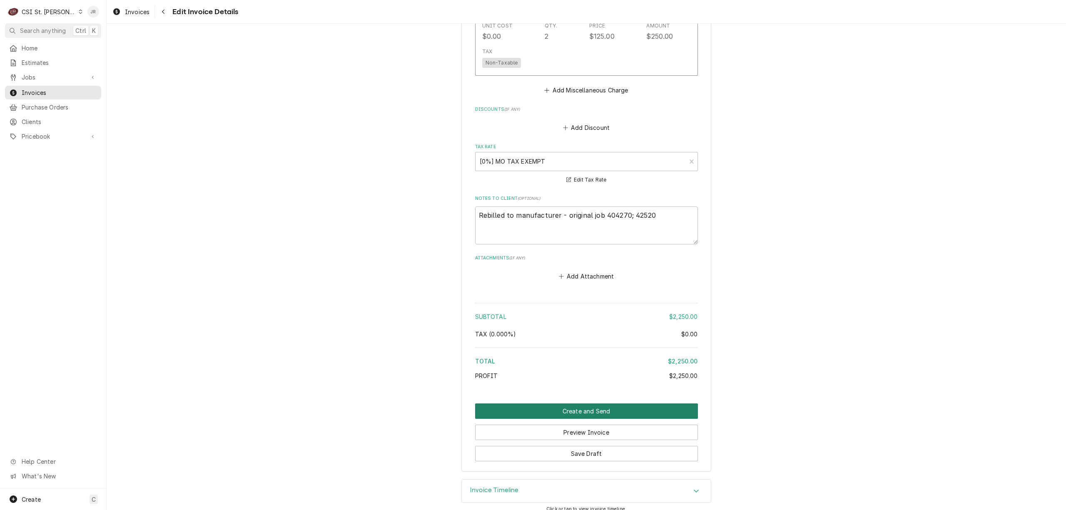
click at [611, 404] on button "Create and Send" at bounding box center [586, 411] width 223 height 15
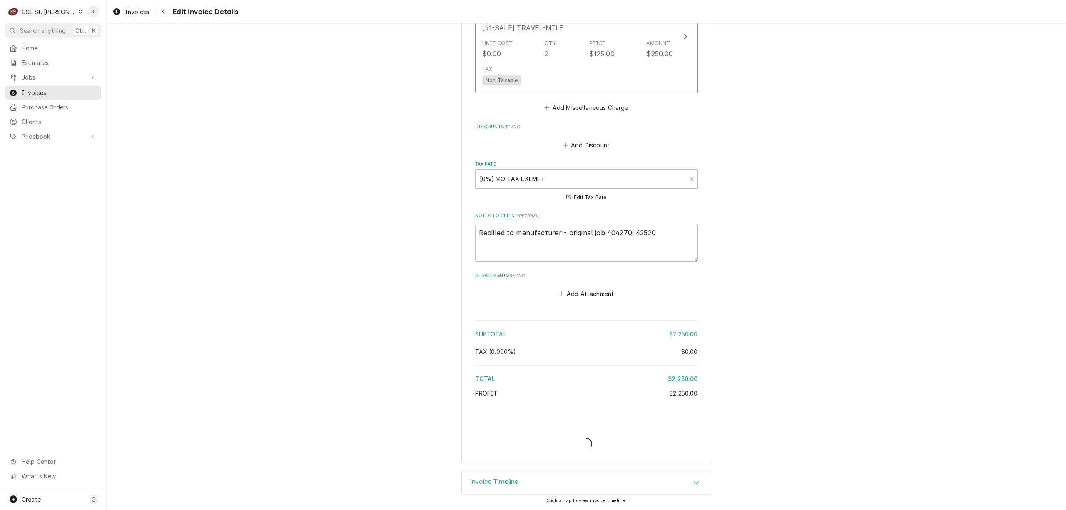
scroll to position [1180, 0]
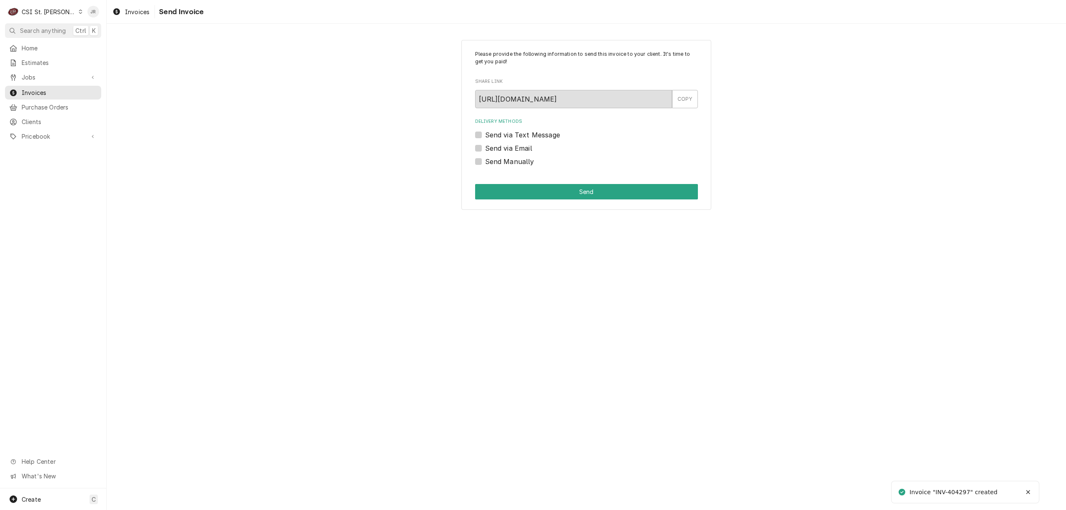
drag, startPoint x: 680, startPoint y: 279, endPoint x: 490, endPoint y: 301, distance: 191.6
click at [490, 301] on div "Please provide the following information to send this invoice to your client. I…" at bounding box center [587, 267] width 960 height 487
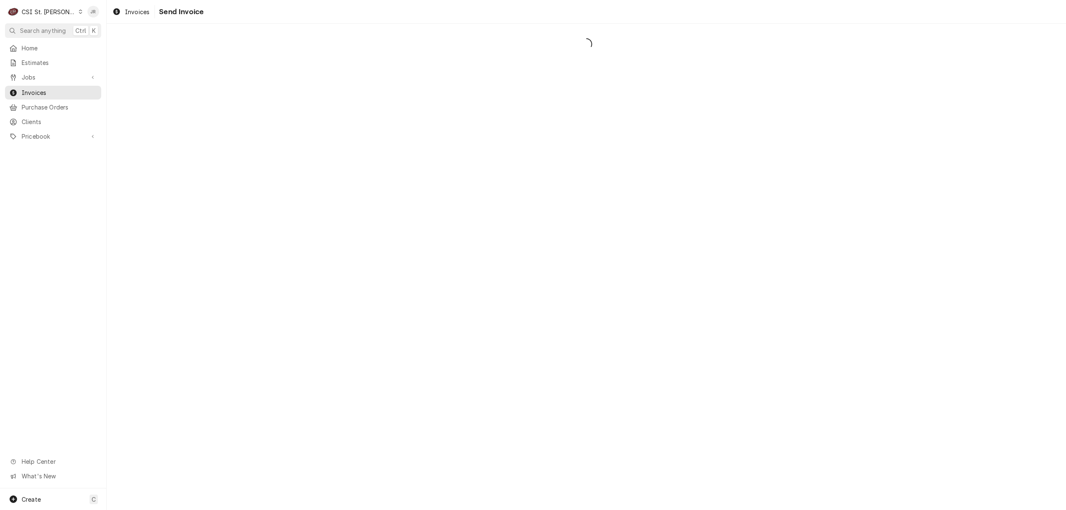
click at [559, 219] on div "Dynamic Content Wrapper" at bounding box center [587, 267] width 960 height 487
click at [278, 180] on div "Dynamic Content Wrapper" at bounding box center [587, 267] width 960 height 487
click at [624, 203] on div "Dynamic Content Wrapper" at bounding box center [587, 267] width 960 height 487
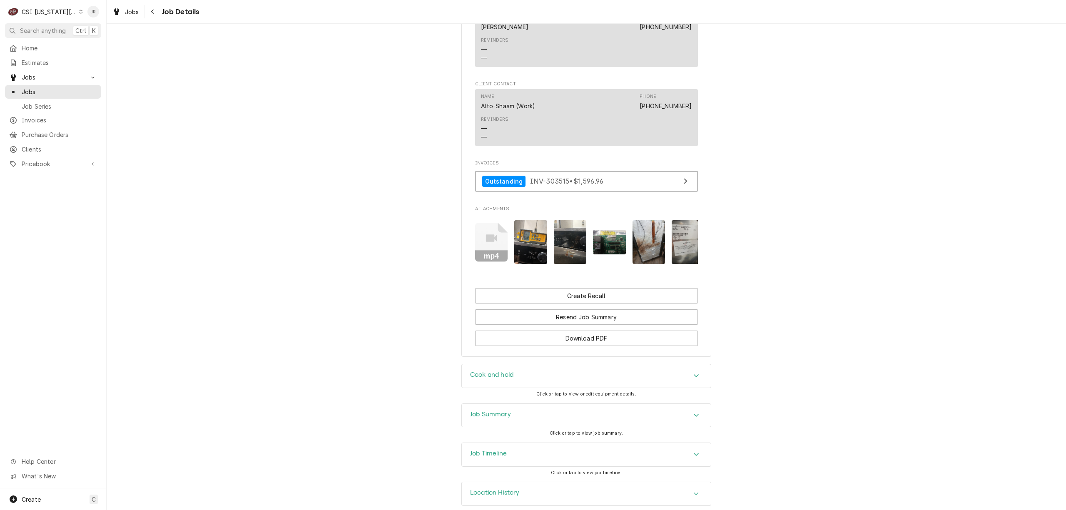
scroll to position [1574, 0]
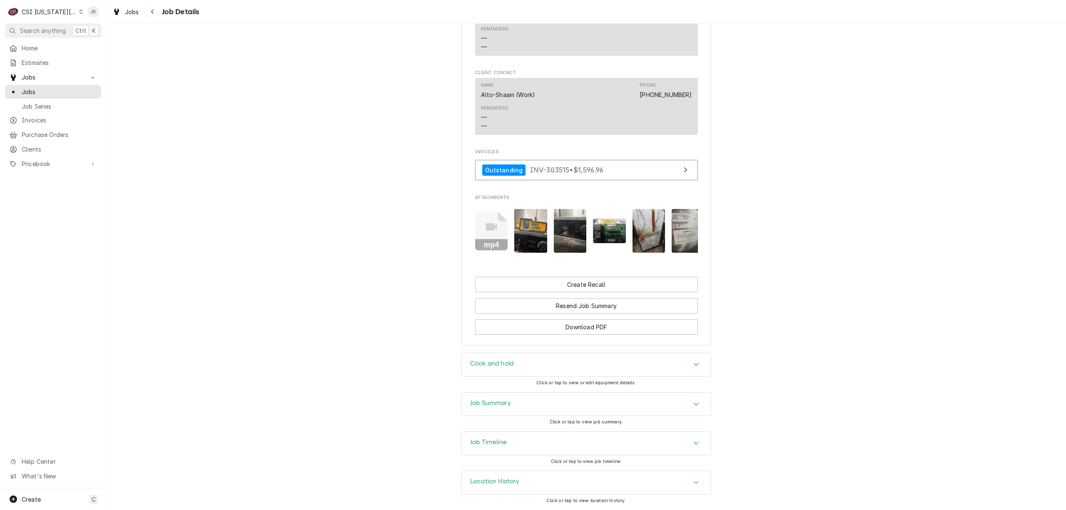
click at [504, 367] on h3 "Cook and hold" at bounding box center [491, 364] width 43 height 8
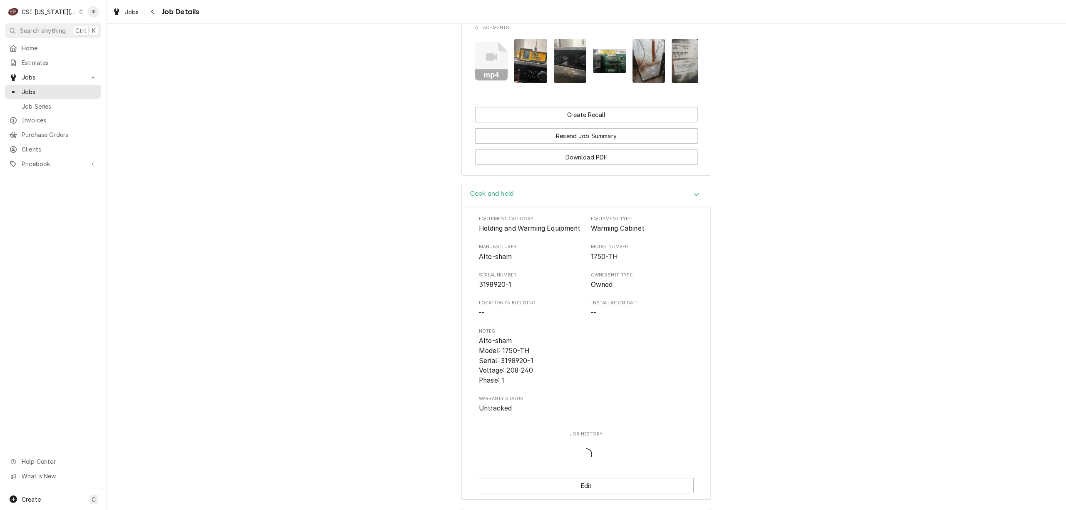
scroll to position [1872, 0]
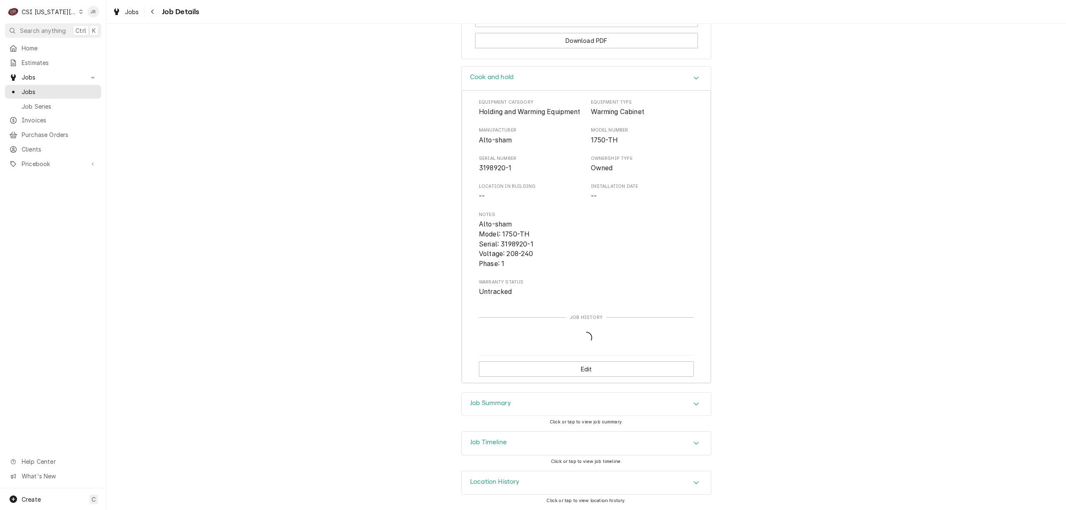
click at [480, 397] on div "Job Summary" at bounding box center [586, 404] width 249 height 23
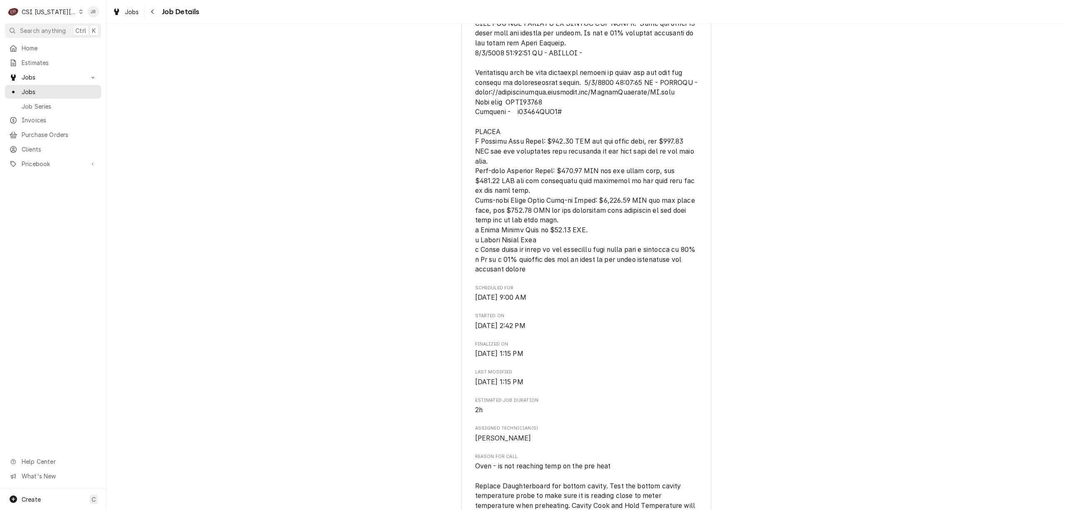
scroll to position [0, 0]
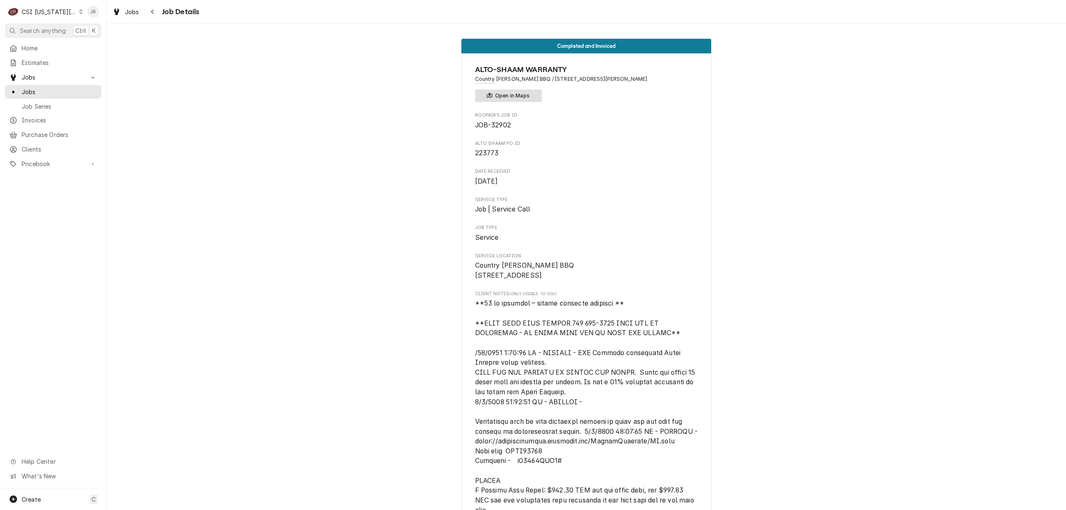
click at [507, 99] on button "Open in Maps" at bounding box center [508, 96] width 67 height 12
click at [44, 9] on div "CSI Kansas City" at bounding box center [49, 11] width 55 height 9
click at [41, 117] on html "C CSI Kansas City JR Search anything Ctrl K Home Estimates Jobs Jobs Job Series…" at bounding box center [533, 255] width 1066 height 510
click at [41, 117] on span "Invoices" at bounding box center [59, 120] width 75 height 9
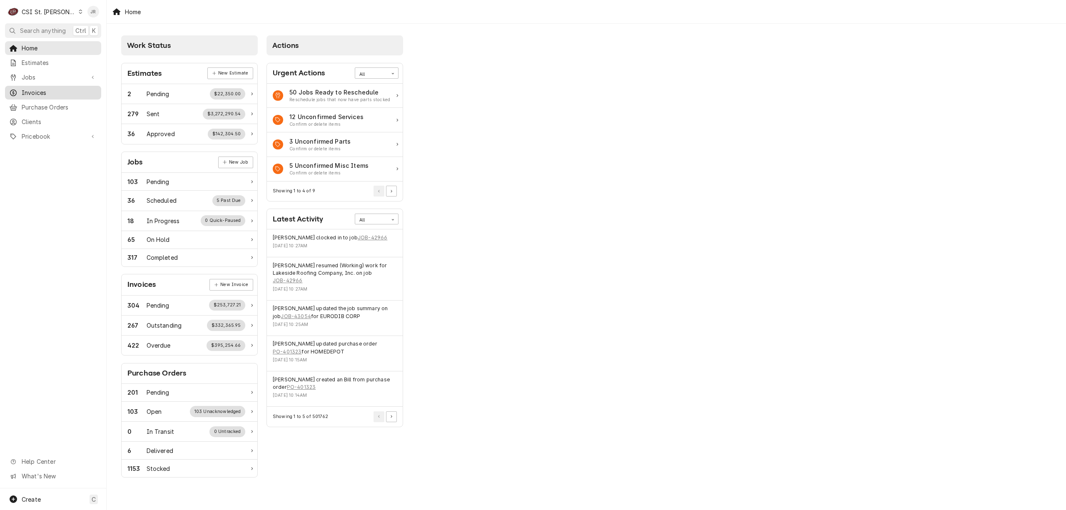
click at [33, 94] on span "Invoices" at bounding box center [59, 92] width 75 height 9
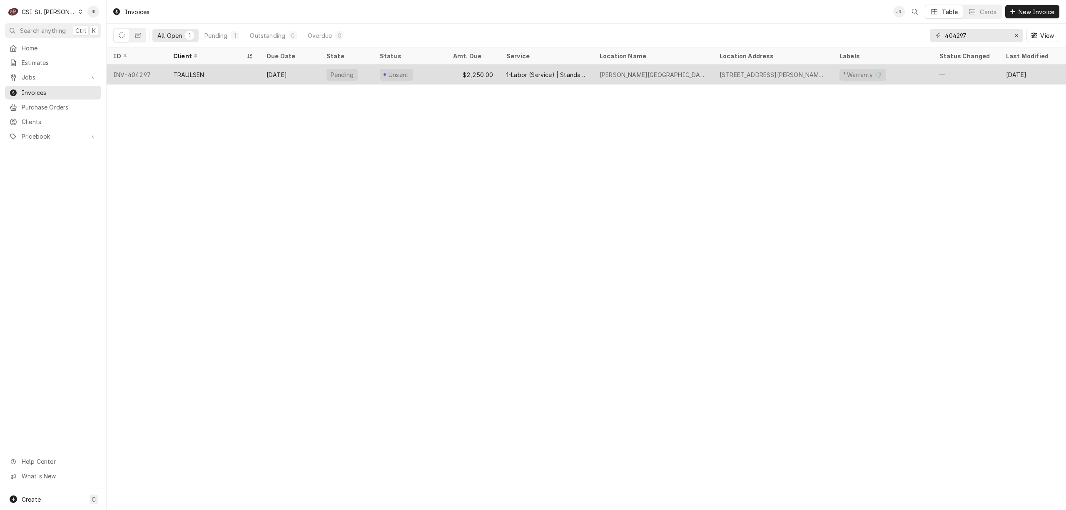
click at [262, 75] on div "[DATE]" at bounding box center [290, 75] width 60 height 20
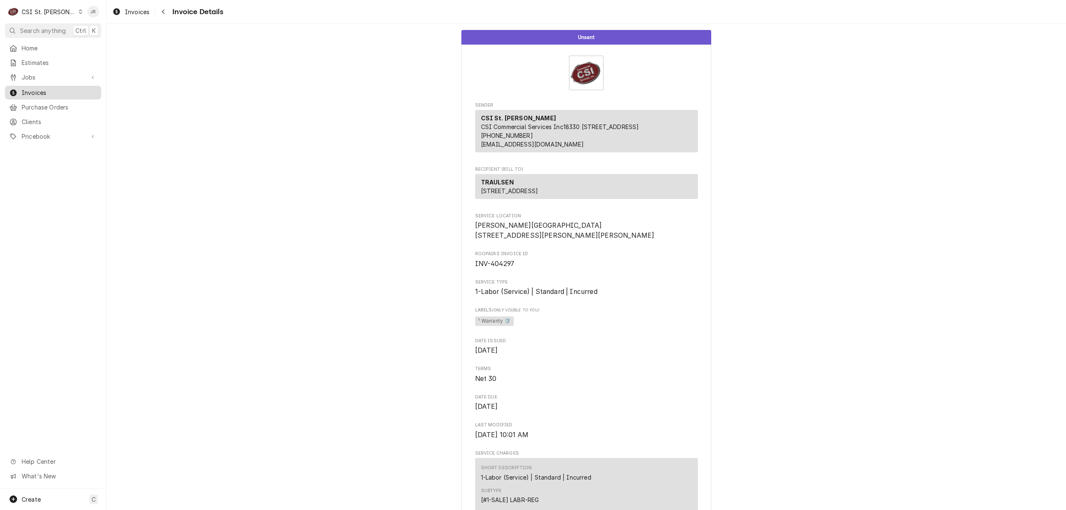
click at [51, 87] on div "Invoices" at bounding box center [53, 92] width 93 height 10
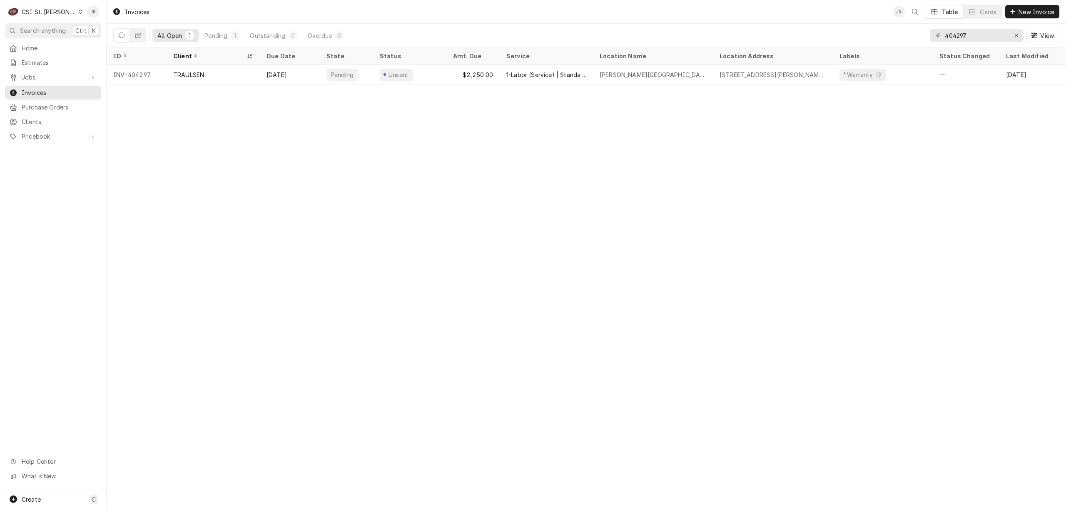
click at [37, 7] on div "CSI St. Louis" at bounding box center [49, 11] width 54 height 9
click at [87, 21] on div "CSI [US_STATE][GEOGRAPHIC_DATA]" at bounding box center [128, 16] width 115 height 10
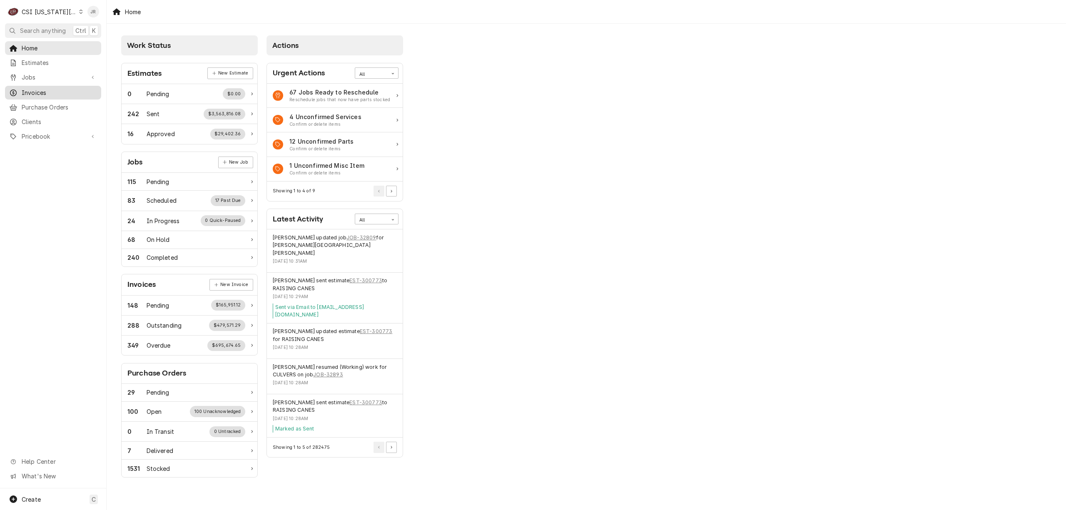
click at [52, 89] on span "Invoices" at bounding box center [59, 92] width 75 height 9
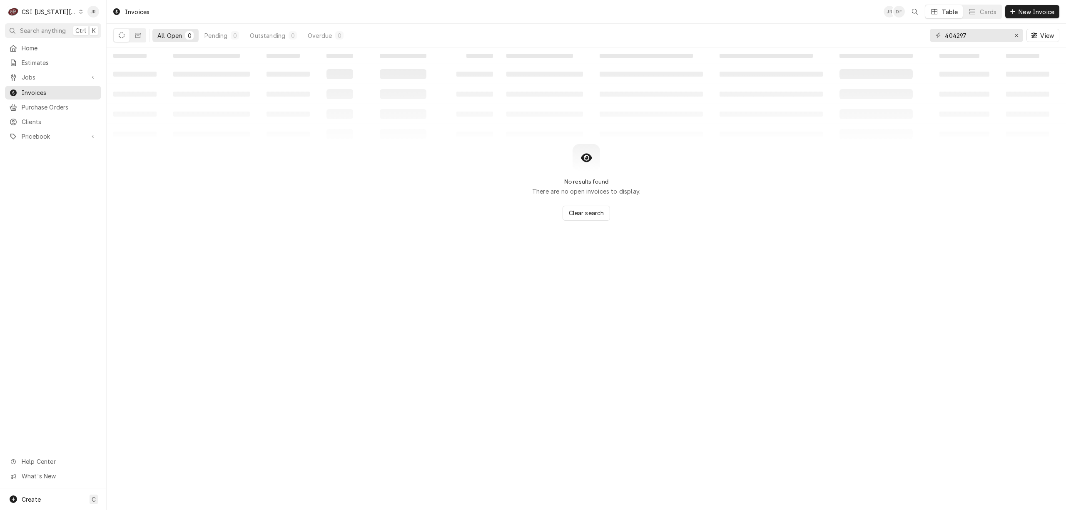
click at [667, 267] on div "Invoices JR DF Table Cards New Invoice All Open 0 Pending 0 Outstanding 0 Overd…" at bounding box center [587, 255] width 960 height 510
click at [981, 34] on input "404297" at bounding box center [976, 35] width 62 height 13
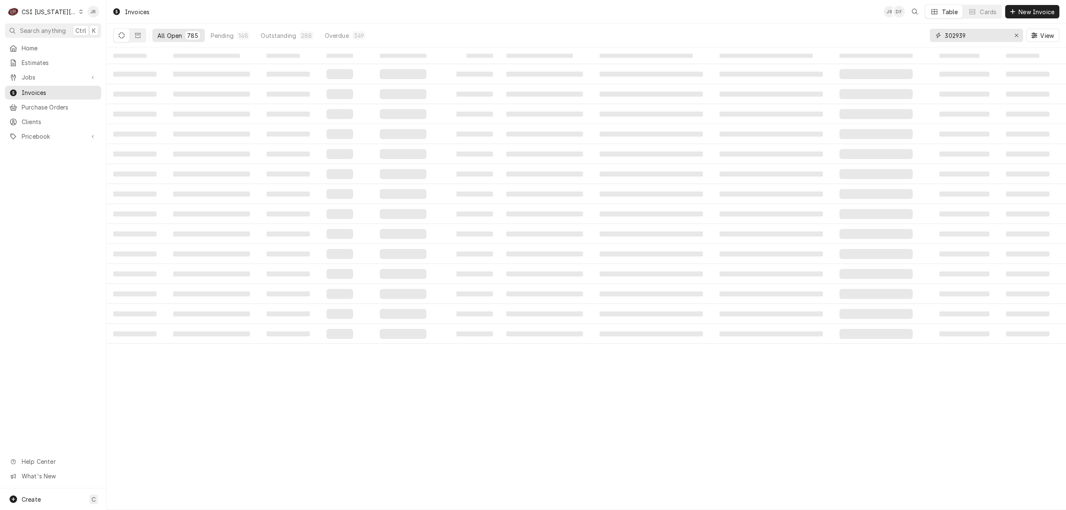
type input "302939"
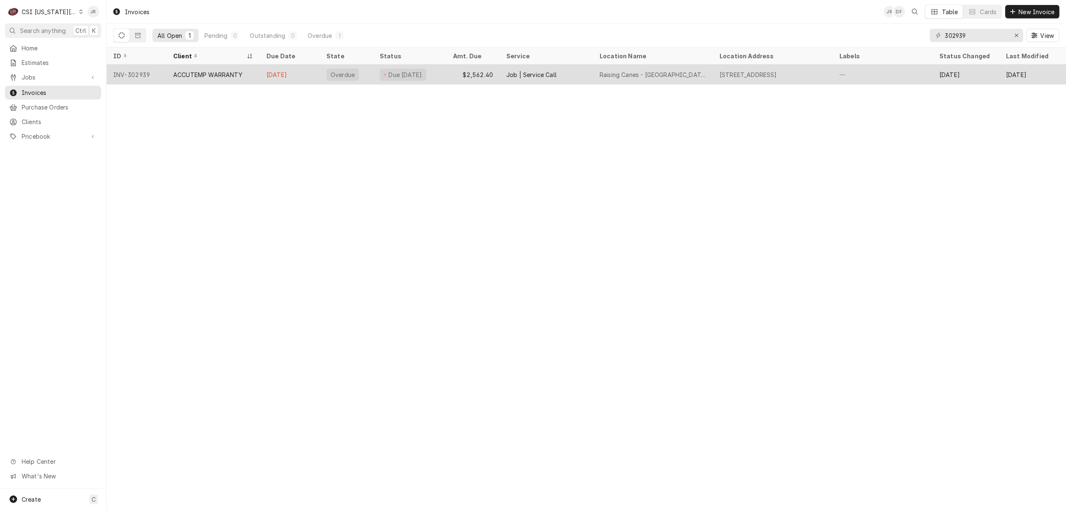
click at [377, 82] on tr "INV-302939 ACCUTEMP WARRANTY Sep 28 Overdue Due 5 days ago $2,562.40 Job | Serv…" at bounding box center [613, 75] width 1013 height 20
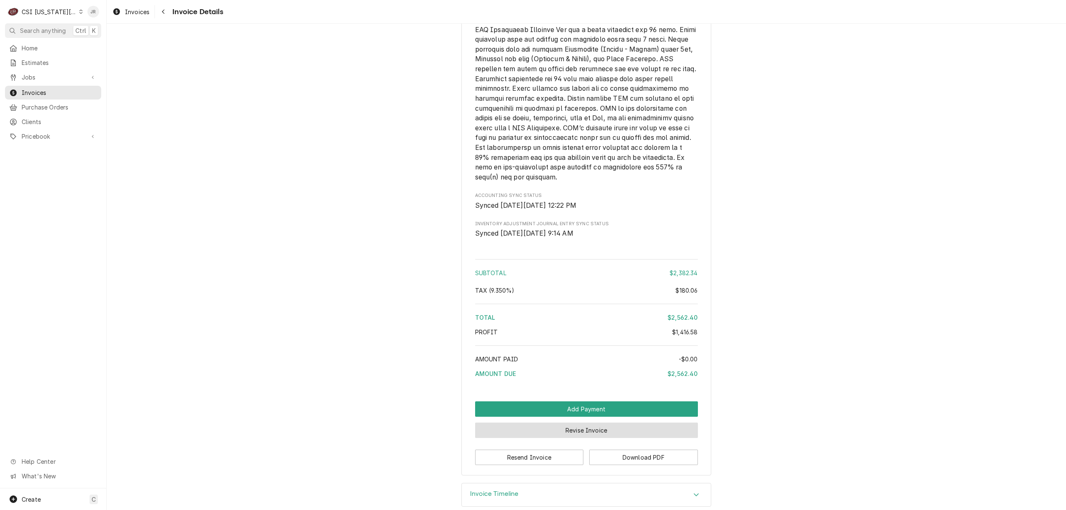
scroll to position [1806, 0]
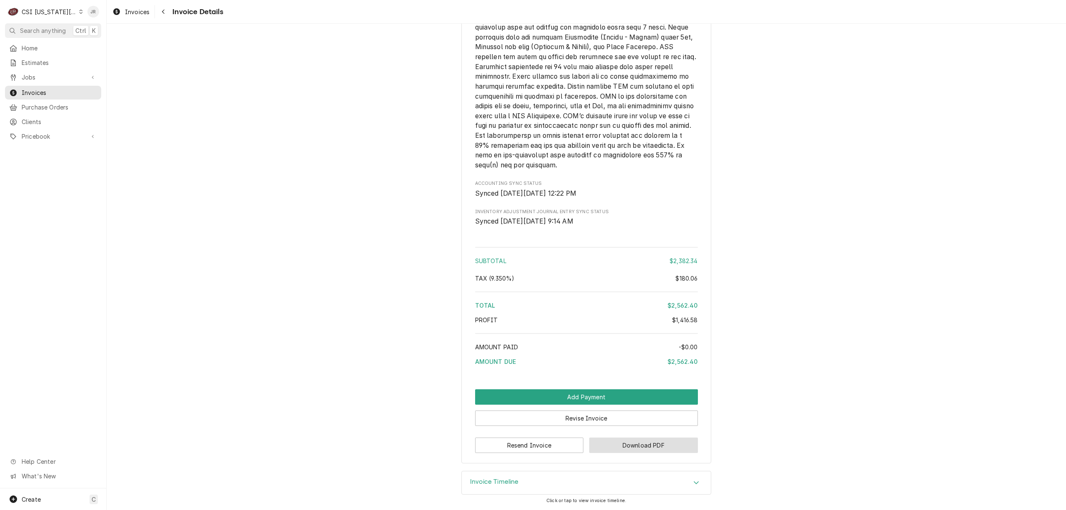
click at [622, 446] on button "Download PDF" at bounding box center [643, 445] width 109 height 15
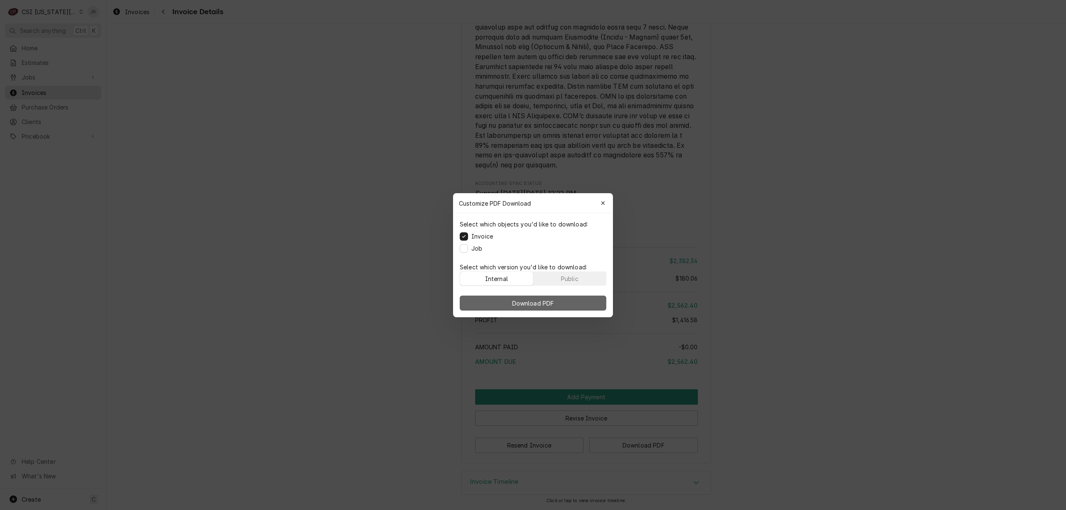
drag, startPoint x: 544, startPoint y: 292, endPoint x: 560, endPoint y: 302, distance: 18.9
click at [545, 294] on div "Download PDF" at bounding box center [533, 303] width 160 height 28
click at [560, 302] on button "Download PDF" at bounding box center [533, 303] width 147 height 15
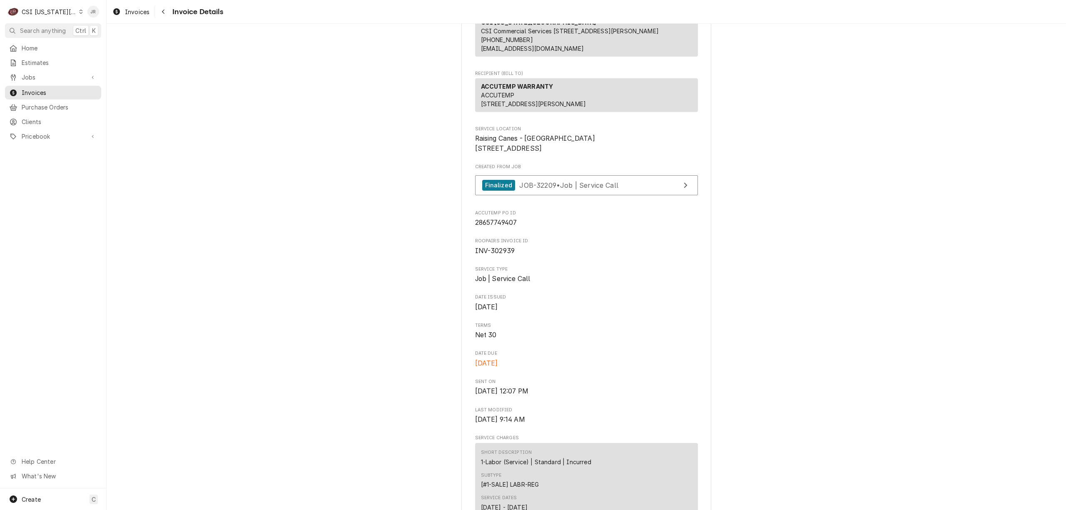
scroll to position [29, 0]
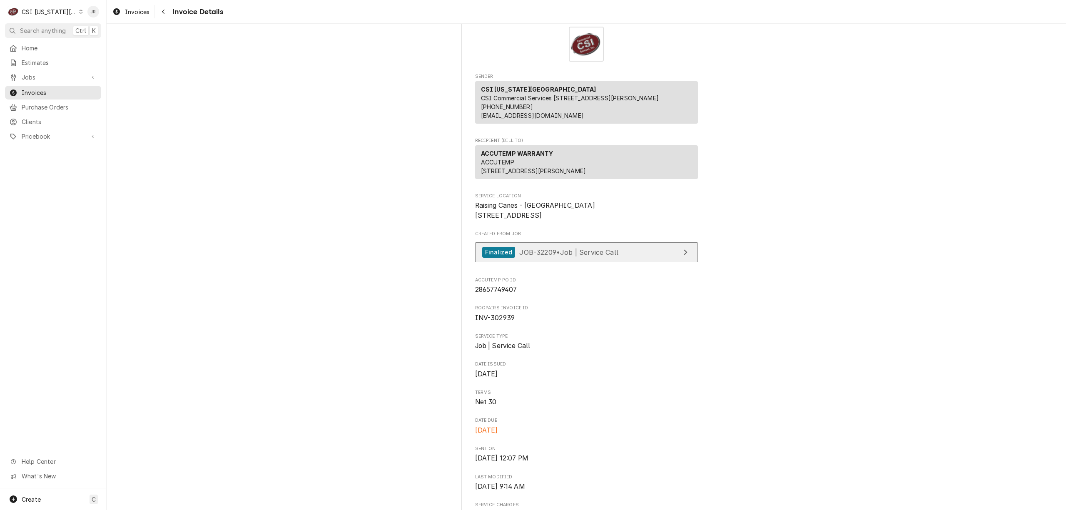
click at [607, 256] on span "JOB-32209 • Job | Service Call" at bounding box center [568, 252] width 99 height 8
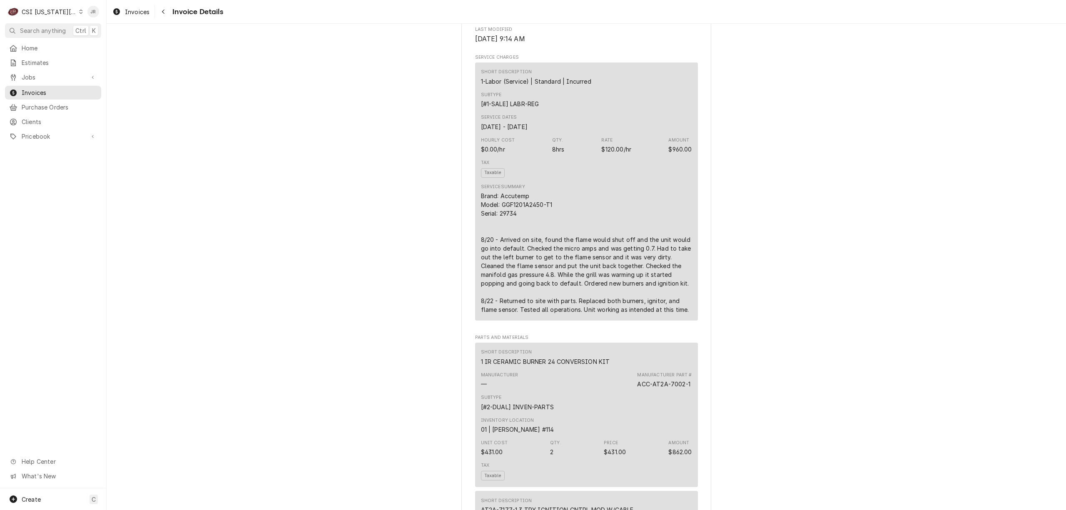
scroll to position [251, 0]
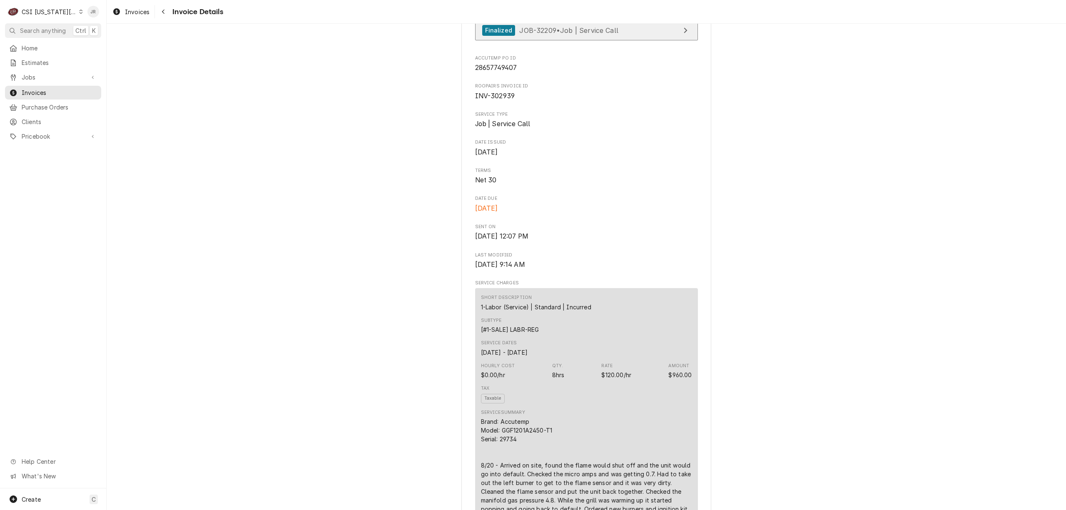
click at [560, 34] on span "JOB-32209 • Job | Service Call" at bounding box center [568, 30] width 99 height 8
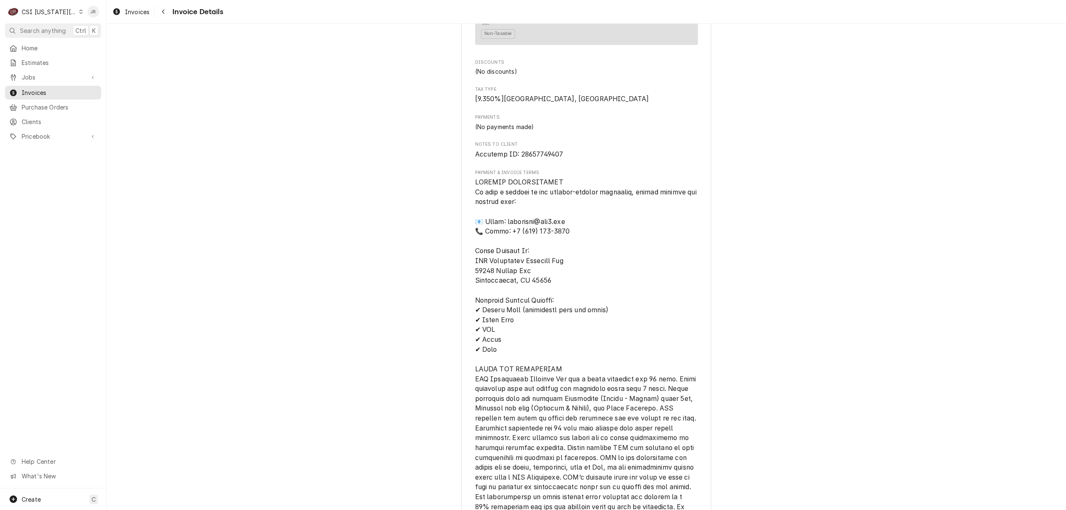
scroll to position [1806, 0]
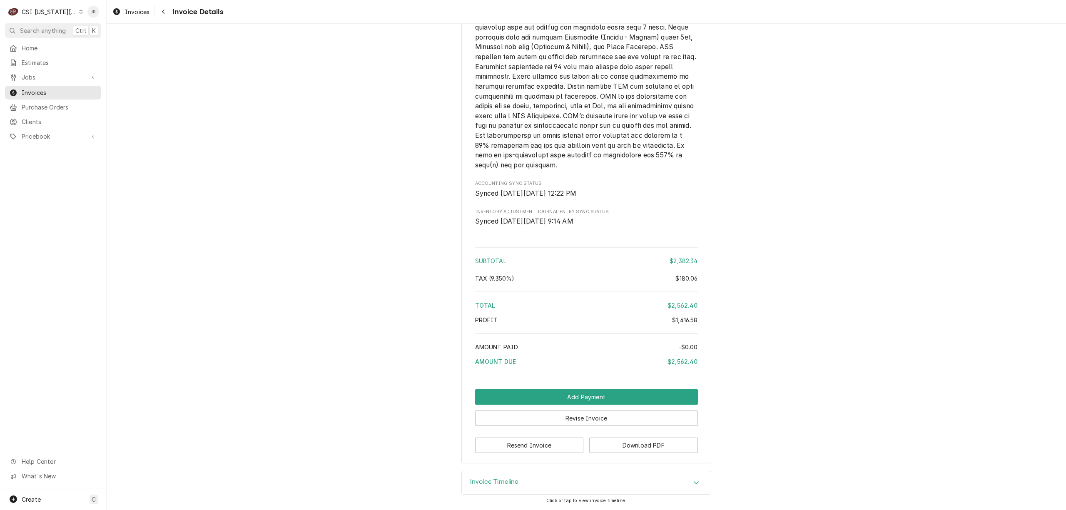
click at [502, 479] on h3 "Invoice Timeline" at bounding box center [494, 482] width 49 height 8
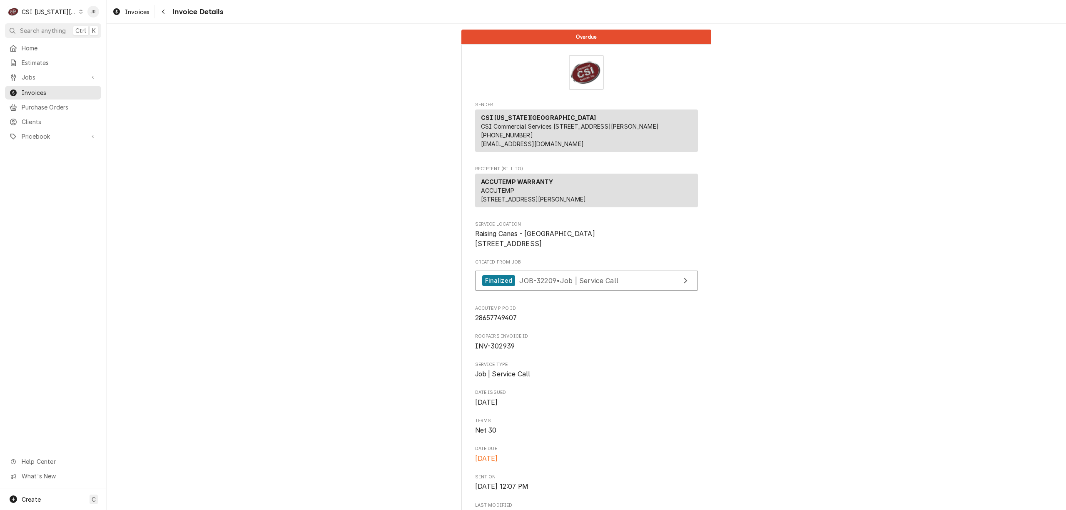
scroll to position [0, 0]
click at [578, 285] on span "JOB-32209 • Job | Service Call" at bounding box center [568, 281] width 99 height 8
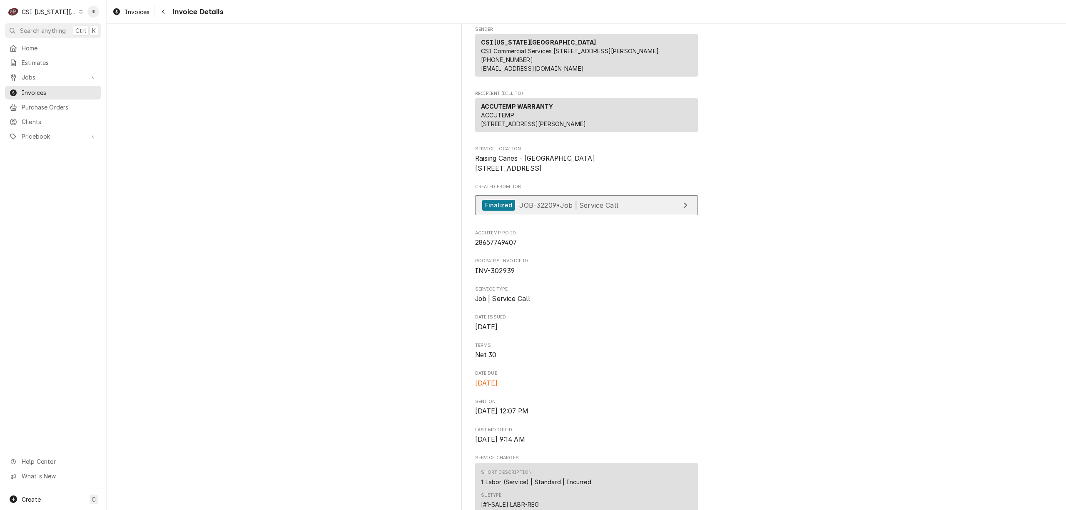
scroll to position [333, 0]
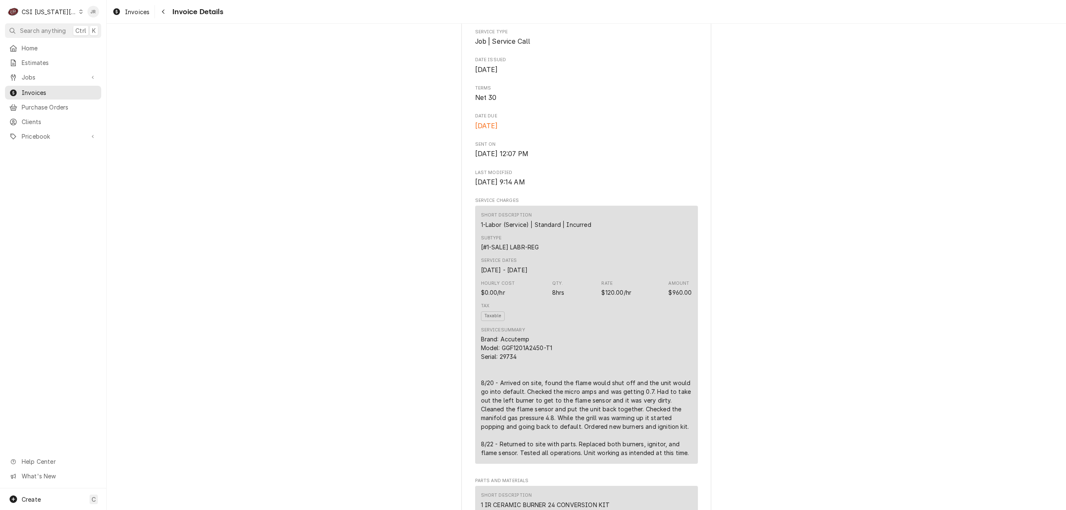
drag, startPoint x: 544, startPoint y: 197, endPoint x: 564, endPoint y: 200, distance: 20.3
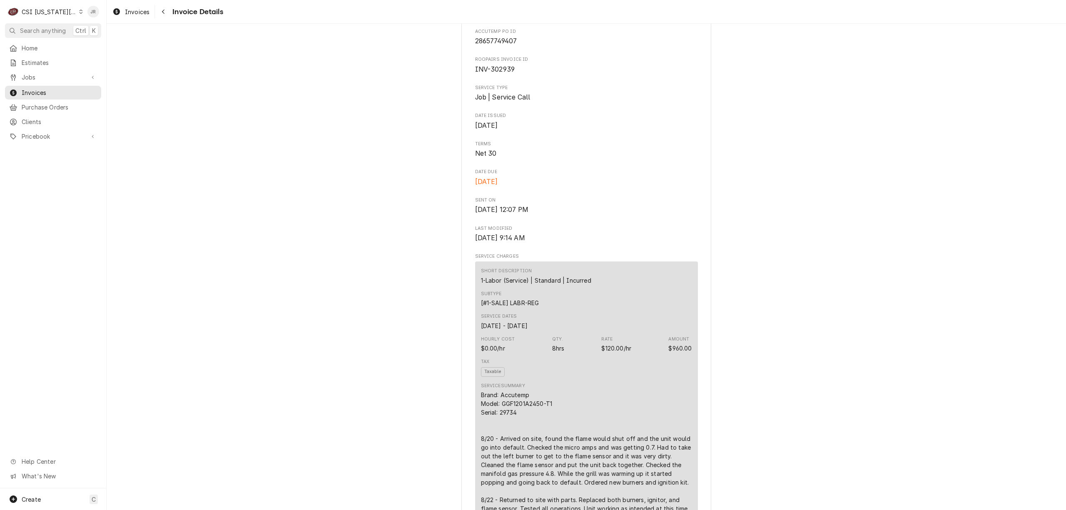
scroll to position [0, 0]
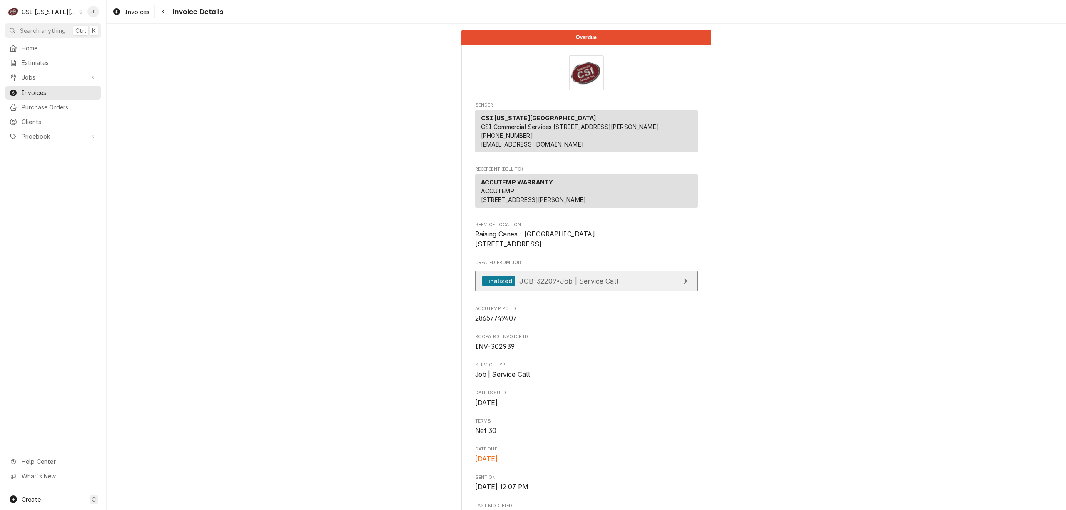
click at [572, 287] on div "Finalized JOB-32209 • Job | Service Call" at bounding box center [550, 281] width 136 height 11
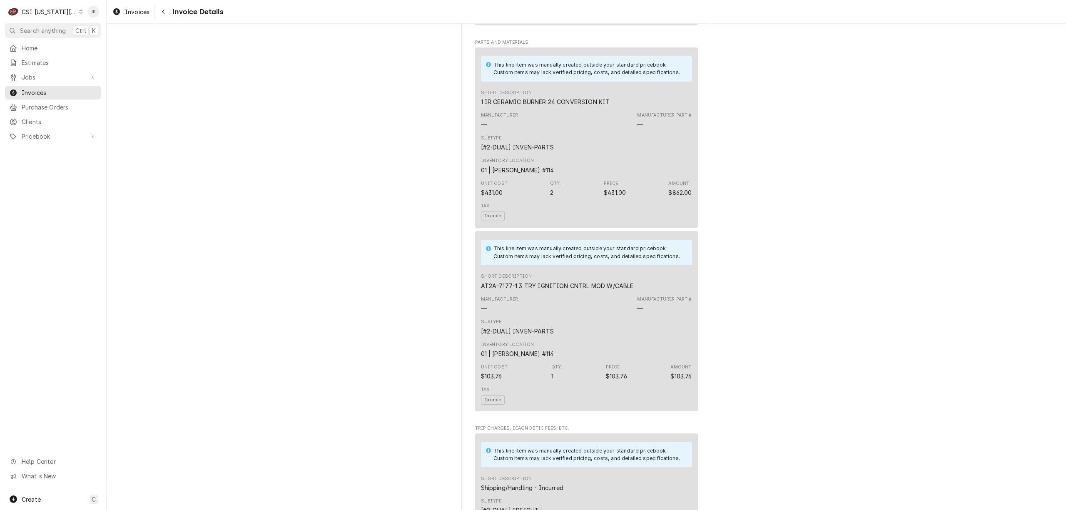
scroll to position [777, 0]
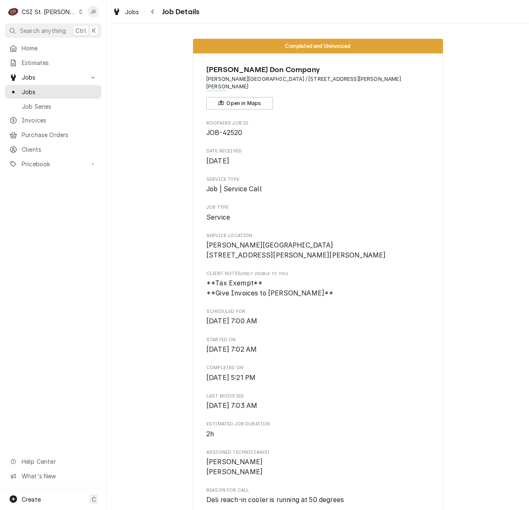
scroll to position [2253, 0]
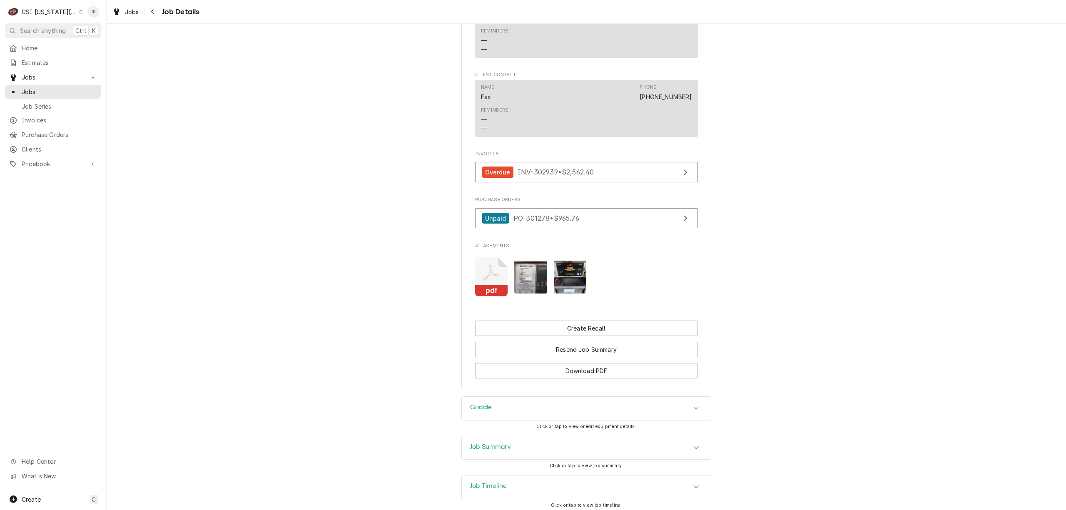
scroll to position [1686, 0]
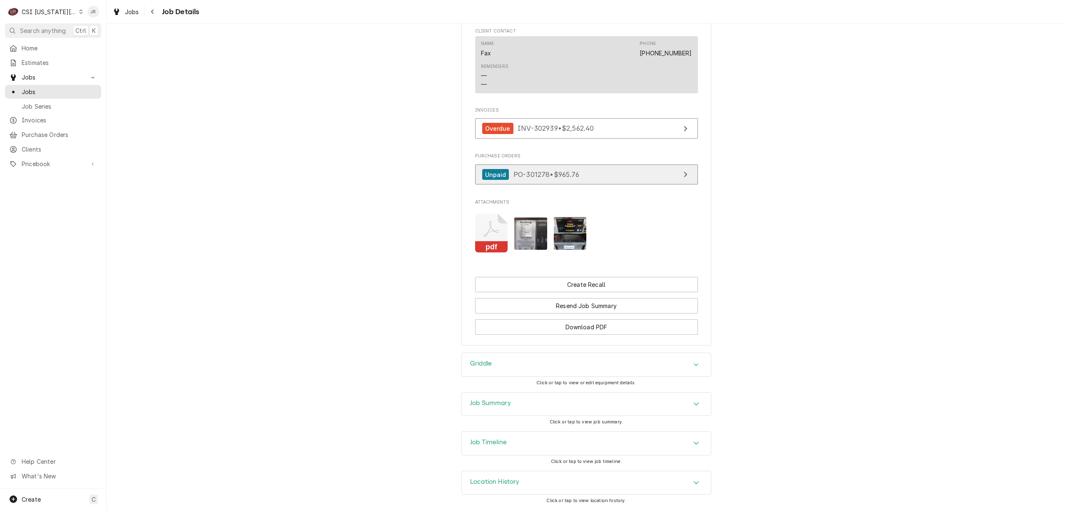
click at [663, 170] on link "Unpaid PO-301278 • $965.76" at bounding box center [586, 175] width 223 height 20
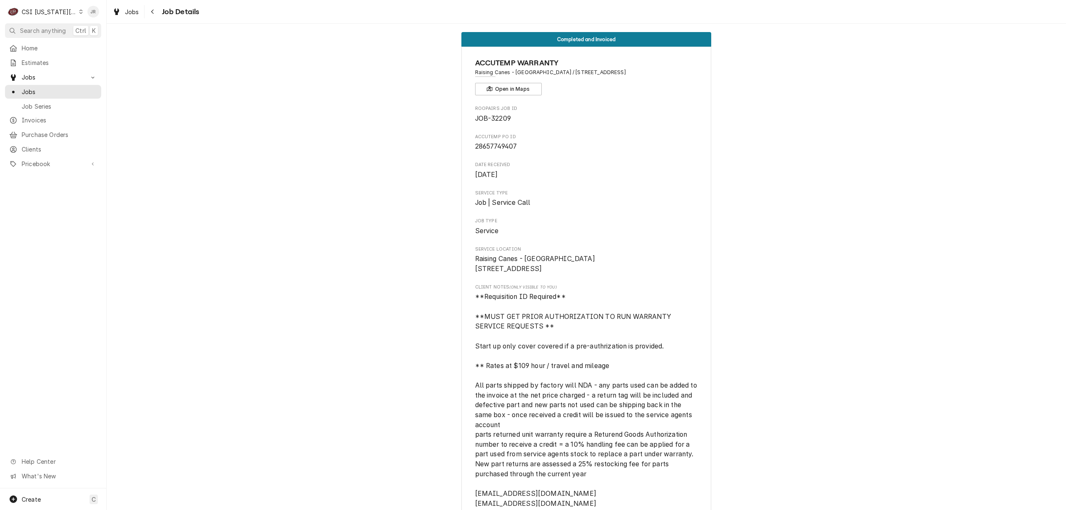
scroll to position [0, 0]
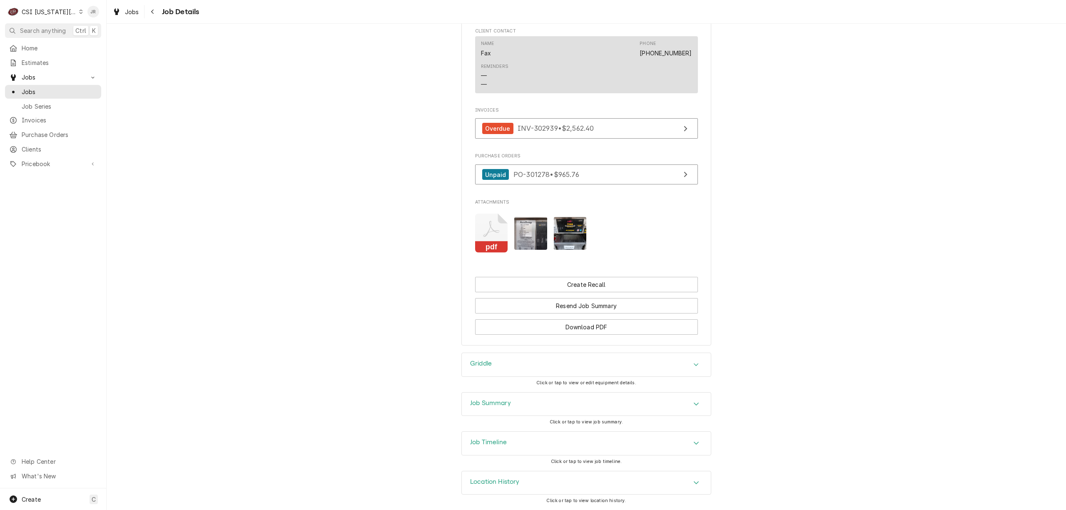
click at [494, 399] on h3 "Job Summary" at bounding box center [490, 403] width 41 height 8
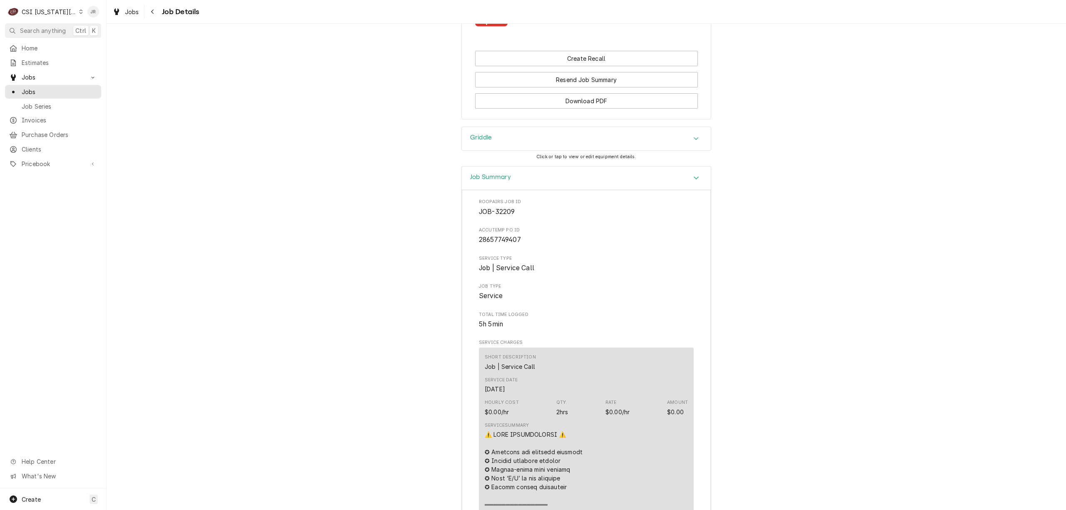
scroll to position [2075, 0]
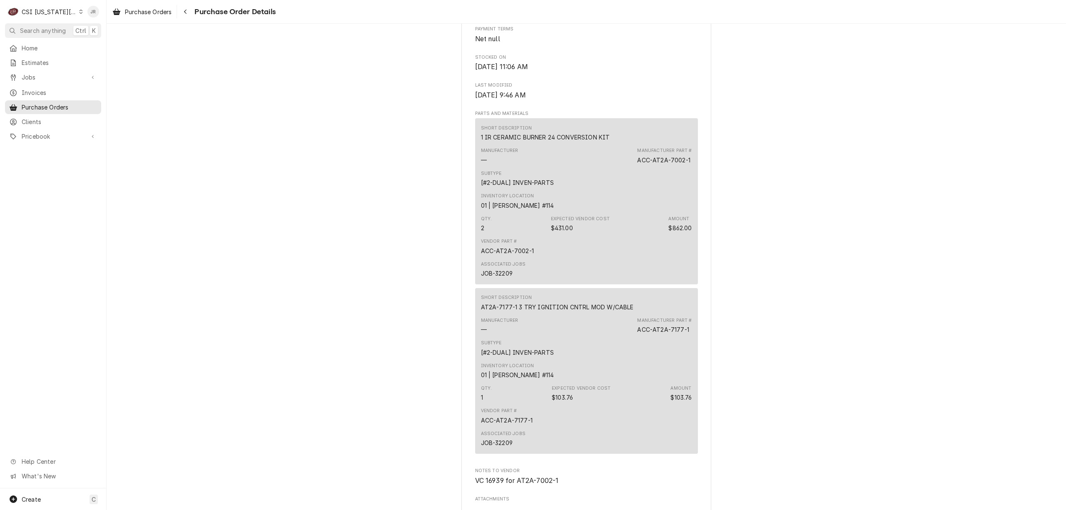
scroll to position [754, 0]
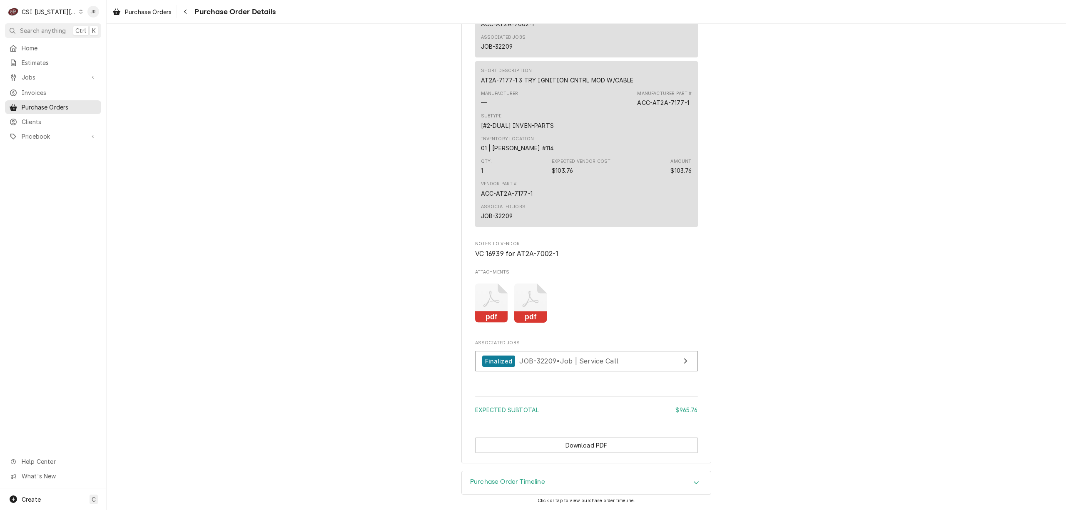
drag, startPoint x: 530, startPoint y: 298, endPoint x: 961, endPoint y: 247, distance: 434.6
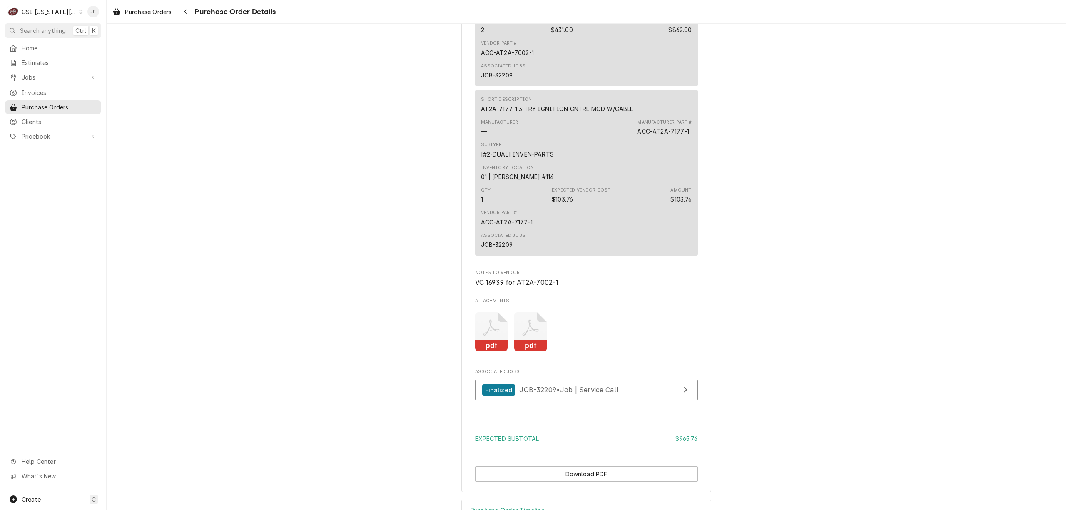
scroll to position [699, 0]
click at [527, 349] on icon "Attachments" at bounding box center [530, 332] width 33 height 40
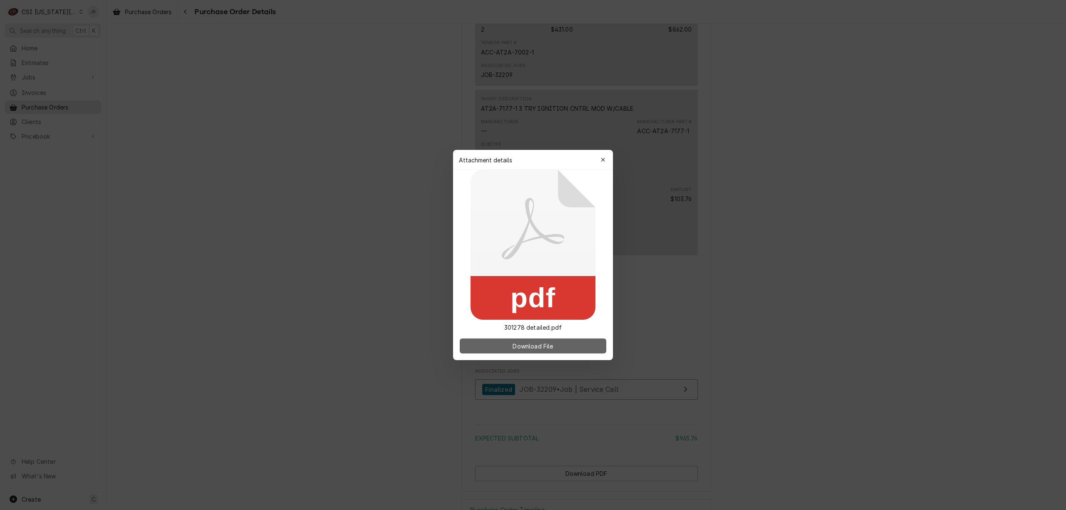
click at [530, 342] on span "Download File" at bounding box center [533, 346] width 44 height 9
click at [602, 162] on icon "button" at bounding box center [603, 160] width 5 height 6
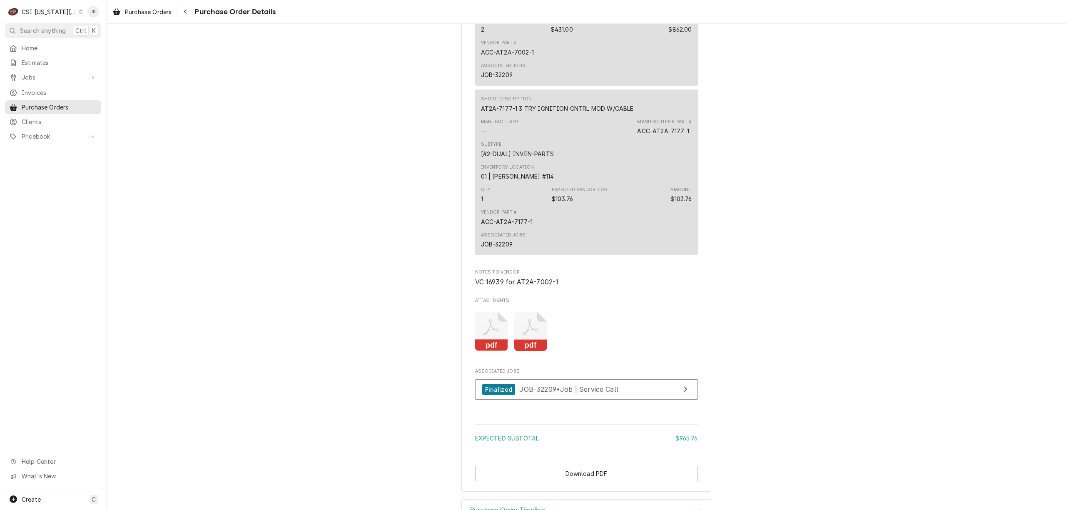
drag, startPoint x: 478, startPoint y: 353, endPoint x: 840, endPoint y: 301, distance: 365.8
click at [479, 352] on icon "Attachments" at bounding box center [491, 332] width 33 height 40
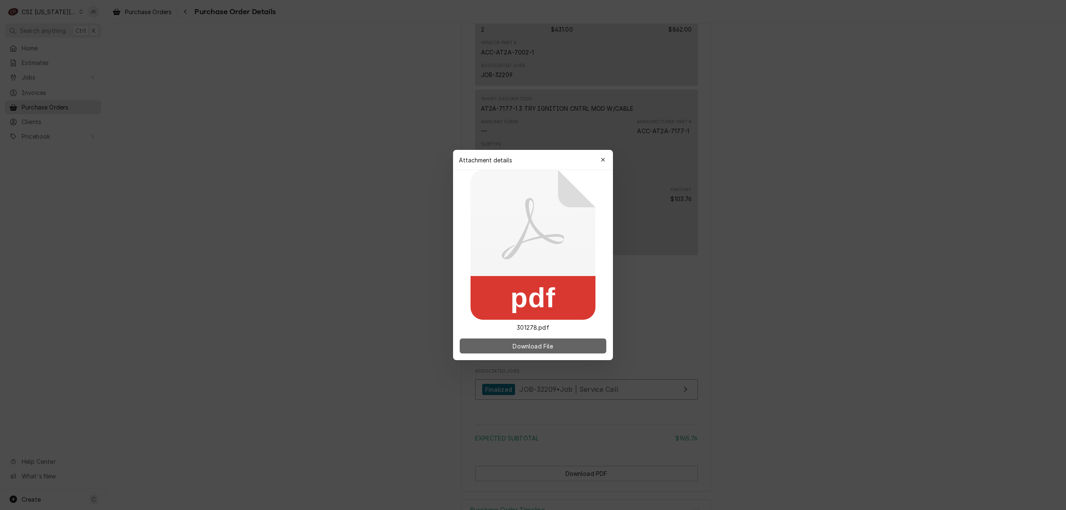
click at [519, 342] on span "Download File" at bounding box center [533, 346] width 44 height 9
click at [518, 345] on span "Download File" at bounding box center [533, 346] width 44 height 9
click at [605, 160] on icon "button" at bounding box center [603, 160] width 5 height 6
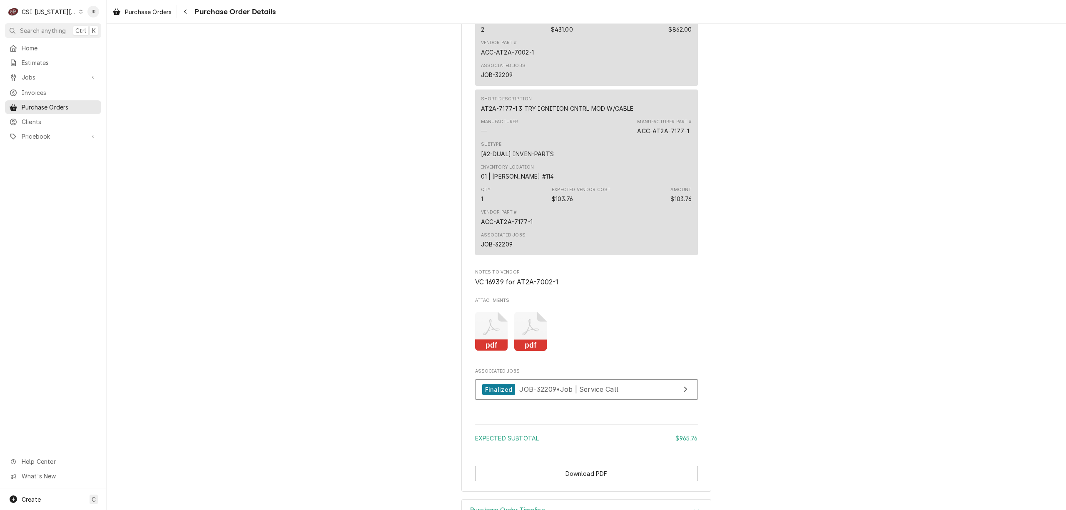
click at [527, 349] on icon "Attachments" at bounding box center [530, 332] width 33 height 40
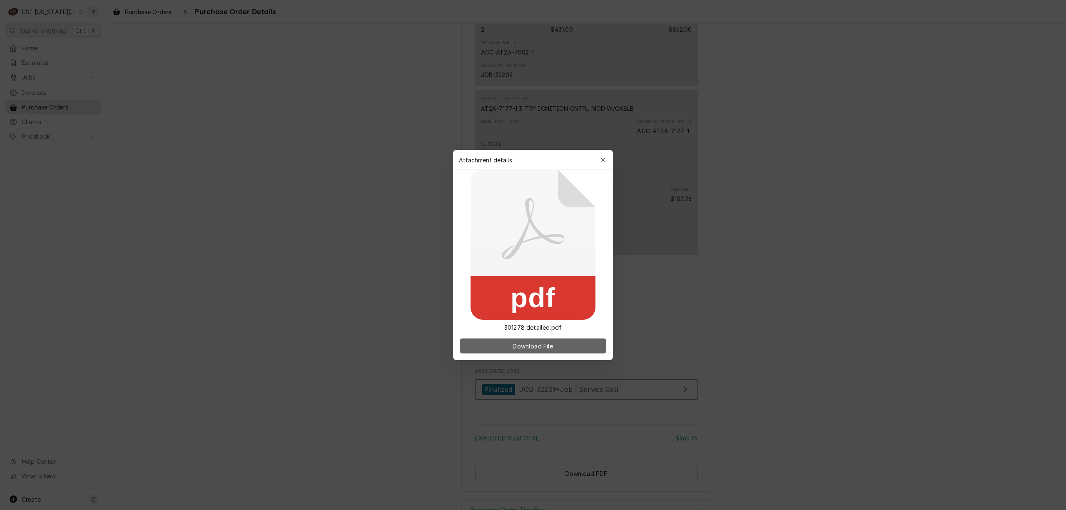
click at [529, 346] on span "Download File" at bounding box center [533, 346] width 44 height 9
click at [600, 154] on button "button" at bounding box center [602, 159] width 13 height 13
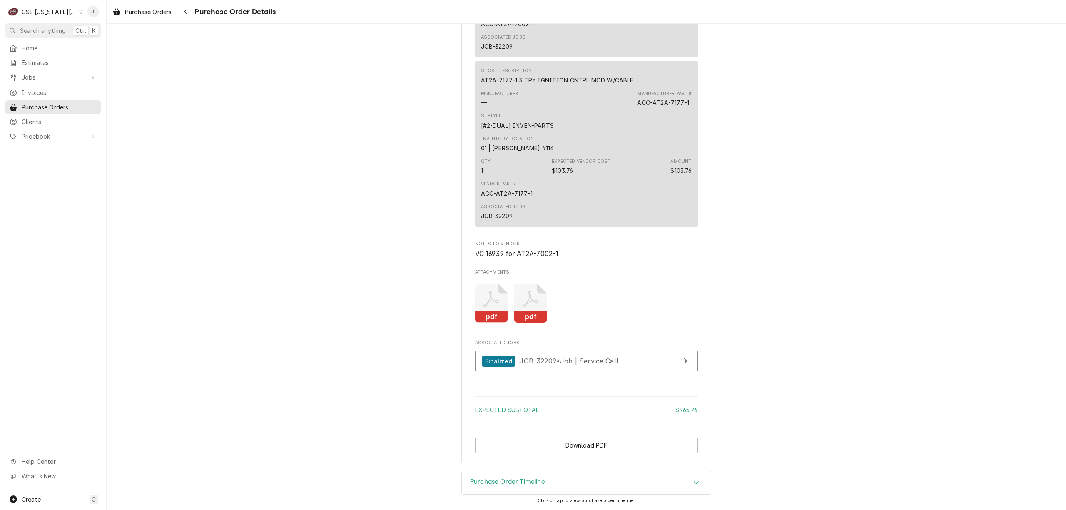
scroll to position [754, 0]
drag, startPoint x: 222, startPoint y: 62, endPoint x: 437, endPoint y: 252, distance: 286.3
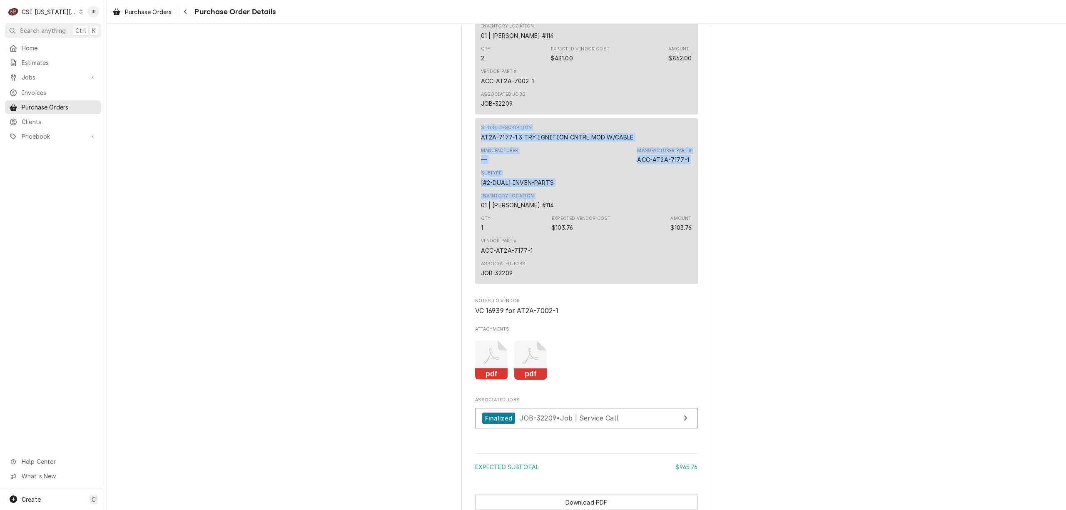
scroll to position [421, 0]
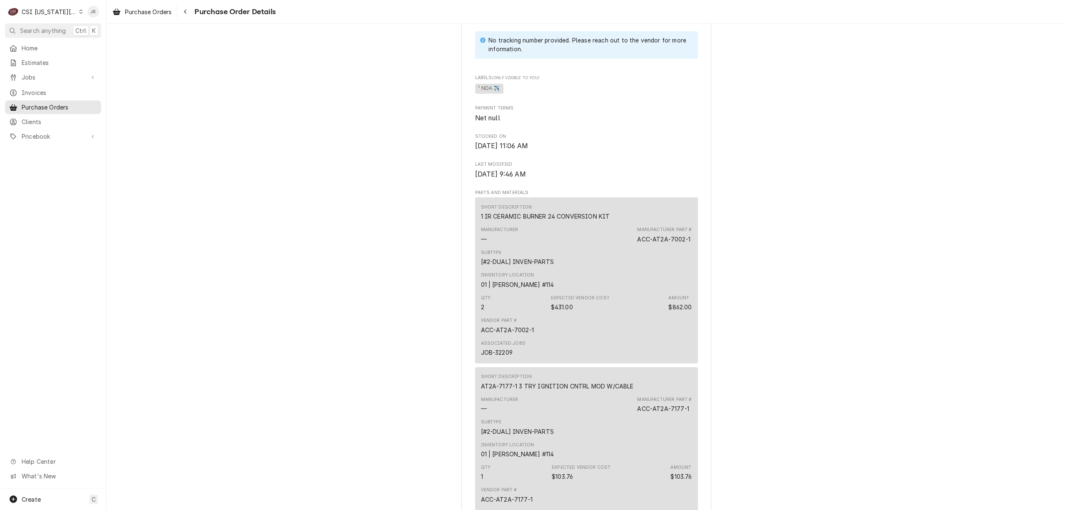
click at [822, 267] on div "Unpaid Vendor PARTSTOWN PARTSTOWN 1200 N Greenbriar Drive Addison, IL 60101 Bil…" at bounding box center [587, 190] width 960 height 1174
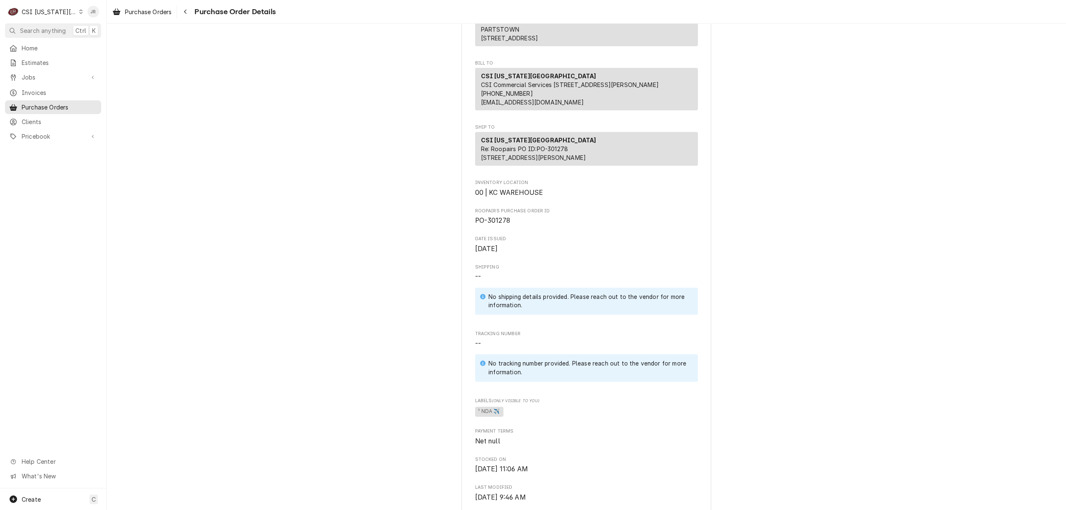
scroll to position [0, 0]
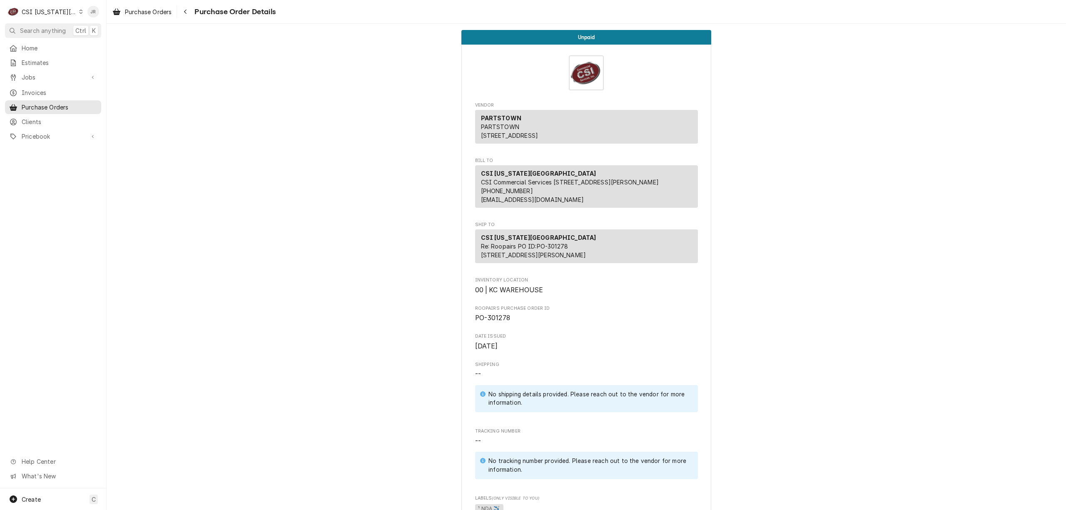
click at [497, 322] on span "PO-301278" at bounding box center [492, 318] width 35 height 8
copy span "301278"
drag, startPoint x: 276, startPoint y: 266, endPoint x: 293, endPoint y: 122, distance: 144.4
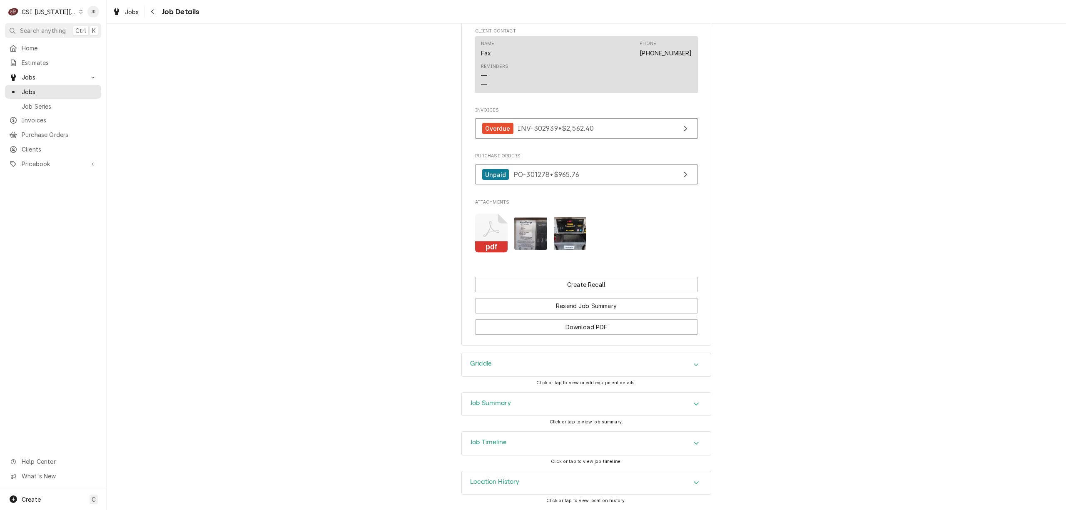
scroll to position [1686, 0]
click at [522, 399] on div "Job Summary" at bounding box center [586, 404] width 249 height 23
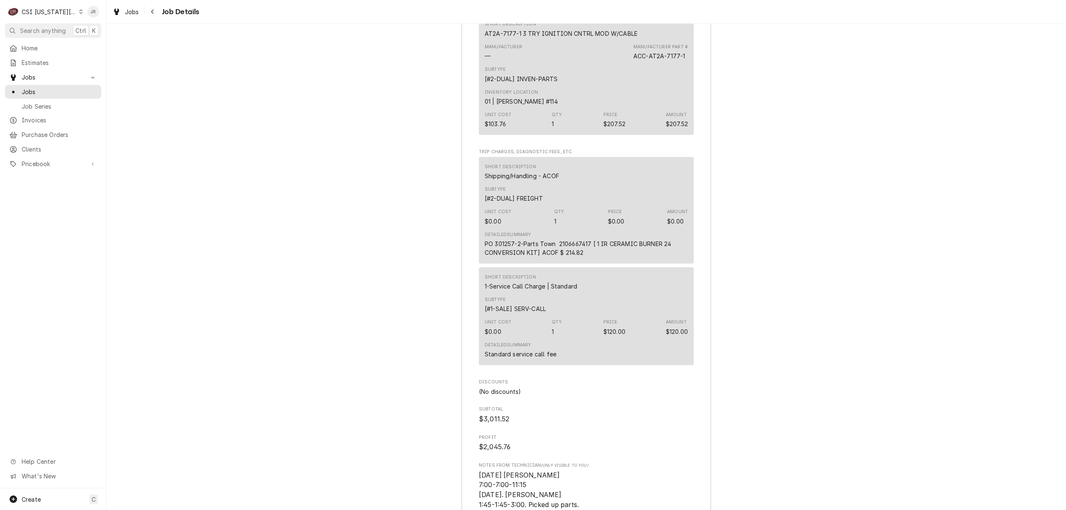
scroll to position [3352, 0]
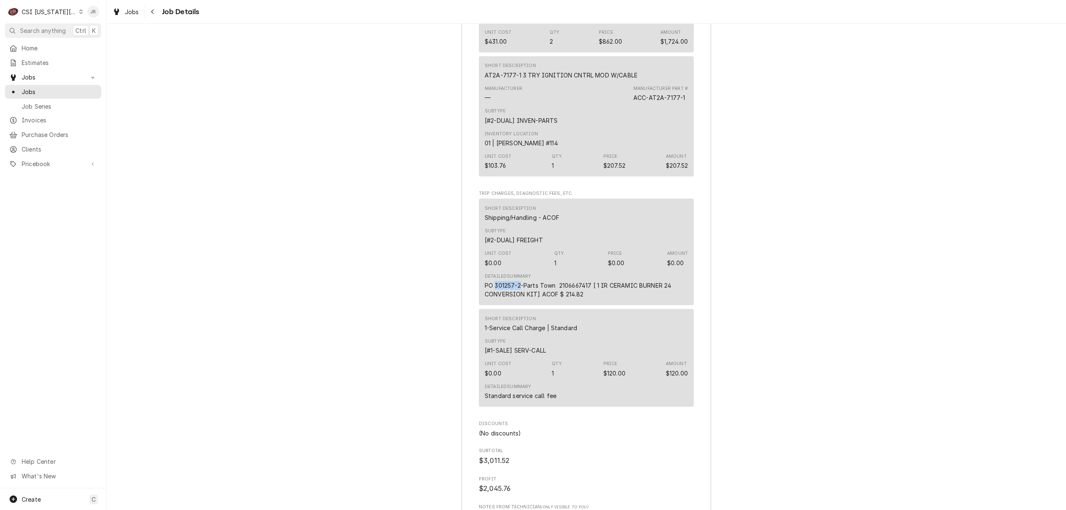
drag, startPoint x: 517, startPoint y: 297, endPoint x: 491, endPoint y: 297, distance: 26.7
click at [491, 297] on div "PO 301257-2-Parts Town 2106667417 [ 1 IR CERAMIC BURNER 24 CONVERSION KIT] ACOF…" at bounding box center [586, 289] width 203 height 17
copy div "301257-2"
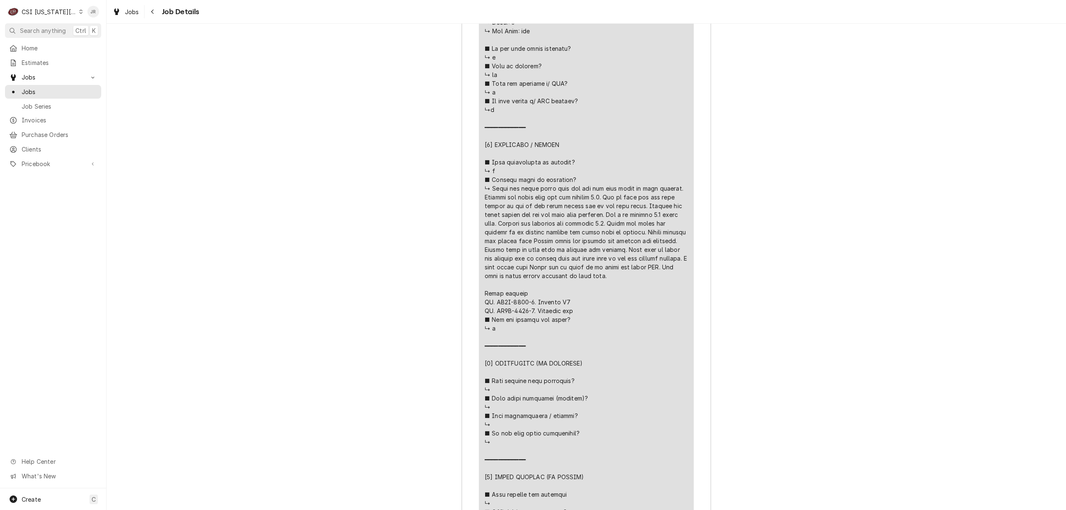
scroll to position [2463, 0]
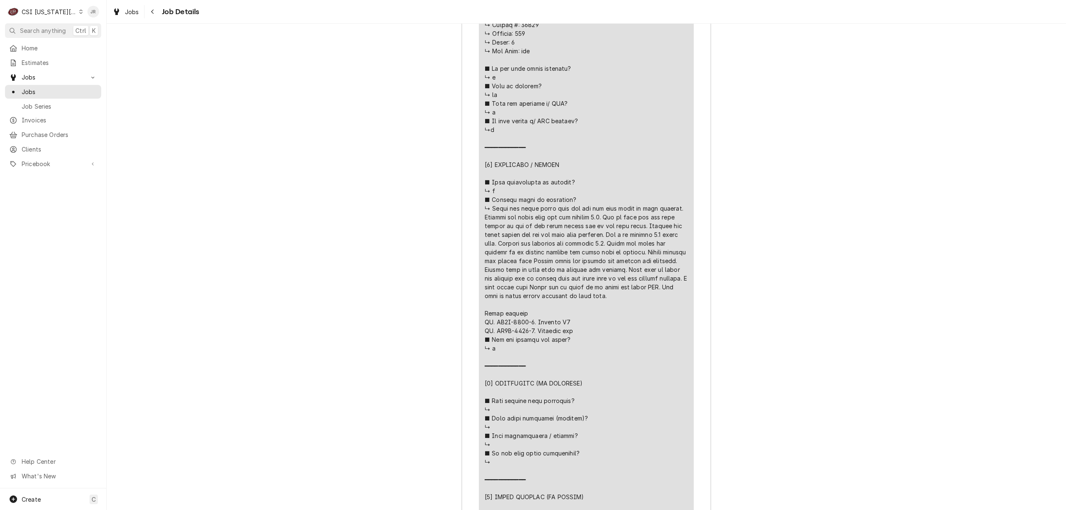
drag, startPoint x: 480, startPoint y: 322, endPoint x: 566, endPoint y: 341, distance: 88.7
click at [575, 342] on div "Short Description Job | Service Call Subtype [#1-SALE] LABR-REG Service Date [D…" at bounding box center [586, 216] width 215 height 864
copy div "𝘁 𝗿𝗲𝗽𝗮𝗶𝗿𝘀 𝗮𝗿𝗲 𝗿𝗲𝗾𝘂𝗶𝗿𝗲𝗱 ↳ ■ 𝗪𝗵𝗮𝘁 𝗽𝗮𝗿𝘁𝘀 𝘄𝗶𝗹𝗹 𝗯𝗲 𝗻𝗲𝗲𝗱𝗲𝗱? ↳ ■ 𝗛𝗼𝘄 𝗺𝗮𝗻𝘆 𝘁𝗲𝗰"
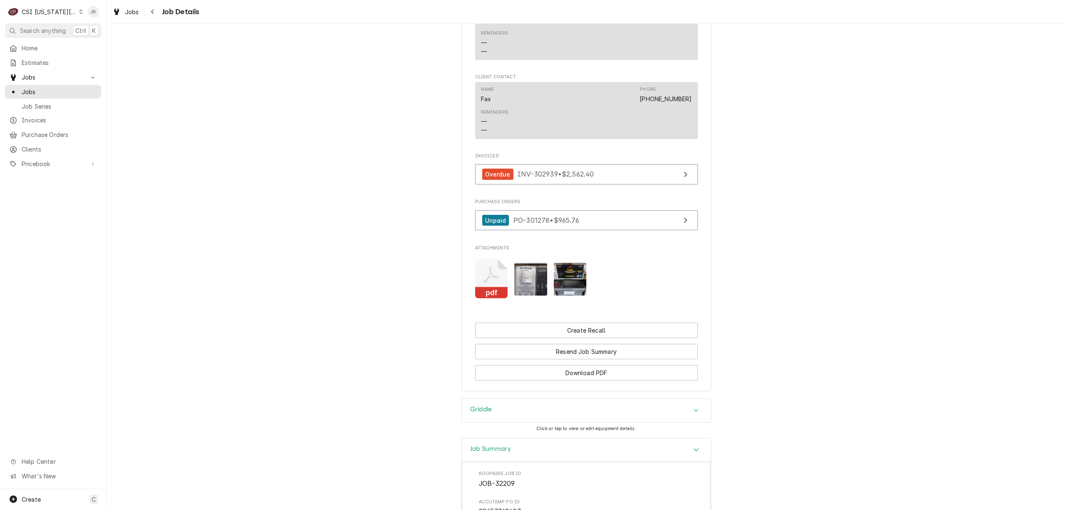
scroll to position [1630, 0]
drag, startPoint x: 472, startPoint y: 281, endPoint x: 933, endPoint y: 291, distance: 462.1
click at [47, 10] on div "CSI [US_STATE][GEOGRAPHIC_DATA]" at bounding box center [49, 11] width 55 height 9
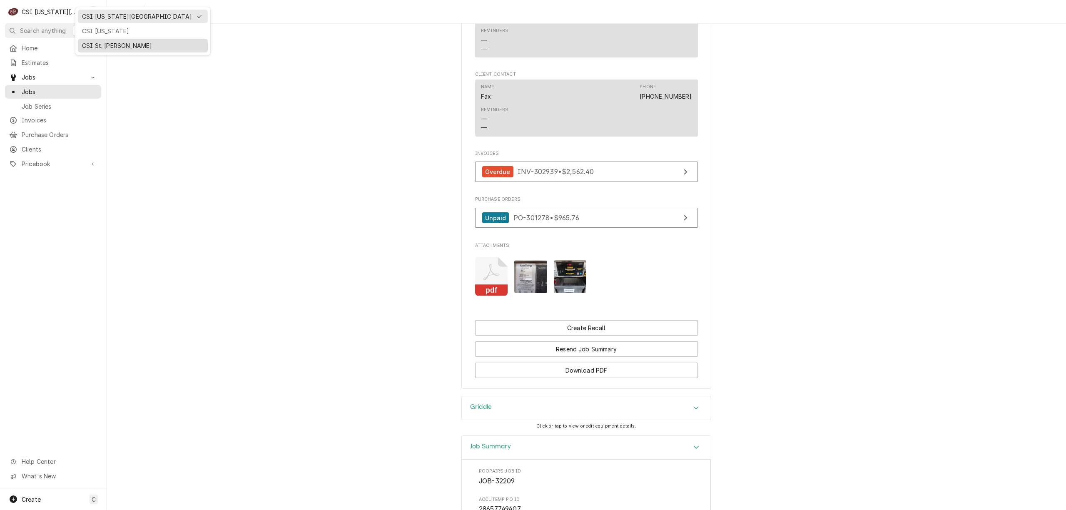
click at [123, 44] on div "CSI St. Louis" at bounding box center [143, 45] width 122 height 9
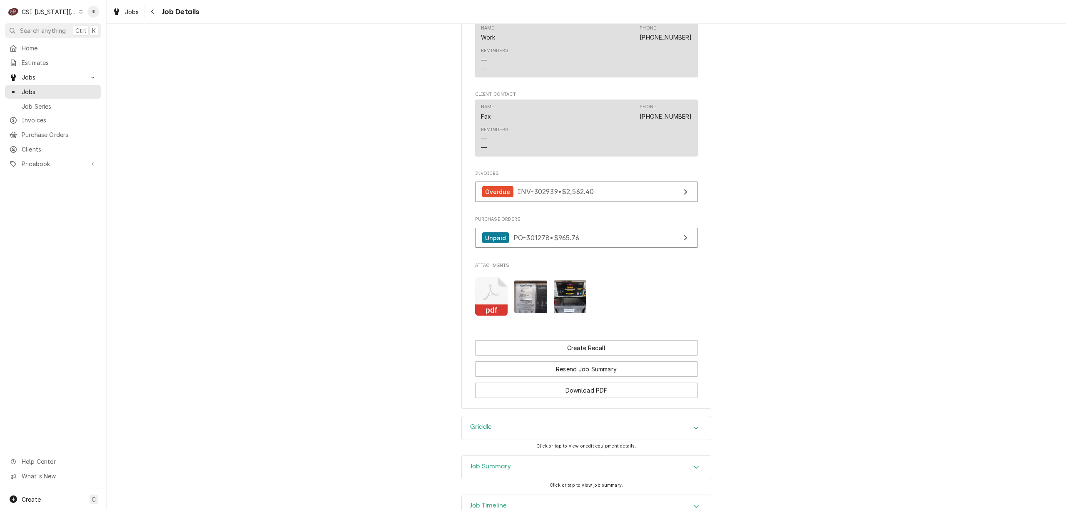
scroll to position [1686, 0]
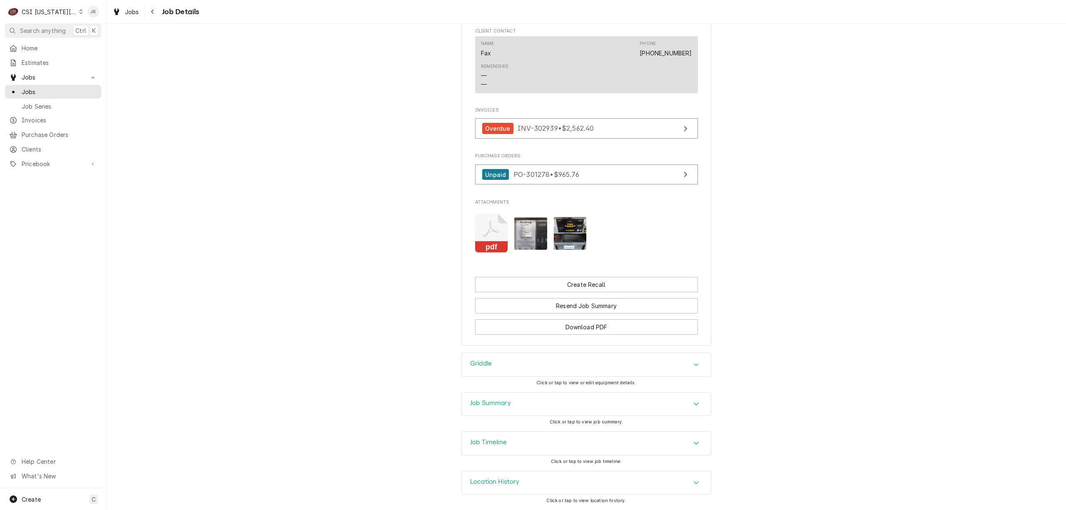
click at [490, 410] on div "Job Summary" at bounding box center [586, 404] width 249 height 23
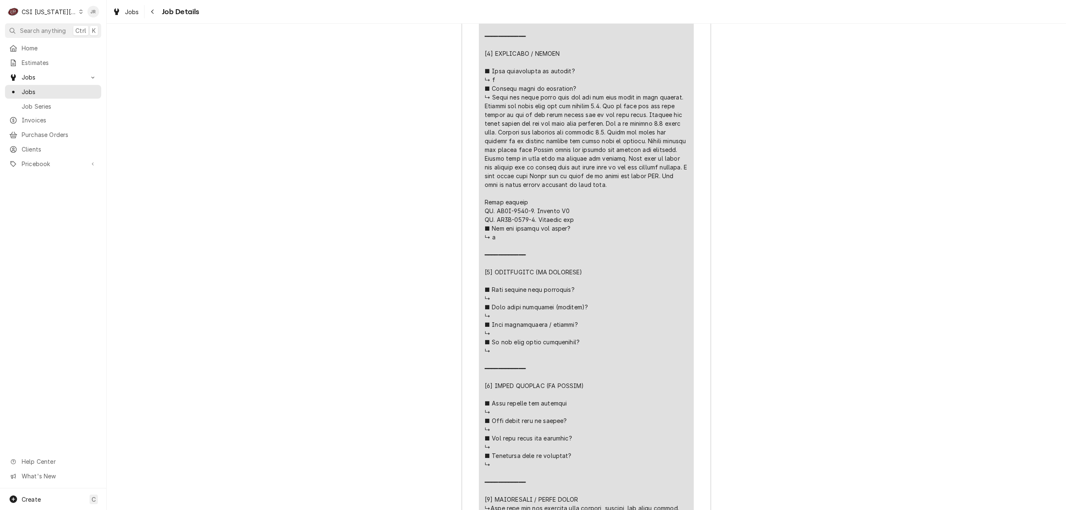
scroll to position [2797, 0]
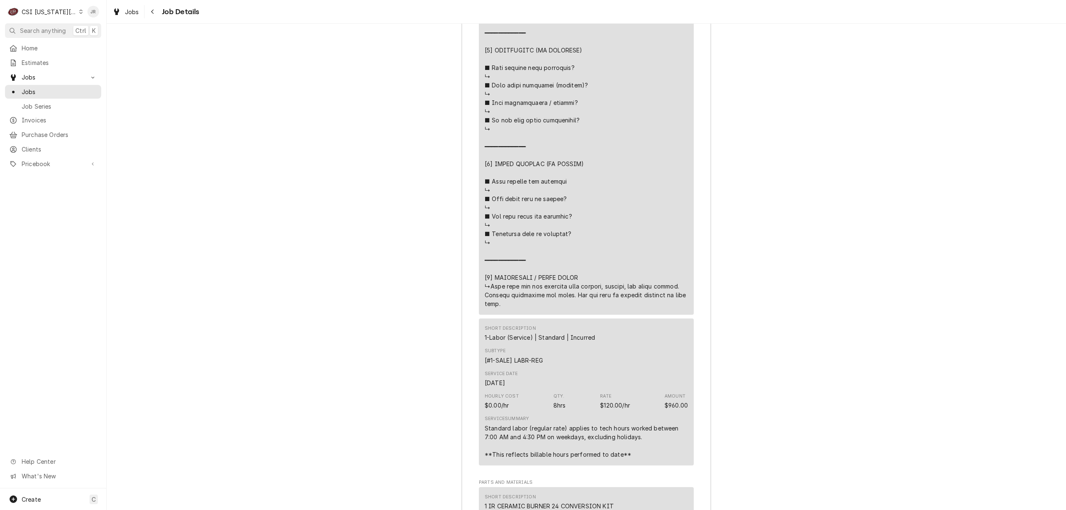
drag, startPoint x: 610, startPoint y: 300, endPoint x: 507, endPoint y: 299, distance: 103.3
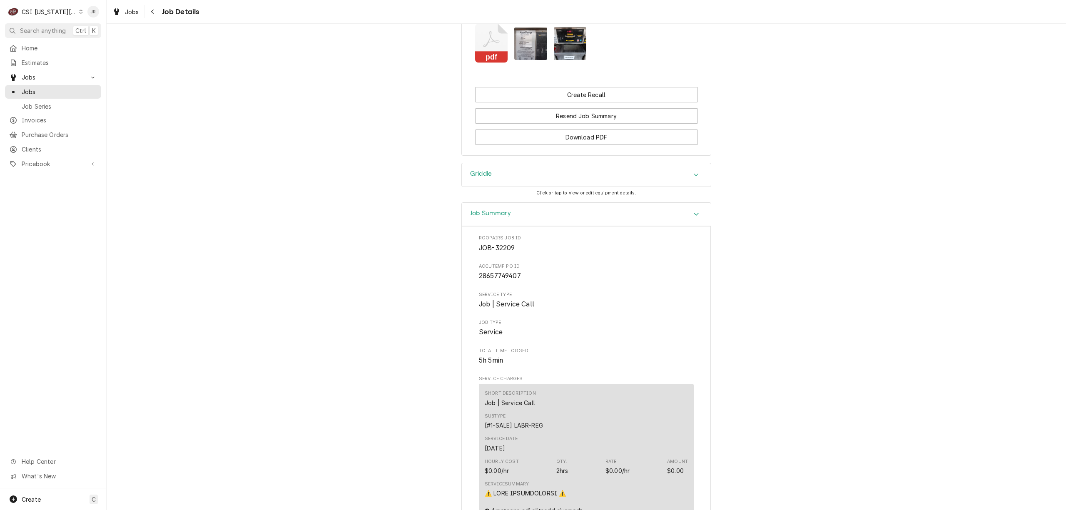
scroll to position [1686, 0]
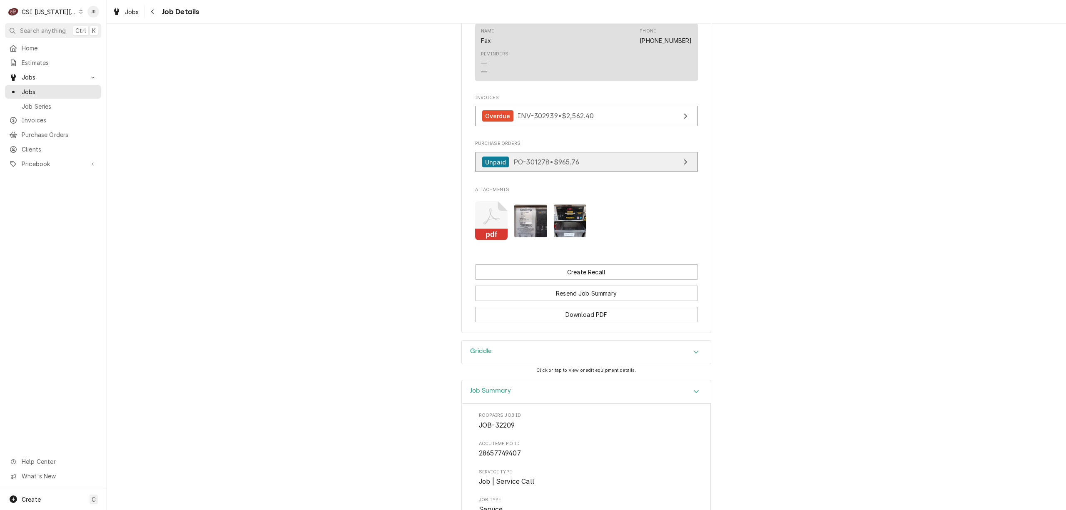
click at [626, 169] on link "Unpaid PO-301278 • $965.76" at bounding box center [586, 162] width 223 height 20
click at [570, 166] on span "PO-301278 • $965.76" at bounding box center [547, 162] width 66 height 8
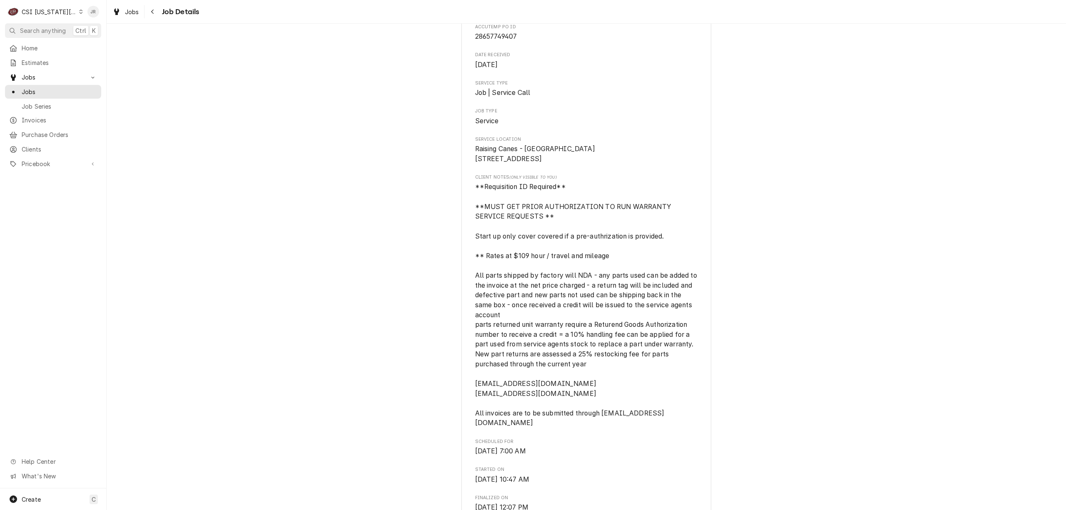
scroll to position [0, 0]
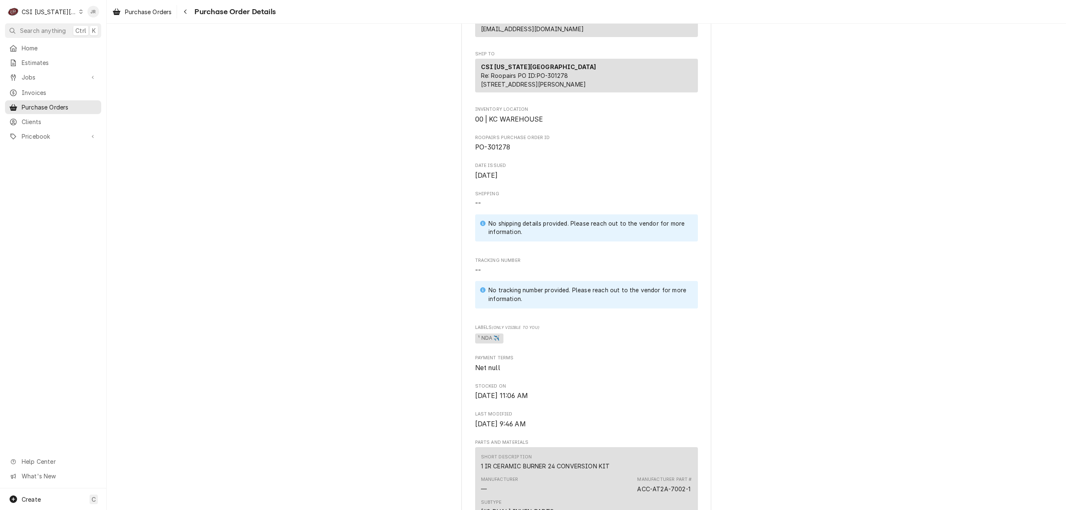
scroll to position [167, 0]
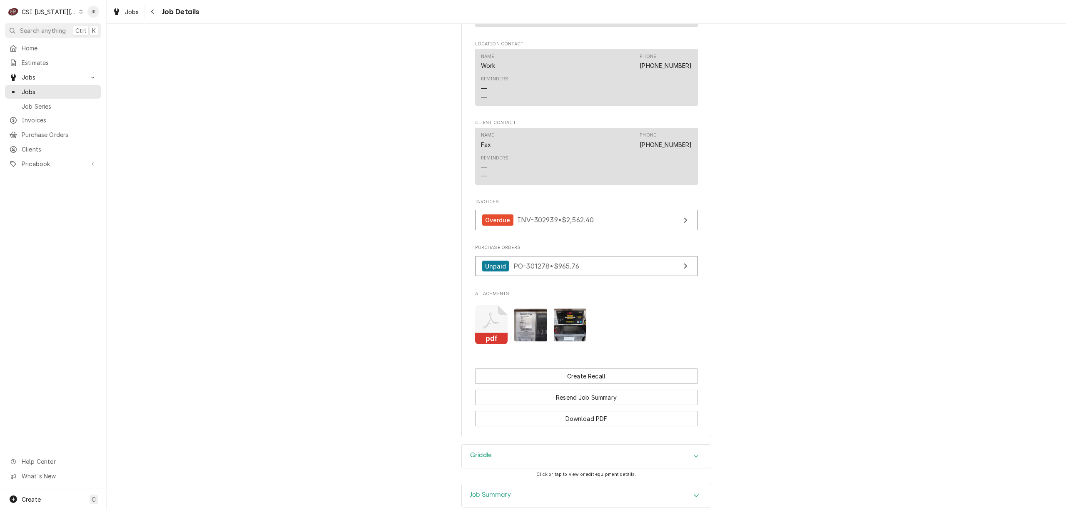
scroll to position [1686, 0]
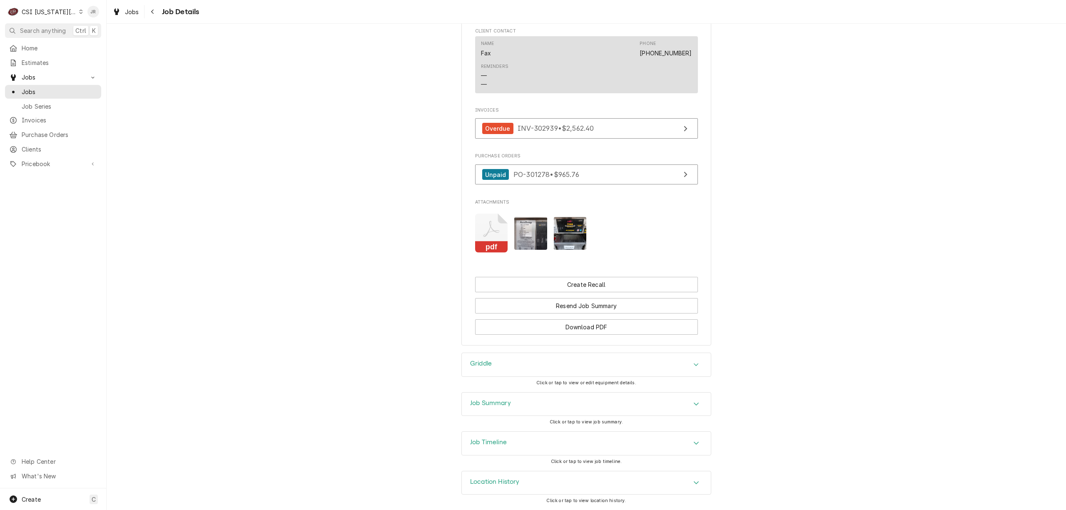
click at [517, 405] on div "Job Summary" at bounding box center [586, 404] width 249 height 23
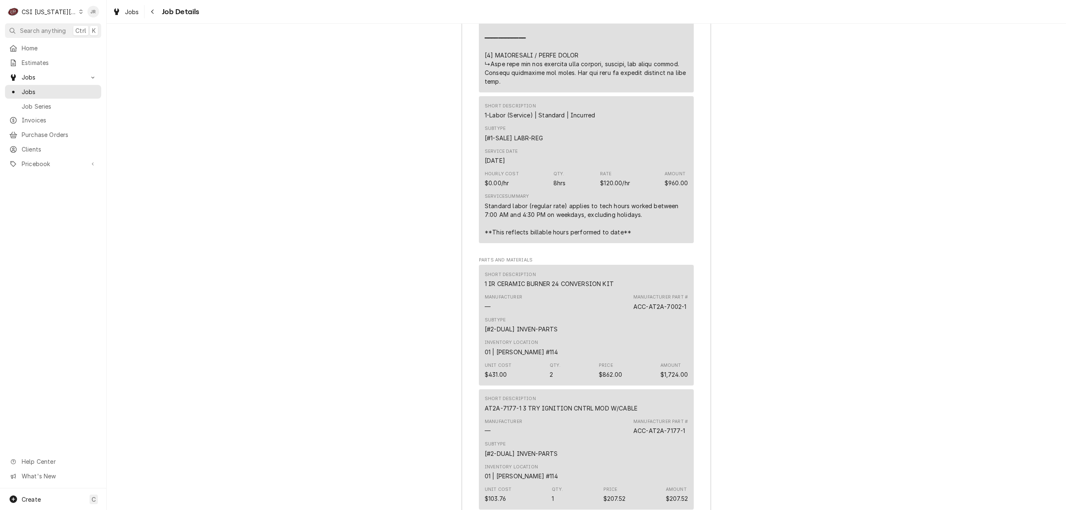
scroll to position [2797, 0]
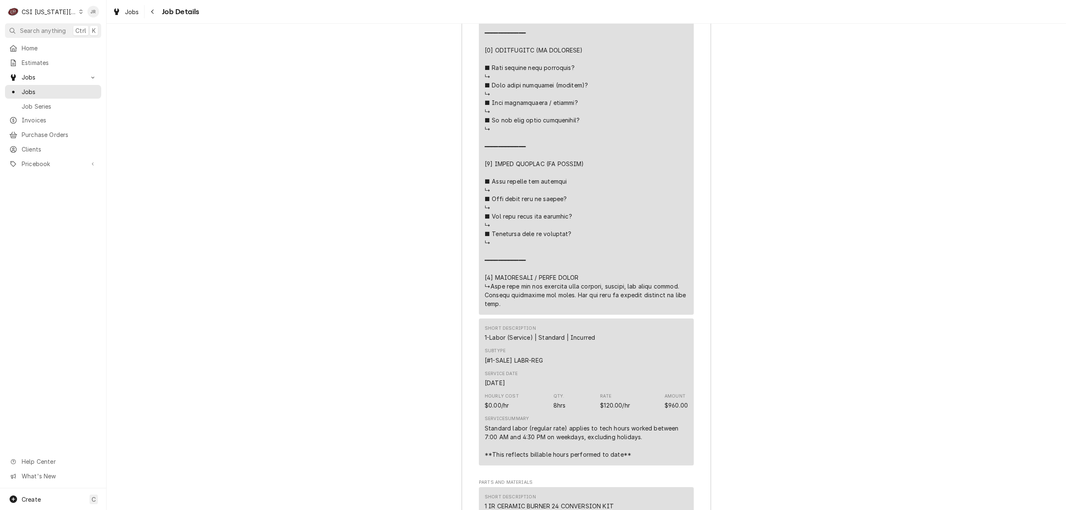
drag, startPoint x: 479, startPoint y: 290, endPoint x: 551, endPoint y: 317, distance: 77.0
copy div "⚠️ 𝗙𝗢𝗥𝗠 𝗜𝗡𝗦𝗧𝗥𝗨𝗖𝗧𝗜𝗢𝗡𝗦 ⚠️ ✪ 𝗖𝗼𝗺𝗽𝗹𝗲𝘁𝗲 𝗮𝗹𝗹 𝗿𝗲𝗹𝗲𝘃𝗮𝗻𝘁 𝘀𝗲𝗰𝘁𝗶𝗼𝗻𝘀 ✪ 𝗣𝗿𝗼𝘃𝗶𝗱𝗲 𝗱𝗲𝘁𝗮𝗶𝗹𝗲𝗱 𝗮𝗻𝘀…"
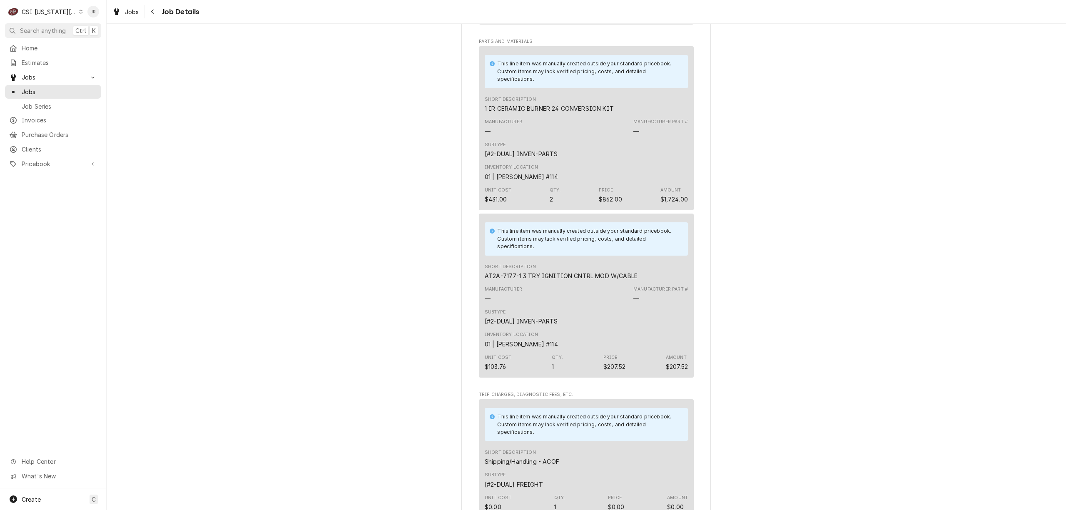
scroll to position [3028, 0]
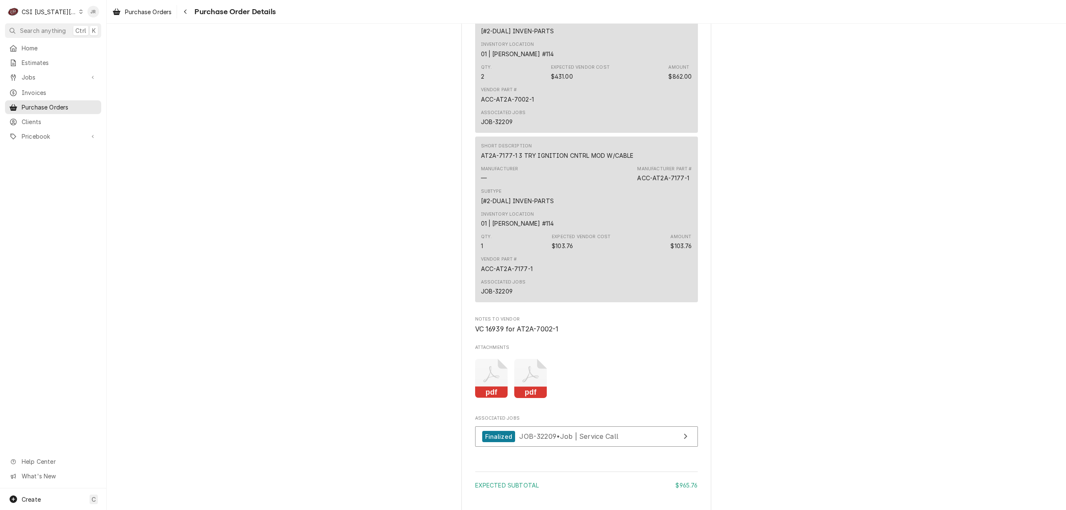
scroll to position [754, 0]
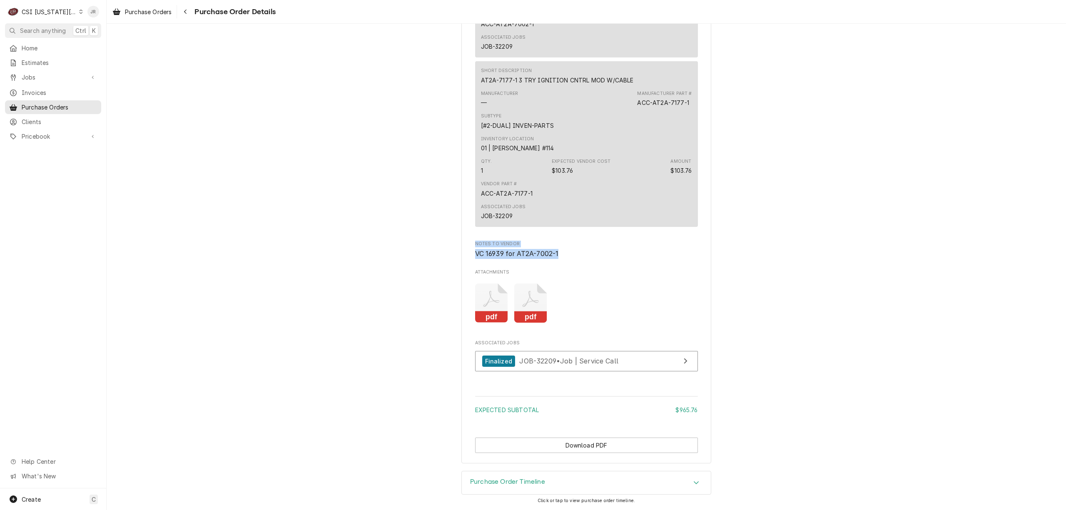
drag, startPoint x: 467, startPoint y: 243, endPoint x: 555, endPoint y: 254, distance: 88.5
copy div "Notes to Vendor VC 16939 for AT2A-7002-1"
drag, startPoint x: 515, startPoint y: 323, endPoint x: 520, endPoint y: 318, distance: 7.1
click at [518, 322] on div "pdf pdf" at bounding box center [586, 303] width 223 height 52
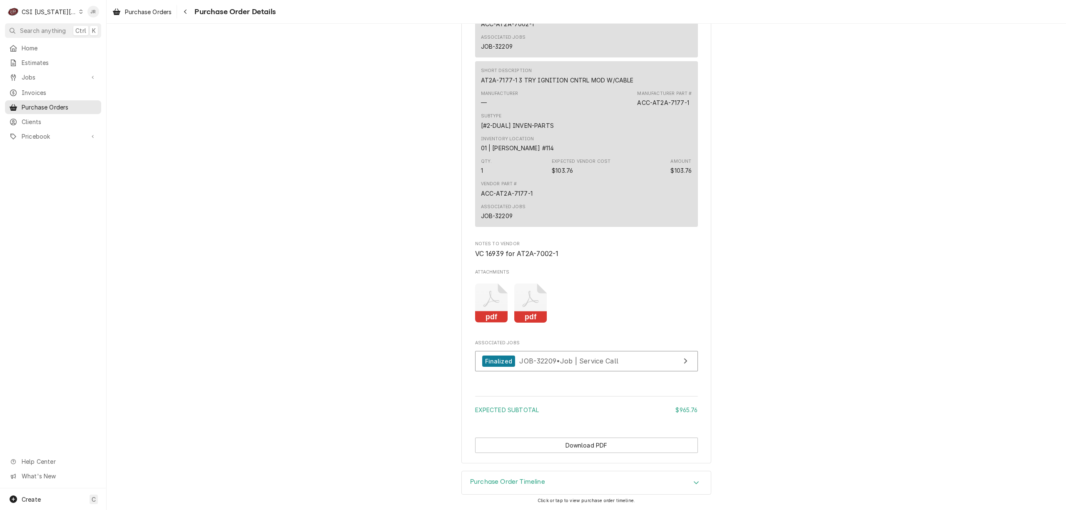
click at [537, 297] on icon "Attachments" at bounding box center [530, 304] width 33 height 40
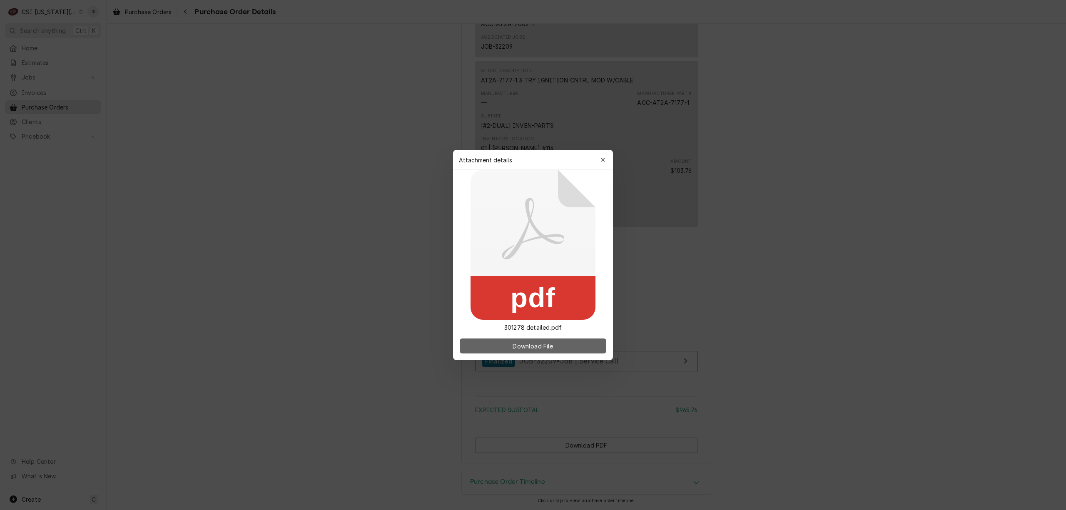
click at [556, 345] on button "Download File" at bounding box center [533, 346] width 147 height 15
click at [552, 347] on span "Download File" at bounding box center [533, 346] width 44 height 9
drag, startPoint x: 599, startPoint y: 160, endPoint x: 604, endPoint y: 158, distance: 5.4
click at [604, 158] on div "button" at bounding box center [603, 160] width 8 height 8
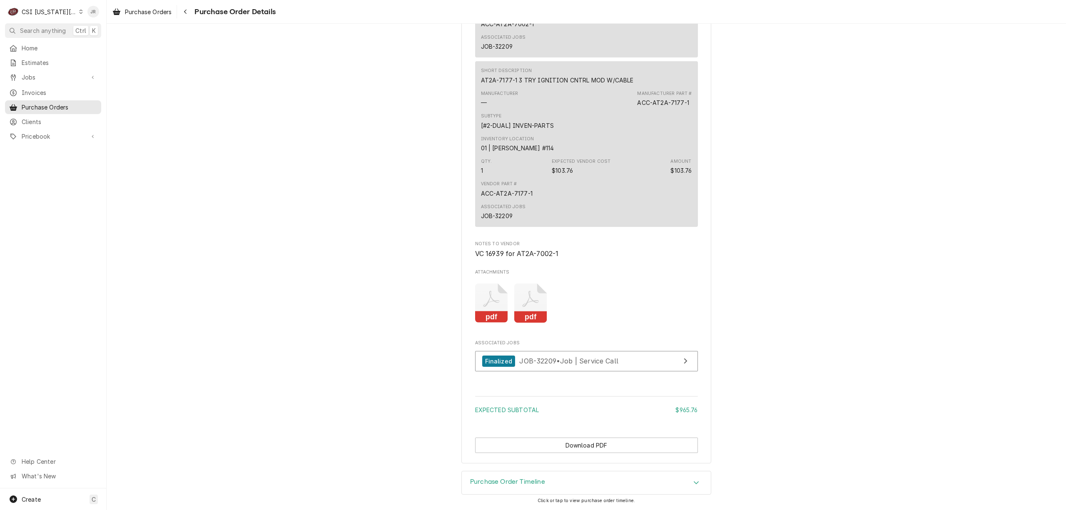
click at [606, 157] on div "Qty. 1 Expected Vendor Cost $103.76 Amount $103.76" at bounding box center [586, 166] width 211 height 22
click at [486, 292] on icon "Attachments" at bounding box center [491, 299] width 16 height 16
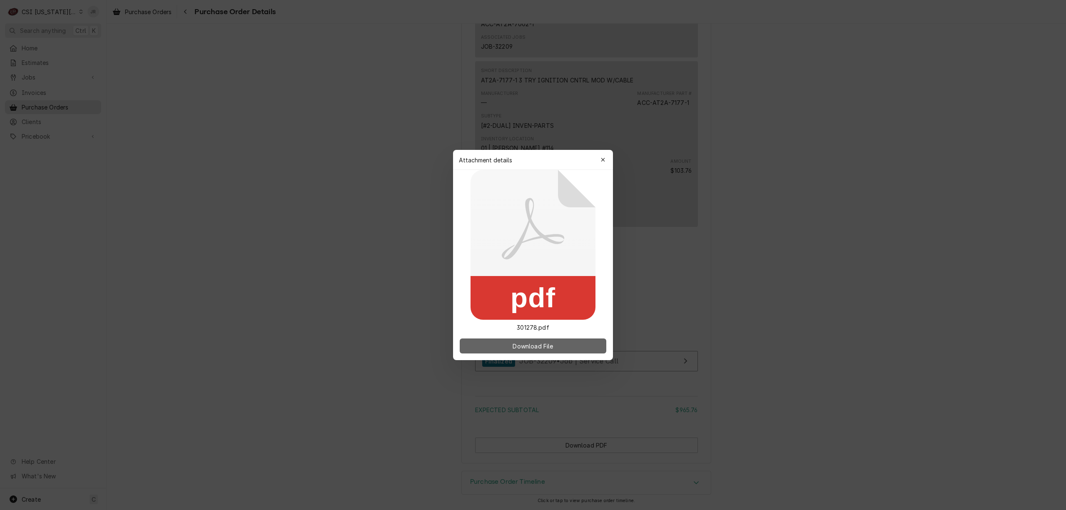
click at [530, 347] on span "Download File" at bounding box center [533, 346] width 44 height 9
click at [604, 159] on icon "button" at bounding box center [603, 160] width 5 height 6
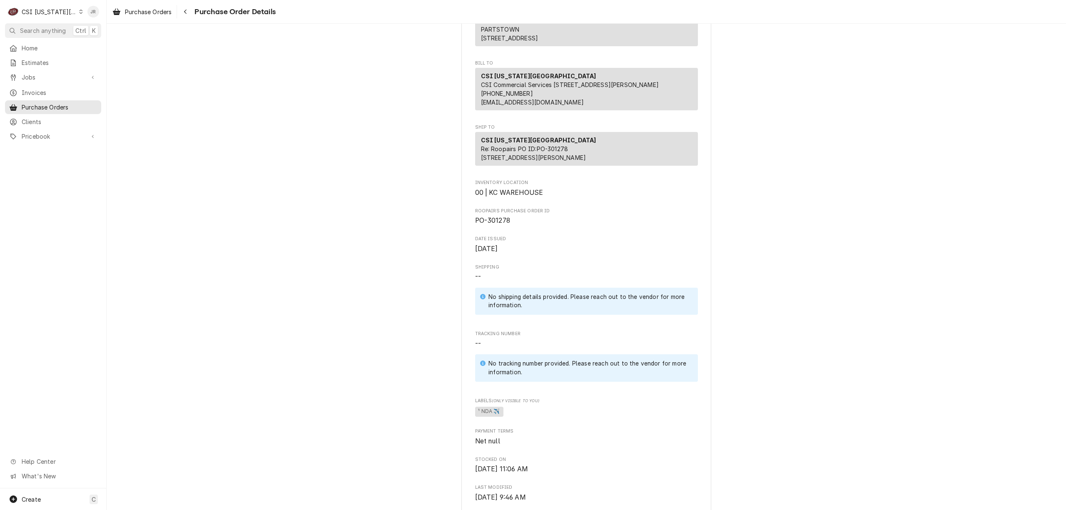
scroll to position [0, 0]
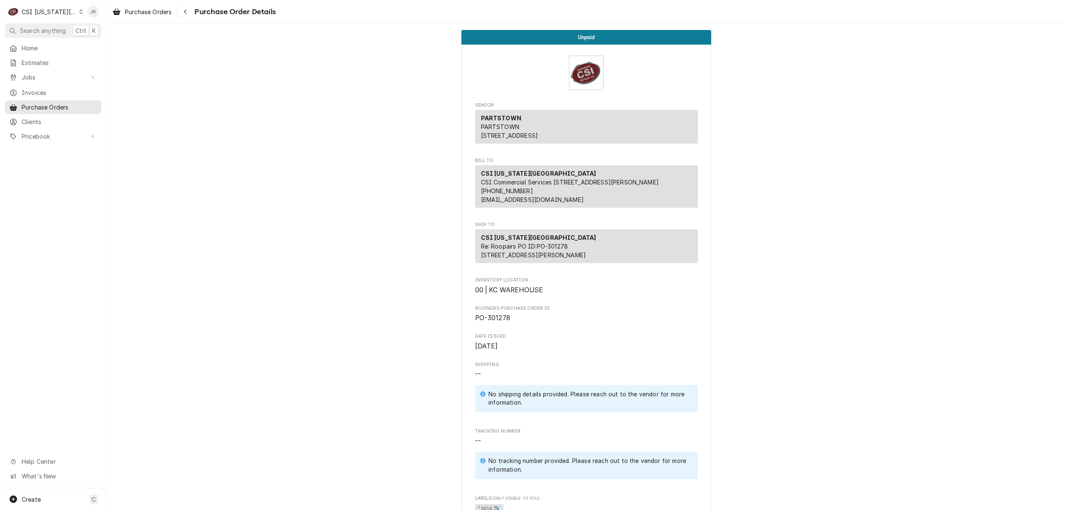
click at [496, 322] on span "PO-301278" at bounding box center [492, 318] width 35 height 8
copy span "301278"
click at [42, 103] on span "Purchase Orders" at bounding box center [59, 107] width 75 height 9
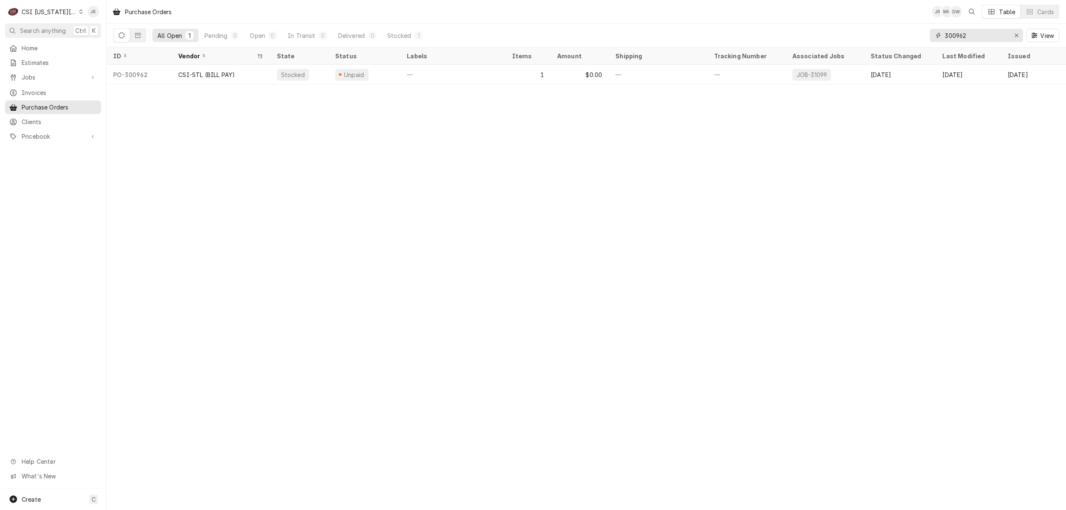
click at [980, 30] on input "300962" at bounding box center [976, 35] width 62 height 13
drag, startPoint x: 980, startPoint y: 30, endPoint x: 850, endPoint y: 24, distance: 130.5
click at [850, 24] on div "All Open 1 Pending 0 Open 0 In Transit 0 Delivered 0 Stocked 1 300962 View" at bounding box center [586, 35] width 946 height 23
paste input "1278"
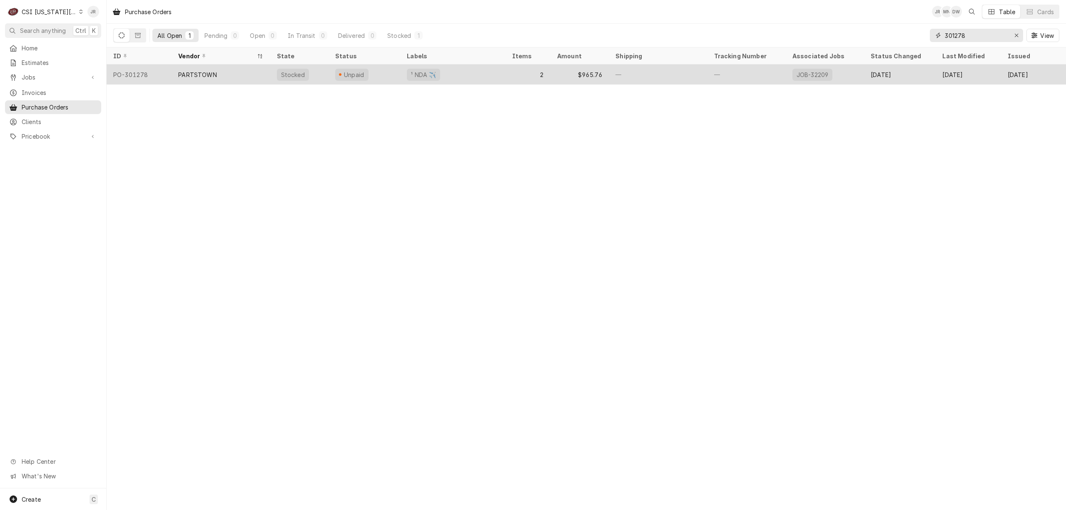
type input "301278"
click at [411, 74] on div "¹ NDA ✈️" at bounding box center [423, 74] width 27 height 9
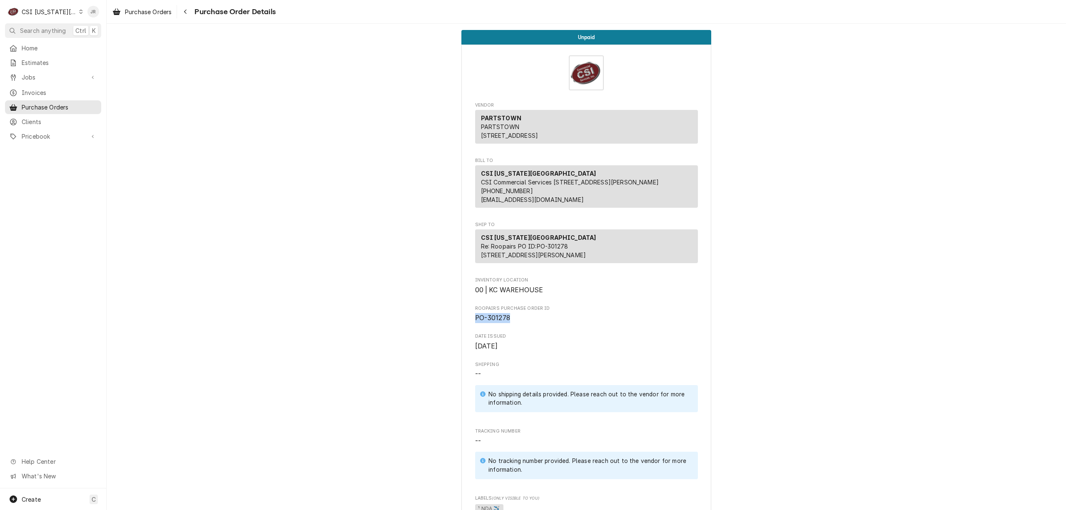
drag, startPoint x: 517, startPoint y: 345, endPoint x: 494, endPoint y: 339, distance: 23.7
click at [475, 323] on span "PO-301278" at bounding box center [586, 318] width 223 height 10
click at [497, 322] on span "PO-301278" at bounding box center [492, 318] width 35 height 8
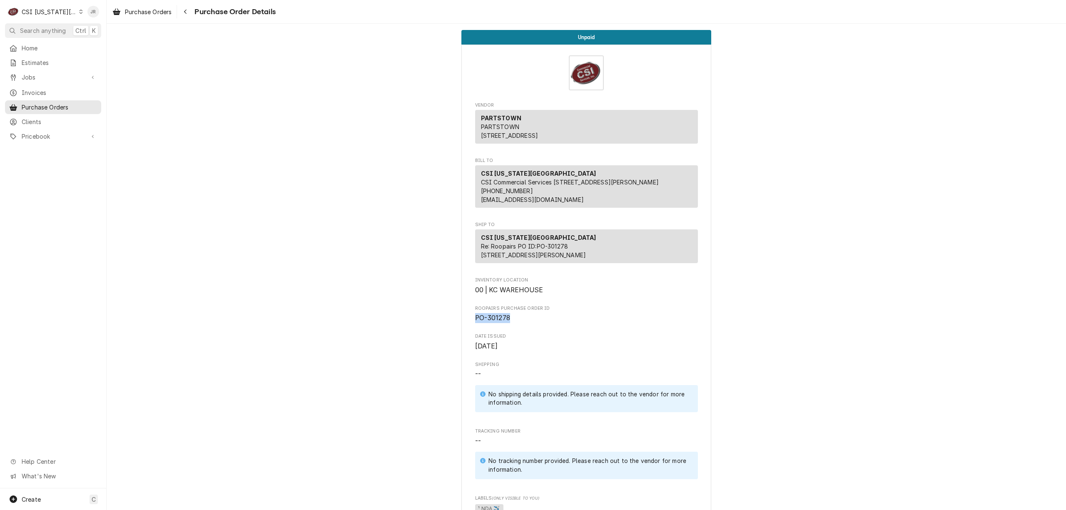
drag, startPoint x: 530, startPoint y: 340, endPoint x: 719, endPoint y: 340, distance: 188.7
copy span "PO-301278"
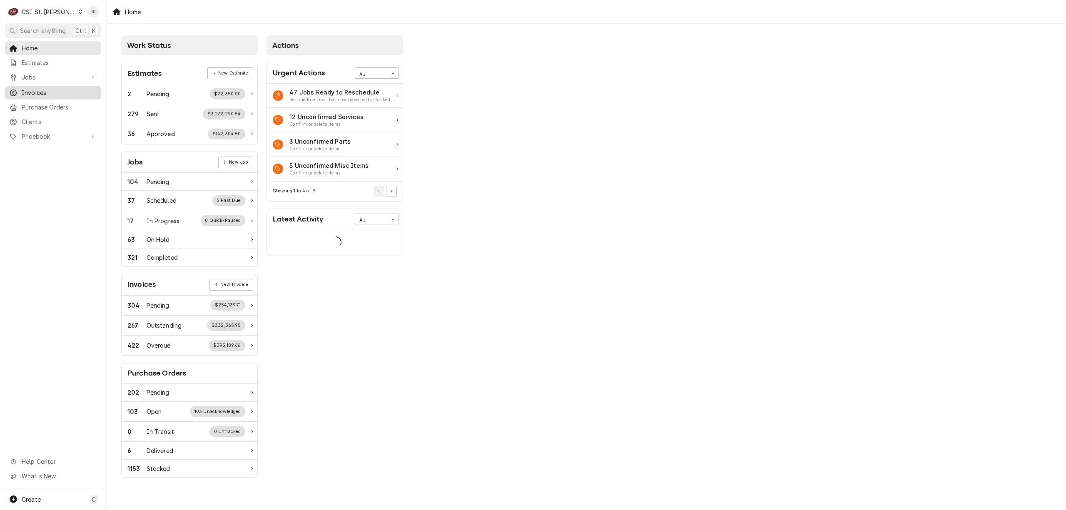
click at [44, 88] on span "Invoices" at bounding box center [59, 92] width 75 height 9
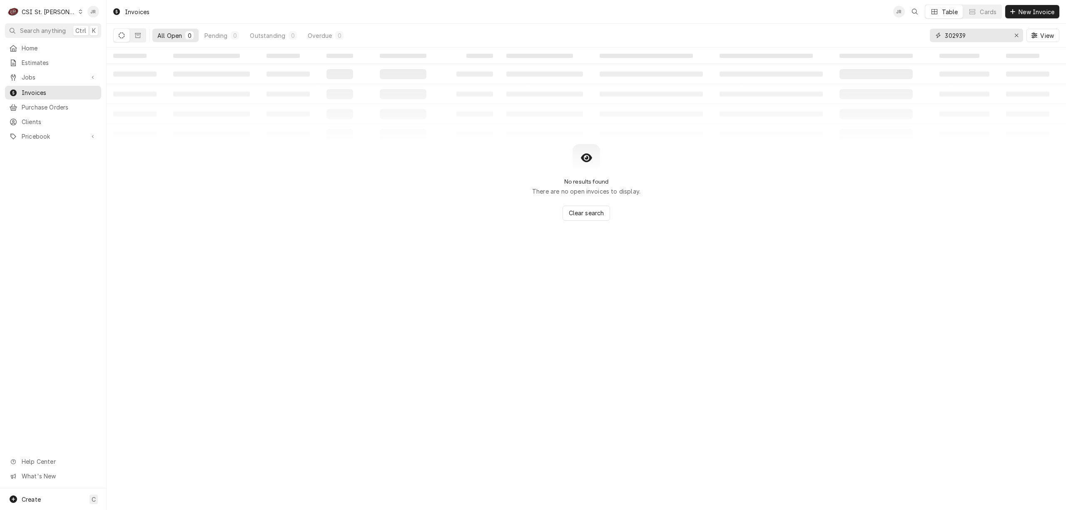
click at [971, 37] on input "302939" at bounding box center [976, 35] width 62 height 13
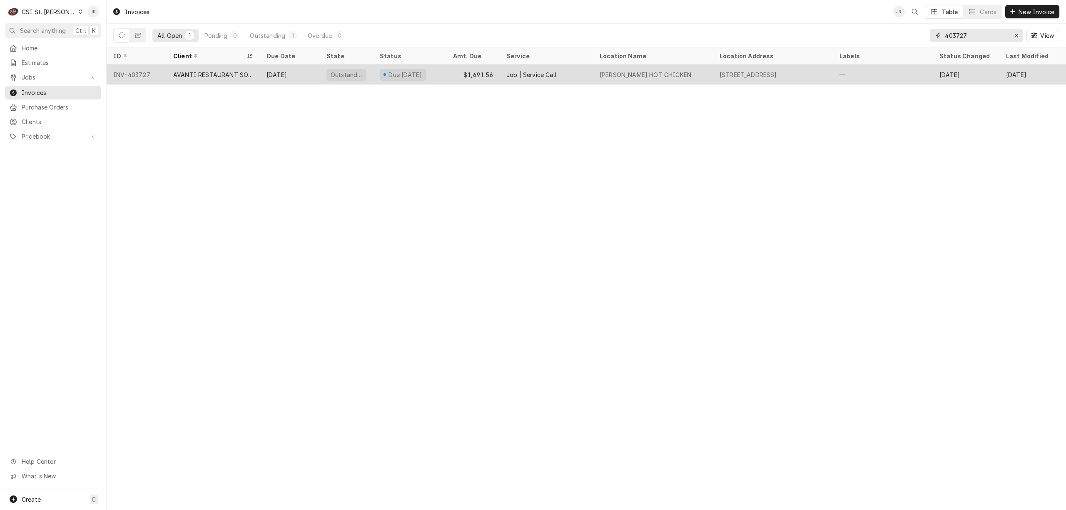
type input "403727"
click at [592, 72] on div "Job | Service Call" at bounding box center [546, 75] width 93 height 20
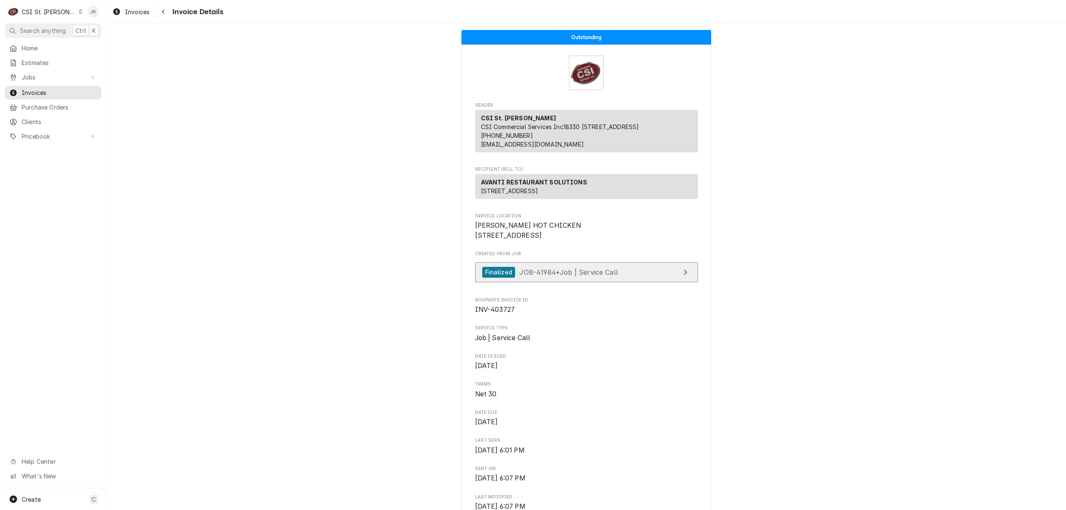
click at [567, 276] on span "JOB-41984 • Job | Service Call" at bounding box center [568, 272] width 99 height 8
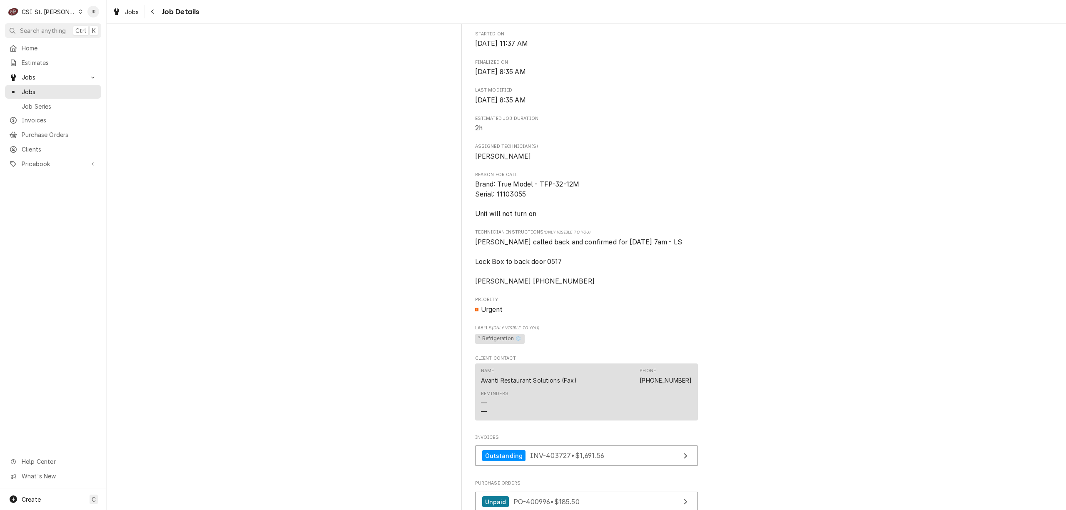
scroll to position [277, 0]
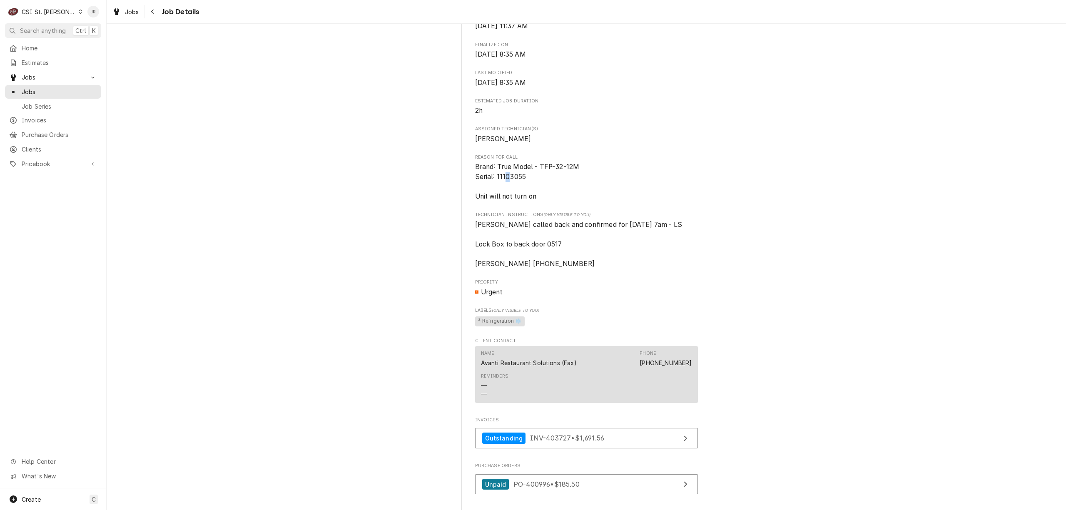
click at [505, 184] on span "Brand: True Model - TFP-32-12M Serial: 11103055 Unit will not turn on" at bounding box center [527, 181] width 105 height 37
click at [505, 185] on span "Brand: True Model - TFP-32-12M Serial: 11103055 Unit will not turn on" at bounding box center [527, 181] width 105 height 37
copy span "11103055"
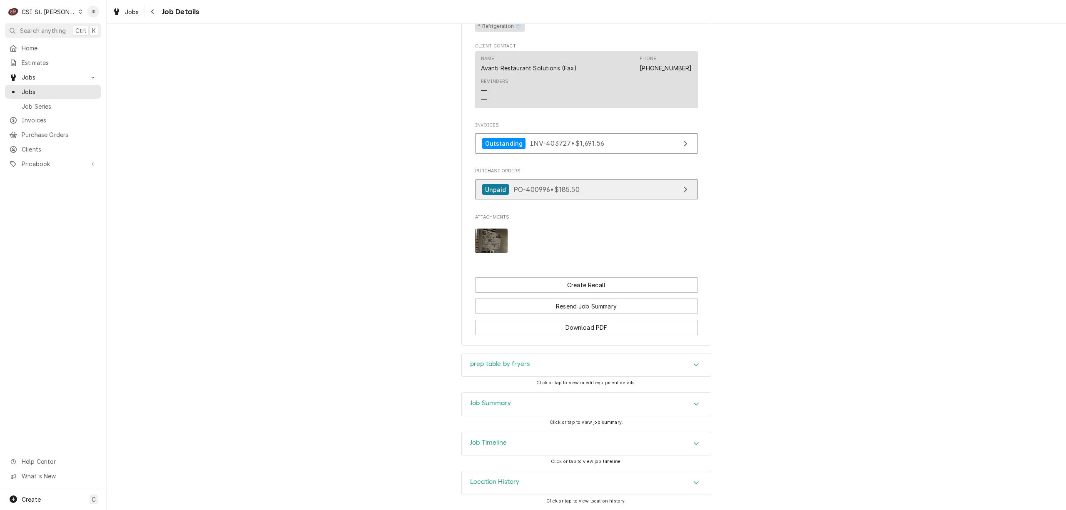
scroll to position [585, 0]
click at [505, 406] on h3 "Job Summary" at bounding box center [490, 403] width 41 height 8
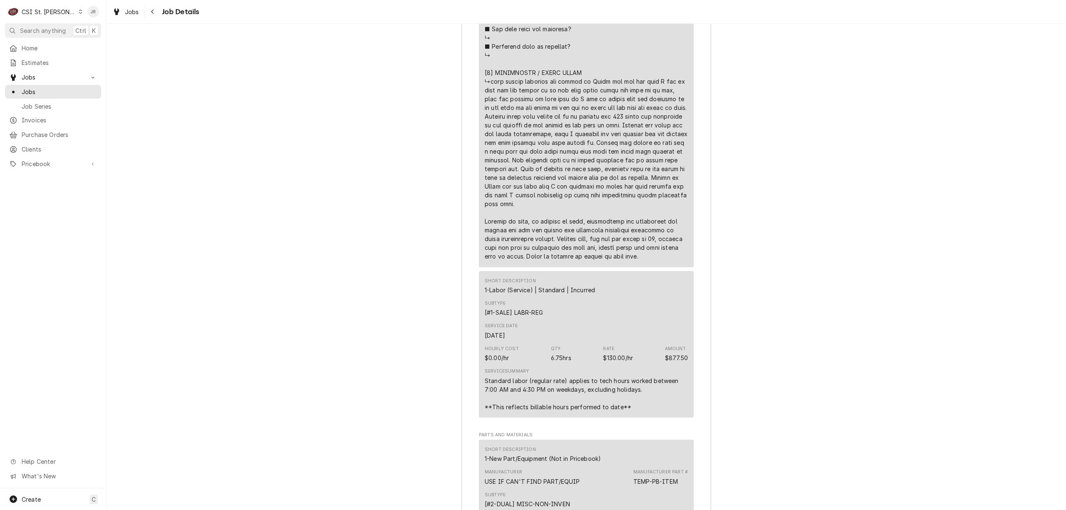
scroll to position [1640, 0]
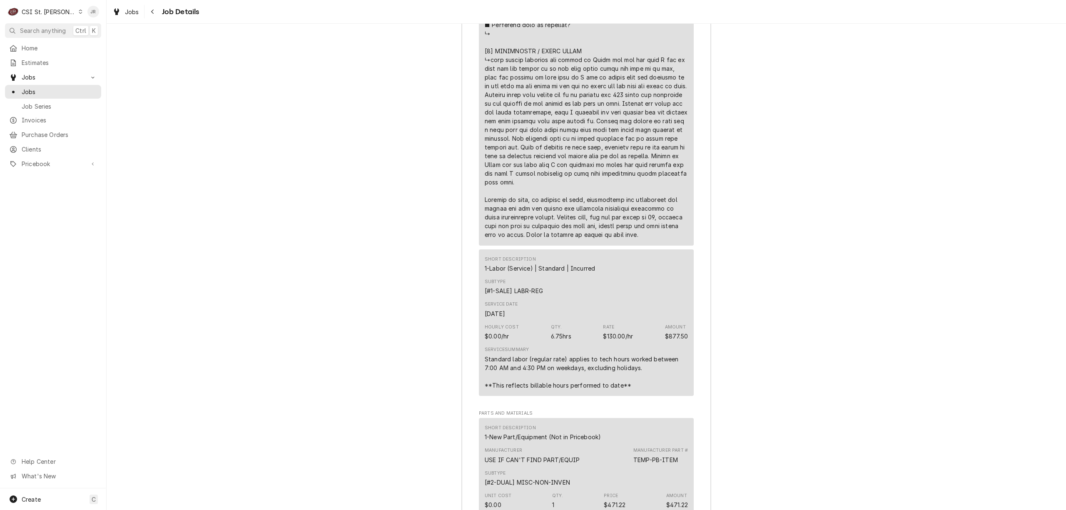
drag, startPoint x: 533, startPoint y: 149, endPoint x: 686, endPoint y: 257, distance: 187.2
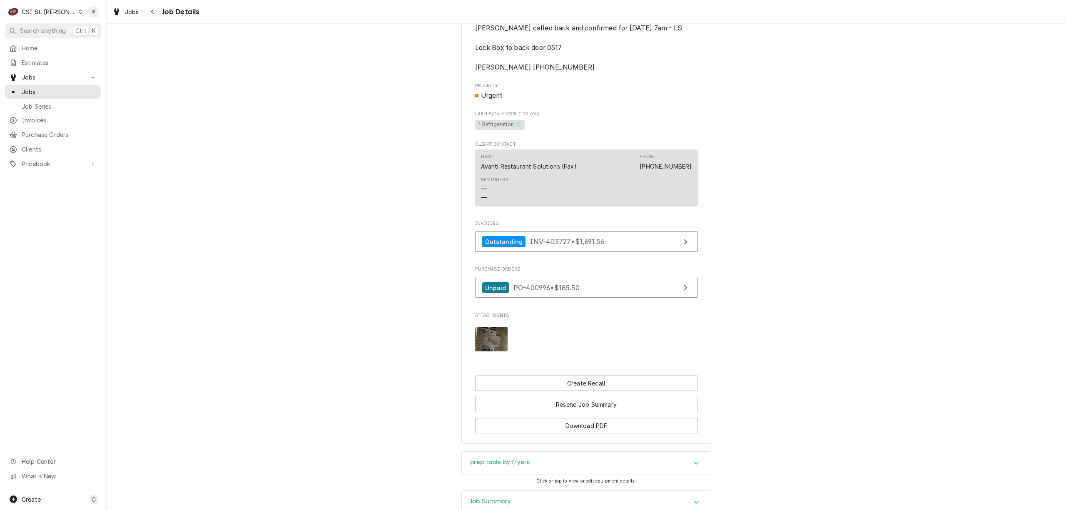
scroll to position [85, 0]
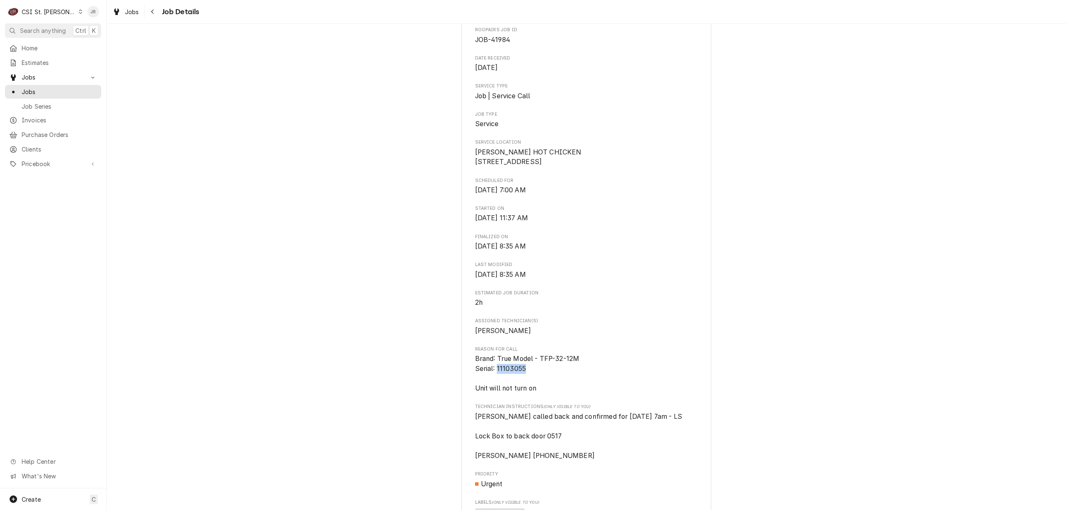
click at [40, 7] on div "CSI St. Louis" at bounding box center [49, 11] width 54 height 9
click at [104, 30] on div "CSI [US_STATE]" at bounding box center [128, 31] width 110 height 9
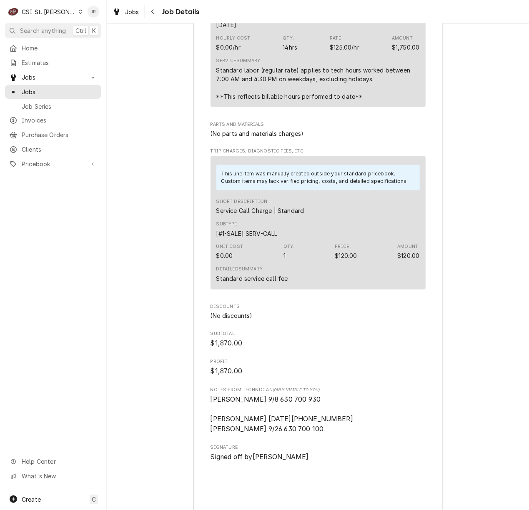
scroll to position [2253, 0]
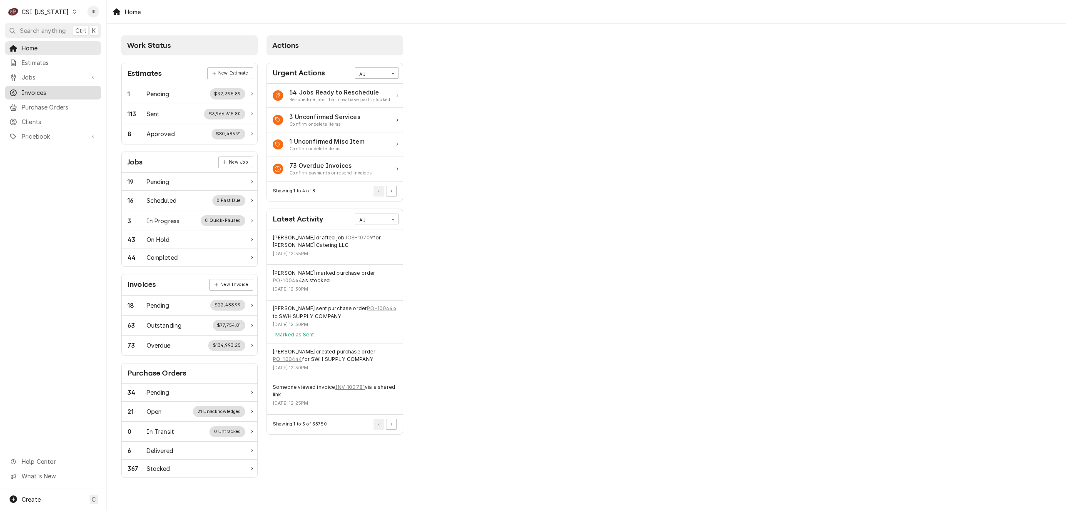
click at [47, 87] on div "Invoices" at bounding box center [53, 92] width 93 height 10
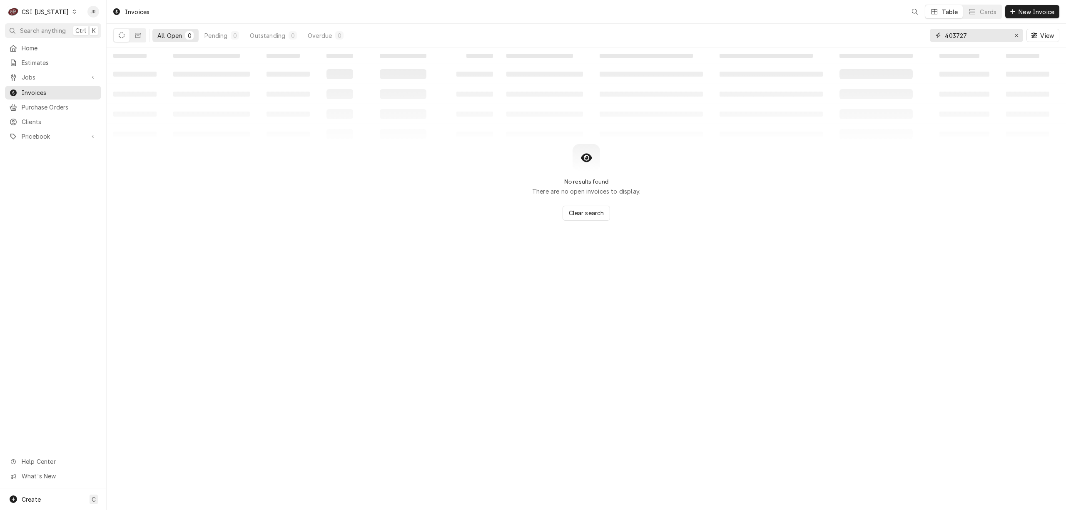
click at [960, 40] on input "403727" at bounding box center [976, 35] width 62 height 13
click at [960, 38] on input "403727" at bounding box center [976, 35] width 62 height 13
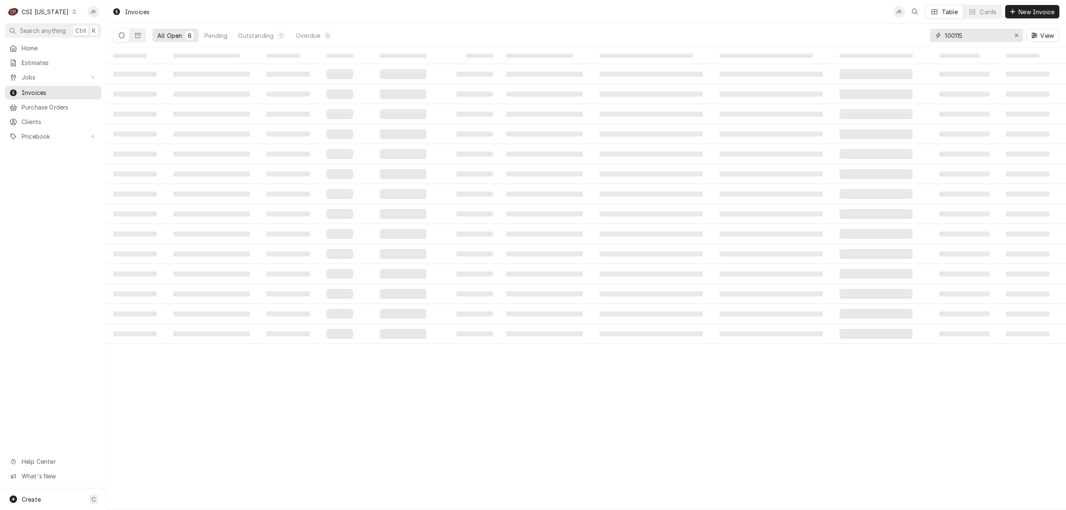
type input "100115"
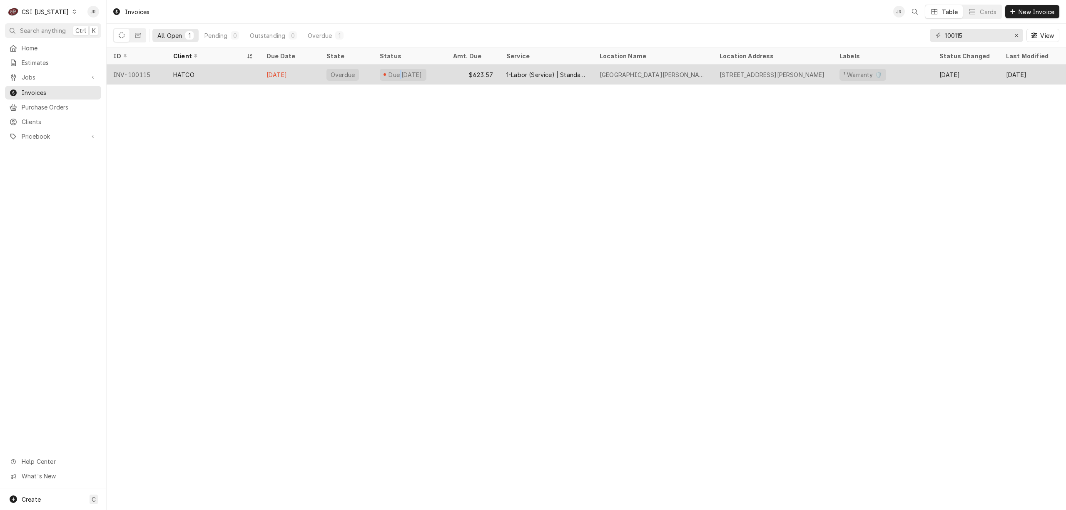
click at [401, 65] on div "Due 4 months ago" at bounding box center [409, 75] width 73 height 20
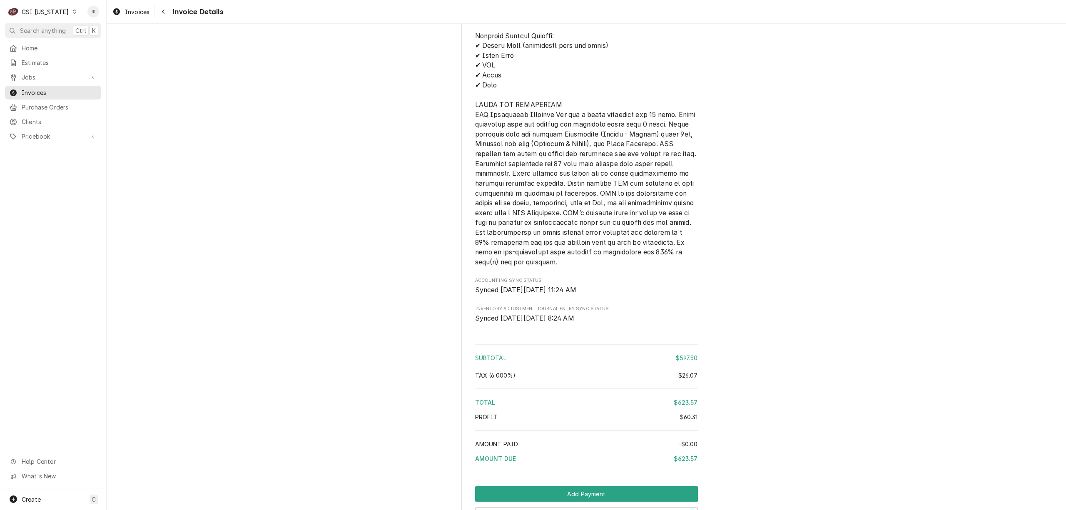
scroll to position [1375, 0]
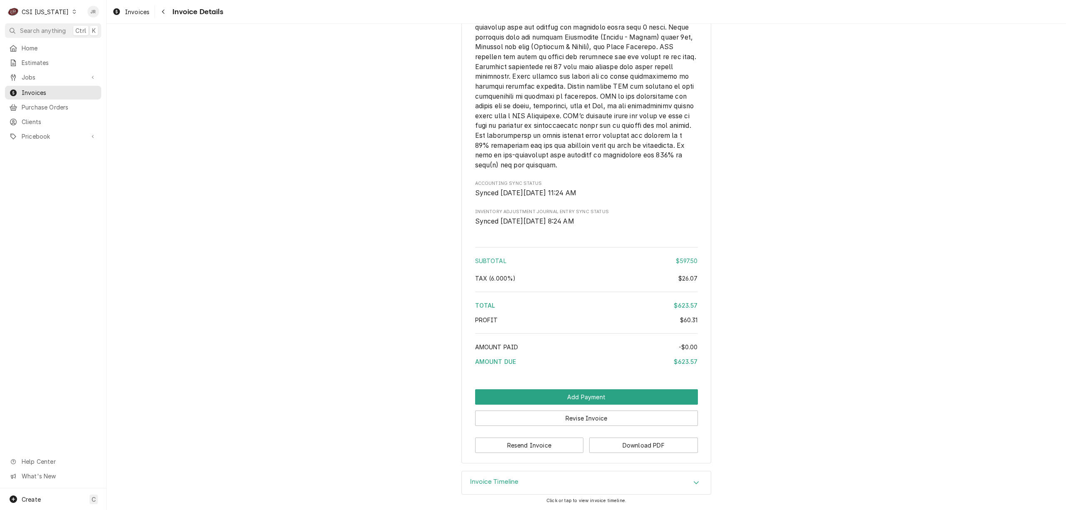
click at [525, 480] on div "Invoice Timeline" at bounding box center [586, 483] width 249 height 23
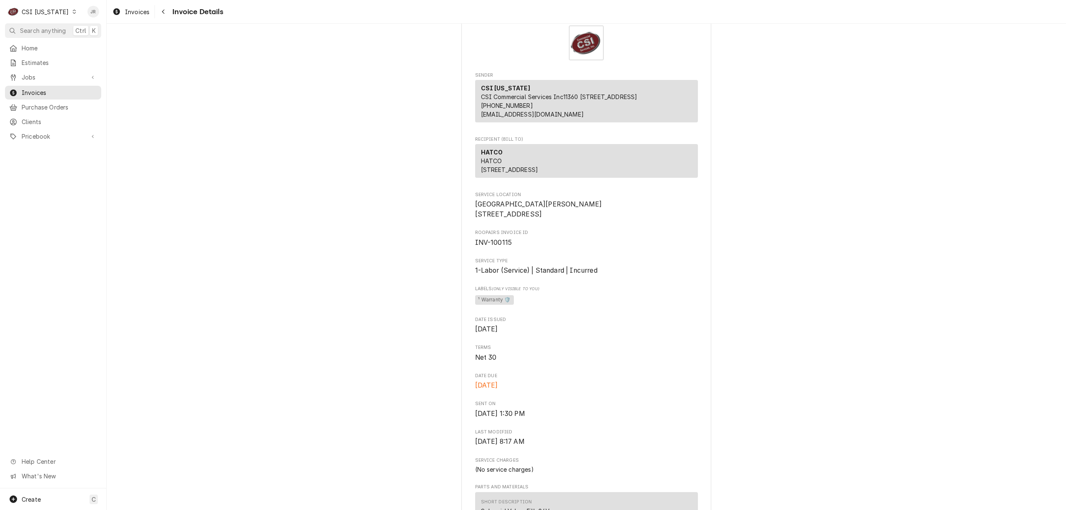
scroll to position [0, 0]
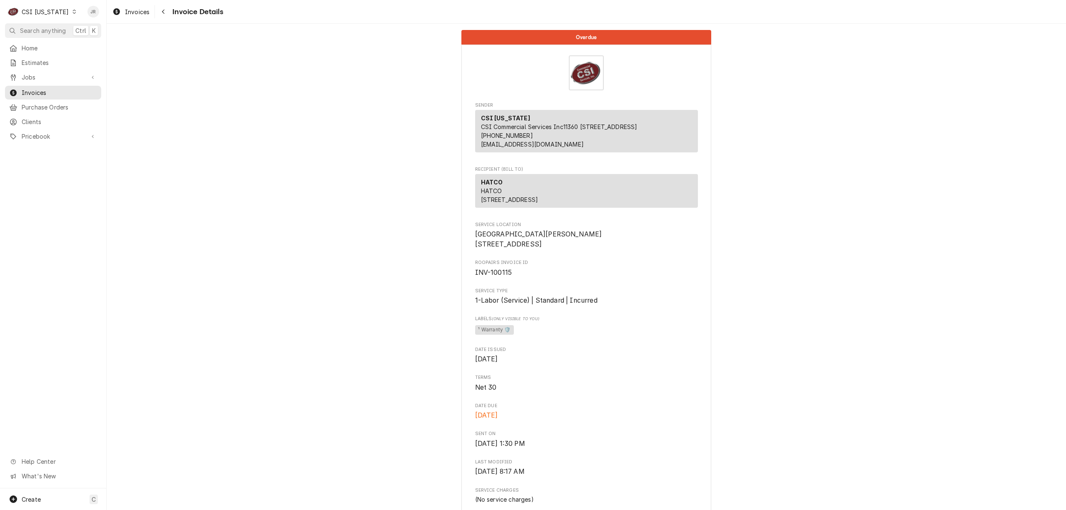
drag, startPoint x: 507, startPoint y: 300, endPoint x: 503, endPoint y: 297, distance: 5.0
click at [503, 278] on span "INV-100115" at bounding box center [586, 273] width 223 height 10
click at [503, 277] on span "INV-100115" at bounding box center [493, 273] width 37 height 8
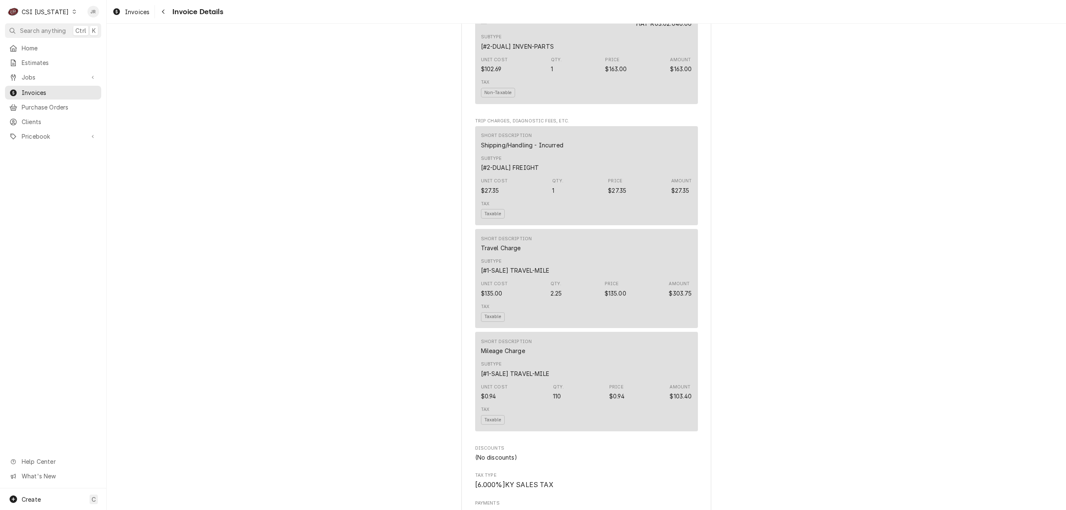
scroll to position [545, 0]
click at [836, 409] on div "Overdue Sender CSI Kentucky CSI Commercial Services Inc11360 Bluegrass Parkway …" at bounding box center [587, 376] width 960 height 1794
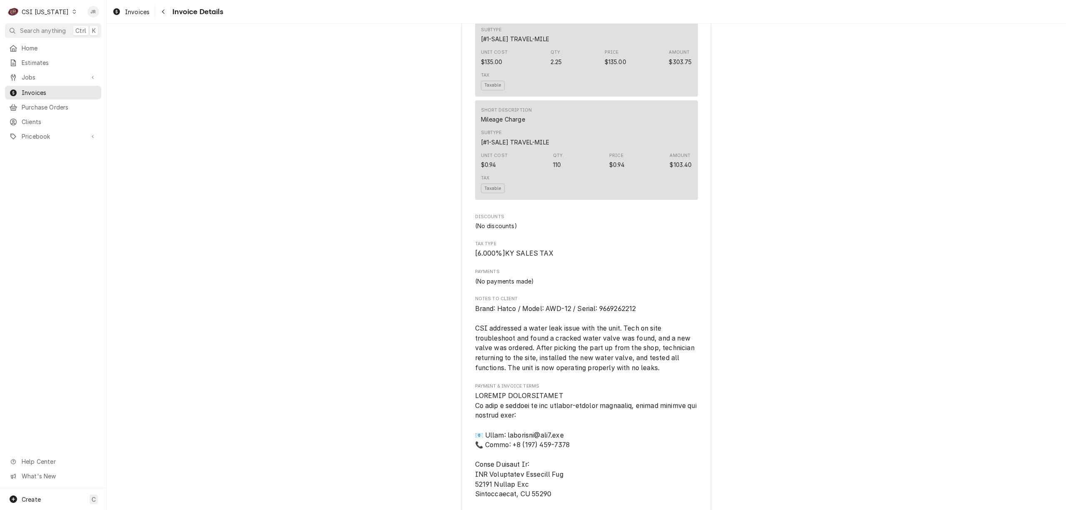
scroll to position [933, 0]
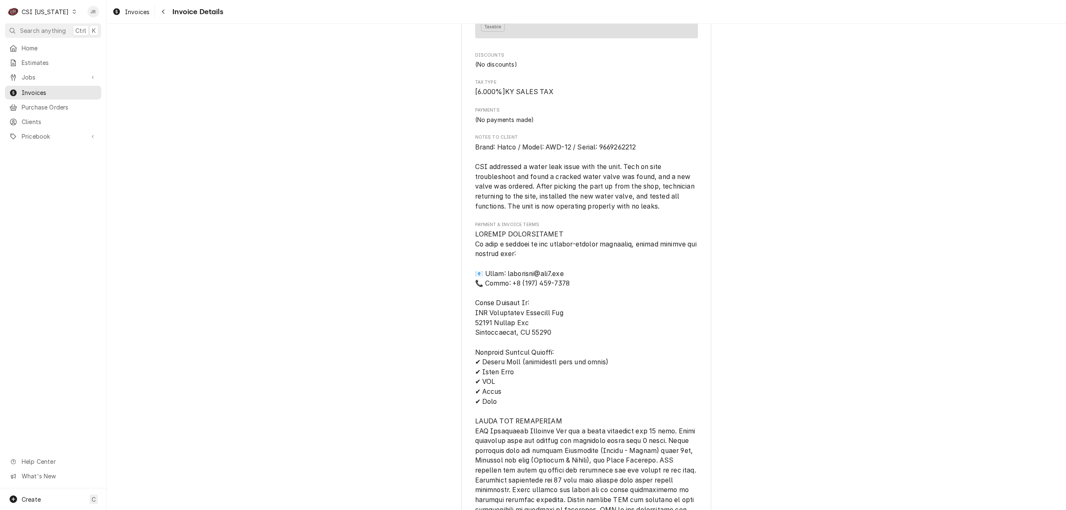
click at [607, 167] on div "Notes to Client Brand: Hatco / Model: AWD-12 / Serial: 9669262212 CSI addressed…" at bounding box center [586, 172] width 223 height 77
click at [610, 174] on span "Brand: Hatco / Model: AWD-12 / Serial: 9669262212 CSI addressed a water leak is…" at bounding box center [585, 176] width 221 height 67
click at [610, 173] on span "Brand: Hatco / Model: AWD-12 / Serial: 9669262212 CSI addressed a water leak is…" at bounding box center [585, 176] width 221 height 67
copy span "9669262212"
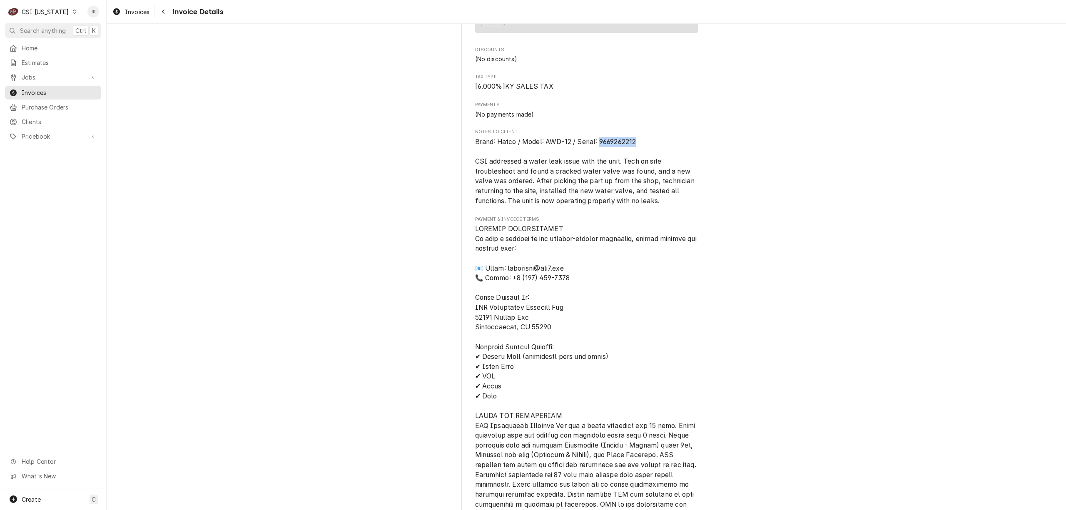
scroll to position [944, 0]
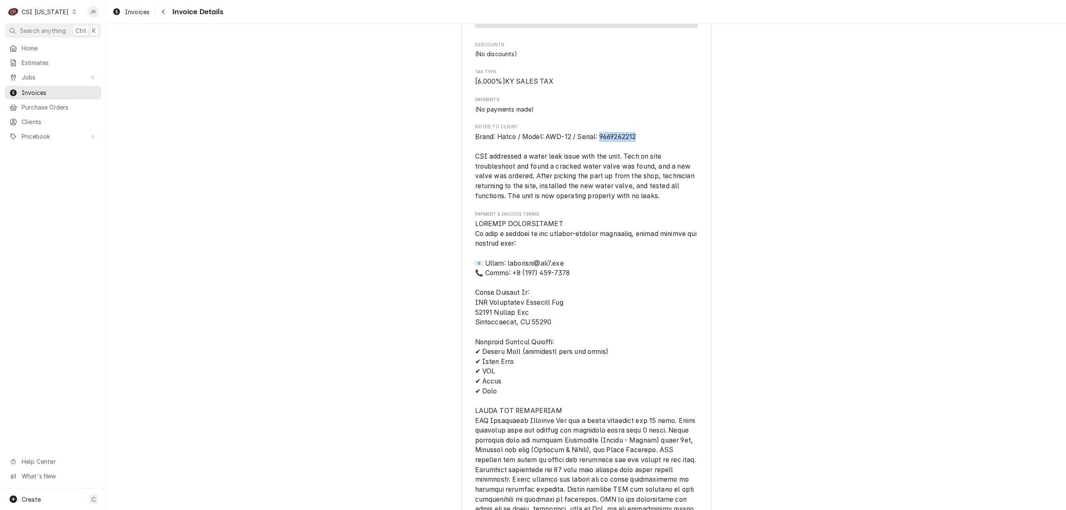
click at [630, 159] on span "Brand: Hatco / Model: AWD-12 / Serial: 9669262212 CSI addressed a water leak is…" at bounding box center [585, 166] width 221 height 67
click at [621, 162] on span "Brand: Hatco / Model: AWD-12 / Serial: 9669262212 CSI addressed a water leak is…" at bounding box center [585, 166] width 221 height 67
copy span "9669262212"
click at [609, 157] on div "Notes to Client Brand: Hatco / Model: AWD-12 / Serial: 9669262212 CSI addressed…" at bounding box center [586, 162] width 223 height 77
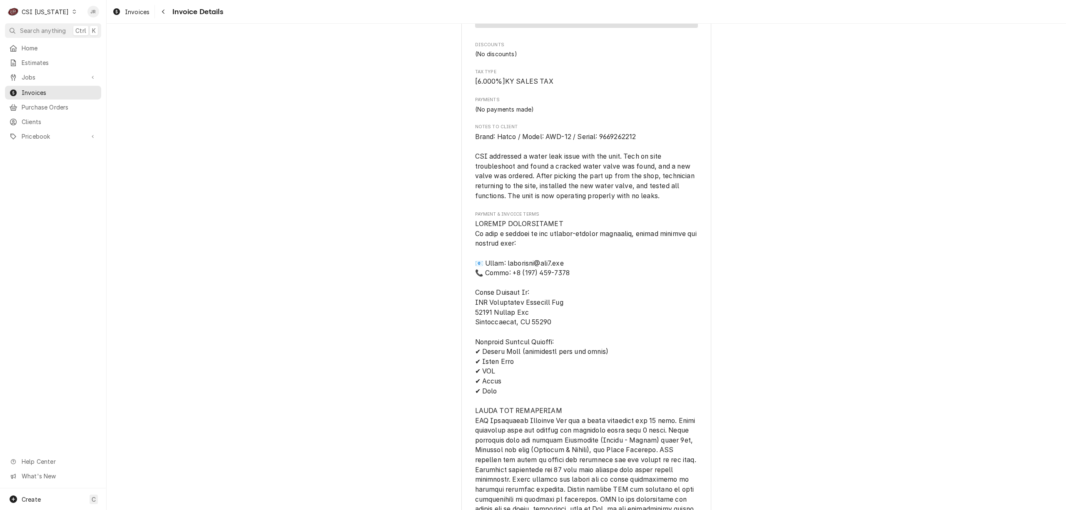
click at [610, 163] on span "Brand: Hatco / Model: AWD-12 / Serial: 9669262212 CSI addressed a water leak is…" at bounding box center [585, 166] width 221 height 67
copy span "9669262212"
click at [43, 5] on div "C CSI Kentucky" at bounding box center [42, 11] width 75 height 17
click at [47, 10] on html "C CSI Kentucky JR Search anything Ctrl K Home Estimates Jobs Jobs Job Series In…" at bounding box center [533, 255] width 1066 height 510
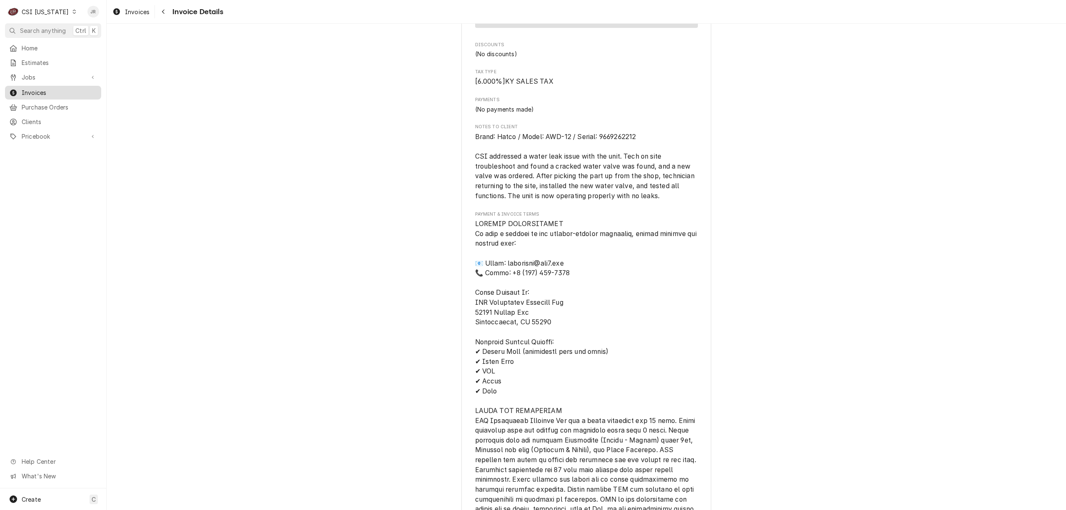
click at [49, 95] on link "Invoices" at bounding box center [53, 93] width 96 height 14
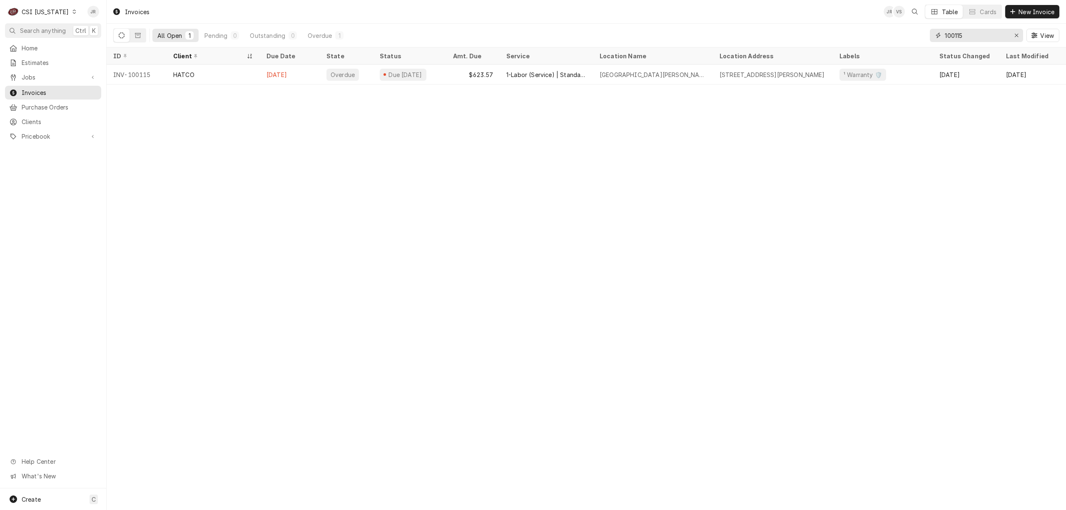
click at [978, 33] on input "100115" at bounding box center [976, 35] width 62 height 13
type input "100342"
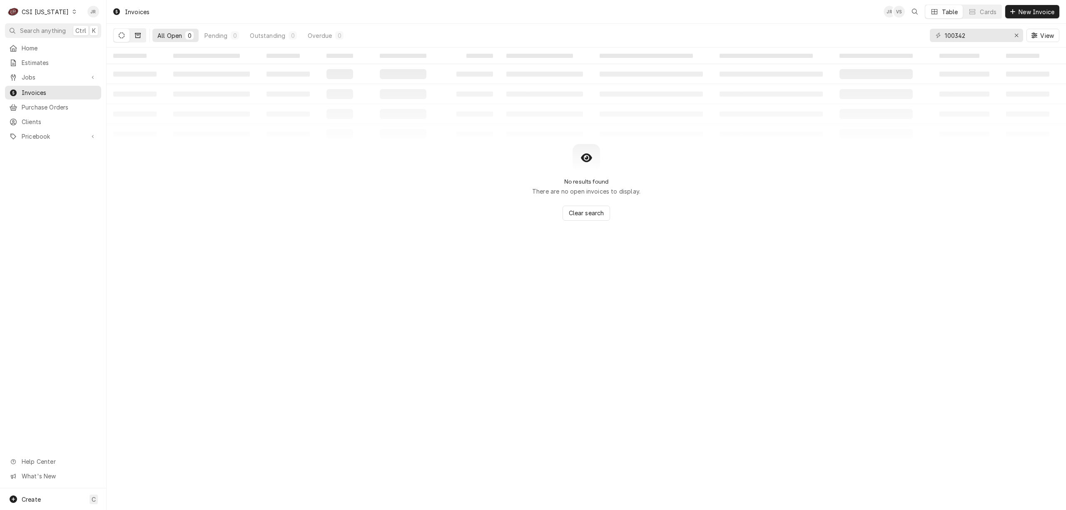
click at [134, 33] on button "Dynamic Content Wrapper" at bounding box center [138, 35] width 16 height 13
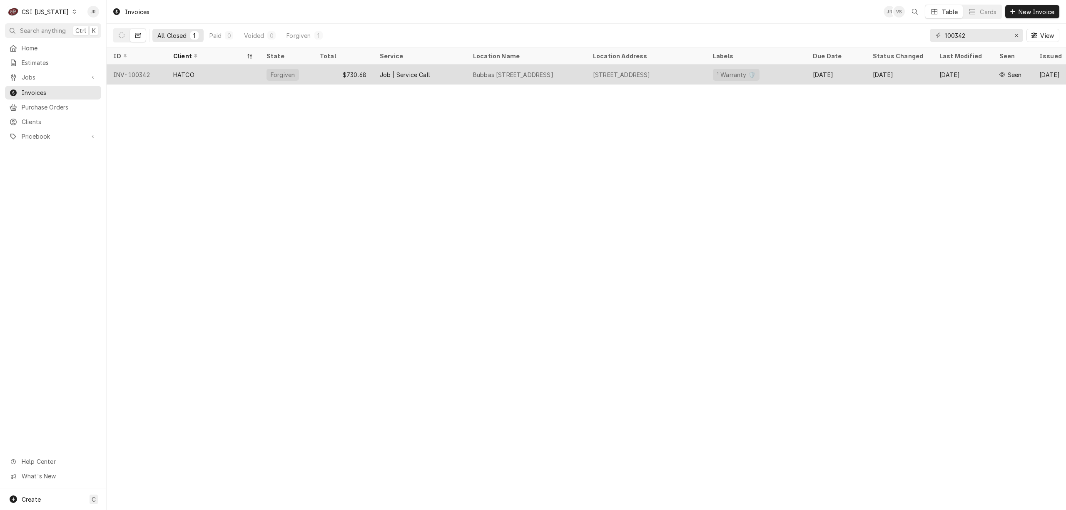
click at [495, 67] on div "Bubbas [STREET_ADDRESS]" at bounding box center [527, 75] width 120 height 20
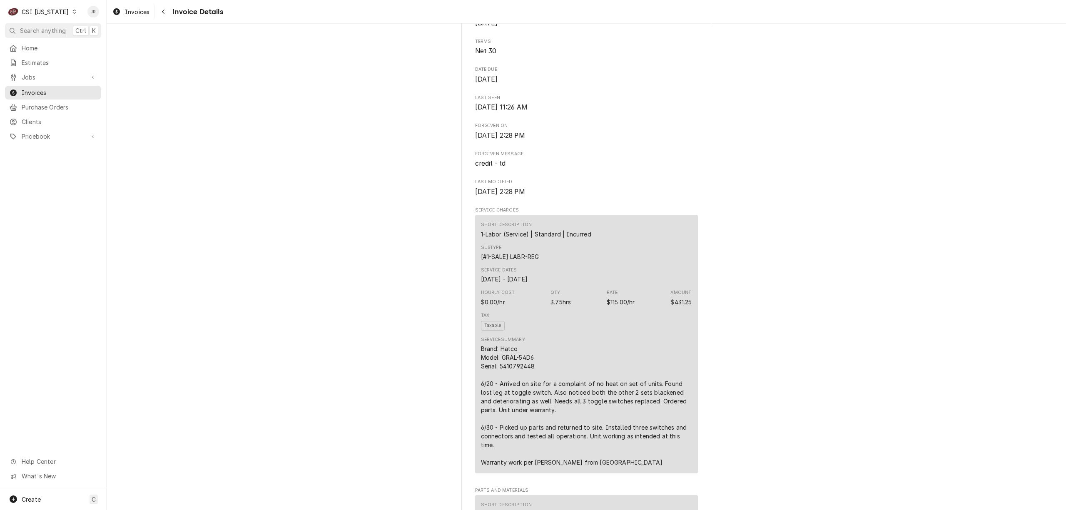
scroll to position [36, 0]
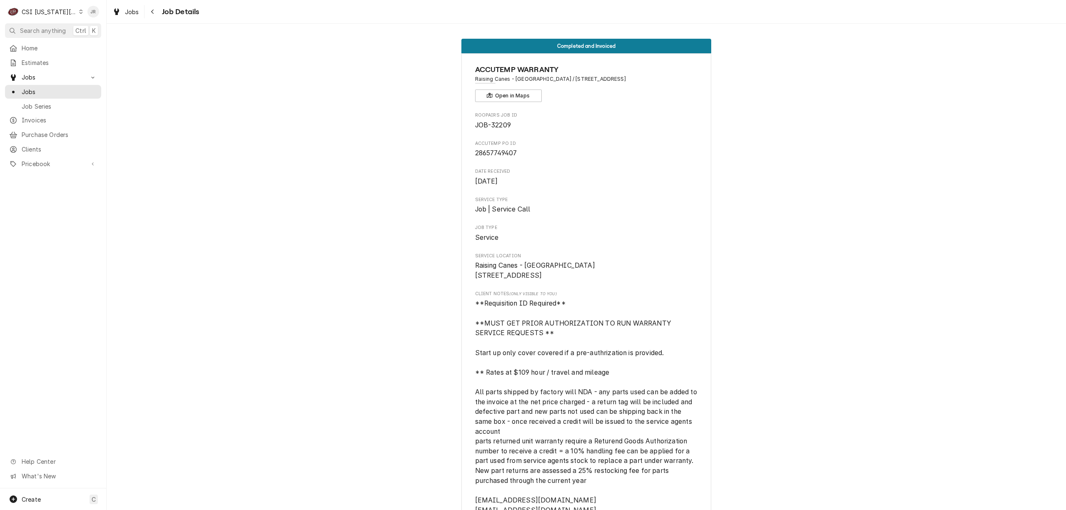
drag, startPoint x: 34, startPoint y: 7, endPoint x: 40, endPoint y: 11, distance: 7.6
click at [34, 7] on div "CSI Kansas City" at bounding box center [49, 11] width 55 height 9
click at [107, 44] on div "CSI St. Louis" at bounding box center [143, 45] width 122 height 9
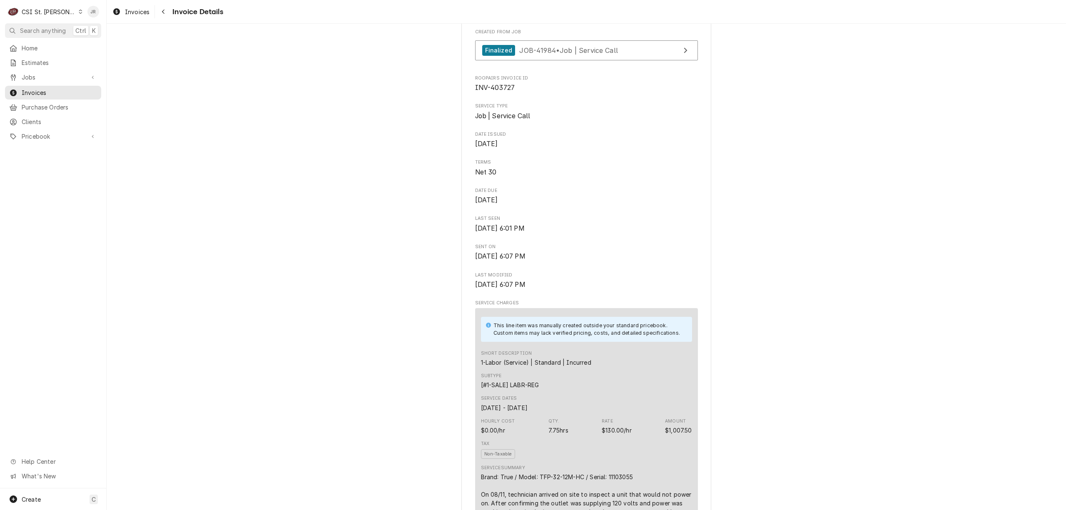
scroll to position [55, 0]
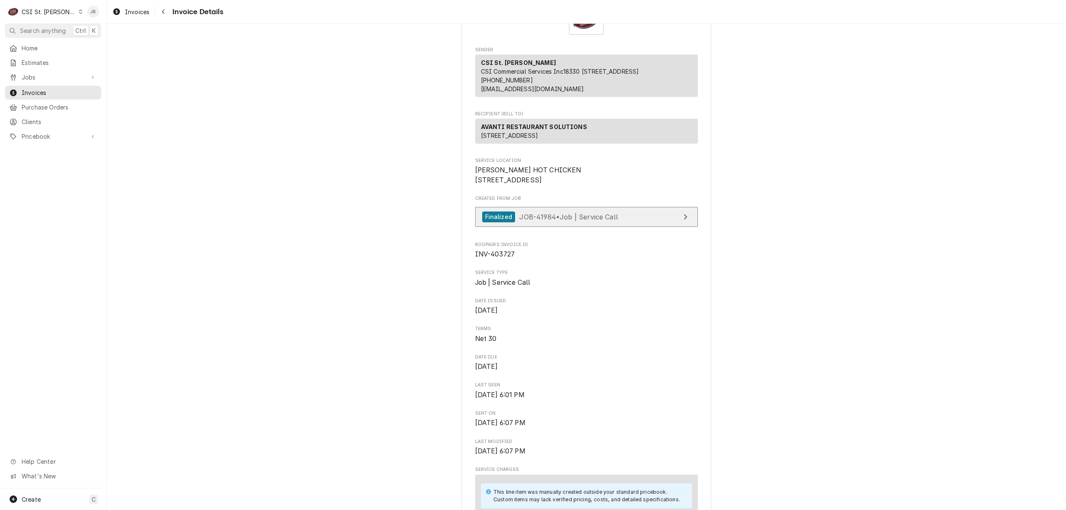
click at [579, 221] on span "JOB-41984 • Job | Service Call" at bounding box center [568, 216] width 99 height 8
click at [622, 231] on div "Created From Job Finalized JOB-41984 • Job | Service Call" at bounding box center [586, 213] width 223 height 36
click at [630, 227] on link "Finalized JOB-41984 • Job | Service Call" at bounding box center [586, 217] width 223 height 20
click at [566, 227] on link "Finalized JOB-41984 • Job | Service Call" at bounding box center [586, 217] width 223 height 20
click at [37, 74] on span "Jobs" at bounding box center [53, 77] width 63 height 9
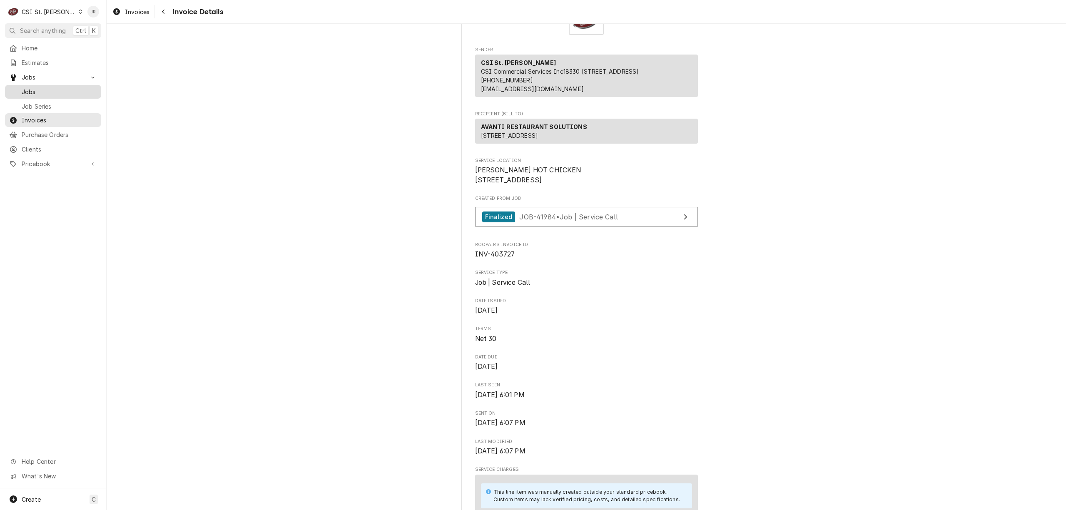
click at [39, 88] on span "Jobs" at bounding box center [59, 91] width 75 height 9
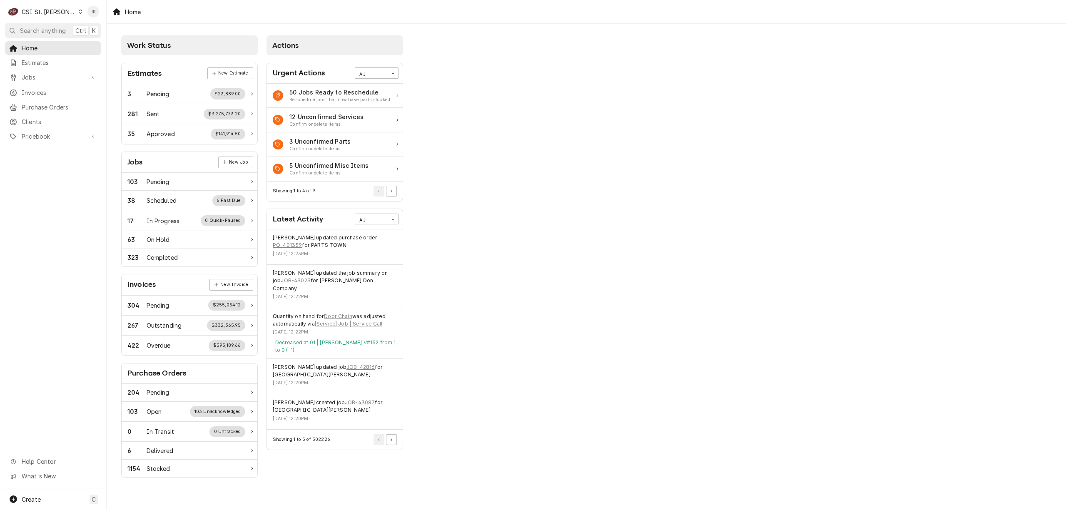
click at [33, 7] on div "CSI St. [PERSON_NAME]" at bounding box center [49, 11] width 54 height 9
click at [96, 14] on div "CSI [US_STATE][GEOGRAPHIC_DATA]" at bounding box center [128, 16] width 110 height 9
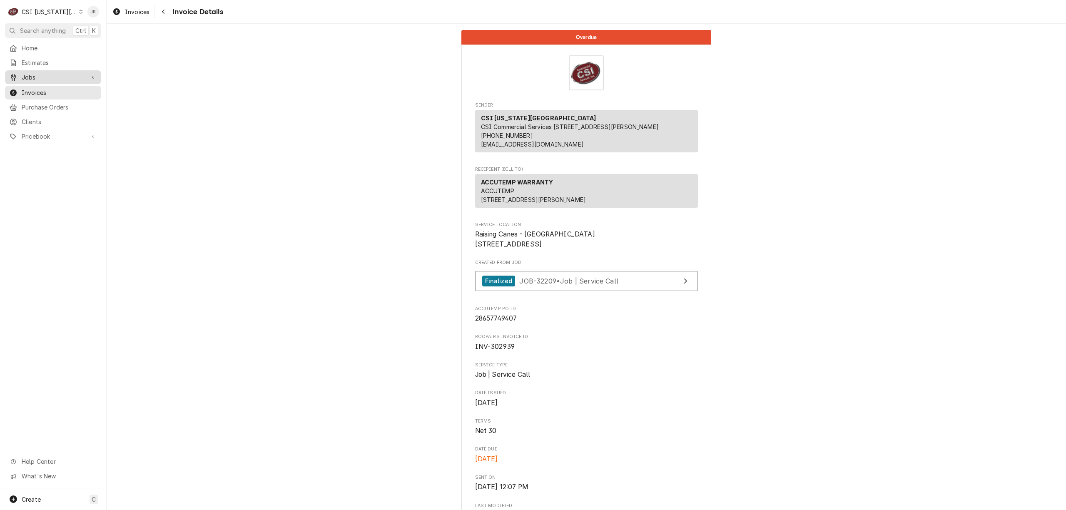
scroll to position [777, 0]
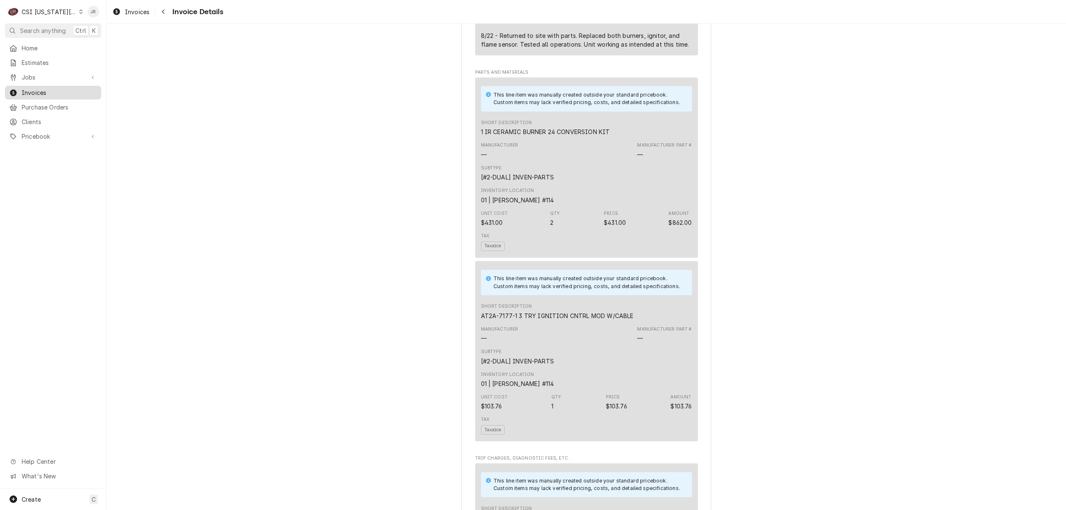
click at [35, 88] on span "Invoices" at bounding box center [59, 92] width 75 height 9
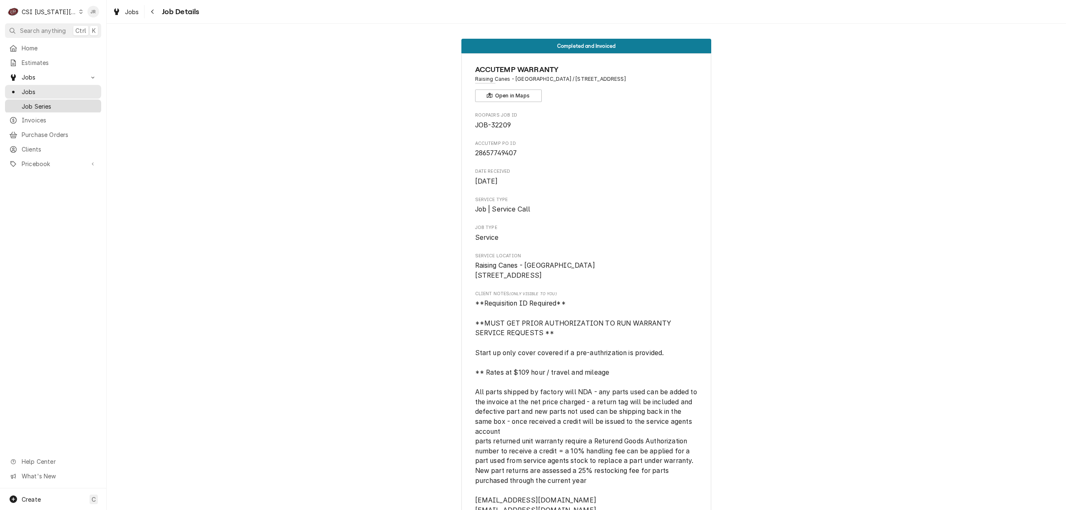
scroll to position [3028, 0]
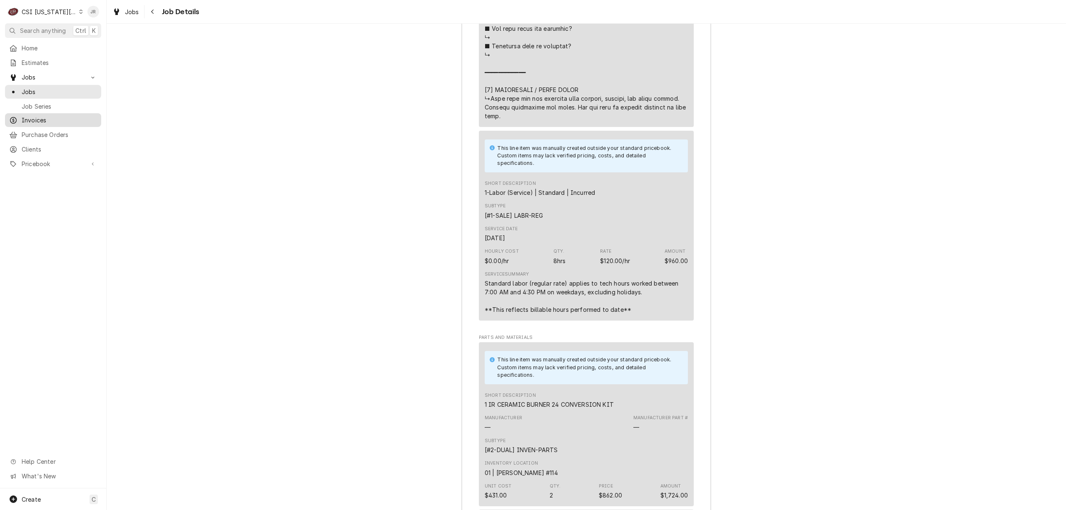
click at [45, 116] on span "Invoices" at bounding box center [59, 120] width 75 height 9
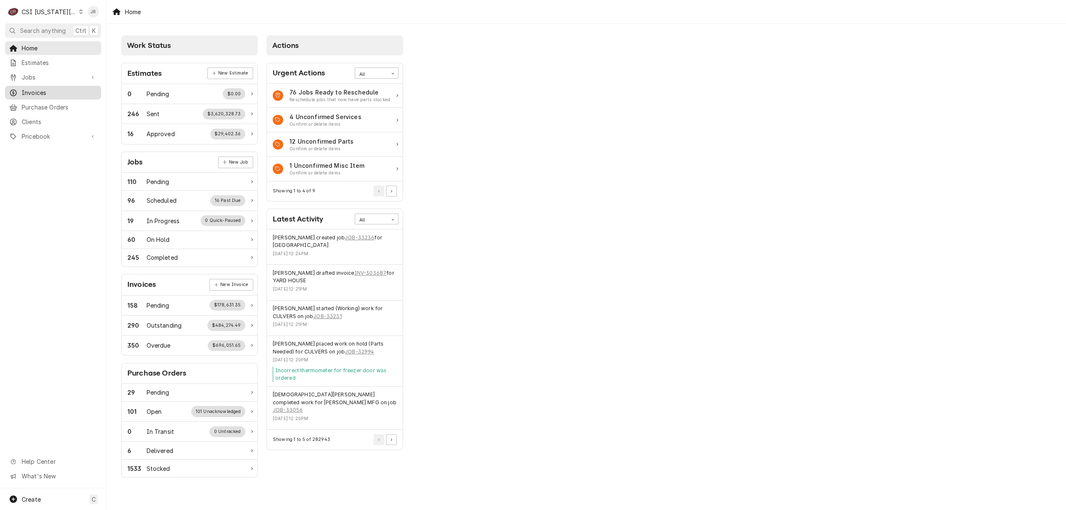
click at [37, 88] on span "Invoices" at bounding box center [59, 92] width 75 height 9
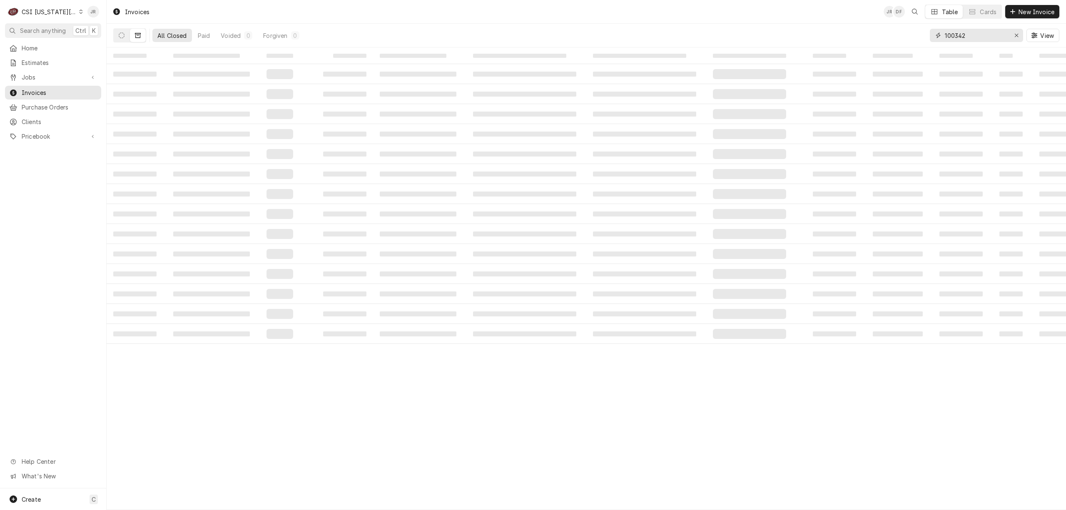
click at [986, 37] on input "100342" at bounding box center [976, 35] width 62 height 13
paste input "303396"
click at [978, 32] on input "100342303396" at bounding box center [976, 35] width 62 height 13
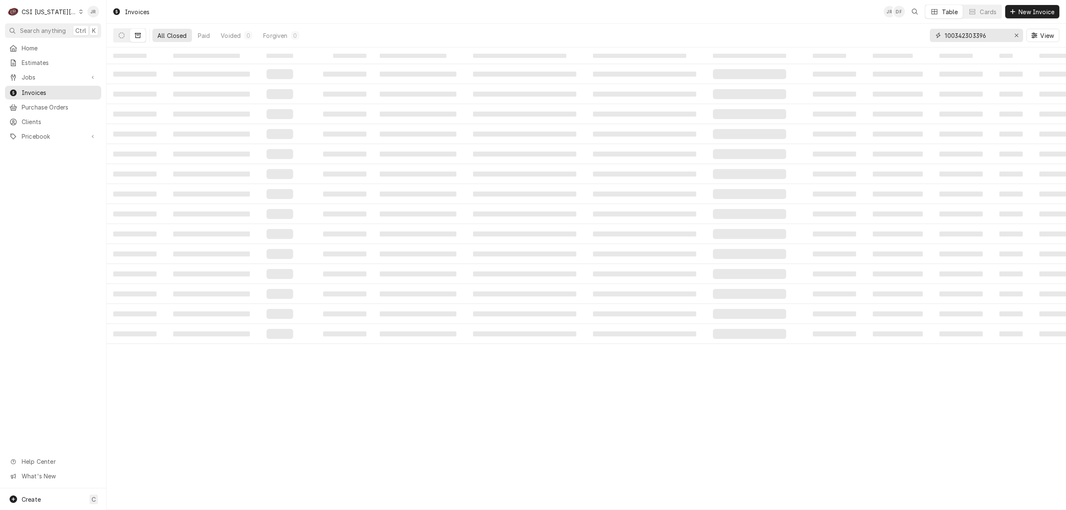
paste input "303396"
type input "303396"
click at [119, 34] on icon "Dynamic Content Wrapper" at bounding box center [122, 35] width 6 height 6
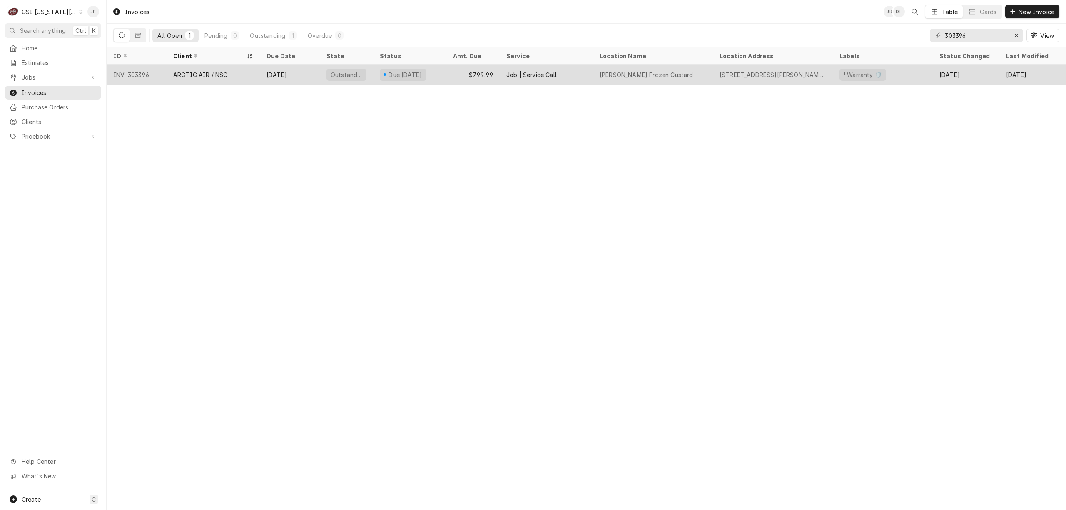
click at [477, 67] on div "$799.99" at bounding box center [473, 75] width 53 height 20
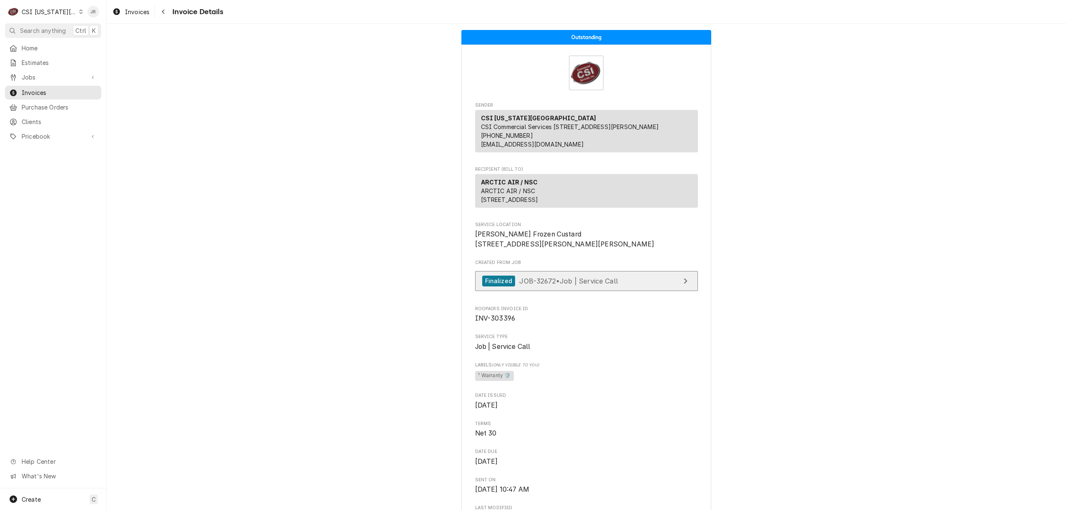
click at [666, 292] on link "Finalized JOB-32672 • Job | Service Call" at bounding box center [586, 281] width 223 height 20
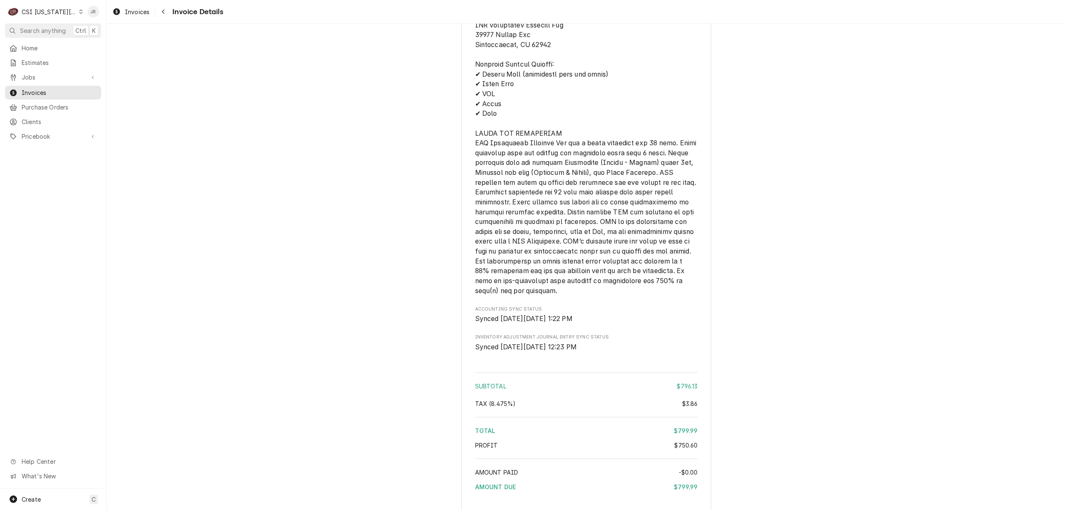
scroll to position [1611, 0]
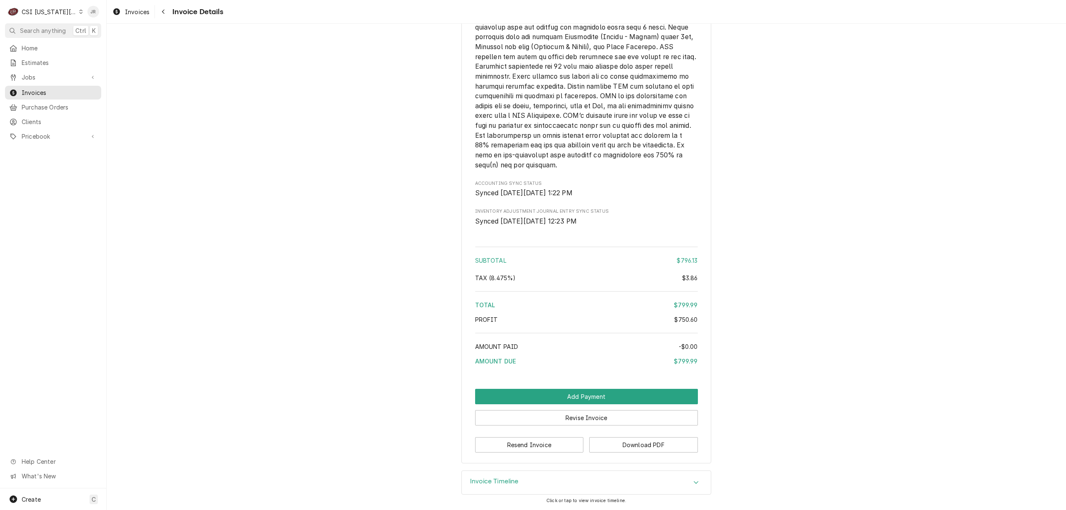
click at [522, 480] on div "Invoice Timeline" at bounding box center [586, 482] width 249 height 23
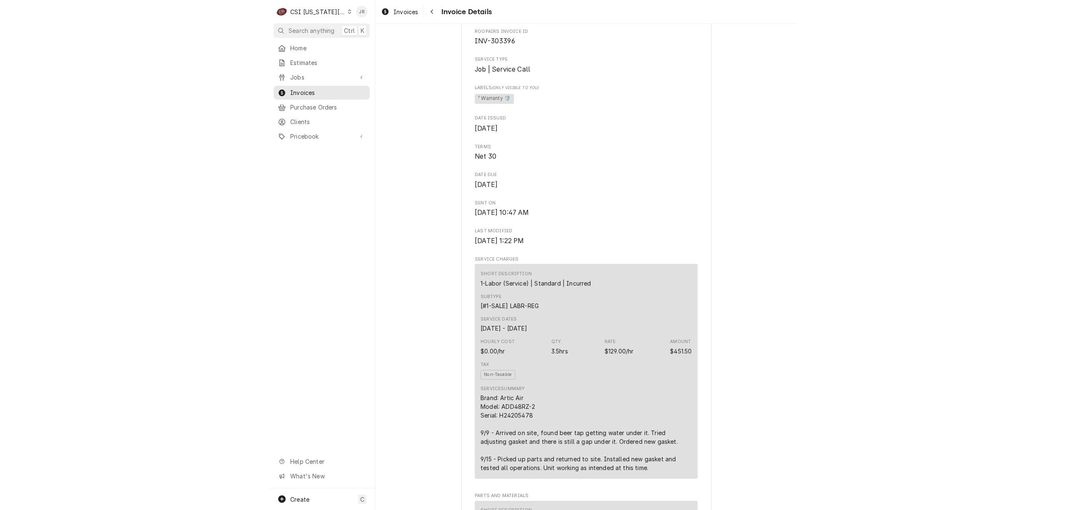
scroll to position [55, 0]
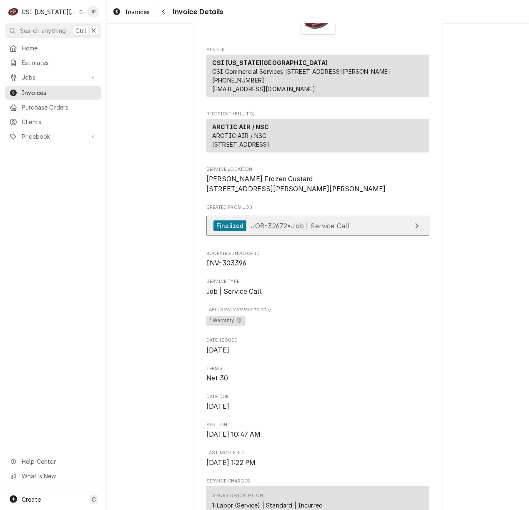
click at [363, 236] on link "Finalized JOB-32672 • Job | Service Call" at bounding box center [317, 226] width 223 height 20
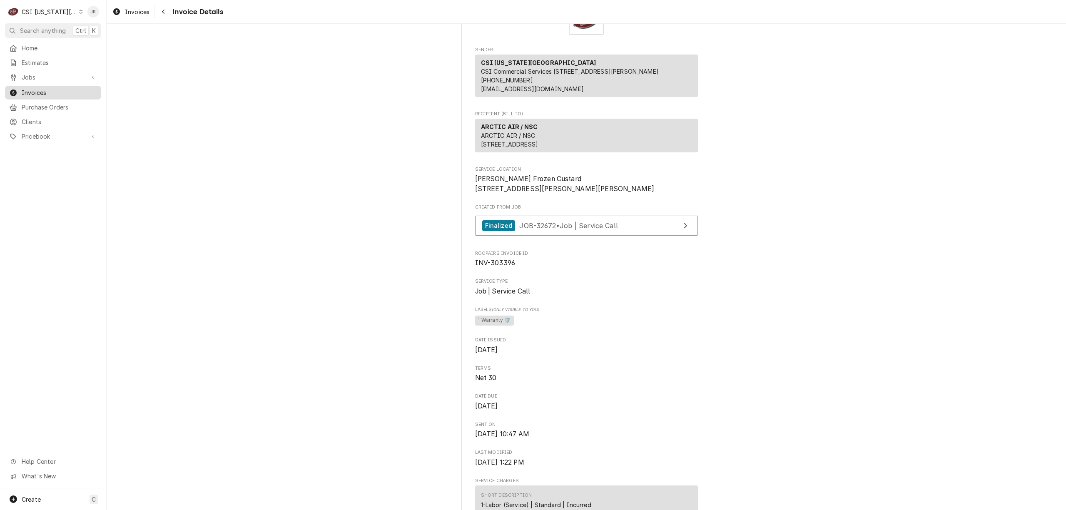
click at [37, 88] on span "Invoices" at bounding box center [59, 92] width 75 height 9
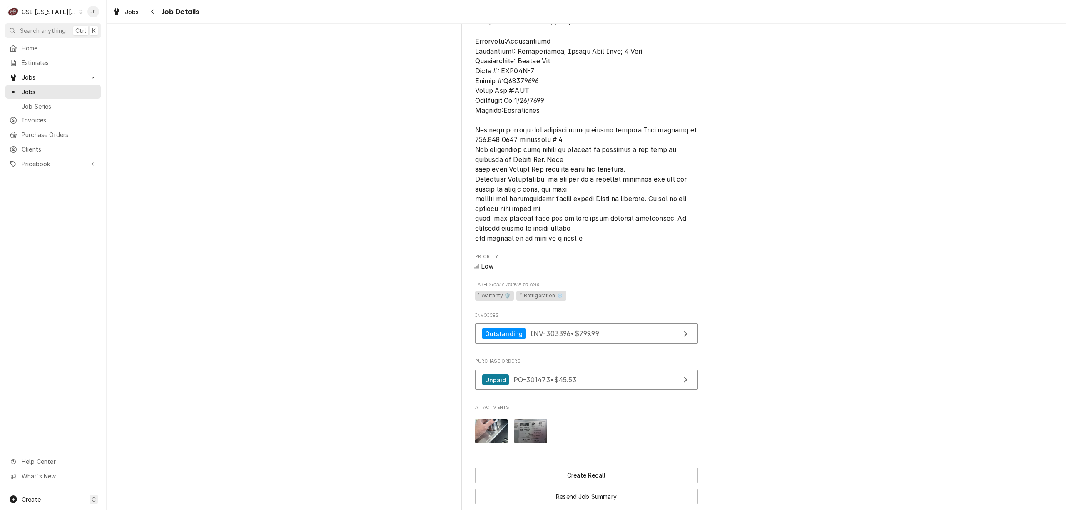
scroll to position [175, 0]
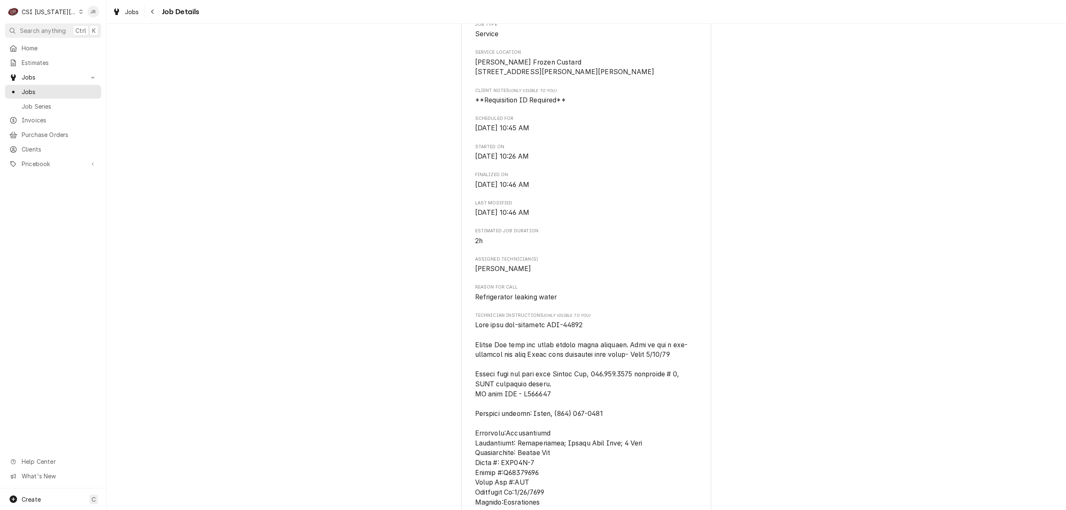
click at [535, 406] on span "[object Object]" at bounding box center [587, 477] width 224 height 313
copy span "R262349"
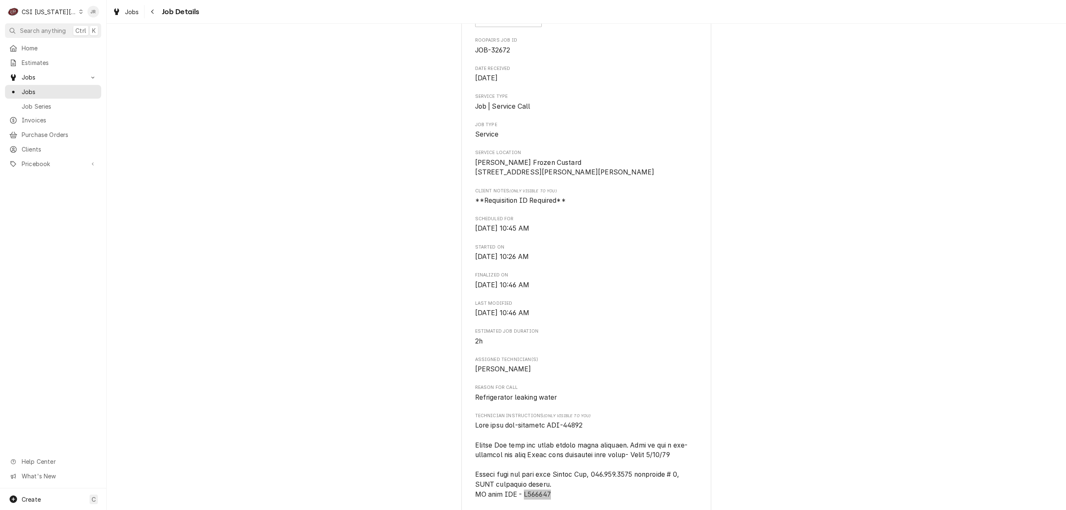
scroll to position [64, 0]
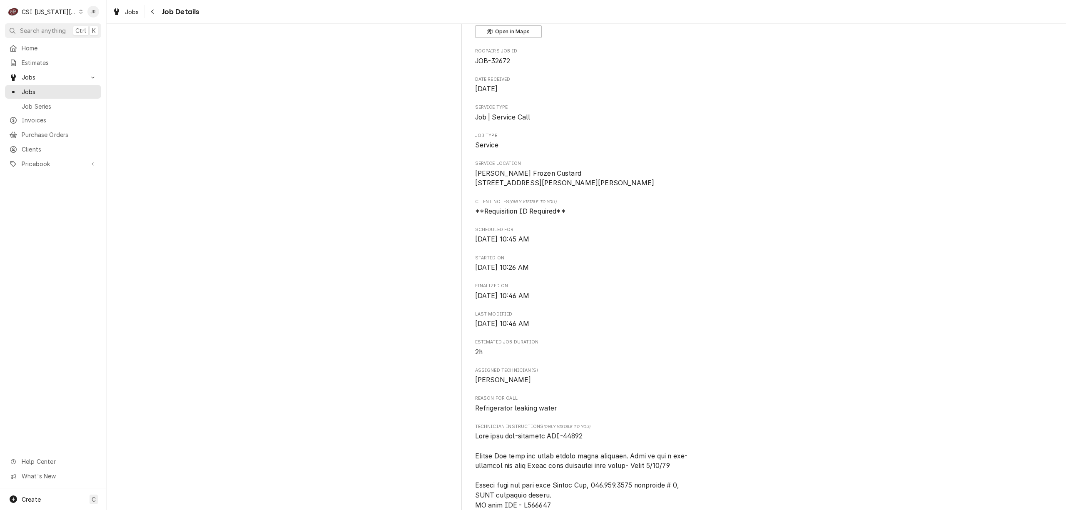
copy span "32769"
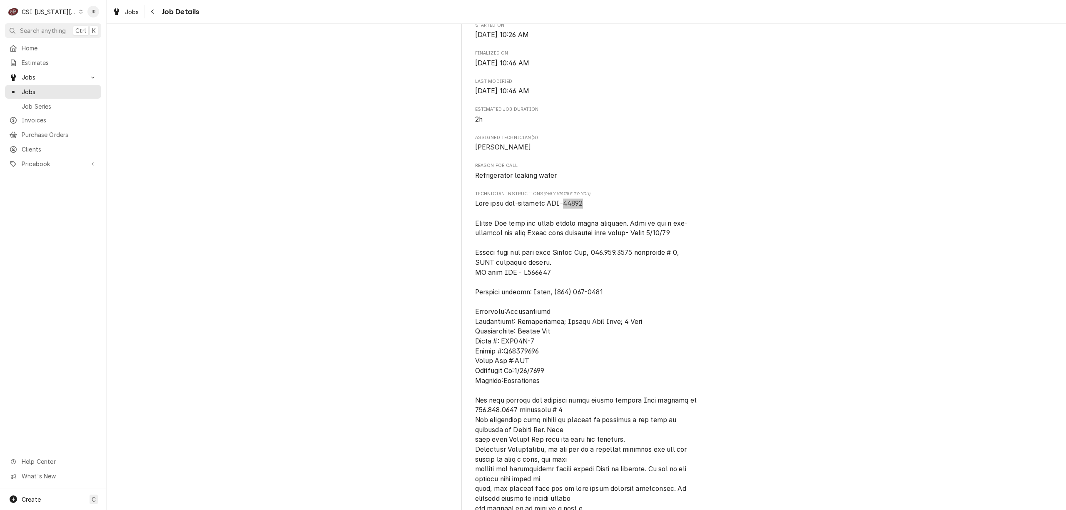
scroll to position [277, 0]
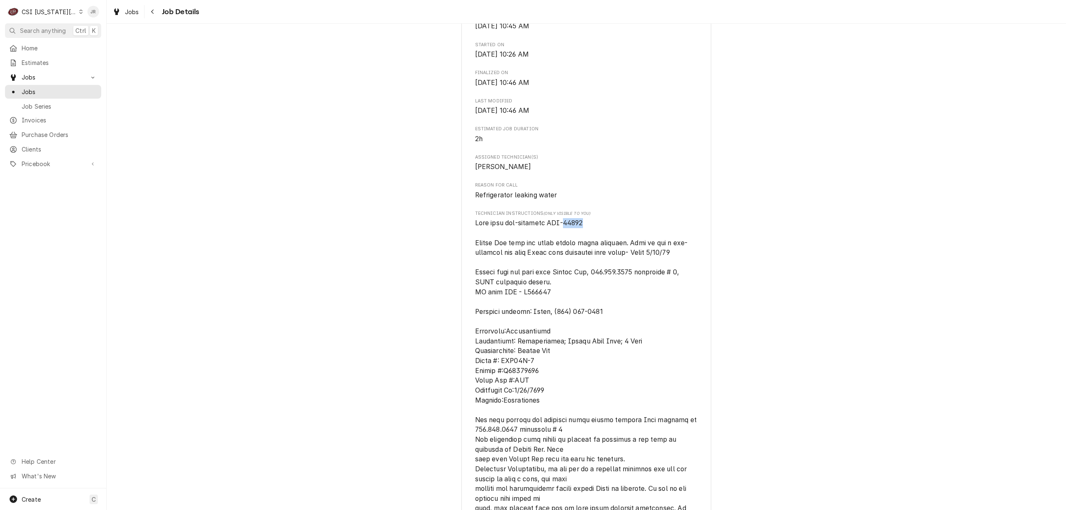
click at [572, 234] on span "[object Object]" at bounding box center [587, 375] width 224 height 313
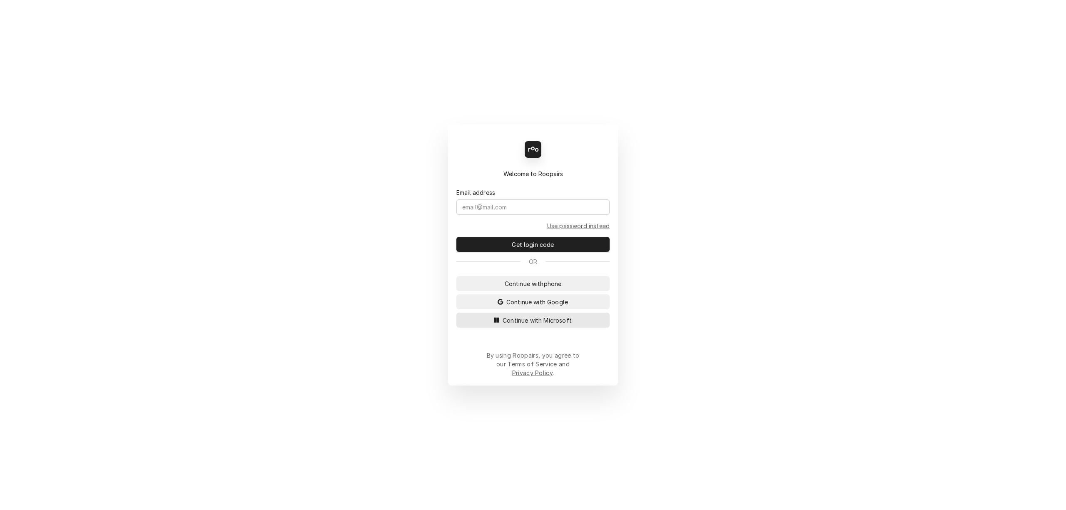
click at [541, 322] on button "Continue with Microsoft" at bounding box center [533, 320] width 153 height 15
click at [544, 324] on span "Continue with Microsoft" at bounding box center [537, 320] width 72 height 9
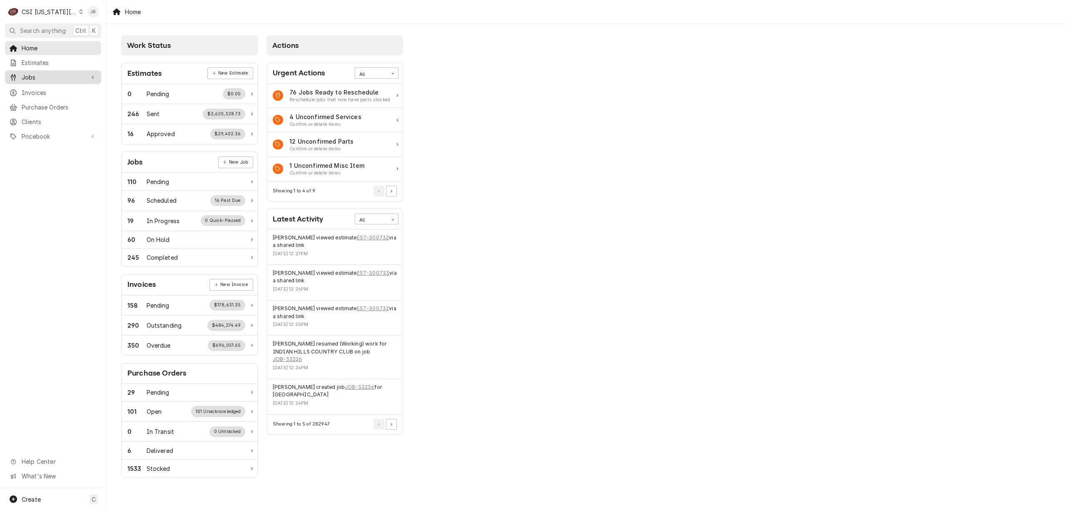
click at [45, 77] on span "Jobs" at bounding box center [53, 77] width 63 height 9
click at [37, 92] on span "Jobs" at bounding box center [59, 91] width 75 height 9
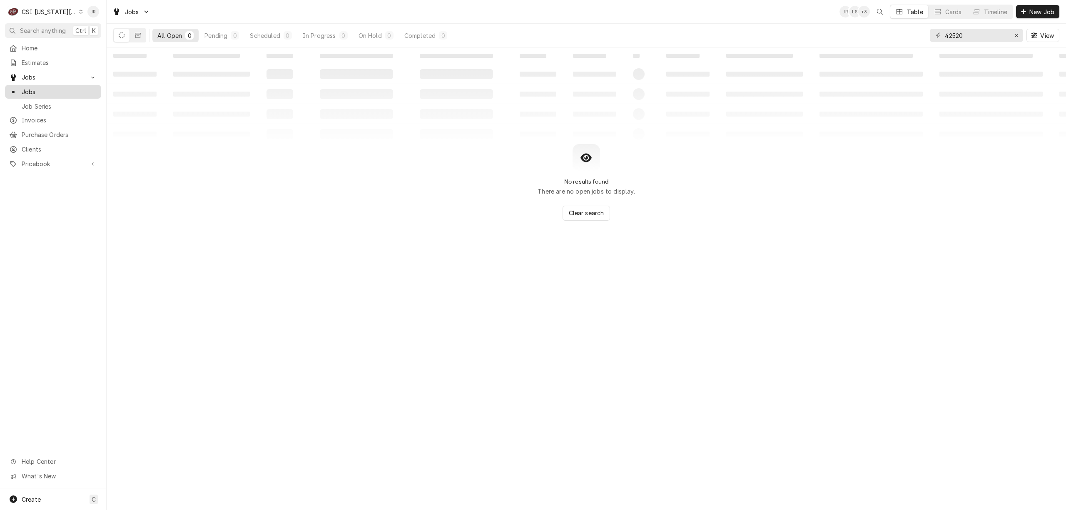
click at [35, 92] on span "Jobs" at bounding box center [59, 91] width 75 height 9
click at [966, 37] on input "42520" at bounding box center [976, 35] width 62 height 13
paste input "32769"
type input "32769"
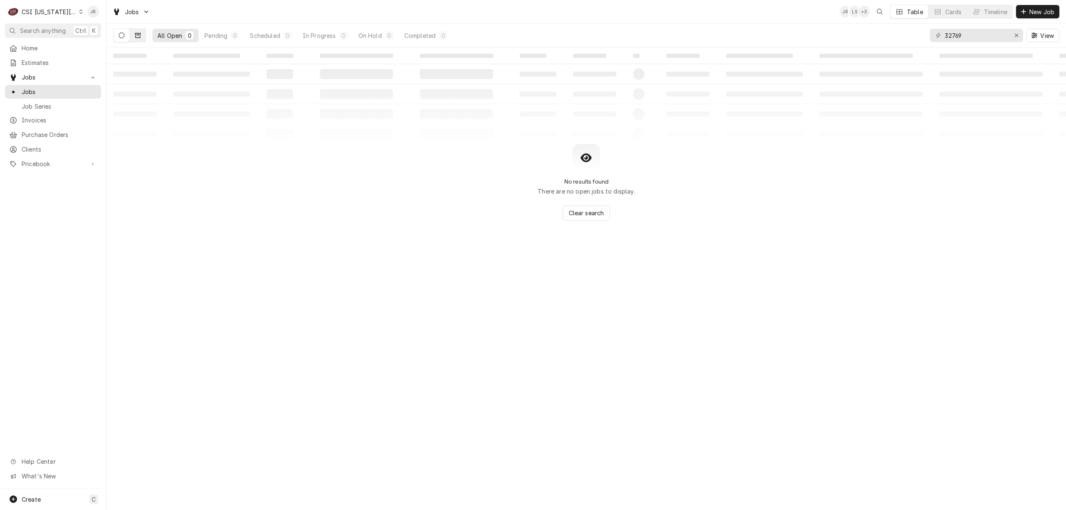
click at [144, 30] on button "Dynamic Content Wrapper" at bounding box center [138, 35] width 16 height 13
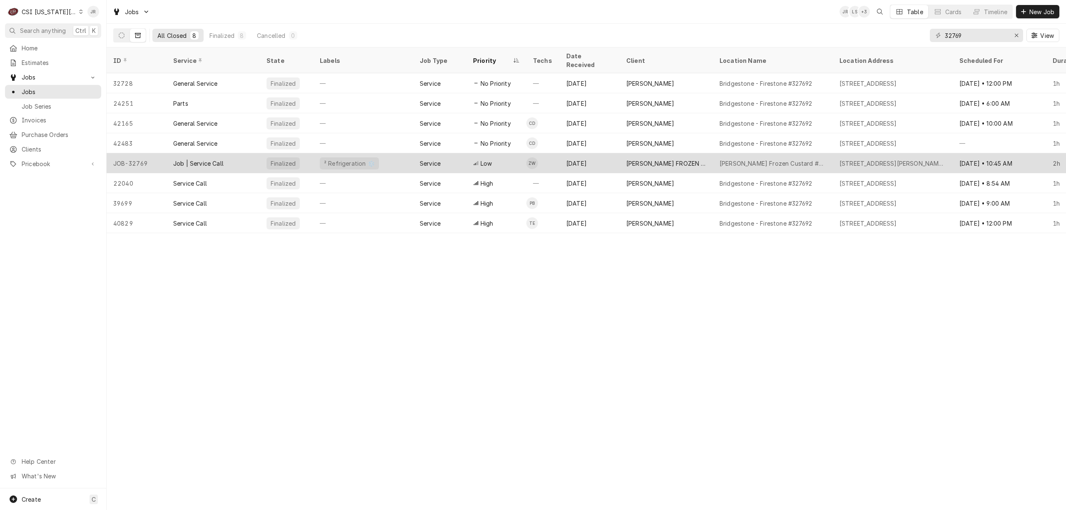
click at [701, 159] on div "[PERSON_NAME] FROZEN CUSTARD MAIN" at bounding box center [666, 163] width 80 height 9
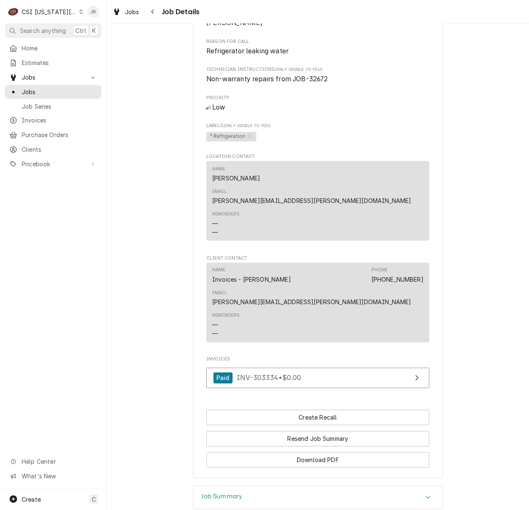
scroll to position [609, 0]
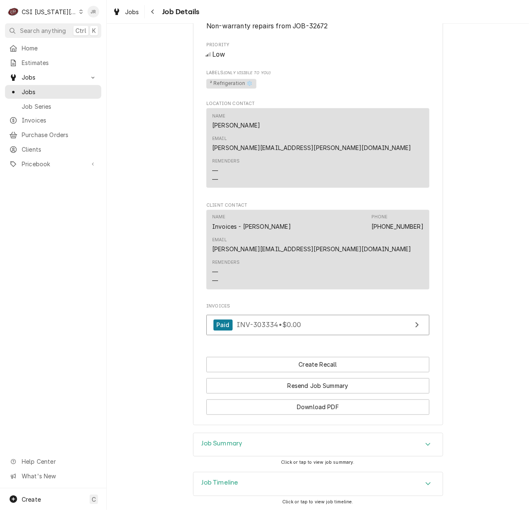
drag, startPoint x: 263, startPoint y: 407, endPoint x: 275, endPoint y: 390, distance: 20.2
click at [262, 433] on div "Job Summary" at bounding box center [317, 444] width 249 height 23
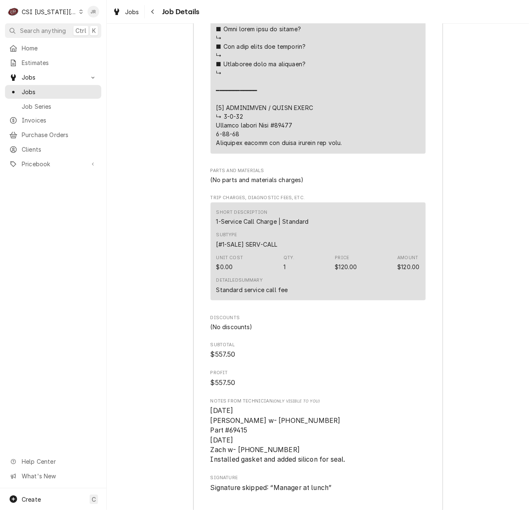
scroll to position [1997, 0]
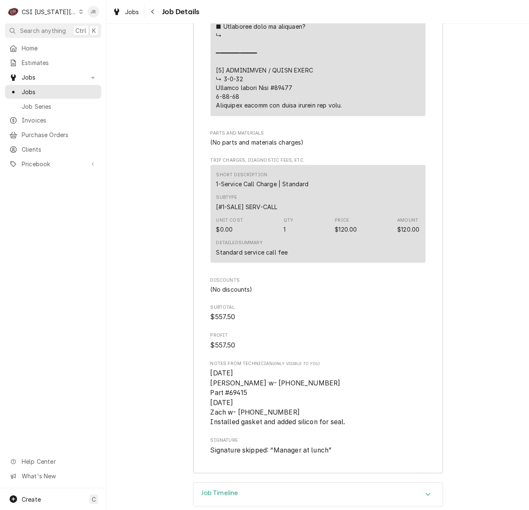
click at [322, 277] on span "Discounts" at bounding box center [317, 280] width 215 height 7
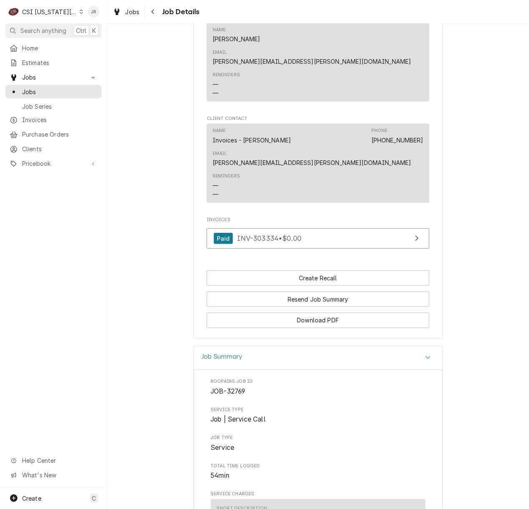
scroll to position [564, 0]
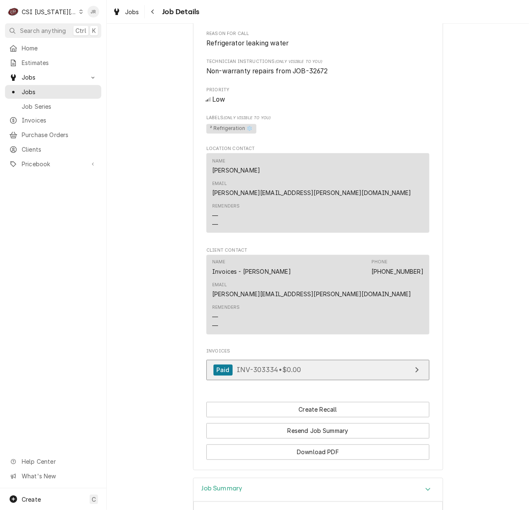
click at [353, 360] on link "Paid INV-303334 • $0.00" at bounding box center [317, 370] width 223 height 20
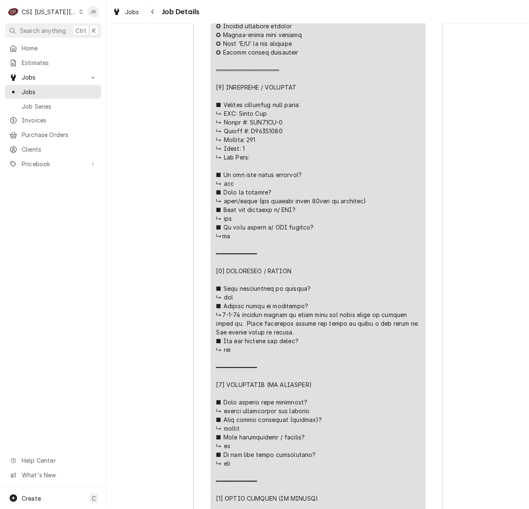
scroll to position [1444, 0]
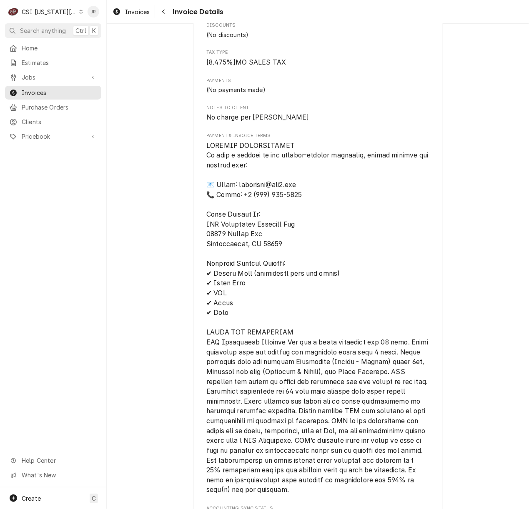
scroll to position [1277, 0]
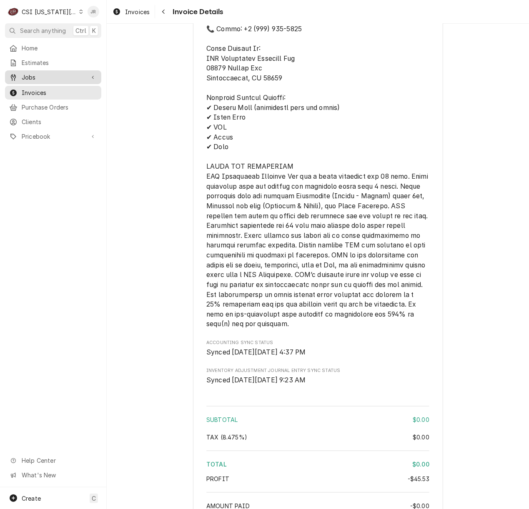
click at [27, 73] on span "Jobs" at bounding box center [53, 77] width 63 height 9
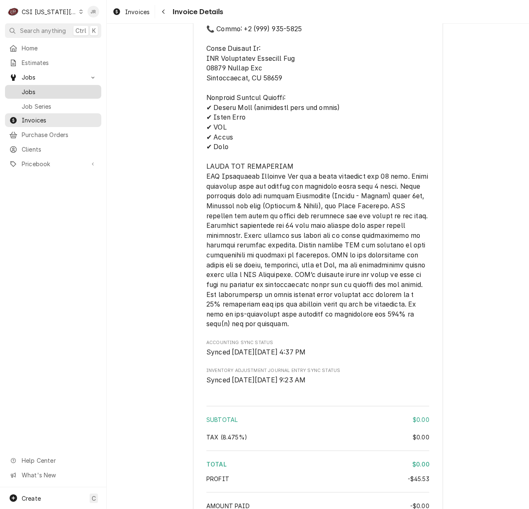
click at [38, 89] on span "Jobs" at bounding box center [59, 91] width 75 height 9
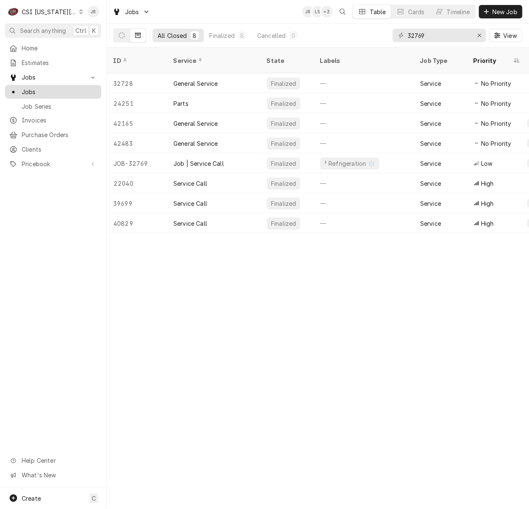
click at [47, 90] on span "Jobs" at bounding box center [59, 91] width 75 height 9
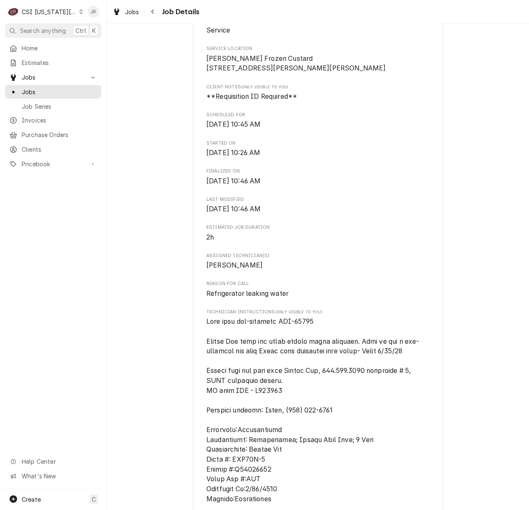
scroll to position [277, 0]
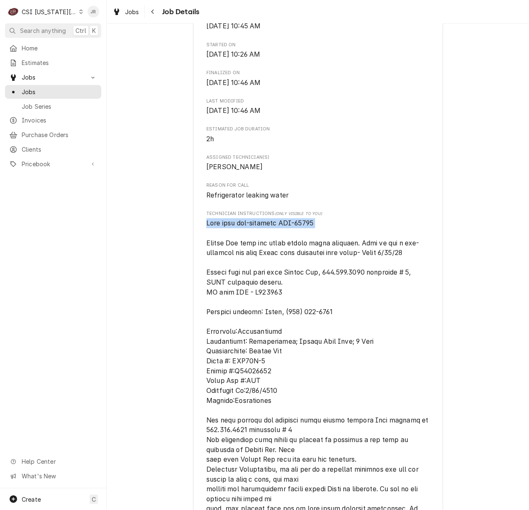
drag, startPoint x: 202, startPoint y: 231, endPoint x: 314, endPoint y: 234, distance: 111.7
click at [324, 239] on span "[object Object]" at bounding box center [317, 375] width 223 height 315
copy span "Bill from non-warranty JOB-32769"
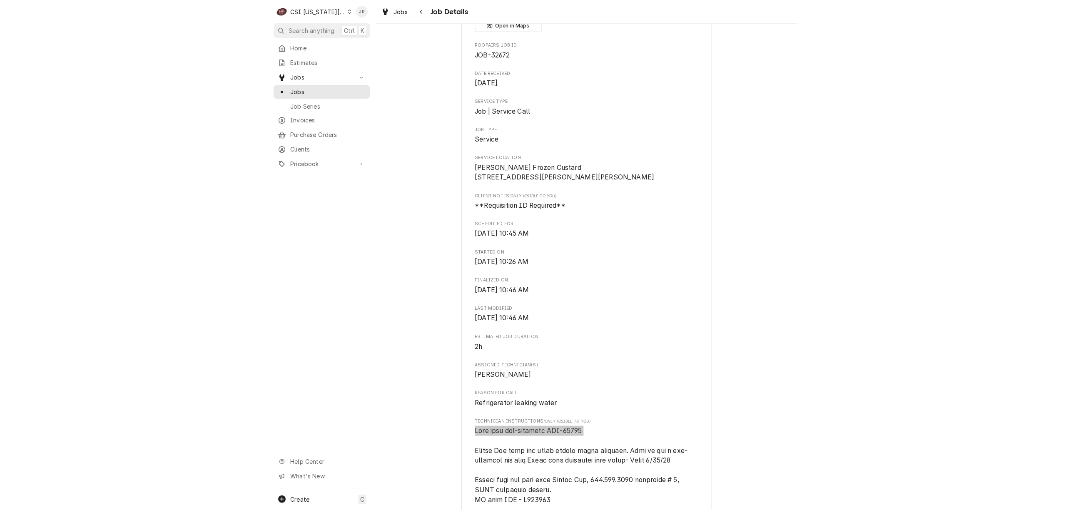
scroll to position [0, 0]
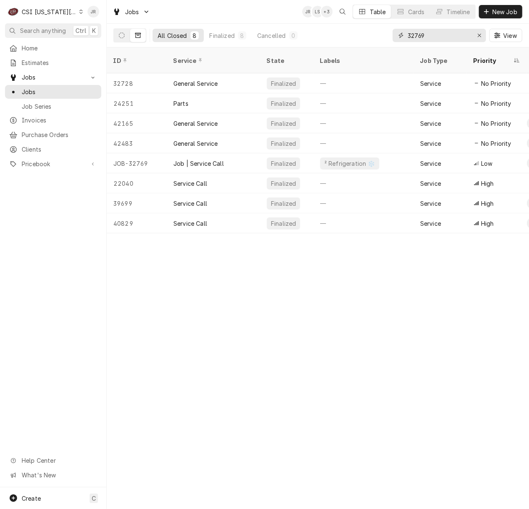
click at [440, 34] on input "32769" at bounding box center [438, 35] width 62 height 13
type input "32769"
drag, startPoint x: 435, startPoint y: 41, endPoint x: 430, endPoint y: 34, distance: 8.3
click at [434, 39] on input "32769" at bounding box center [438, 35] width 62 height 13
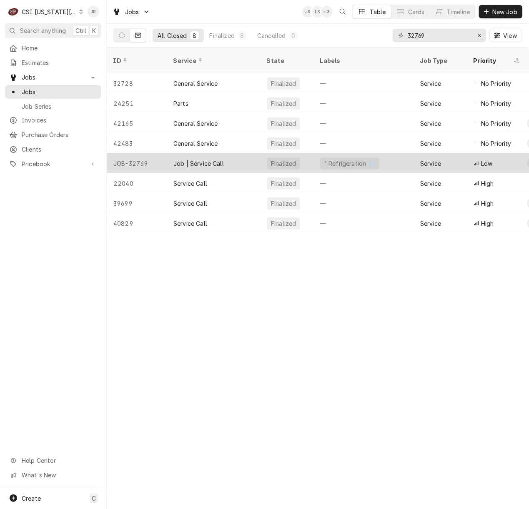
click at [370, 159] on div "² Refrigeration ❄️" at bounding box center [363, 163] width 100 height 20
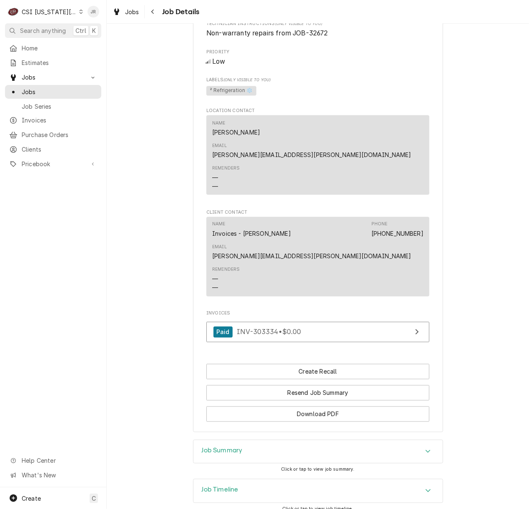
scroll to position [609, 0]
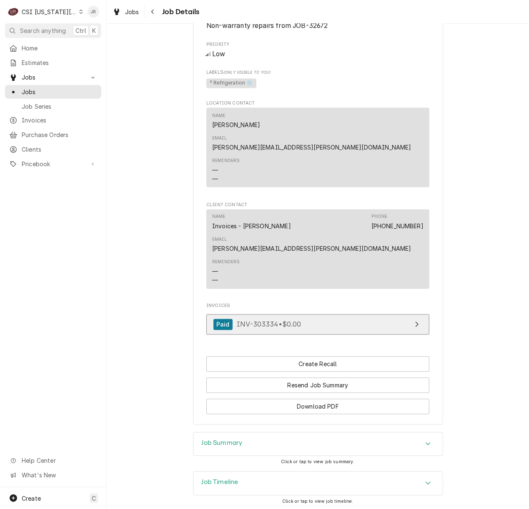
click at [336, 314] on link "Paid INV-303334 • $0.00" at bounding box center [317, 324] width 223 height 20
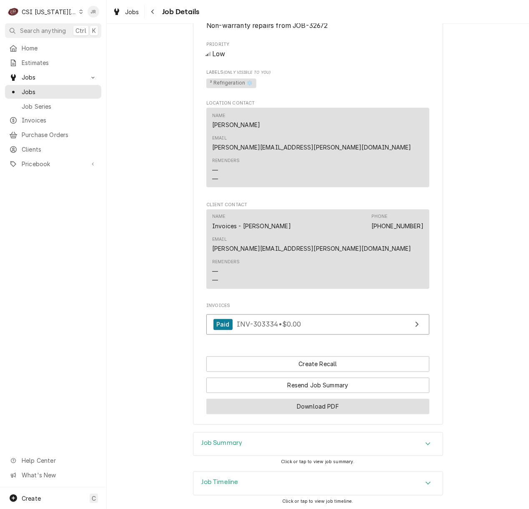
drag, startPoint x: 225, startPoint y: 402, endPoint x: 304, endPoint y: 369, distance: 85.3
click at [227, 439] on h3 "Job Summary" at bounding box center [222, 443] width 41 height 8
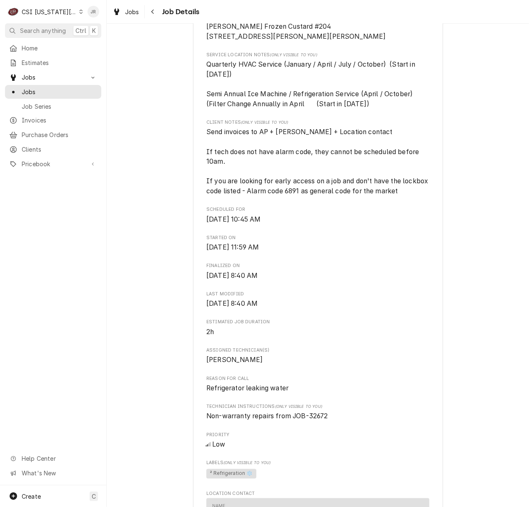
scroll to position [0, 0]
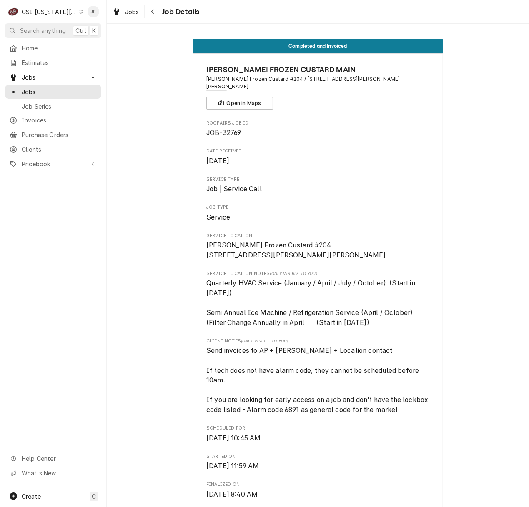
click at [330, 97] on div "ANDYS FROZEN CUSTARD MAIN Andys Frozen Custard #204 / 630 NW Chipman Rd, Lee's …" at bounding box center [317, 86] width 223 height 45
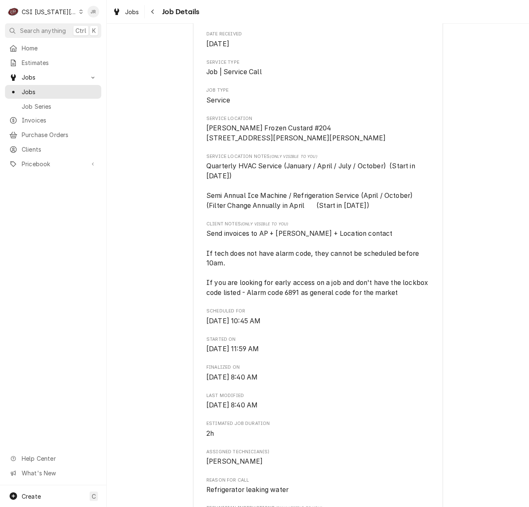
scroll to position [277, 0]
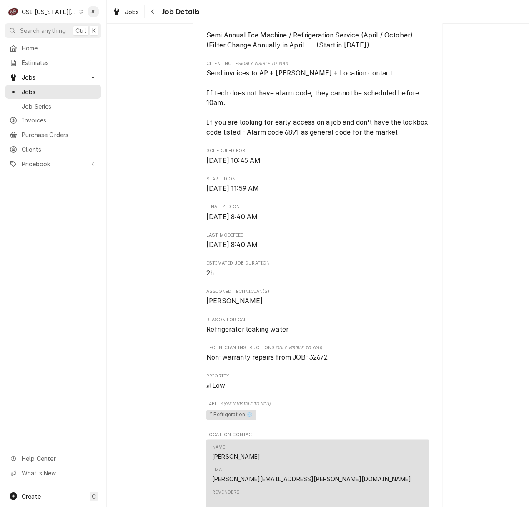
click at [317, 357] on span "Non-warranty repairs from JOB-32672" at bounding box center [267, 357] width 122 height 8
copy span "32672"
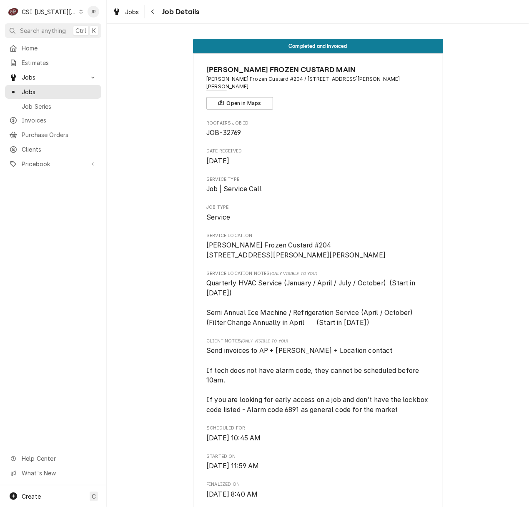
scroll to position [389, 0]
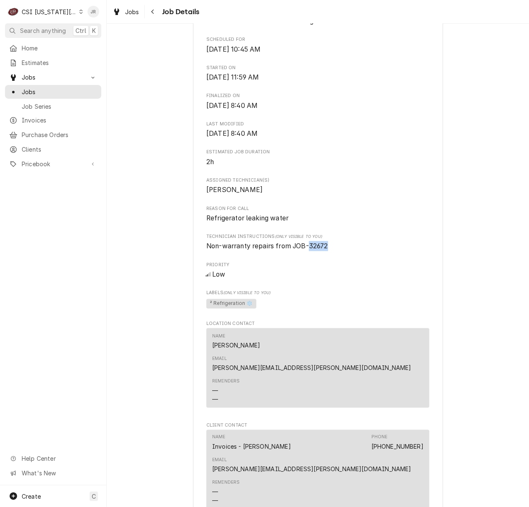
click at [315, 249] on span "Non-warranty repairs from JOB-32672" at bounding box center [267, 246] width 122 height 8
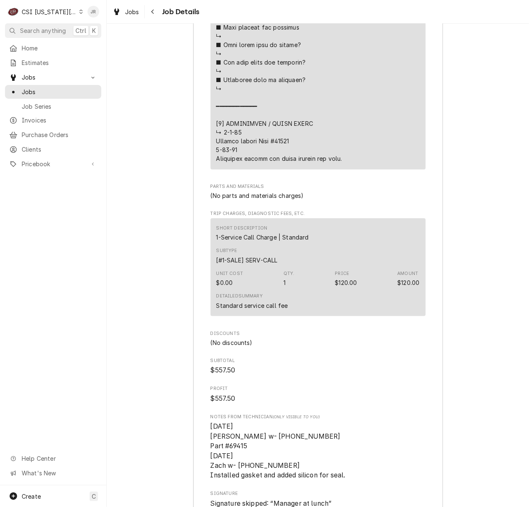
scroll to position [2010, 0]
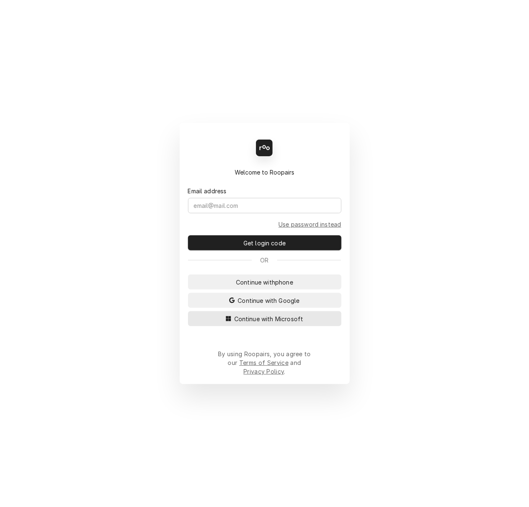
click at [294, 323] on span "Continue with Microsoft" at bounding box center [268, 318] width 72 height 9
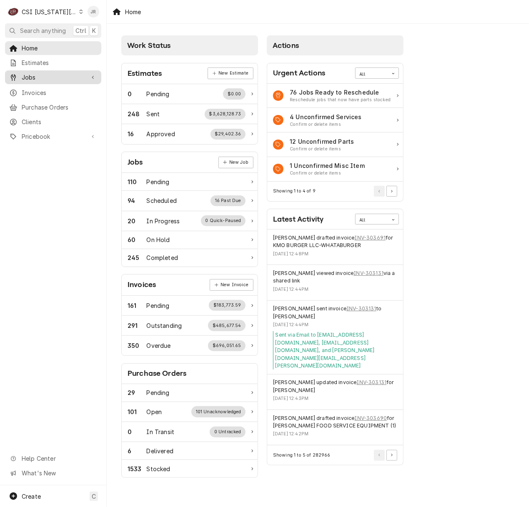
click at [40, 73] on span "Jobs" at bounding box center [53, 77] width 63 height 9
click at [34, 87] on span "Jobs" at bounding box center [59, 91] width 75 height 9
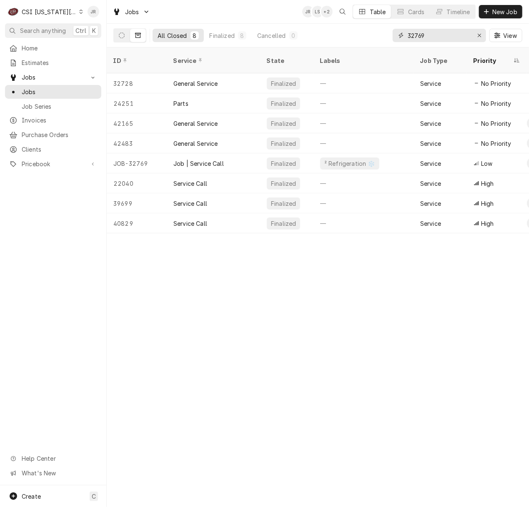
click at [425, 37] on input "32769" at bounding box center [438, 35] width 62 height 13
click at [425, 36] on input "32769" at bounding box center [438, 35] width 62 height 13
paste input "672"
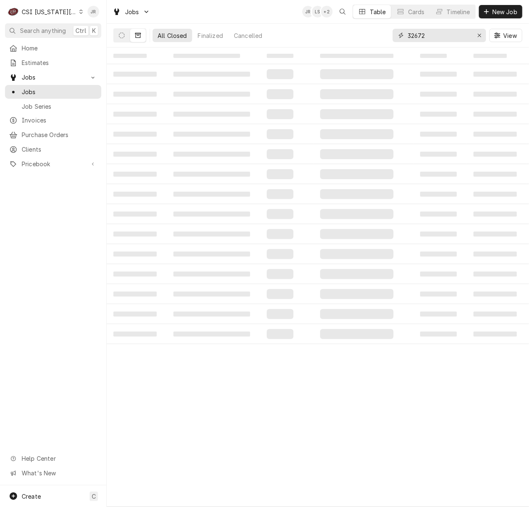
type input "32672"
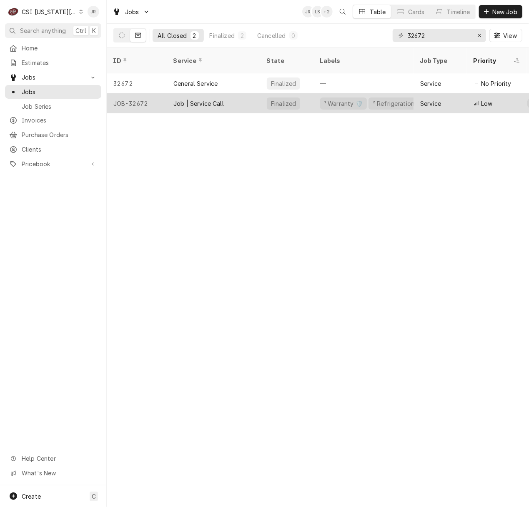
click at [254, 93] on div "Job | Service Call" at bounding box center [213, 103] width 93 height 20
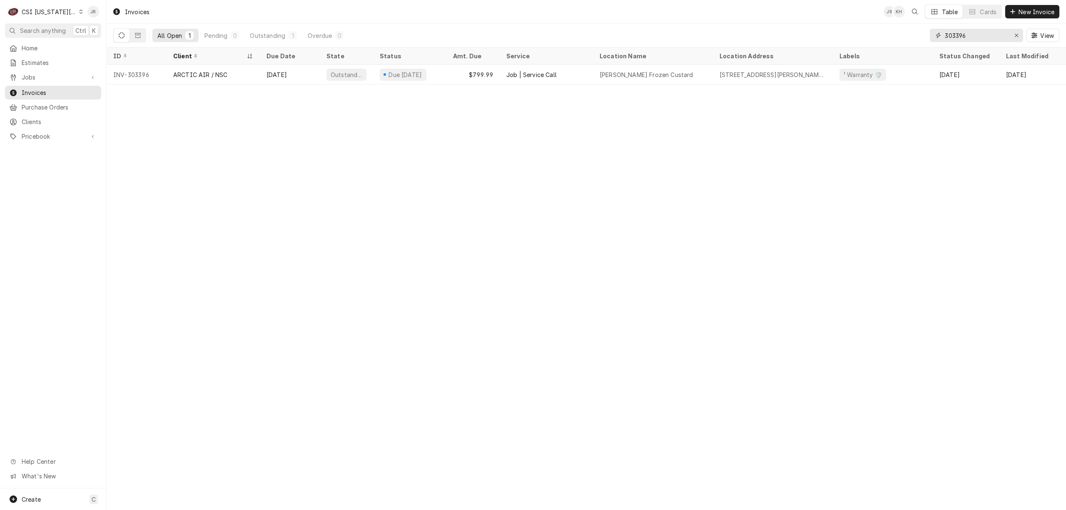
click at [968, 33] on input "303396" at bounding box center [976, 35] width 62 height 13
drag, startPoint x: 968, startPoint y: 33, endPoint x: 956, endPoint y: 36, distance: 11.9
click at [956, 36] on input "303396" at bounding box center [976, 35] width 62 height 13
click at [955, 35] on input "303396" at bounding box center [976, 35] width 62 height 13
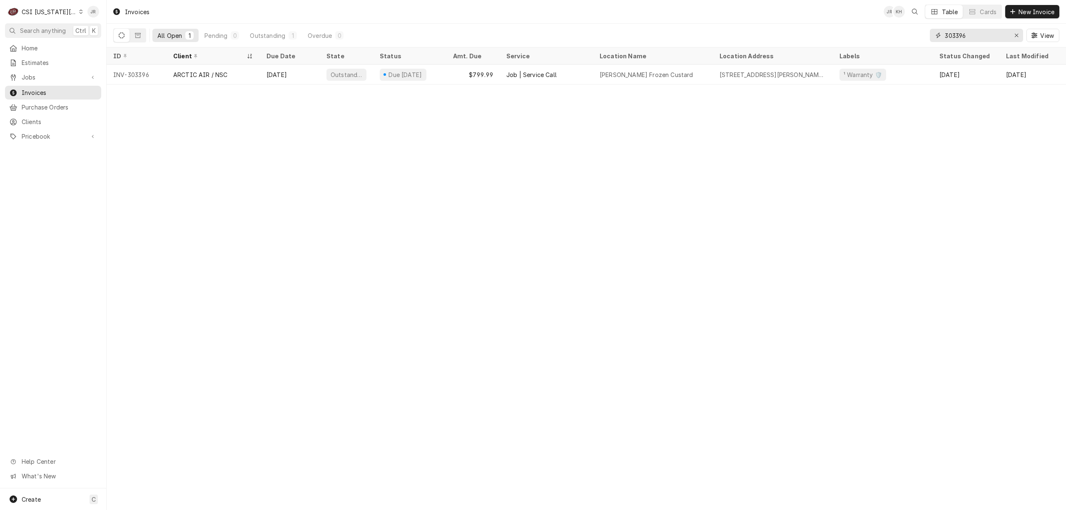
click at [955, 35] on input "303396" at bounding box center [976, 35] width 62 height 13
click at [972, 35] on input "303396" at bounding box center [976, 35] width 62 height 13
click at [979, 38] on input "303396" at bounding box center [976, 35] width 62 height 13
click at [978, 37] on input "303396" at bounding box center [976, 35] width 62 height 13
click at [977, 37] on input "303396" at bounding box center [976, 35] width 62 height 13
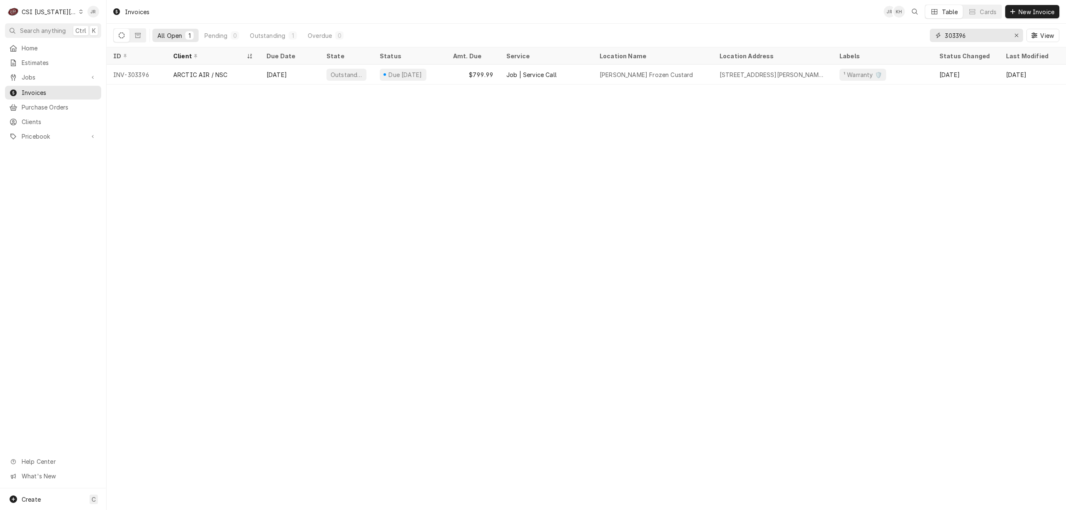
click at [974, 37] on input "303396" at bounding box center [976, 35] width 62 height 13
click at [958, 34] on input "303396" at bounding box center [976, 35] width 62 height 13
type input "303558"
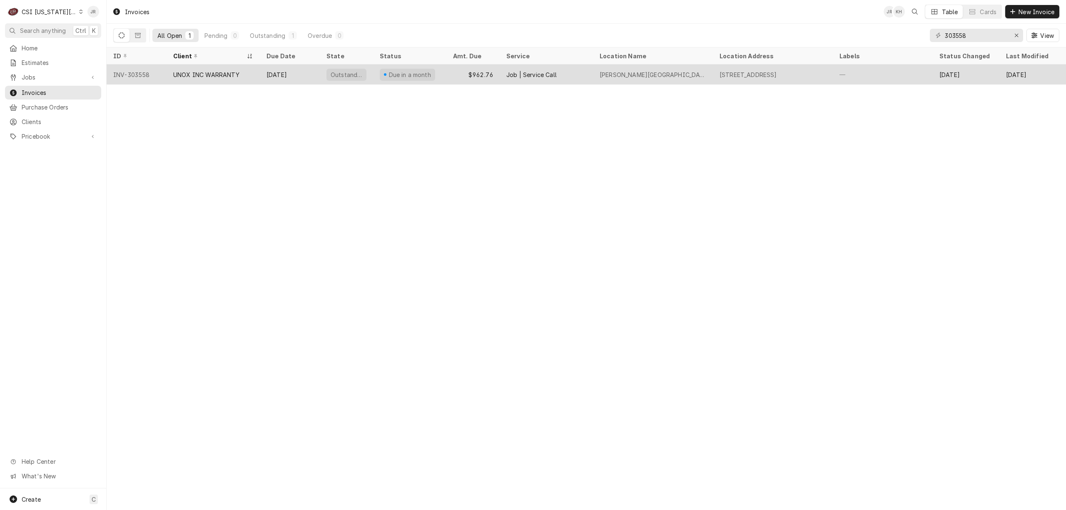
click at [580, 69] on div "Job | Service Call" at bounding box center [546, 75] width 93 height 20
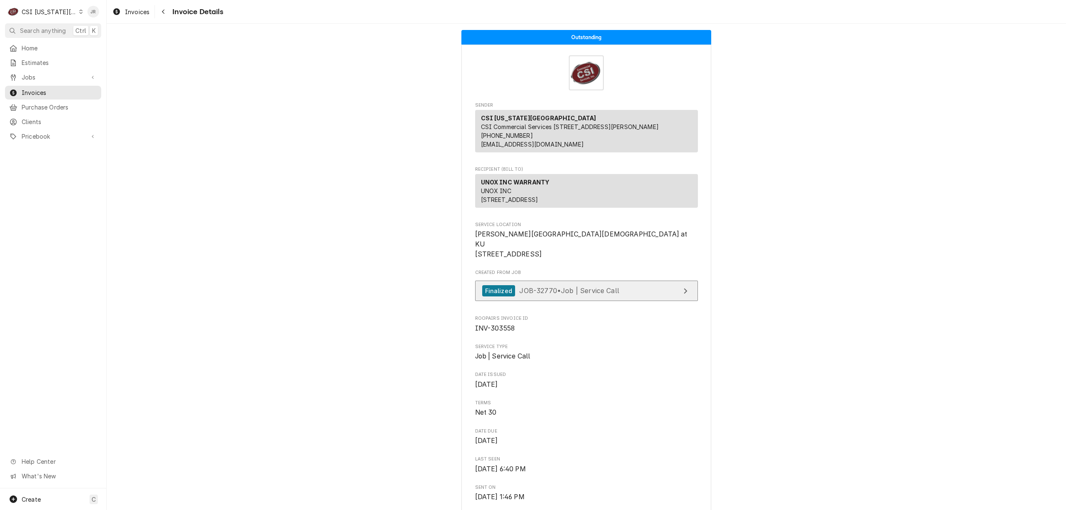
click at [606, 295] on span "JOB-32770 • Job | Service Call" at bounding box center [569, 291] width 100 height 8
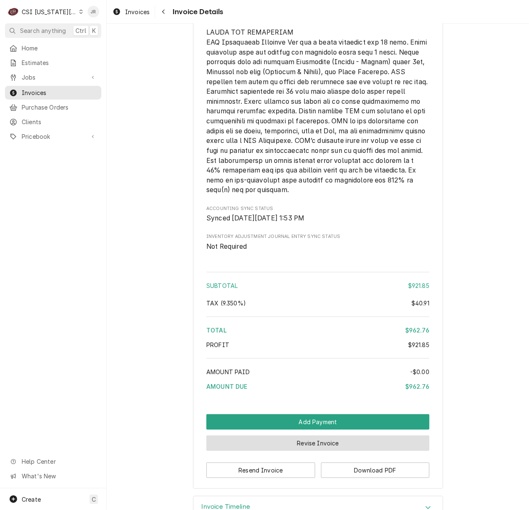
scroll to position [1432, 0]
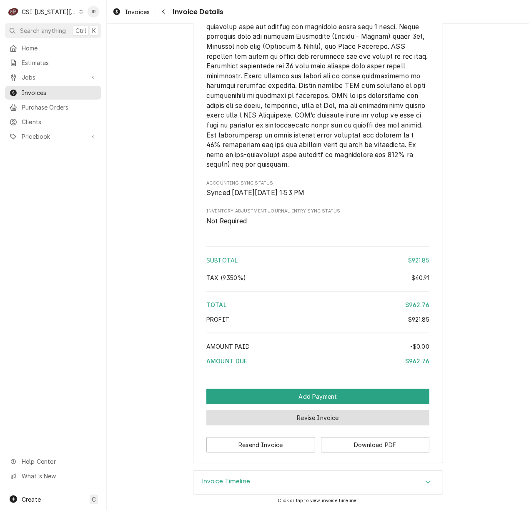
click at [345, 417] on button "Revise Invoice" at bounding box center [317, 417] width 223 height 15
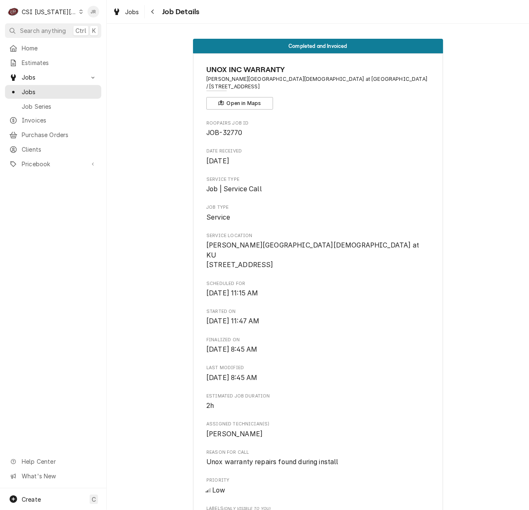
click at [519, 47] on div "Completed and Invoiced UNOX INC WARRANTY Rohr Chabad Center at KU / 1201 W 19th…" at bounding box center [318, 387] width 422 height 711
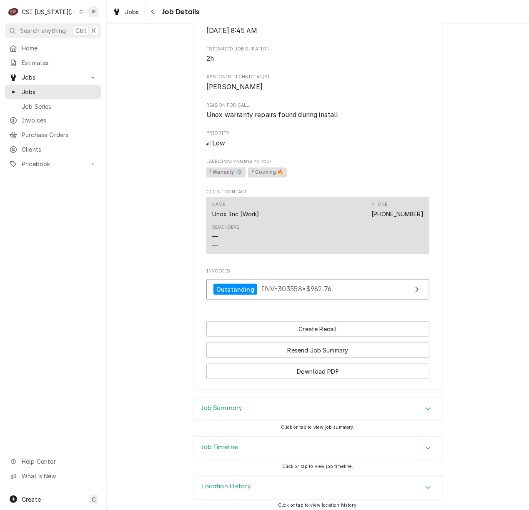
click at [221, 404] on h3 "Job Summary" at bounding box center [222, 408] width 41 height 8
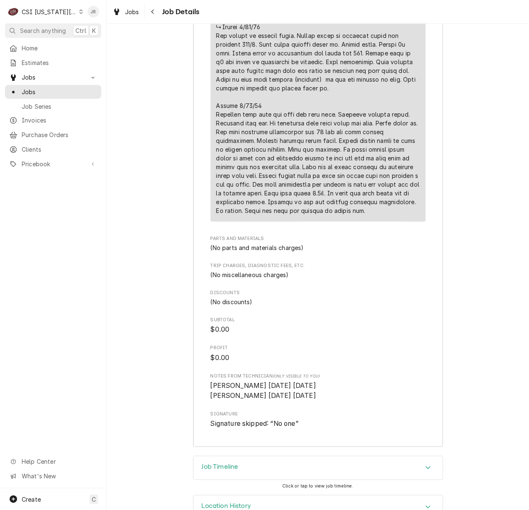
scroll to position [1638, 0]
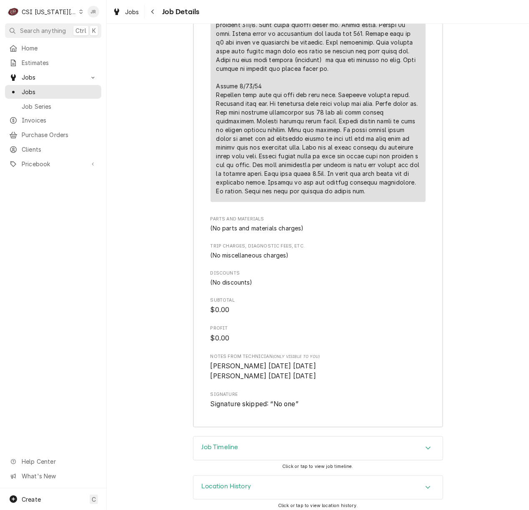
click at [236, 445] on div "Job Timeline" at bounding box center [317, 448] width 249 height 23
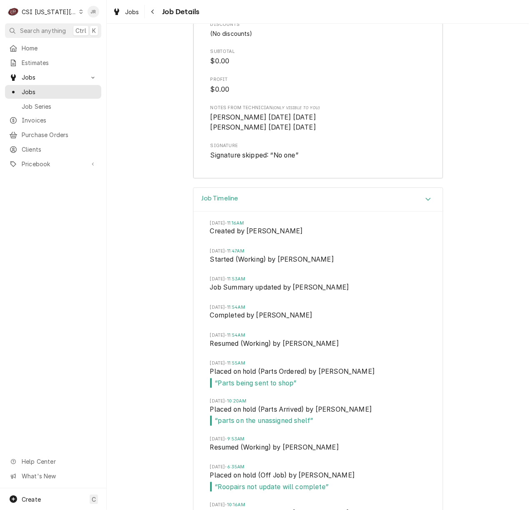
scroll to position [2109, 0]
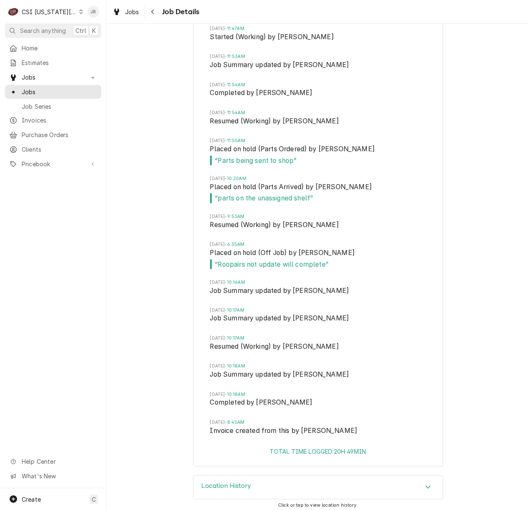
drag, startPoint x: 250, startPoint y: 471, endPoint x: 317, endPoint y: 470, distance: 66.7
click at [251, 476] on div "Location History" at bounding box center [317, 487] width 249 height 23
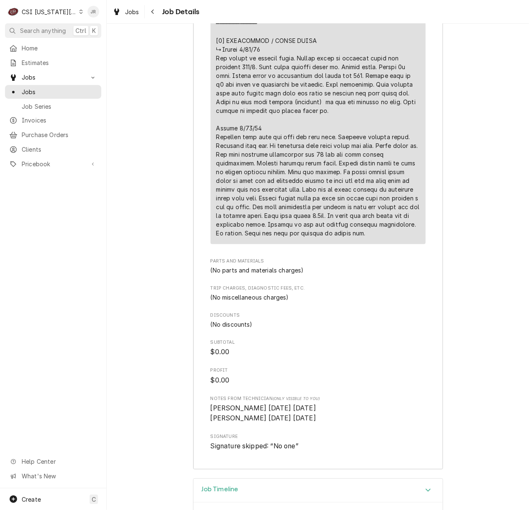
scroll to position [1576, 0]
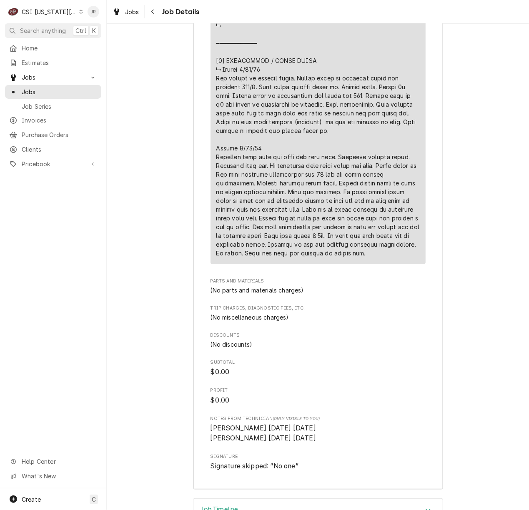
drag, startPoint x: 249, startPoint y: 229, endPoint x: 315, endPoint y: 230, distance: 66.2
drag, startPoint x: 240, startPoint y: 217, endPoint x: 315, endPoint y: 228, distance: 75.8
copy div "⚠️ 𝗙𝗢𝗥𝗠 𝗜𝗡𝗦𝗧𝗥𝗨𝗖𝗧𝗜𝗢𝗡𝗦 ⚠️ ✪ 𝗖𝗼𝗺𝗽𝗹𝗲𝘁𝗲 𝗮𝗹𝗹 𝗿𝗲𝗹𝗲𝘃𝗮𝗻𝘁 𝘀𝗲𝗰𝘁𝗶𝗼𝗻𝘀 ✪ 𝗣𝗿𝗼𝘃𝗶𝗱𝗲 𝗱𝗲𝘁𝗮𝗶𝗹𝗲𝗱 𝗮𝗻𝘀…"
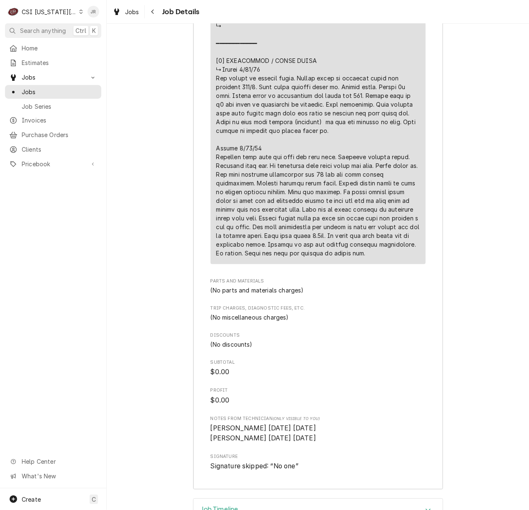
click at [397, 305] on span "Trip Charges, Diagnostic Fees, etc." at bounding box center [317, 308] width 215 height 7
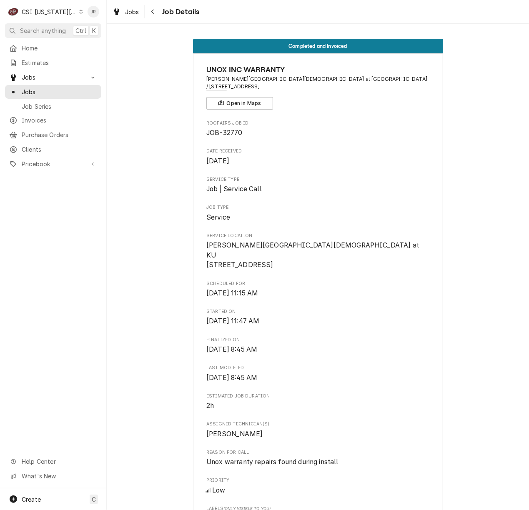
scroll to position [389, 0]
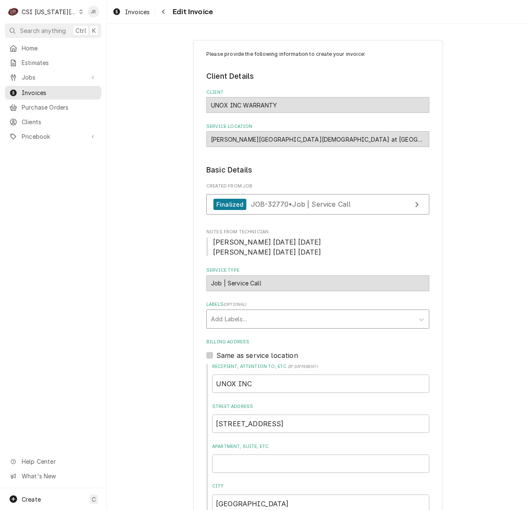
click at [371, 319] on div "Labels" at bounding box center [310, 319] width 199 height 15
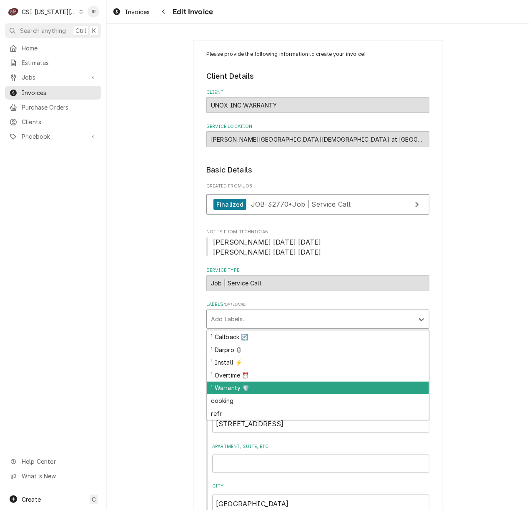
click at [242, 389] on div "¹ Warranty 🛡️" at bounding box center [318, 388] width 222 height 13
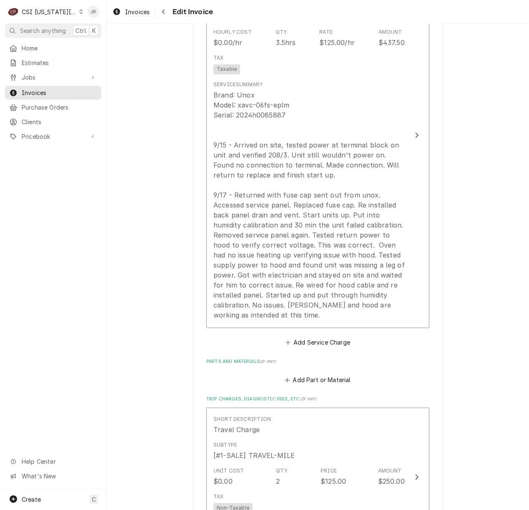
scroll to position [777, 0]
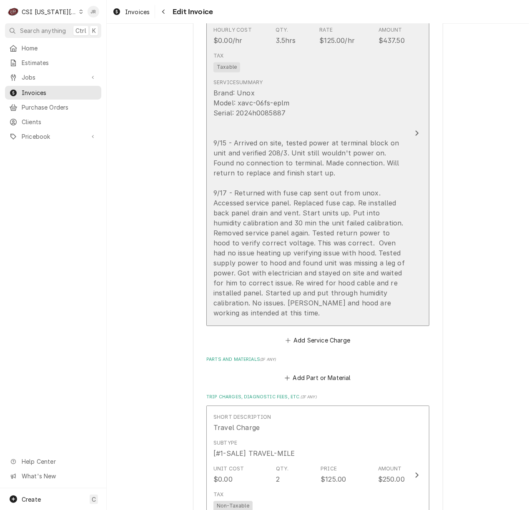
click at [408, 127] on button "Short Description 1-Labor (Service) | Standard | Incurred Subtype [#1-SALE] LAB…" at bounding box center [317, 133] width 223 height 385
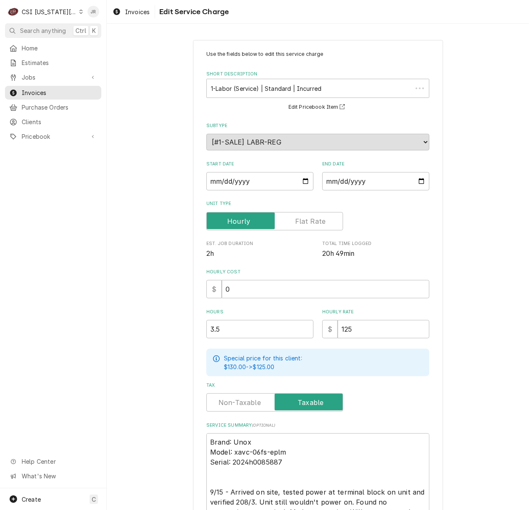
scroll to position [213, 0]
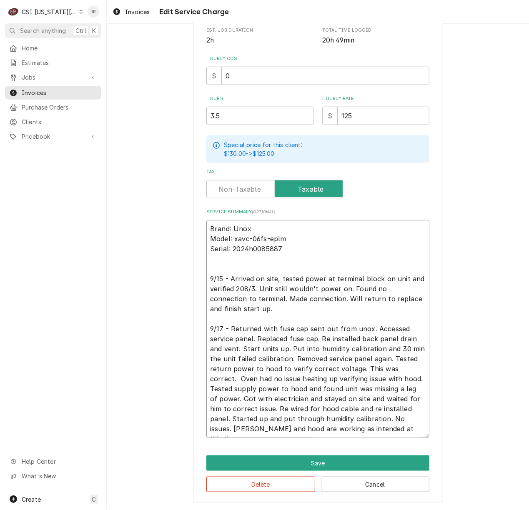
click at [227, 277] on textarea "Brand: Unox Model: xavc-06fs-eplm Serial: 2024h0085887 9/15 - Arrived on site, …" at bounding box center [317, 329] width 223 height 218
type textarea "x"
type textarea "Brand: Unox Model: xavc-06fs-eplm Serial: 2024h0085887 9/15 - Arrived on site, …"
type textarea "x"
type textarea "Brand: Unox Model: xavc-06fs-eplm Serial: 2024h0085887 9/15 - Arrived on site, …"
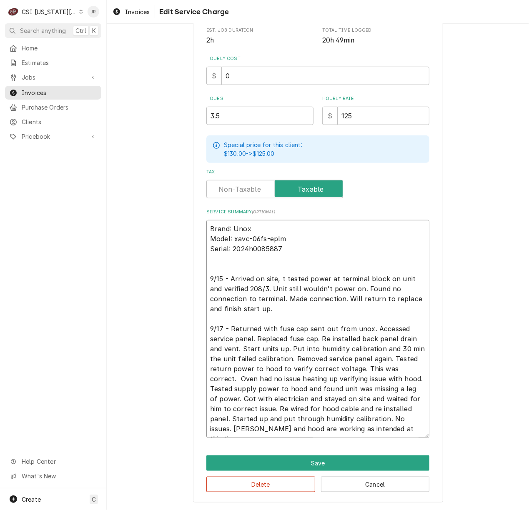
type textarea "x"
type textarea "Brand: Unox Model: xavc-06fs-eplm Serial: 2024h0085887 9/15 - Arrived on site, …"
type textarea "x"
type textarea "Brand: Unox Model: xavc-06fs-eplm Serial: 2024h0085887 9/15 - Arrived on site, …"
type textarea "x"
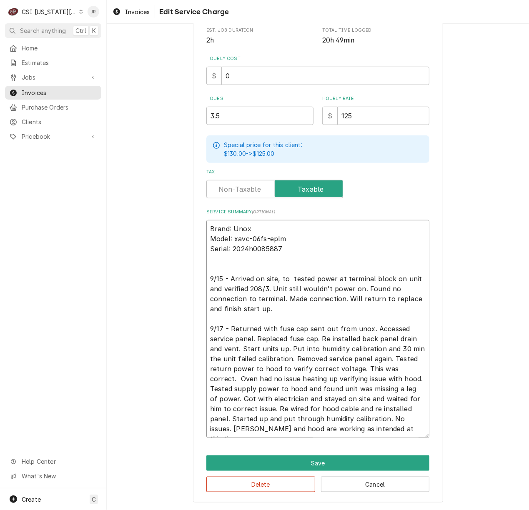
type textarea "Brand: Unox Model: xavc-06fs-eplm Serial: 2024h0085887 9/15 - Arrived on site, …"
type textarea "x"
type textarea "Brand: Unox Model: xavc-06fs-eplm Serial: 2024h0085887 9/15 - Arrived on site, …"
type textarea "x"
type textarea "Brand: Unox Model: xavc-06fs-eplm Serial: 2024h0085887 9/15 - Arrived on site, …"
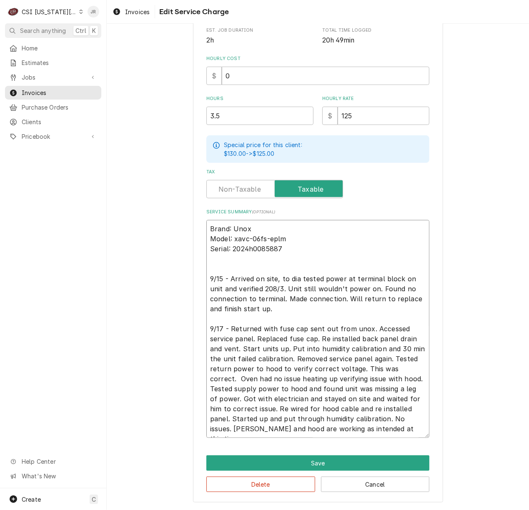
type textarea "x"
type textarea "Brand: Unox Model: xavc-06fs-eplm Serial: 2024h0085887 9/15 - Arrived on site, …"
type textarea "x"
type textarea "Brand: Unox Model: xavc-06fs-eplm Serial: 2024h0085887 9/15 - Arrived on site, …"
type textarea "x"
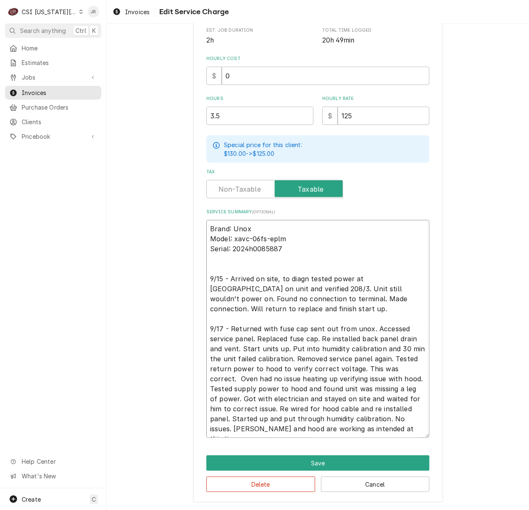
type textarea "Brand: Unox Model: xavc-06fs-eplm Serial: 2024h0085887 9/15 - Arrived on site, …"
type textarea "x"
type textarea "Brand: Unox Model: xavc-06fs-eplm Serial: 2024h0085887 9/15 - Arrived on site, …"
type textarea "x"
type textarea "Brand: Unox Model: xavc-06fs-eplm Serial: 2024h0085887 9/15 - Arrived on site, …"
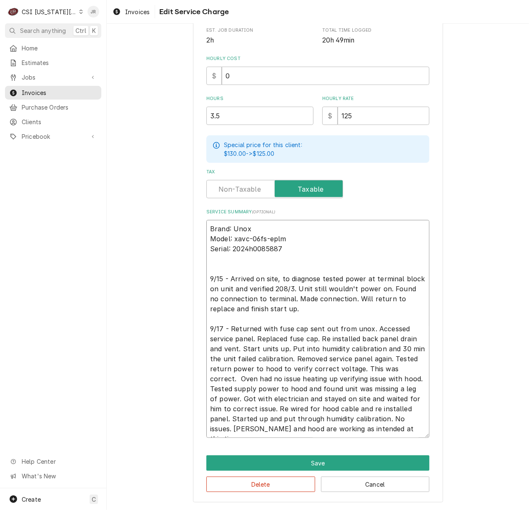
type textarea "x"
type textarea "Brand: Unox Model: xavc-06fs-eplm Serial: 2024h0085887 9/15 - Arrived on site, …"
type textarea "x"
type textarea "Brand: Unox Model: xavc-06fs-eplm Serial: 2024h0085887 9/15 - Arrived on site, …"
type textarea "x"
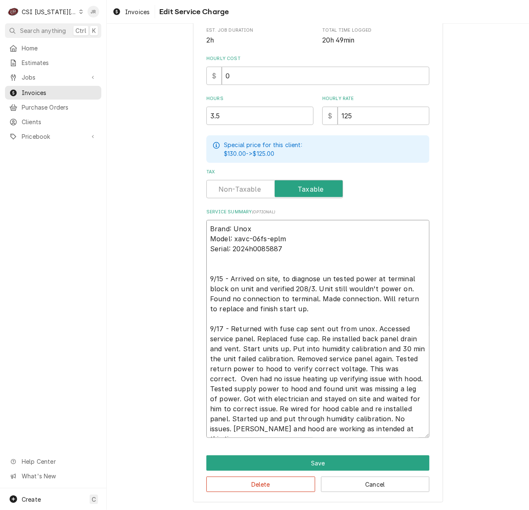
type textarea "Brand: Unox Model: xavc-06fs-eplm Serial: 2024h0085887 9/15 - Arrived on site, …"
type textarea "x"
type textarea "Brand: Unox Model: xavc-06fs-eplm Serial: 2024h0085887 9/15 - Arrived on site, …"
type textarea "x"
type textarea "Brand: Unox Model: xavc-06fs-eplm Serial: 2024h0085887 9/15 - Arrived on site, …"
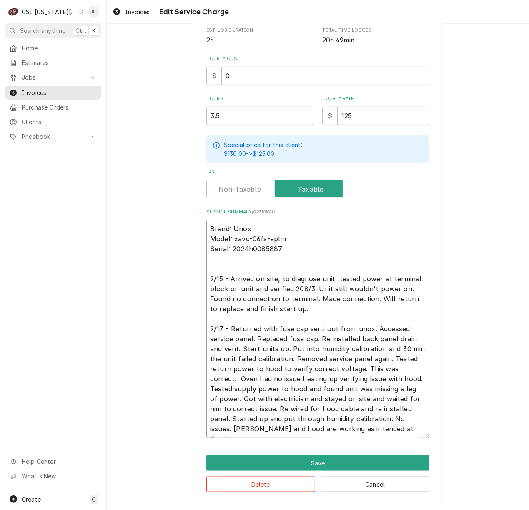
type textarea "x"
type textarea "Brand: Unox Model: xavc-06fs-eplm Serial: 2024h0085887 9/15 - Arrived on site, …"
type textarea "x"
type textarea "Brand: Unox Model: xavc-06fs-eplm Serial: 2024h0085887 9/15 - Arrived on site, …"
type textarea "x"
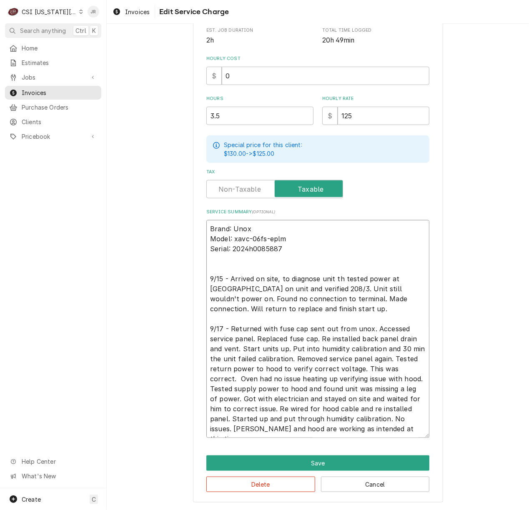
type textarea "Brand: Unox Model: xavc-06fs-eplm Serial: 2024h0085887 9/15 - Arrived on site, …"
type textarea "x"
type textarea "Brand: Unox Model: xavc-06fs-eplm Serial: 2024h0085887 9/15 - Arrived on site, …"
type textarea "x"
type textarea "Brand: Unox Model: xavc-06fs-eplm Serial: 2024h0085887 9/15 - Arrived on site, …"
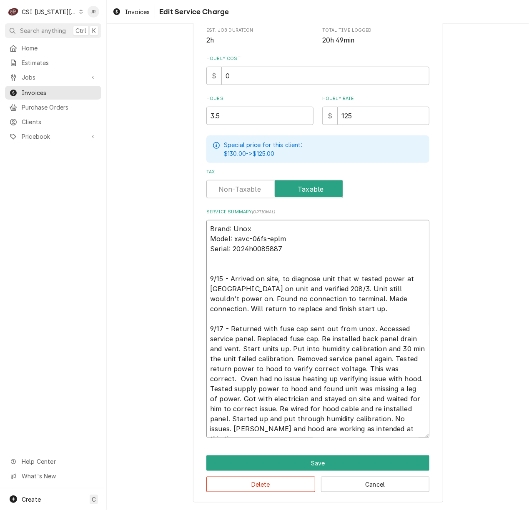
type textarea "x"
type textarea "Brand: Unox Model: xavc-06fs-eplm Serial: 2024h0085887 9/15 - Arrived on site, …"
type textarea "x"
type textarea "Brand: Unox Model: xavc-06fs-eplm Serial: 2024h0085887 9/15 - Arrived on site, …"
type textarea "x"
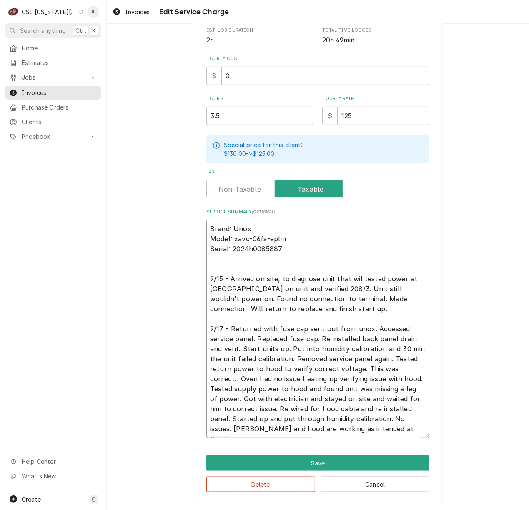
type textarea "Brand: Unox Model: xavc-06fs-eplm Serial: 2024h0085887 9/15 - Arrived on site, …"
type textarea "x"
type textarea "Brand: Unox Model: xavc-06fs-eplm Serial: 2024h0085887 9/15 - Arrived on site, …"
type textarea "x"
type textarea "Brand: Unox Model: xavc-06fs-eplm Serial: 2024h0085887 9/15 - Arrived on site, …"
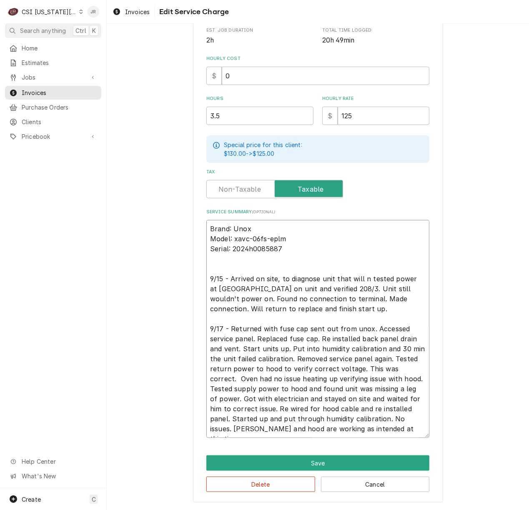
type textarea "x"
type textarea "Brand: Unox Model: xavc-06fs-eplm Serial: 2024h0085887 9/15 - Arrived on site, …"
type textarea "x"
type textarea "Brand: Unox Model: xavc-06fs-eplm Serial: 2024h0085887 9/15 - Arrived on site, …"
type textarea "x"
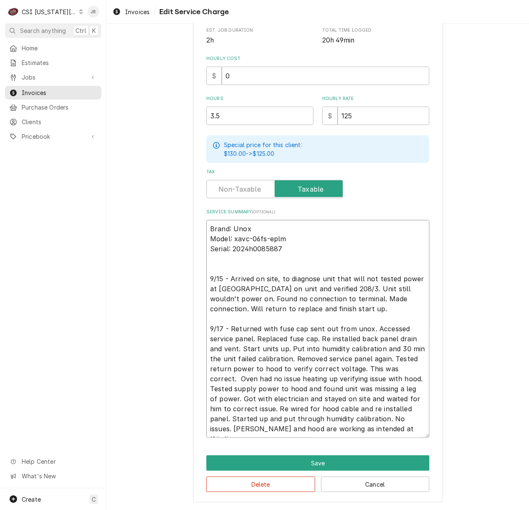
type textarea "Brand: Unox Model: xavc-06fs-eplm Serial: 2024h0085887 9/15 - Arrived on site, …"
type textarea "x"
type textarea "Brand: Unox Model: xavc-06fs-eplm Serial: 2024h0085887 9/15 - Arrived on site, …"
type textarea "x"
type textarea "Brand: Unox Model: xavc-06fs-eplm Serial: 2024h0085887 9/15 - Arrived on site, …"
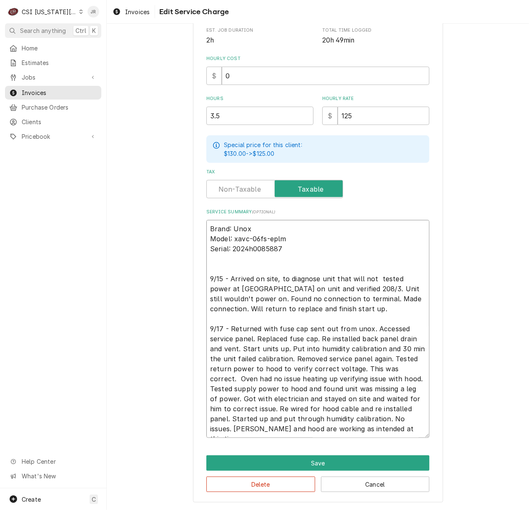
type textarea "x"
type textarea "Brand: Unox Model: xavc-06fs-eplm Serial: 2024h0085887 9/15 - Arrived on site, …"
type textarea "x"
type textarea "Brand: Unox Model: xavc-06fs-eplm Serial: 2024h0085887 9/15 - Arrived on site, …"
type textarea "x"
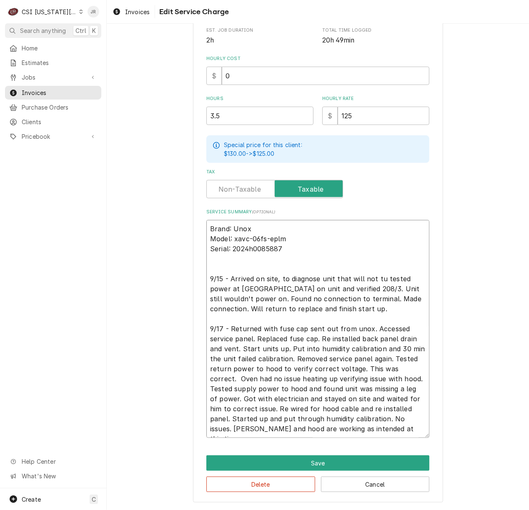
type textarea "Brand: Unox Model: xavc-06fs-eplm Serial: 2024h0085887 9/15 - Arrived on site, …"
type textarea "x"
type textarea "Brand: Unox Model: xavc-06fs-eplm Serial: 2024h0085887 9/15 - Arrived on site, …"
type textarea "x"
type textarea "Brand: Unox Model: xavc-06fs-eplm Serial: 2024h0085887 9/15 - Arrived on site, …"
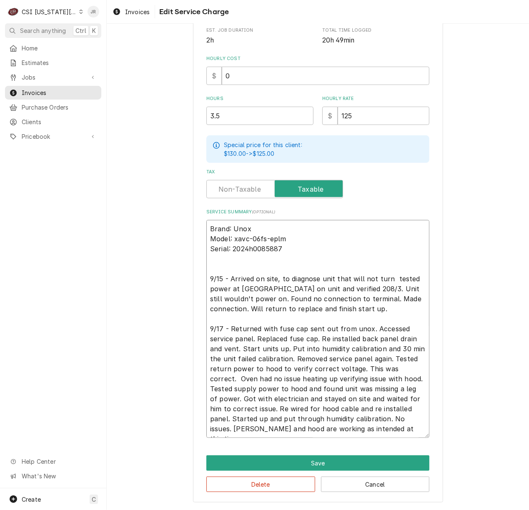
type textarea "x"
type textarea "Brand: Unox Model: xavc-06fs-eplm Serial: 2024h0085887 9/15 - Arrived on site, …"
type textarea "x"
type textarea "Brand: Unox Model: xavc-06fs-eplm Serial: 2024h0085887 9/15 - Arrived on site, …"
type textarea "x"
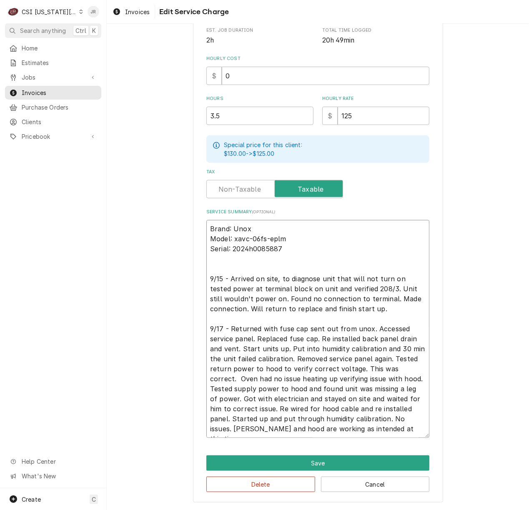
type textarea "Brand: Unox Model: xavc-06fs-eplm Serial: 2024h0085887 9/15 - Arrived on site, …"
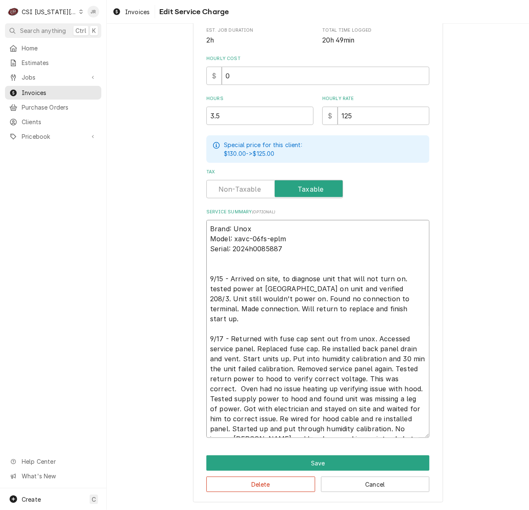
type textarea "x"
type textarea "Brand: Unox Model: xavc-06fs-eplm Serial: 2024h0085887 9/15 - Arrived on site, …"
type textarea "x"
type textarea "Brand: Unox Model: xavc-06fs-eplm Serial: 2024h0085887 9/15 - Arrived on site, …"
type textarea "x"
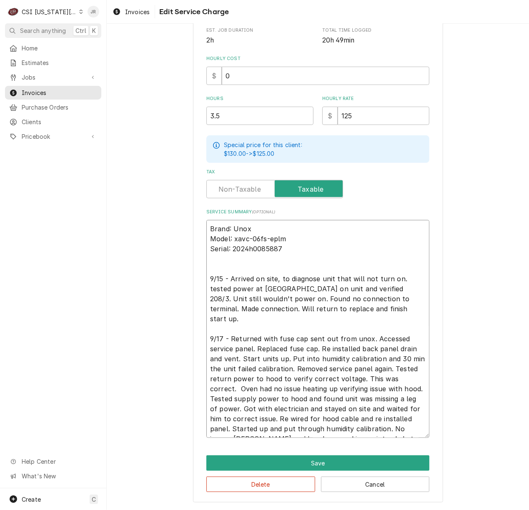
type textarea "Brand: Unox Model: xavc-06fs-eplm Serial: 2024h0085887 9/15 - Arrived on site, …"
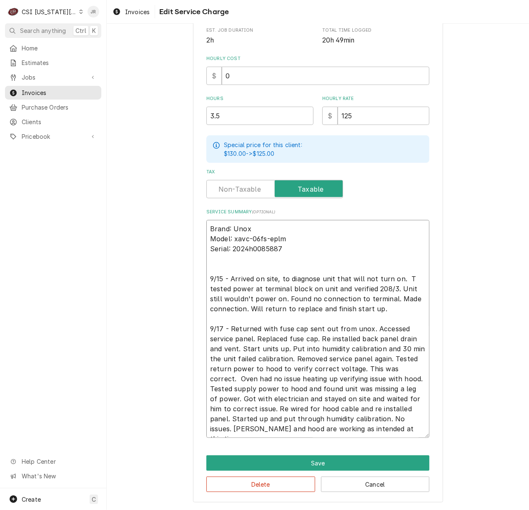
type textarea "x"
type textarea "Brand: Unox Model: xavc-06fs-eplm Serial: 2024h0085887 9/15 - Arrived on site, …"
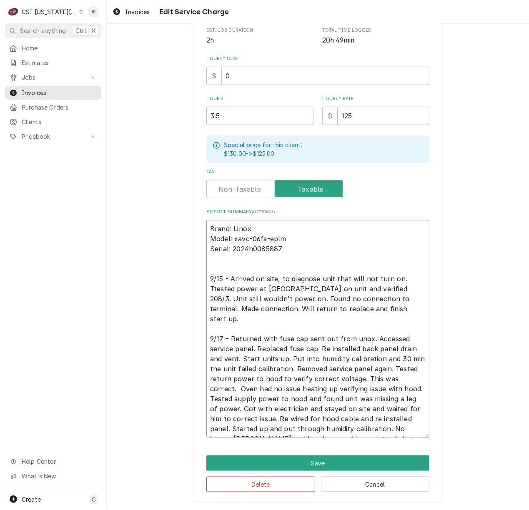
type textarea "x"
type textarea "Brand: Unox Model: xavc-06fs-eplm Serial: 2024h0085887 9/15 - Arrived on site, …"
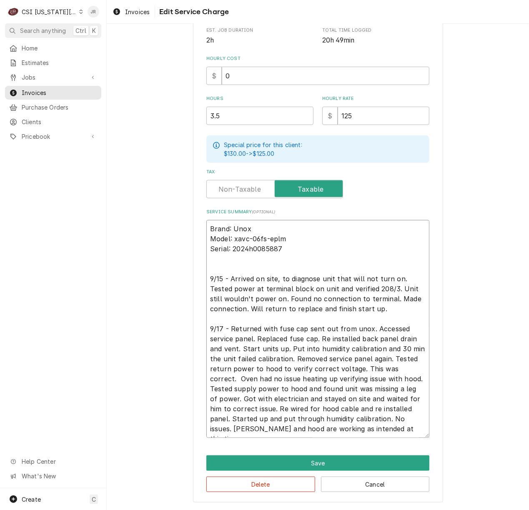
type textarea "x"
type textarea "Brand: Unox Model: xavc-06fs-eplm Serial: 2024h0085887 9/15 - Arrived on site, …"
type textarea "x"
type textarea "Brand: Unox Model: xavc-06fs-eplm Serial: 2024h0085887 9/15 - Arrived on site, …"
click at [348, 327] on textarea "Brand: Unox Model: xavc-06fs-eplm Serial: 2024h0085887 9/15 - Arrived on site, …" at bounding box center [317, 329] width 223 height 218
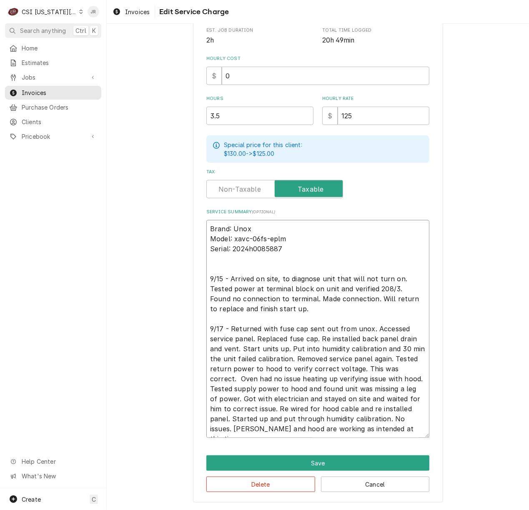
type textarea "x"
type textarea "Brand: Unox Model: xavc-06fs-eplm Serial: 2024h0085887 9/15 - Arrived on site, …"
type textarea "x"
type textarea "Brand: Unox Model: xavc-06fs-eplm Serial: 2024h0085887 9/15 - Arrived on site, …"
click at [275, 307] on textarea "Brand: Unox Model: xavc-06fs-eplm Serial: 2024h0085887 9/15 - Arrived on site, …" at bounding box center [317, 329] width 223 height 218
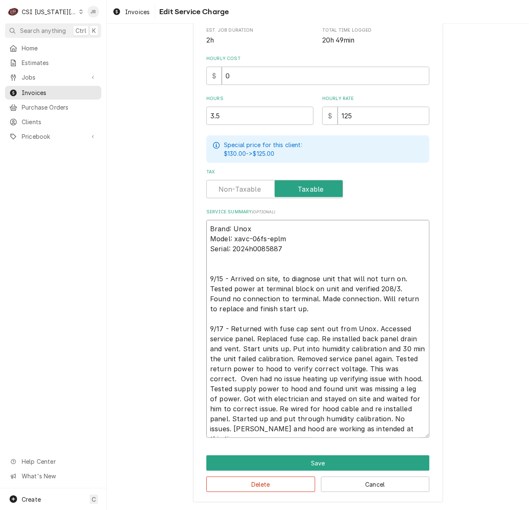
click at [345, 226] on textarea "Brand: Unox Model: xavc-06fs-eplm Serial: 2024h0085887 9/15 - Arrived on site, …" at bounding box center [317, 329] width 223 height 218
type textarea "x"
type textarea "rand: Unox Model: xavc-06fs-eplm Serial: 2024h0085887 9/15 - Arrived on site, t…"
type textarea "x"
type textarea "and: Unox Model: xavc-06fs-eplm Serial: 2024h0085887 9/15 - Arrived on site, to…"
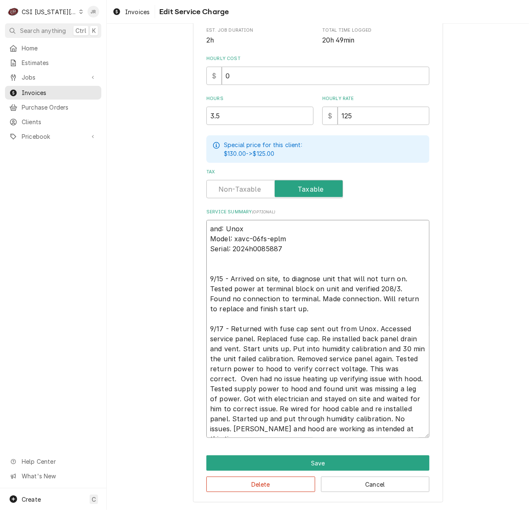
type textarea "x"
type textarea "nd: Unox Model: xavc-06fs-eplm Serial: 2024h0085887 9/15 - Arrived on site, to …"
type textarea "x"
type textarea "d: Unox Model: xavc-06fs-eplm Serial: 2024h0085887 9/15 - Arrived on site, to d…"
type textarea "x"
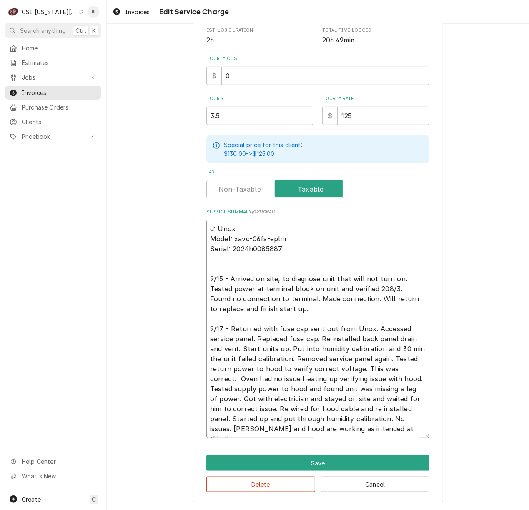
type textarea ": Unox Model: xavc-06fs-eplm Serial: 2024h0085887 9/15 - Arrived on site, to di…"
type textarea "x"
type textarea "Unox Model: xavc-06fs-eplm Serial: 2024h0085887 9/15 - Arrived on site, to diag…"
type textarea "x"
type textarea "Unox Model: xavc-06fs-eplm Serial: 2024h0085887 9/15 - Arrived on site, to diag…"
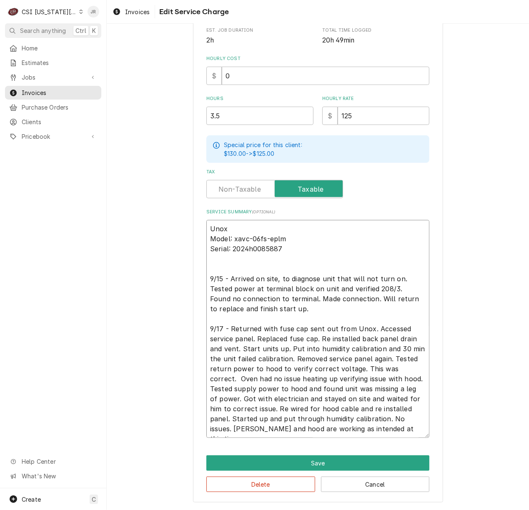
type textarea "x"
type textarea "Unox Model: xavc-06fs-eplm Serial: 2024h0085887 9/15 - Arrived on site, to diag…"
type textarea "x"
type textarea "Unox / Model: xavc-06fs-eplm Serial: 2024h0085887 9/15 - Arrived on site, to di…"
type textarea "x"
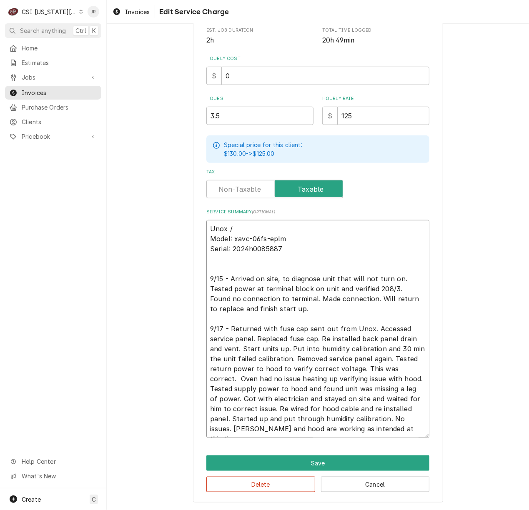
type textarea "Unox / Model: xavc-06fs-eplm Serial: 2024h0085887 9/15 - Arrived on site, to di…"
type textarea "x"
type textarea "Unox / Model: xavc-06fs-eplm Serial: 2024h0085887 9/15 - Arrived on site, to di…"
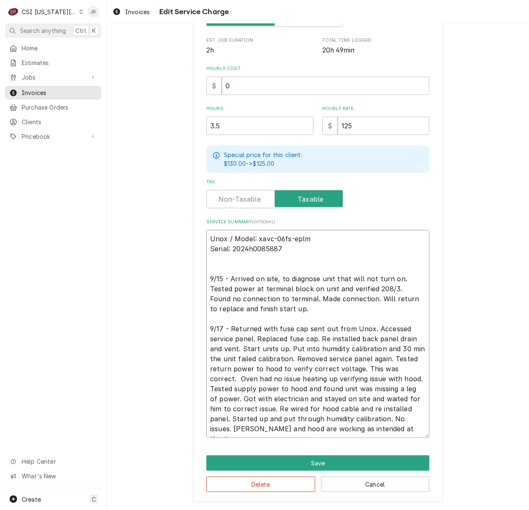
scroll to position [203, 0]
type textarea "x"
type textarea "Unox / Model: xavc-06fs-eplm Serial: 2024h0085887 9/15 - Arrived on site, to di…"
type textarea "x"
type textarea "Unox / Model: xavc-06fs-eplm / Serial: 2024h0085887 9/15 - Arrived on site, to …"
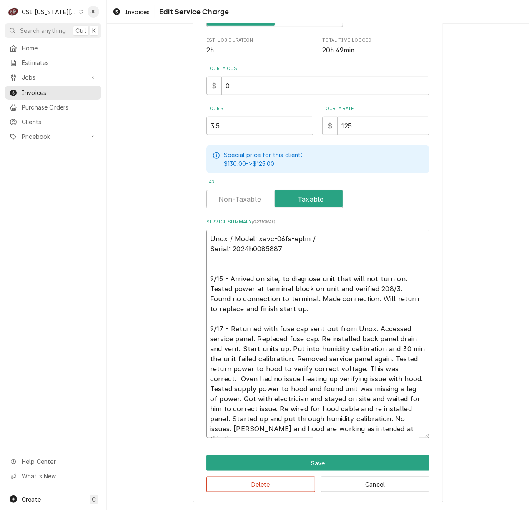
type textarea "x"
type textarea "Unox / Model: xavc-06fs-eplm / Serial: 2024h0085887 9/15 - Arrived on site, to …"
type textarea "x"
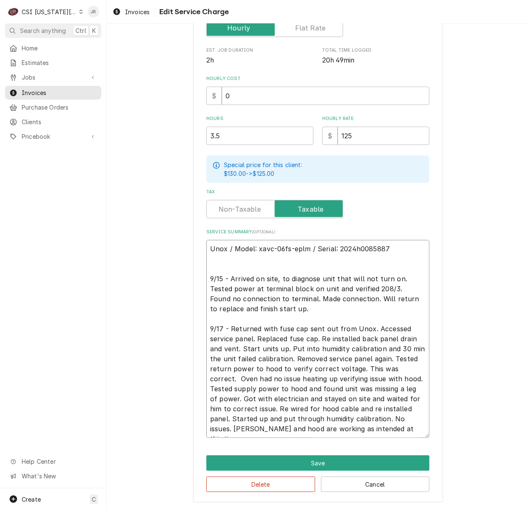
scroll to position [193, 0]
type textarea "Unox / Model: xavc-06fs-eplm / Serial: 2024h0085887 9/15 - Arrived on site, to …"
click at [329, 457] on button "Save" at bounding box center [317, 462] width 223 height 15
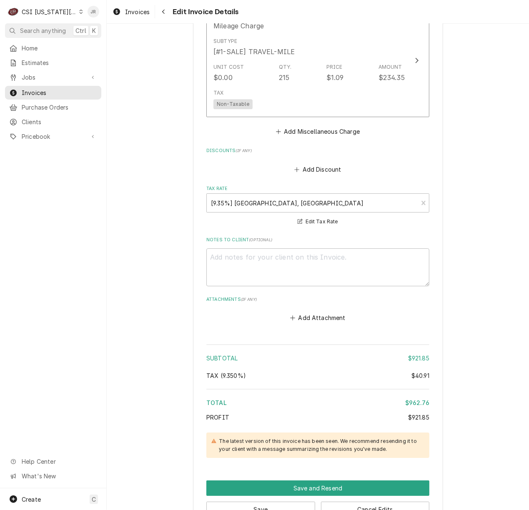
scroll to position [1369, 0]
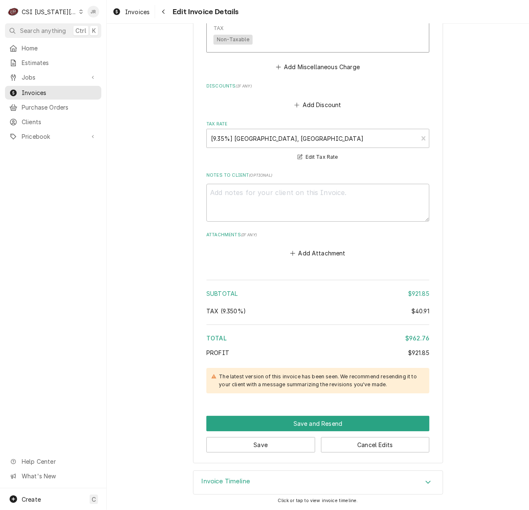
drag, startPoint x: 217, startPoint y: 474, endPoint x: 219, endPoint y: 479, distance: 4.9
click at [219, 479] on div "Invoice Timeline" at bounding box center [317, 482] width 249 height 23
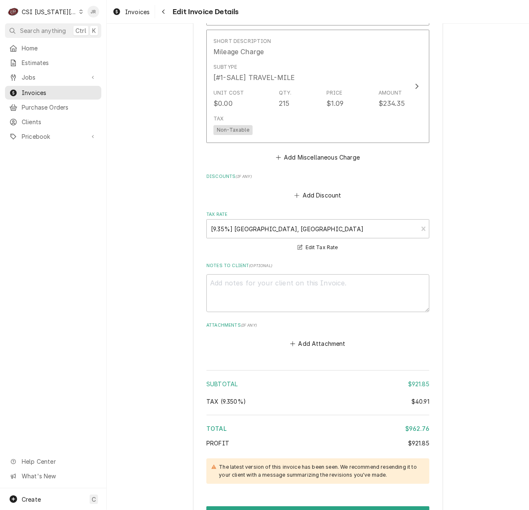
scroll to position [1465, 0]
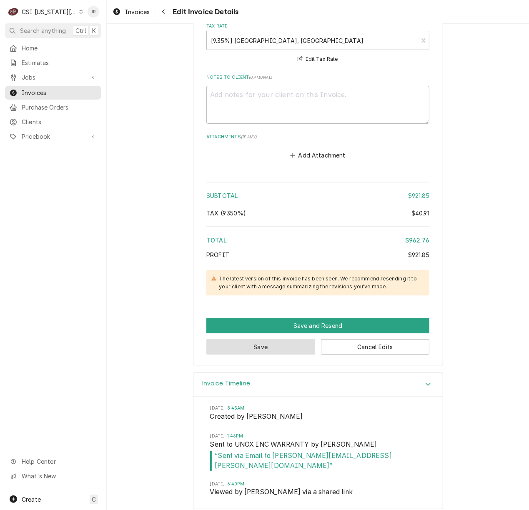
click at [276, 350] on button "Save" at bounding box center [260, 346] width 109 height 15
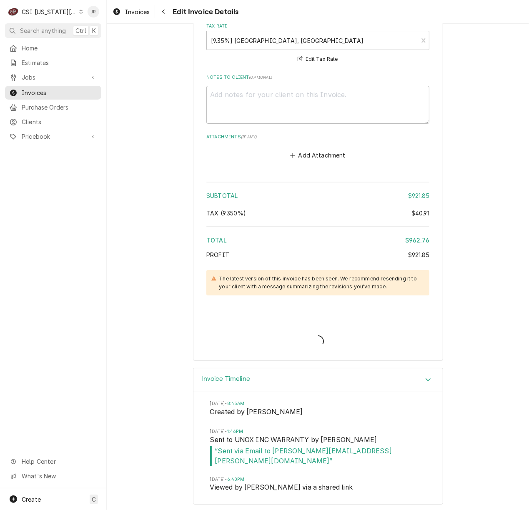
scroll to position [1460, 0]
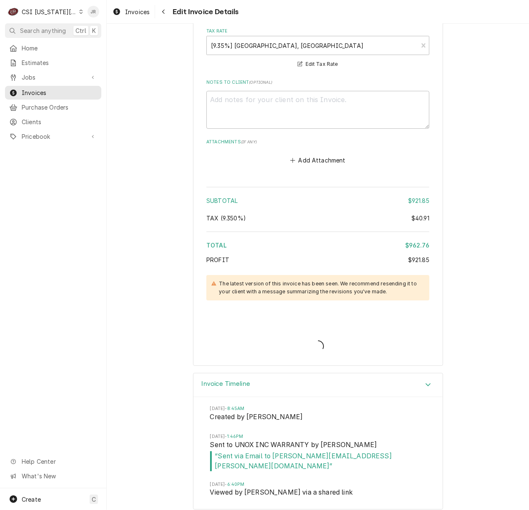
type textarea "x"
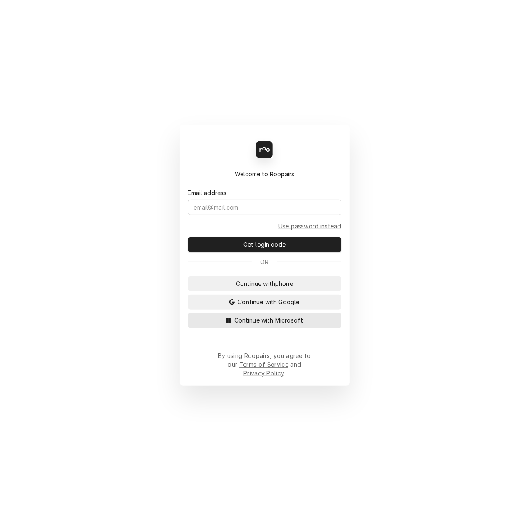
click at [254, 324] on span "Continue with Microsoft" at bounding box center [268, 320] width 72 height 9
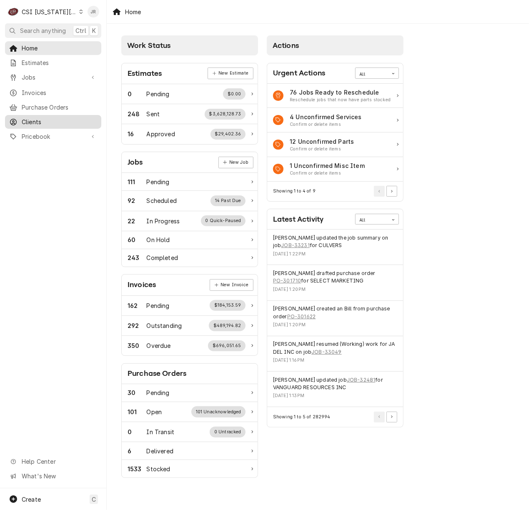
click at [40, 117] on span "Clients" at bounding box center [59, 121] width 75 height 9
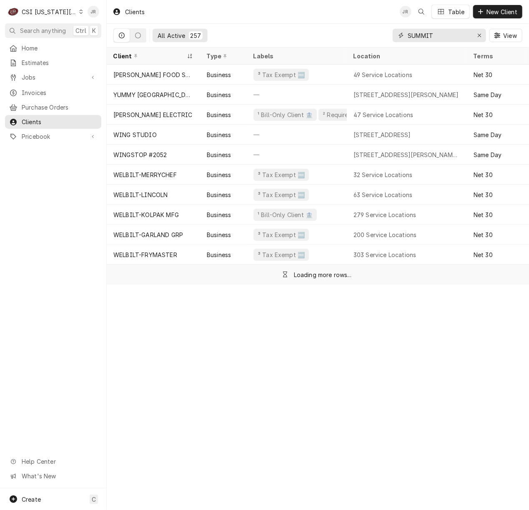
drag, startPoint x: 445, startPoint y: 35, endPoint x: 272, endPoint y: -11, distance: 178.9
click at [272, 0] on html "C CSI Kansas City JR Search anything Ctrl K Home Estimates Jobs Jobs Job Series…" at bounding box center [264, 255] width 529 height 510
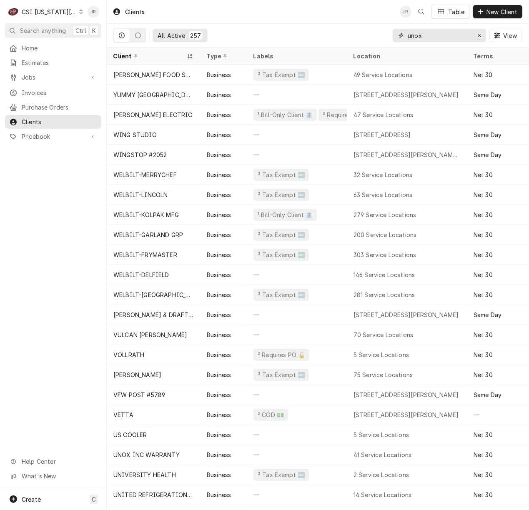
type input "unox"
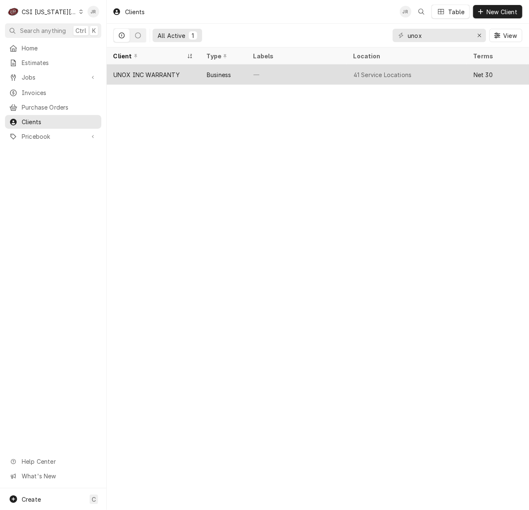
click at [264, 71] on div "—" at bounding box center [297, 75] width 100 height 20
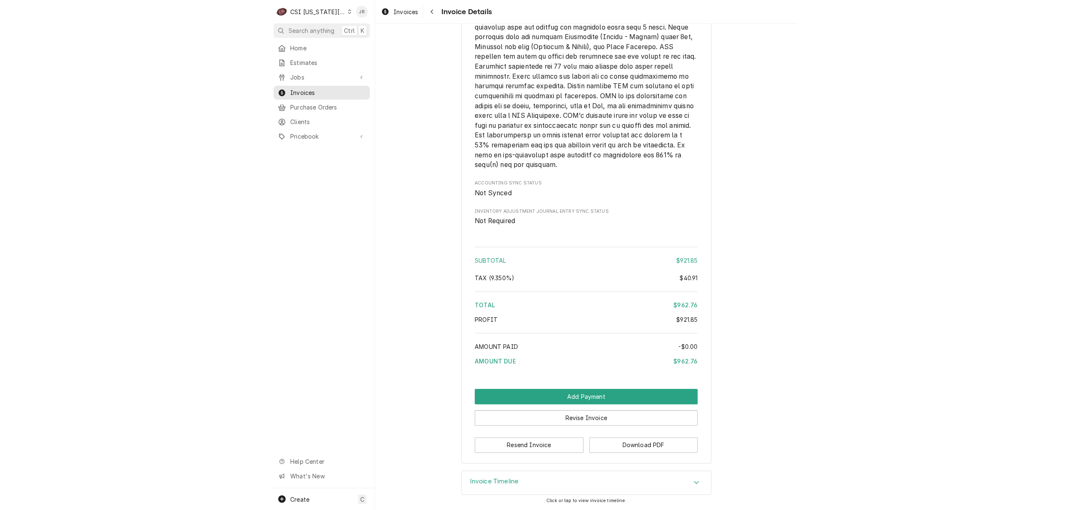
scroll to position [1417, 0]
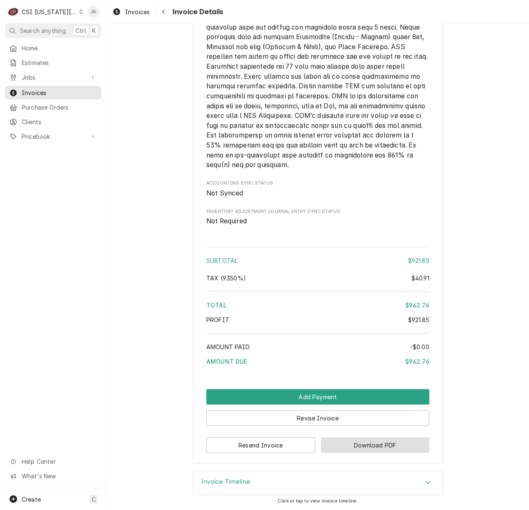
click at [384, 446] on button "Download PDF" at bounding box center [375, 444] width 109 height 15
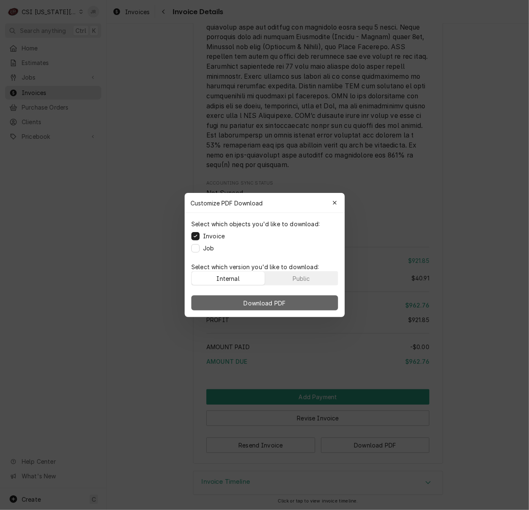
click at [240, 296] on button "Download PDF" at bounding box center [264, 302] width 147 height 15
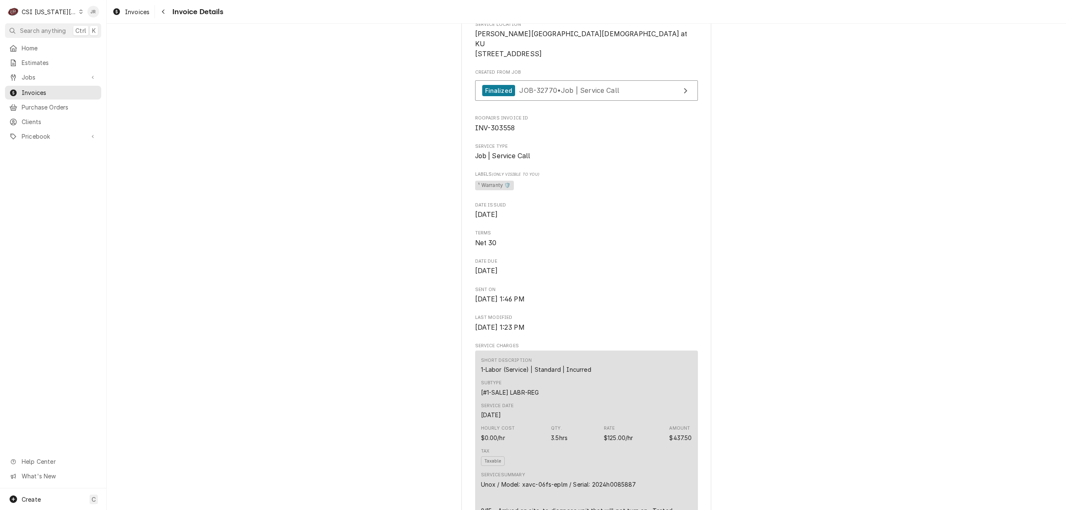
scroll to position [0, 0]
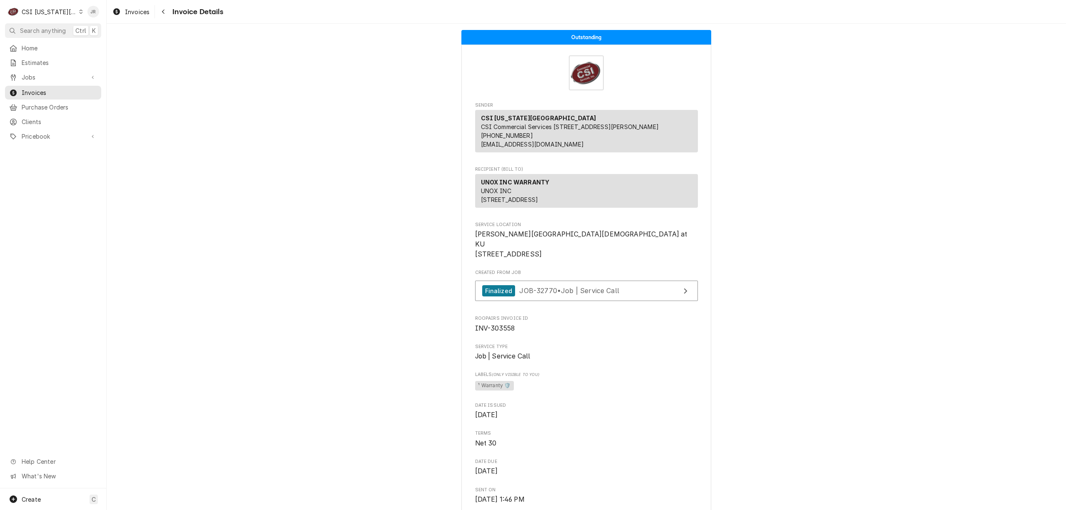
click at [507, 332] on span "INV-303558" at bounding box center [495, 328] width 40 height 8
copy span "303558"
